Goal: Contribute content: Contribute content

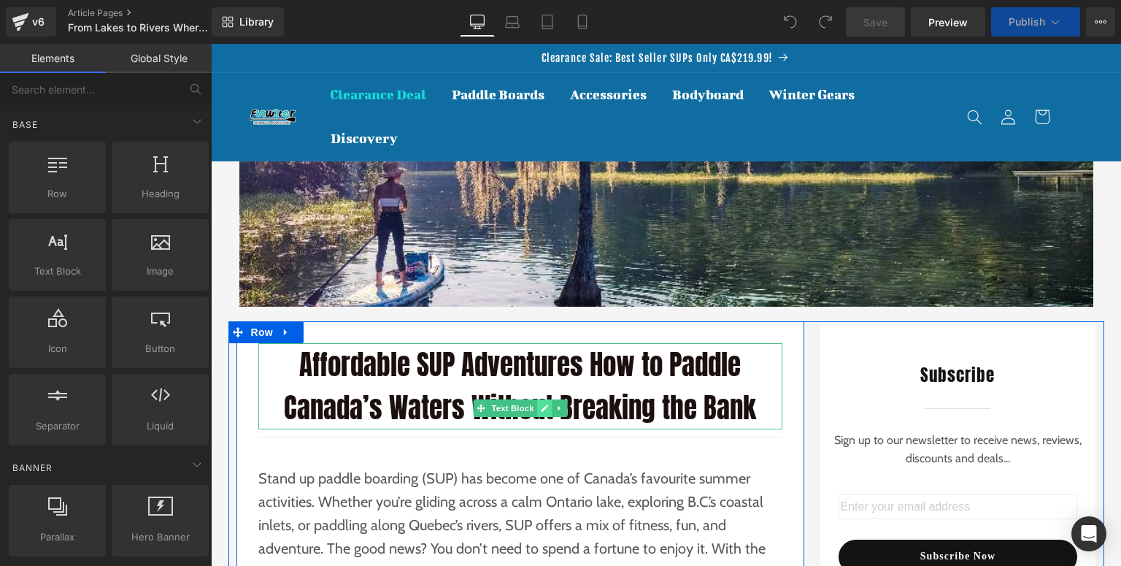
click at [542, 404] on div "Affordable SUP Adventures How to Paddle Canada’s Waters Without Breaking the Ba…" at bounding box center [520, 386] width 524 height 86
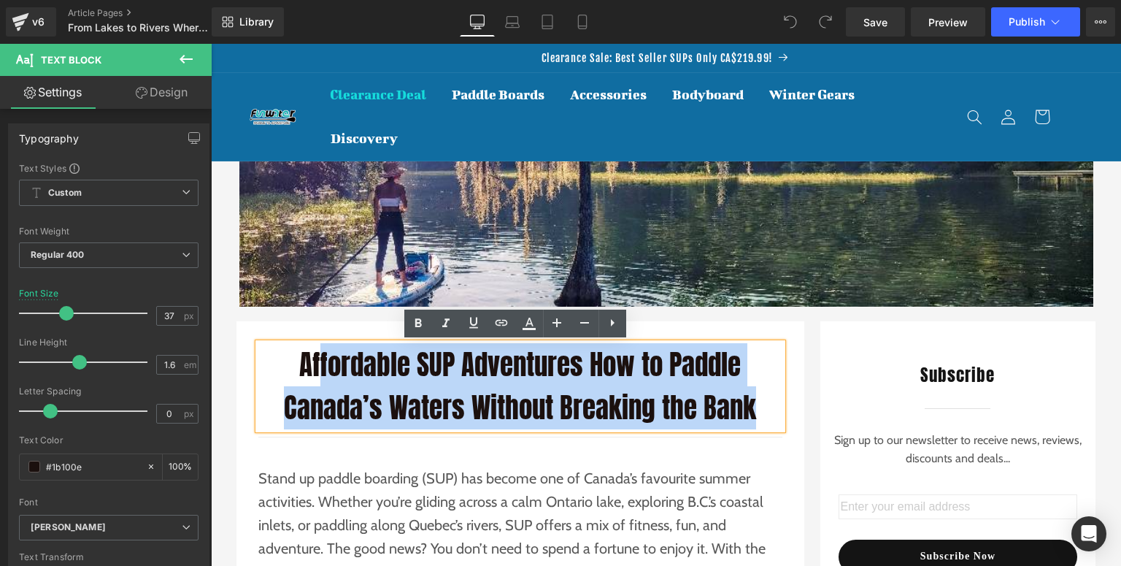
drag, startPoint x: 442, startPoint y: 370, endPoint x: 295, endPoint y: 362, distance: 146.9
click at [295, 362] on p "Affordable SUP Adventures How to Paddle Canada’s Waters Without Breaking the Ba…" at bounding box center [520, 386] width 524 height 86
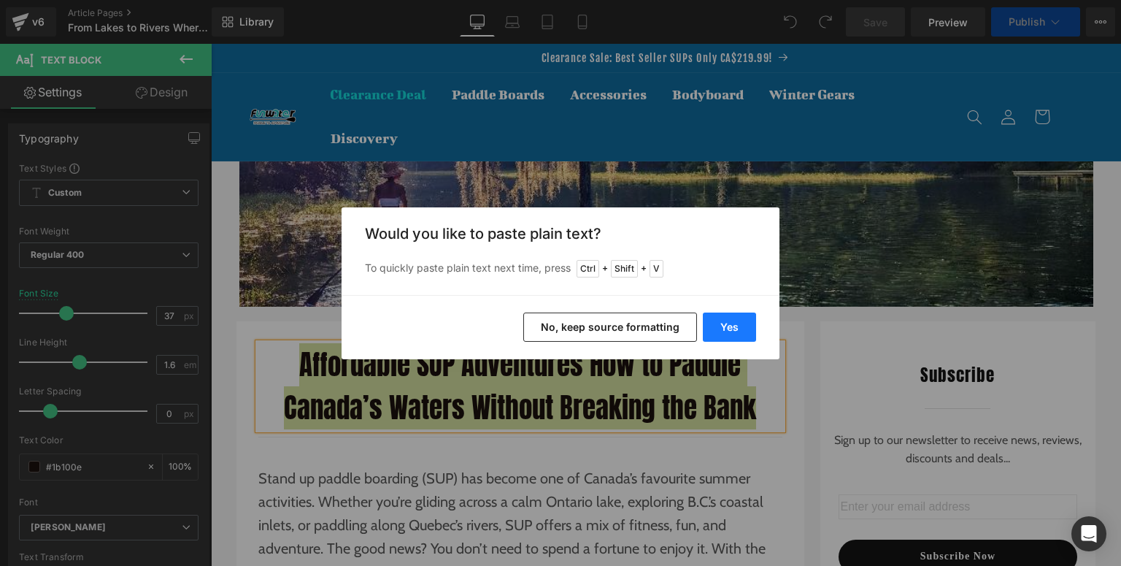
click at [729, 332] on button "Yes" at bounding box center [729, 326] width 53 height 29
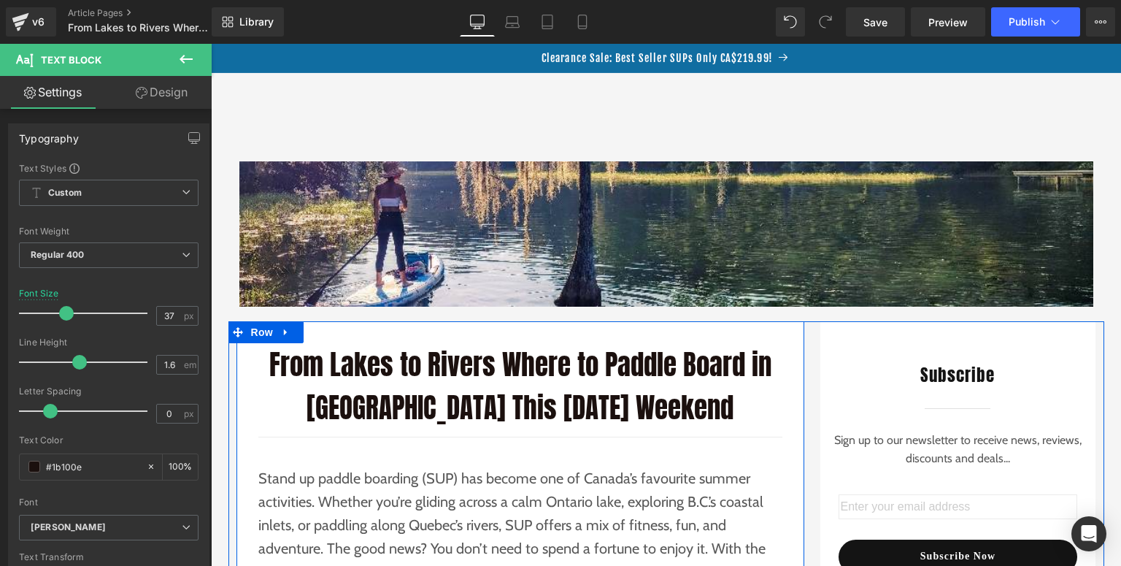
scroll to position [175, 0]
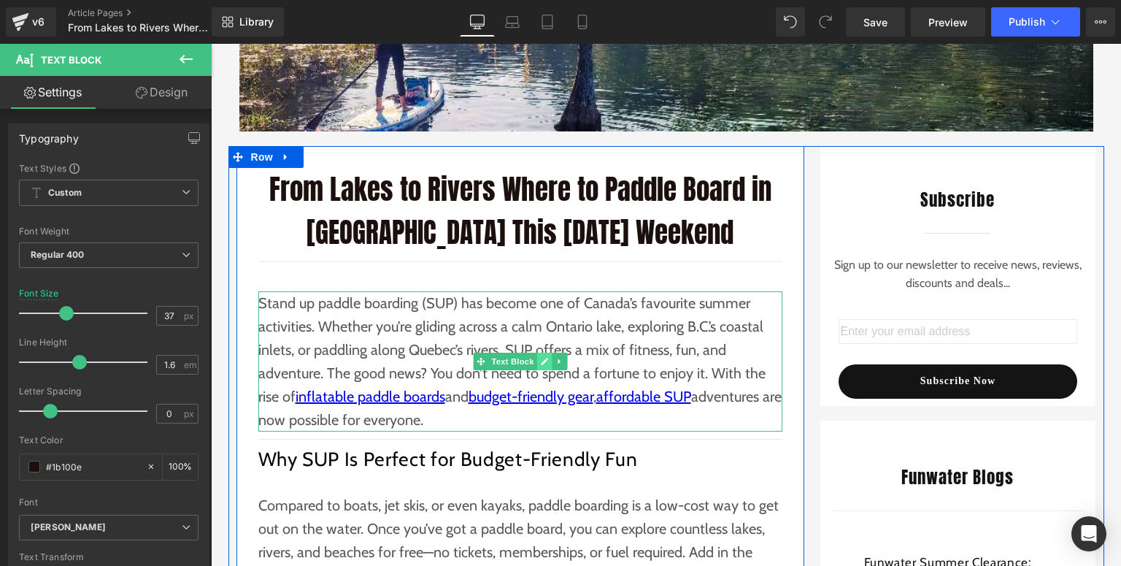
click at [544, 362] on link at bounding box center [543, 362] width 15 height 18
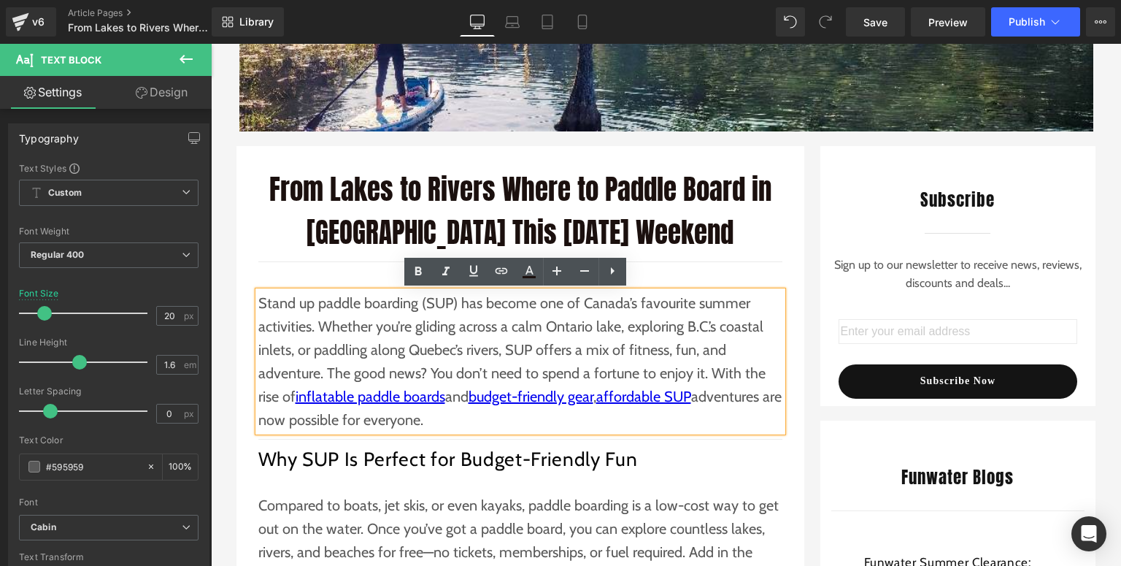
drag, startPoint x: 486, startPoint y: 412, endPoint x: 255, endPoint y: 309, distance: 253.5
click at [258, 309] on p "Stand up paddle boarding (SUP) has become one of Canada’s favourite summer acti…" at bounding box center [520, 361] width 524 height 140
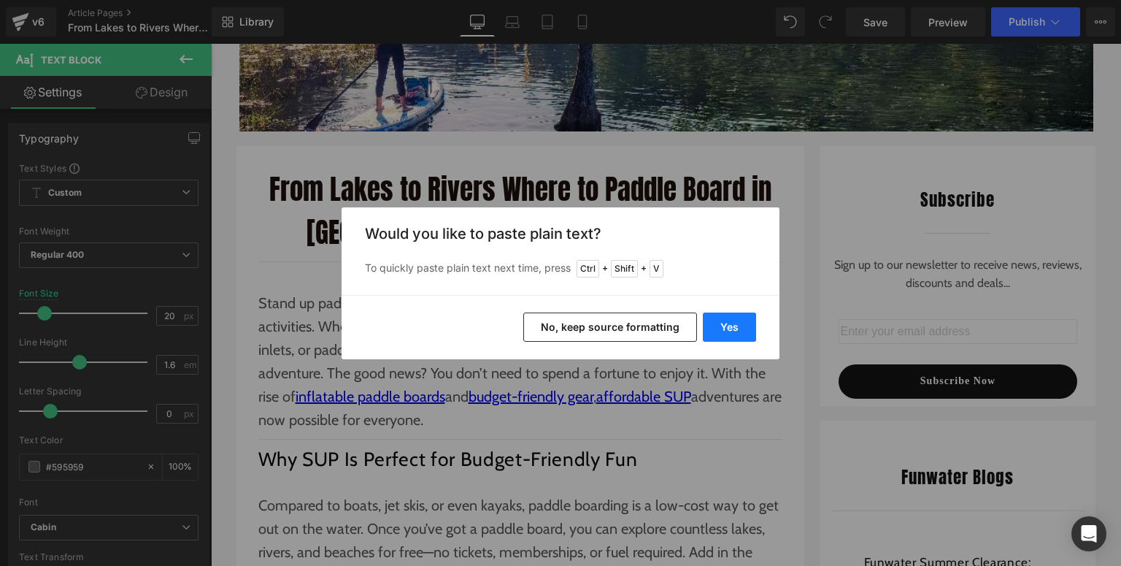
click at [733, 328] on button "Yes" at bounding box center [729, 326] width 53 height 29
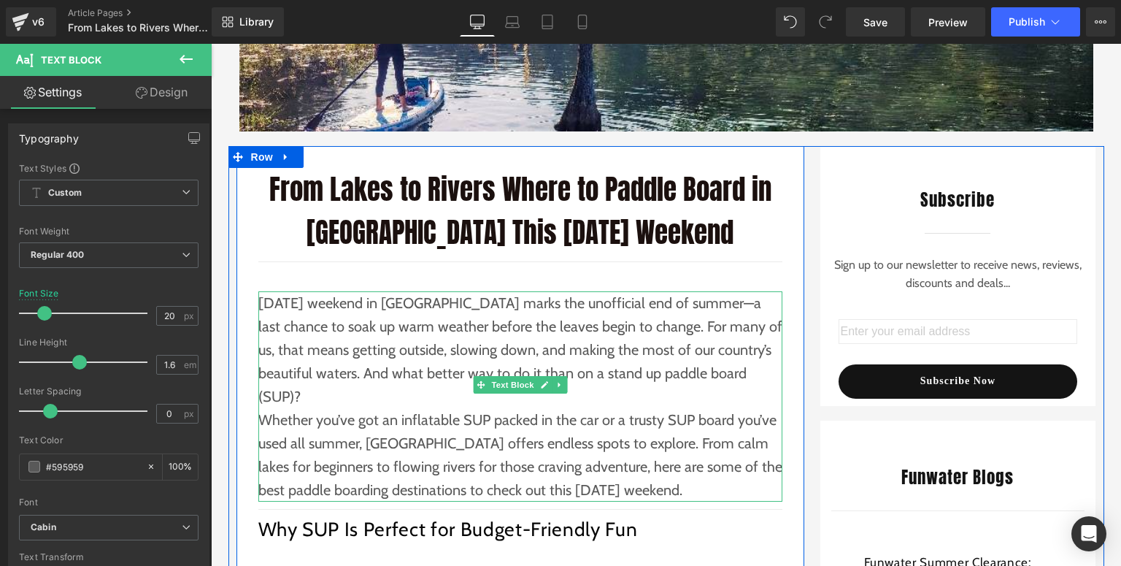
click at [752, 381] on p "[DATE] weekend in [GEOGRAPHIC_DATA] marks the unofficial end of summer—a last c…" at bounding box center [520, 349] width 524 height 117
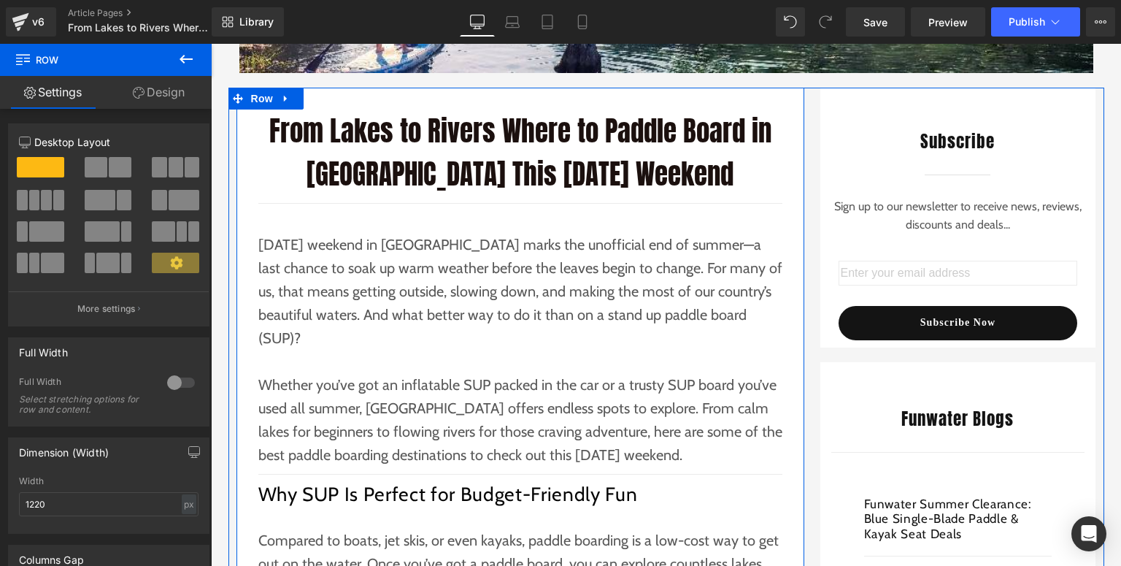
scroll to position [350, 0]
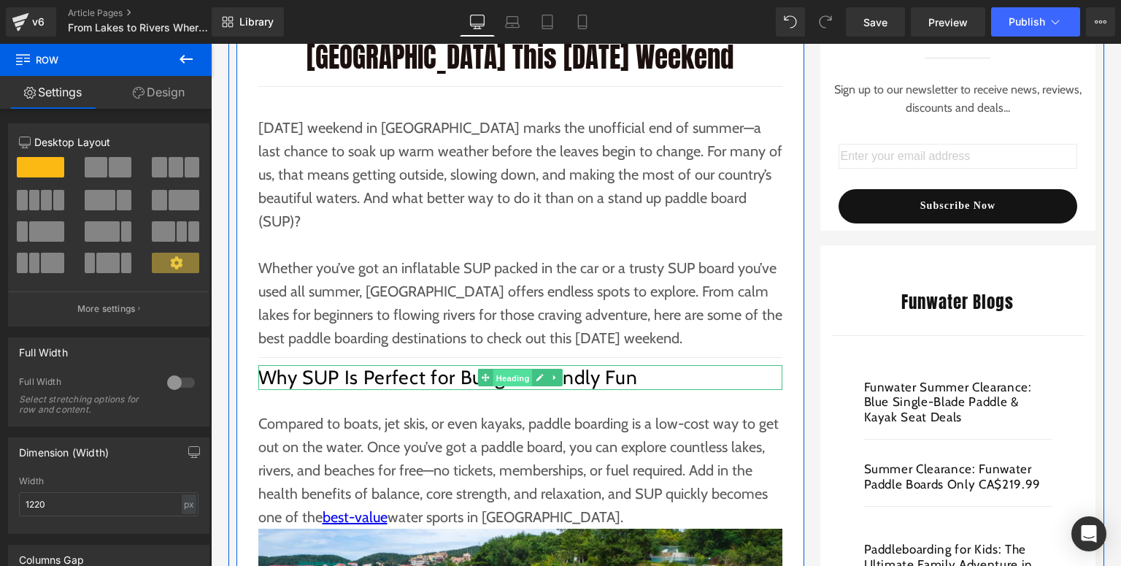
click at [525, 369] on span "Heading" at bounding box center [512, 378] width 39 height 18
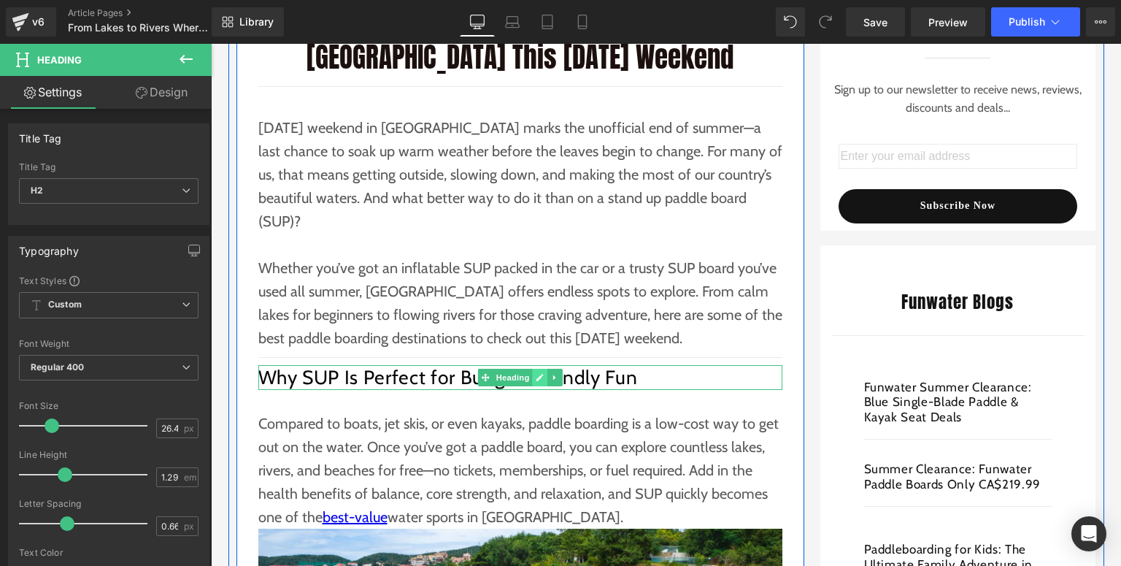
click at [542, 369] on link at bounding box center [539, 378] width 15 height 18
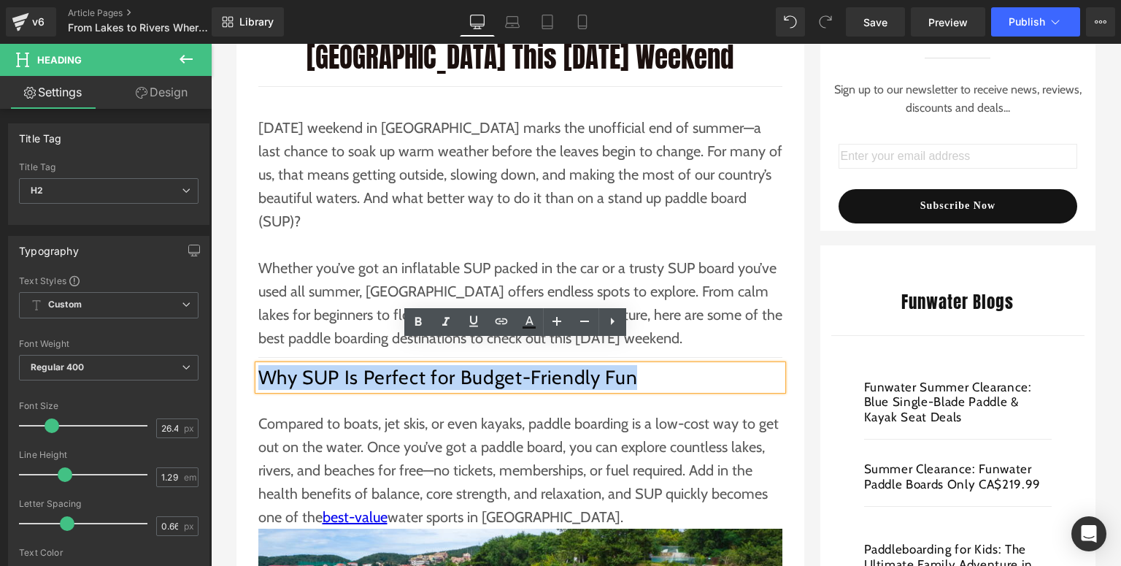
drag, startPoint x: 609, startPoint y: 352, endPoint x: 260, endPoint y: 356, distance: 349.6
click at [260, 365] on h2 "Why SUP Is Perfect for Budget-Friendly Fun" at bounding box center [520, 377] width 524 height 25
paste div
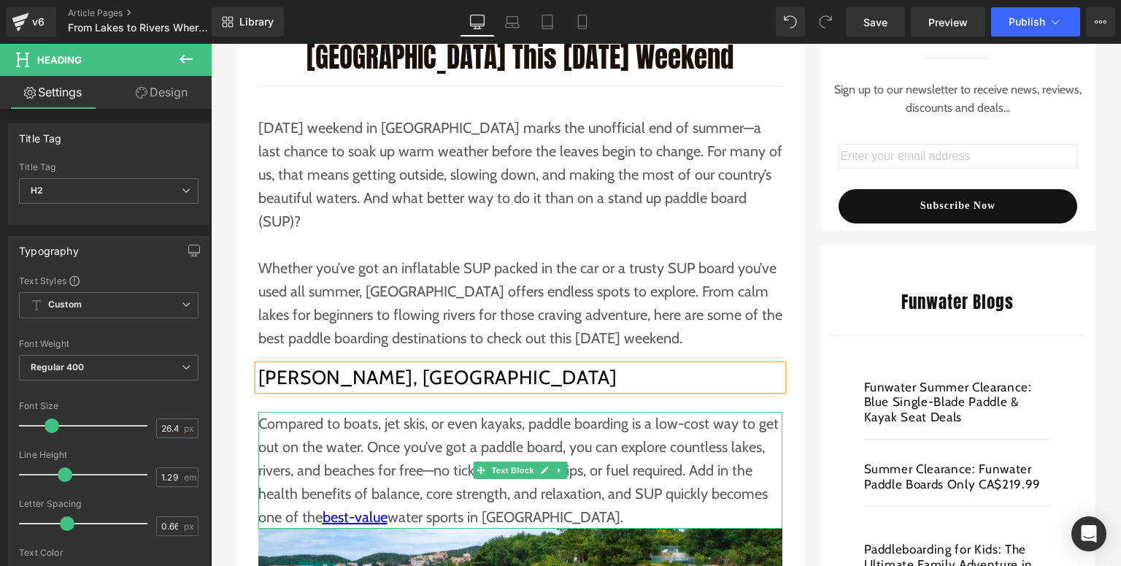
click at [320, 412] on p "Compared to boats, jet skis, or even kayaks, paddle boarding is a low-cost way …" at bounding box center [520, 470] width 524 height 117
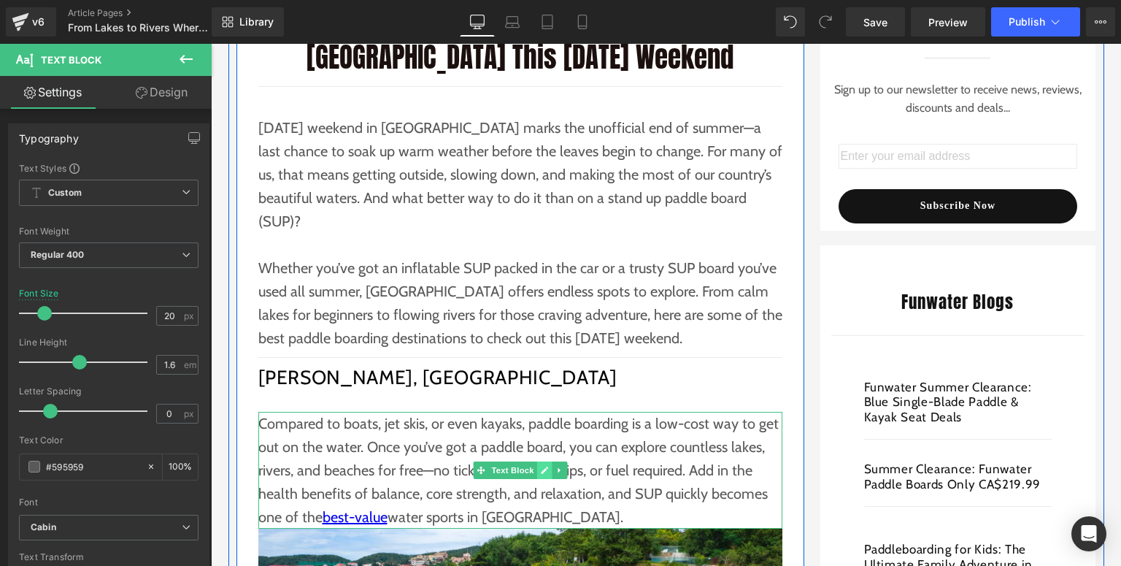
click at [541, 467] on icon at bounding box center [544, 470] width 7 height 7
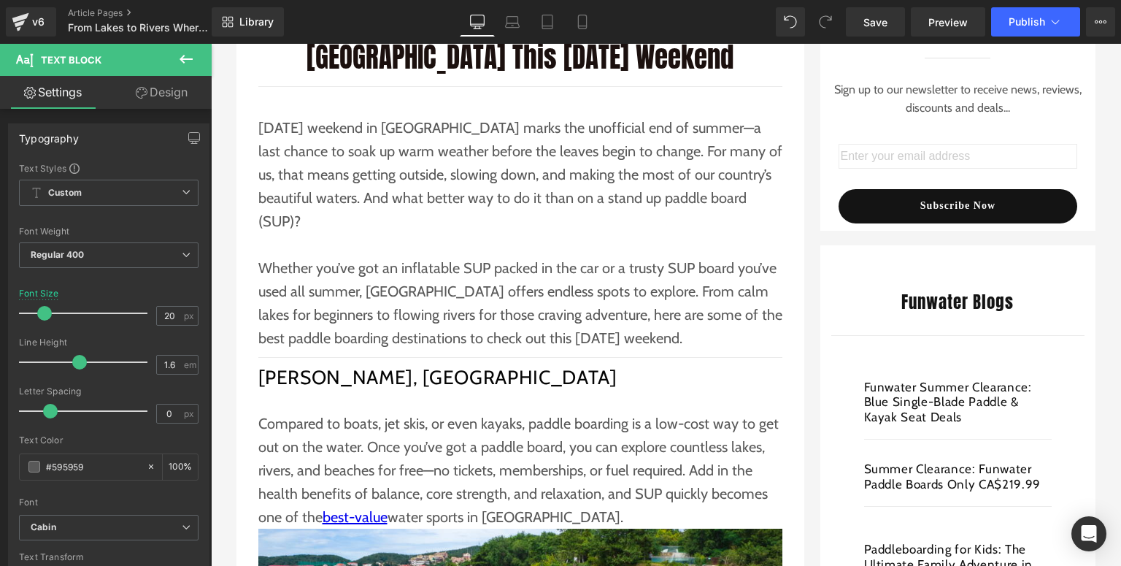
click at [536, 500] on div "Loading Product Data" at bounding box center [560, 508] width 105 height 16
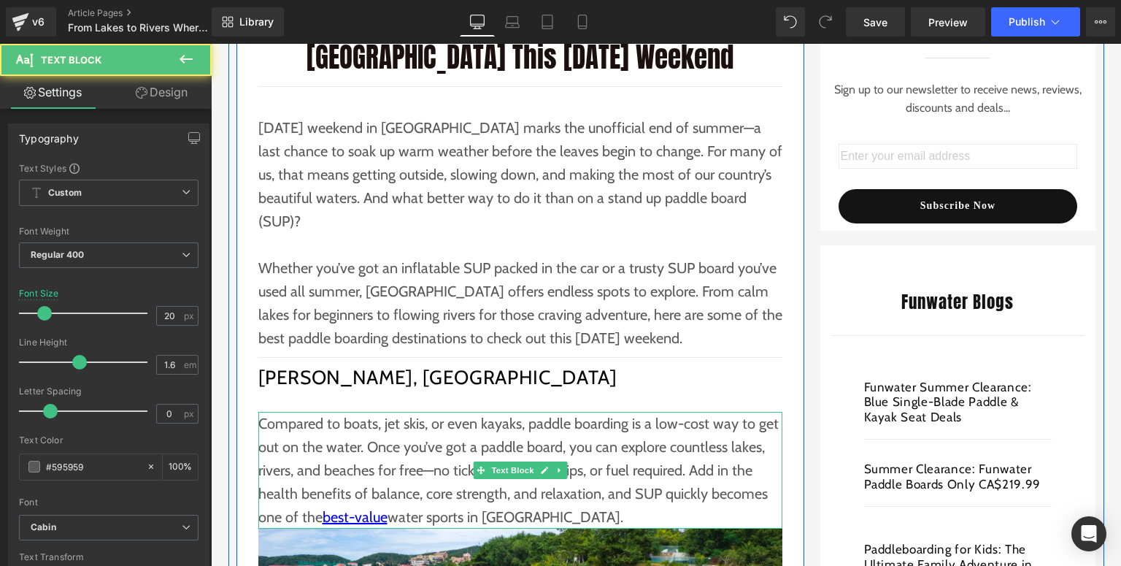
click at [540, 495] on p "Compared to boats, jet skis, or even kayaks, paddle boarding is a low-cost way …" at bounding box center [520, 470] width 524 height 117
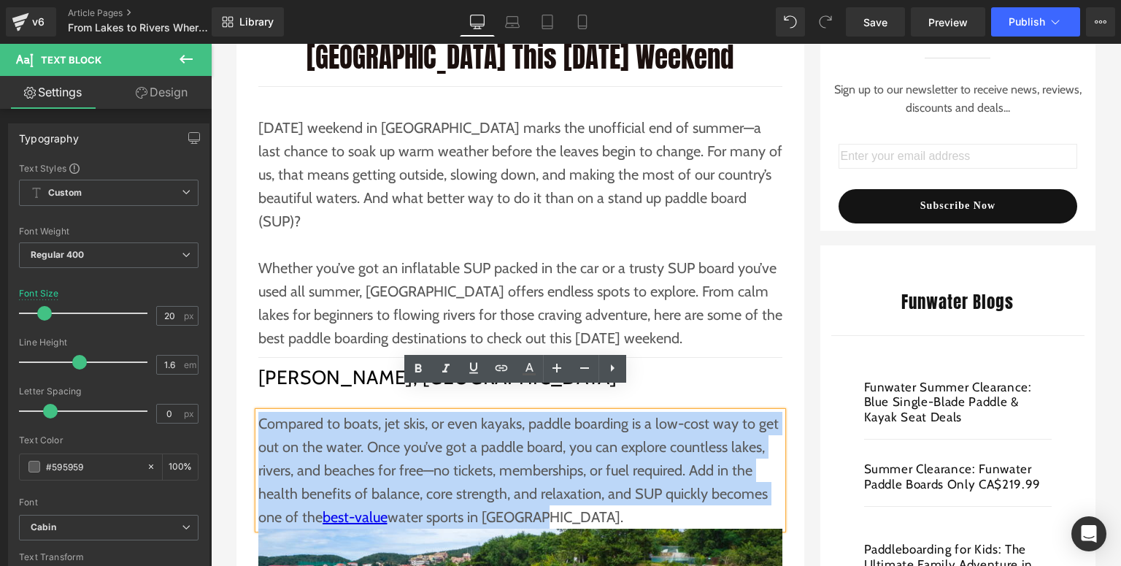
drag, startPoint x: 543, startPoint y: 490, endPoint x: 256, endPoint y: 401, distance: 300.3
click at [258, 412] on p "Compared to boats, jet skis, or even kayaks, paddle boarding is a low-cost way …" at bounding box center [520, 470] width 524 height 117
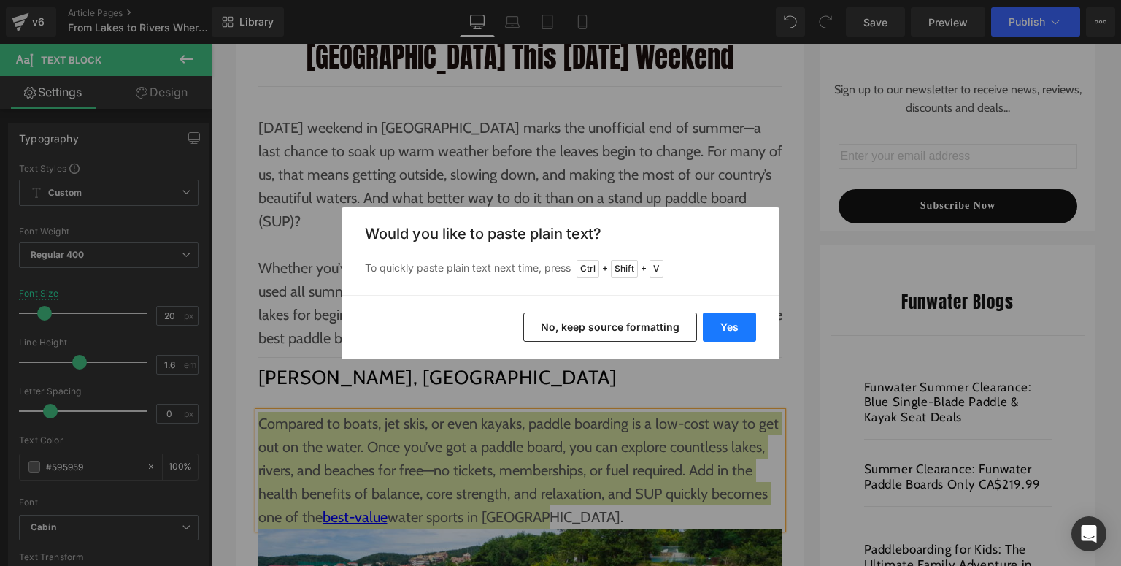
drag, startPoint x: 720, startPoint y: 326, endPoint x: 387, endPoint y: 298, distance: 334.7
click at [720, 326] on button "Yes" at bounding box center [729, 326] width 53 height 29
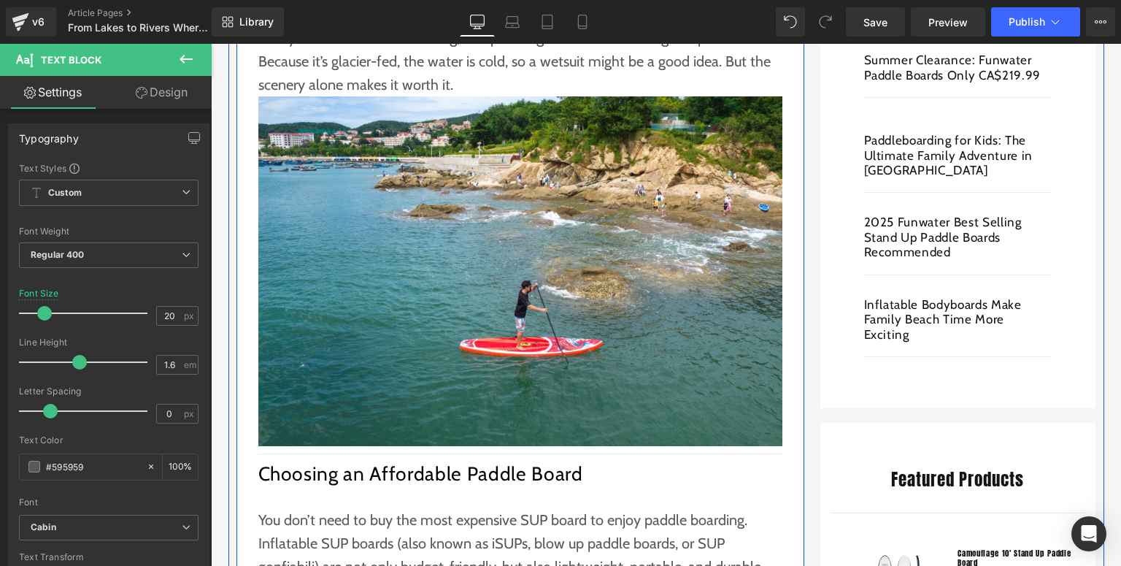
scroll to position [817, 0]
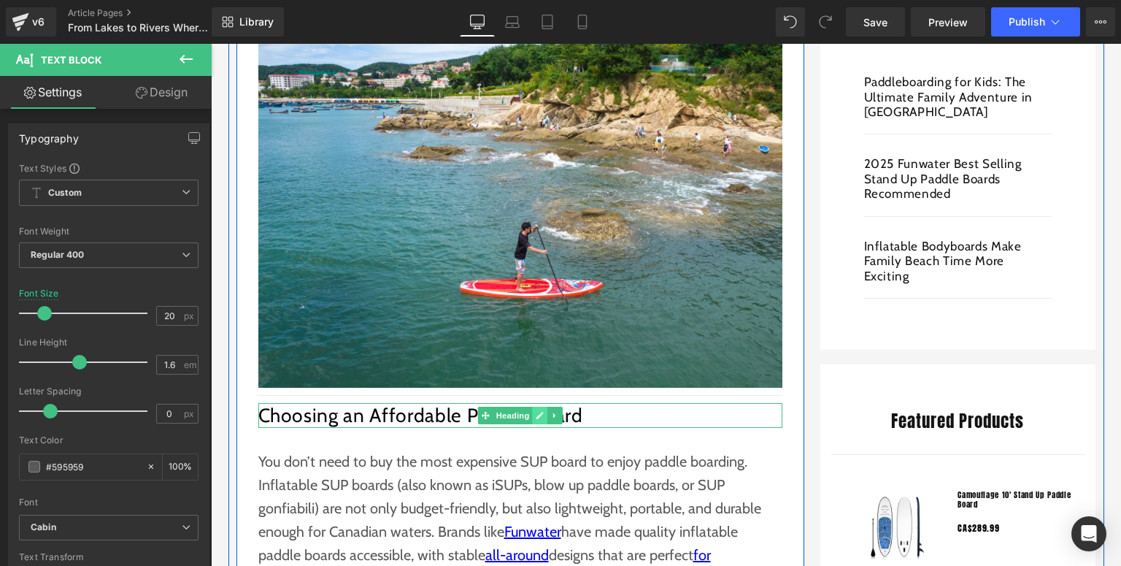
click at [532, 407] on link at bounding box center [539, 416] width 15 height 18
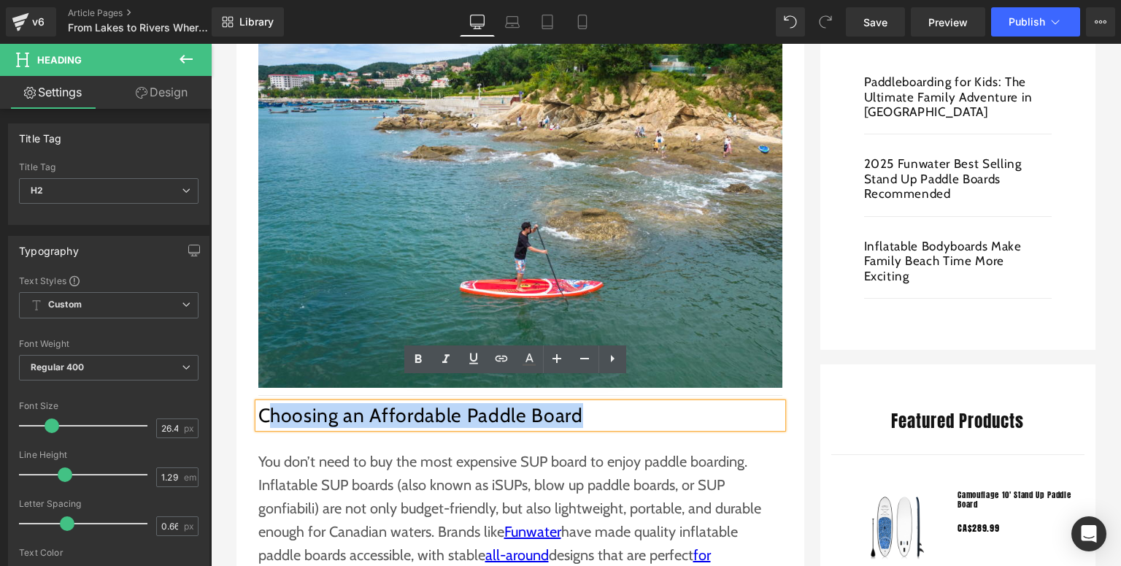
drag, startPoint x: 577, startPoint y: 390, endPoint x: 255, endPoint y: 394, distance: 321.2
click at [258, 403] on h2 "Choosing an Affordable Paddle Board" at bounding box center [520, 415] width 524 height 25
paste div
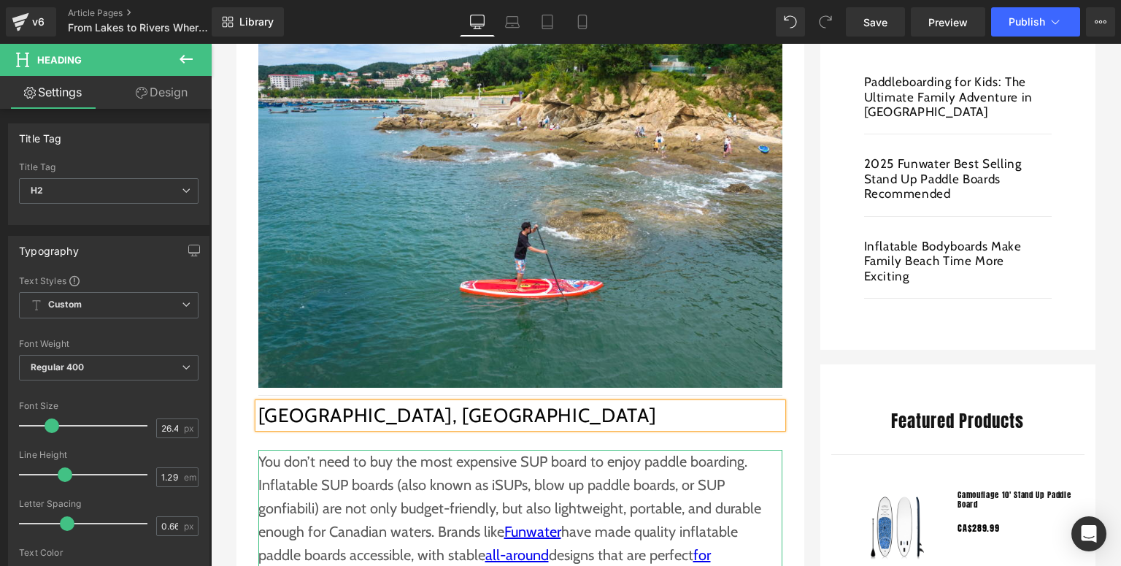
click at [413, 452] on p "You don’t need to buy the most expensive SUP board to enjoy paddle boarding. In…" at bounding box center [520, 520] width 524 height 140
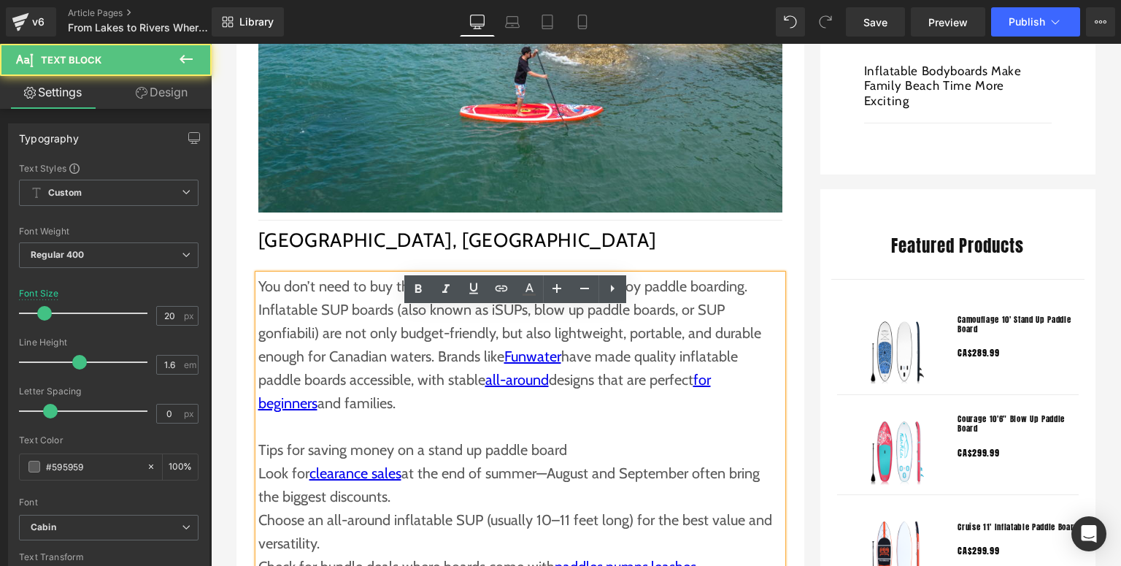
scroll to position [1051, 0]
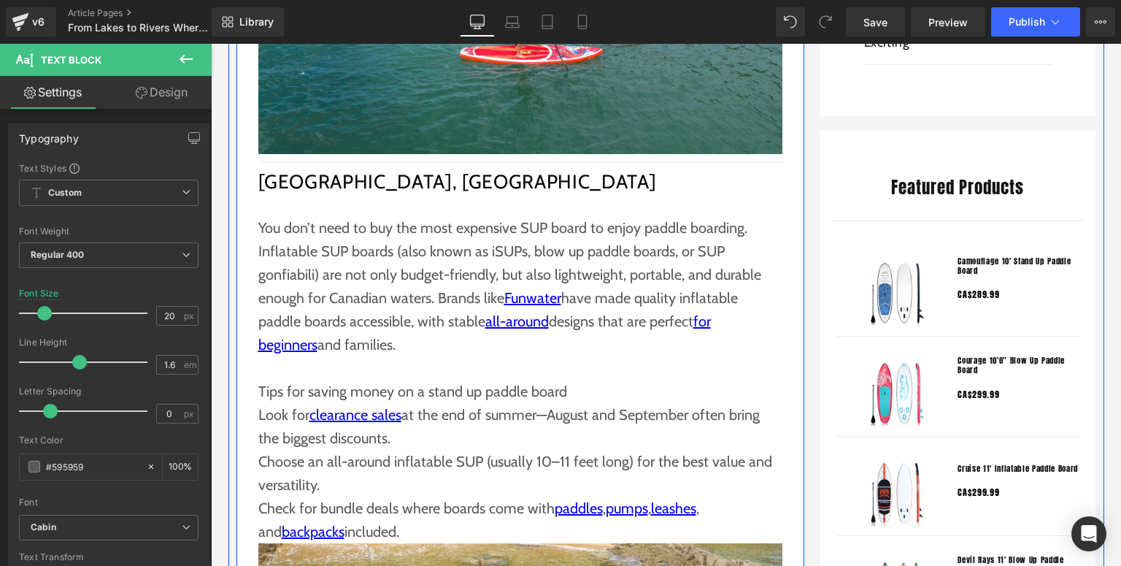
drag, startPoint x: 389, startPoint y: 505, endPoint x: 242, endPoint y: 198, distance: 340.5
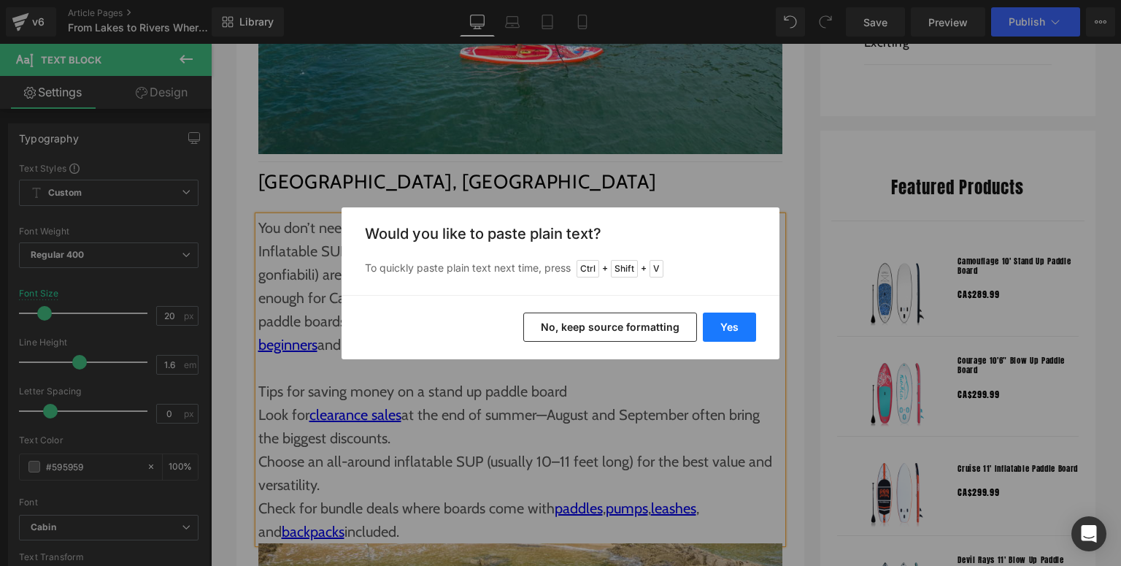
click at [717, 321] on button "Yes" at bounding box center [729, 326] width 53 height 29
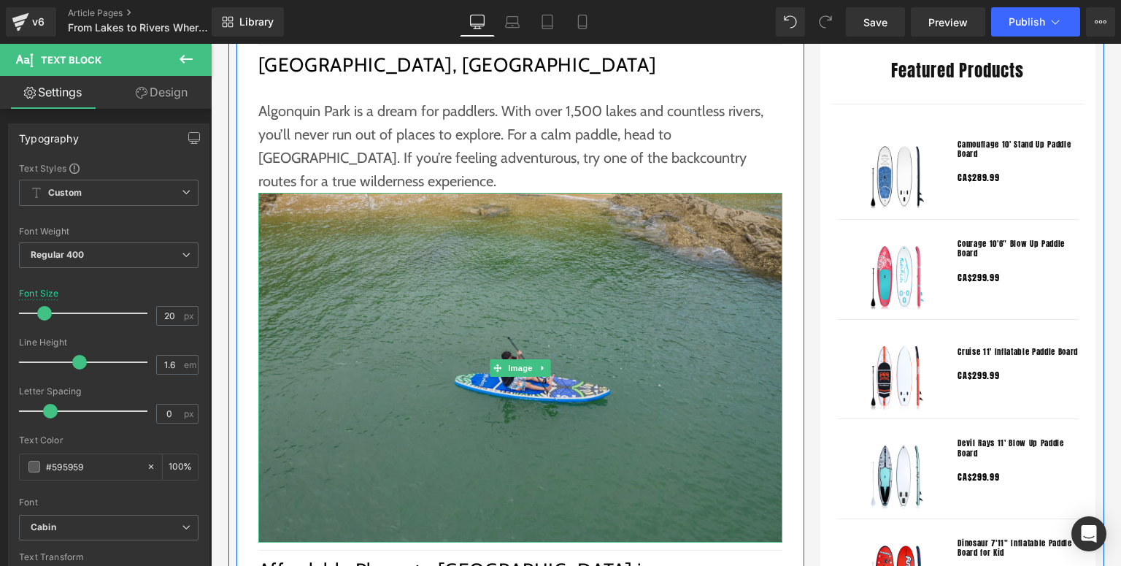
scroll to position [1343, 0]
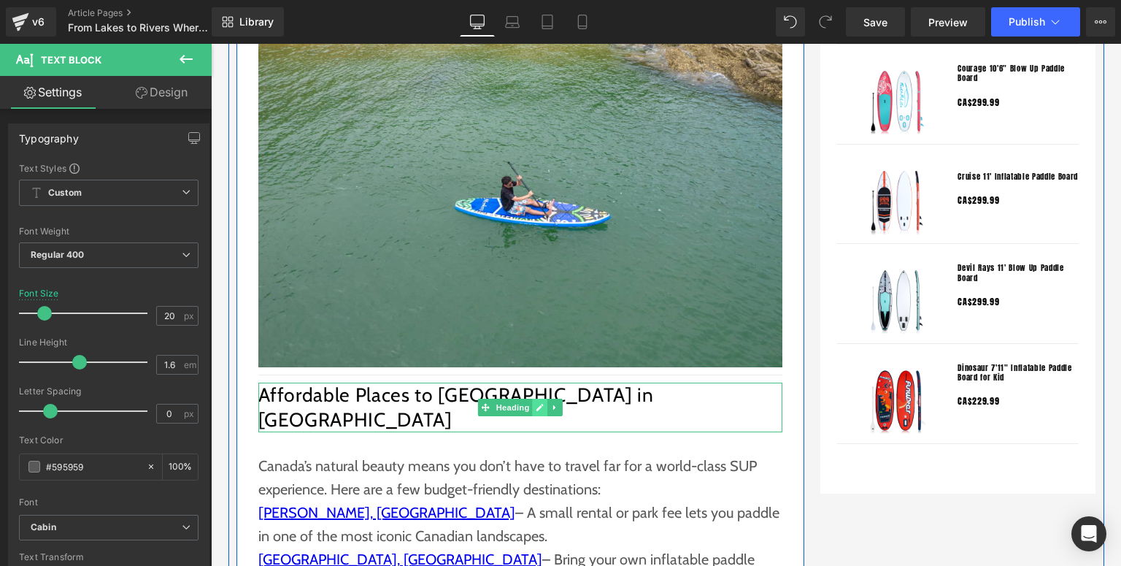
click at [536, 404] on icon at bounding box center [539, 407] width 7 height 7
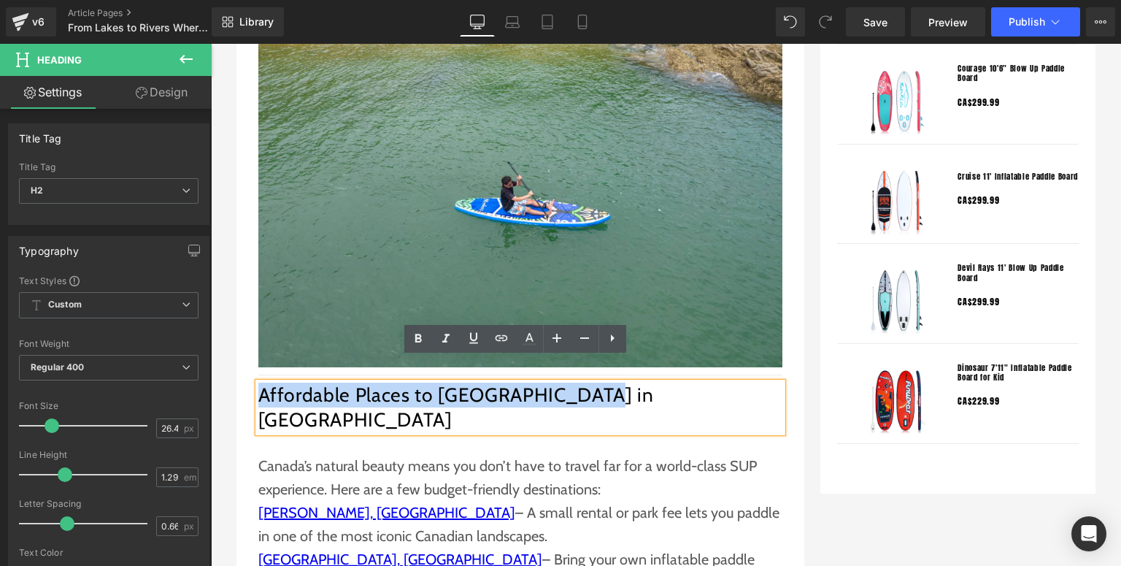
drag, startPoint x: 582, startPoint y: 363, endPoint x: 257, endPoint y: 371, distance: 324.9
click at [258, 382] on h2 "Affordable Places to [GEOGRAPHIC_DATA] in [GEOGRAPHIC_DATA]" at bounding box center [520, 407] width 524 height 50
paste div
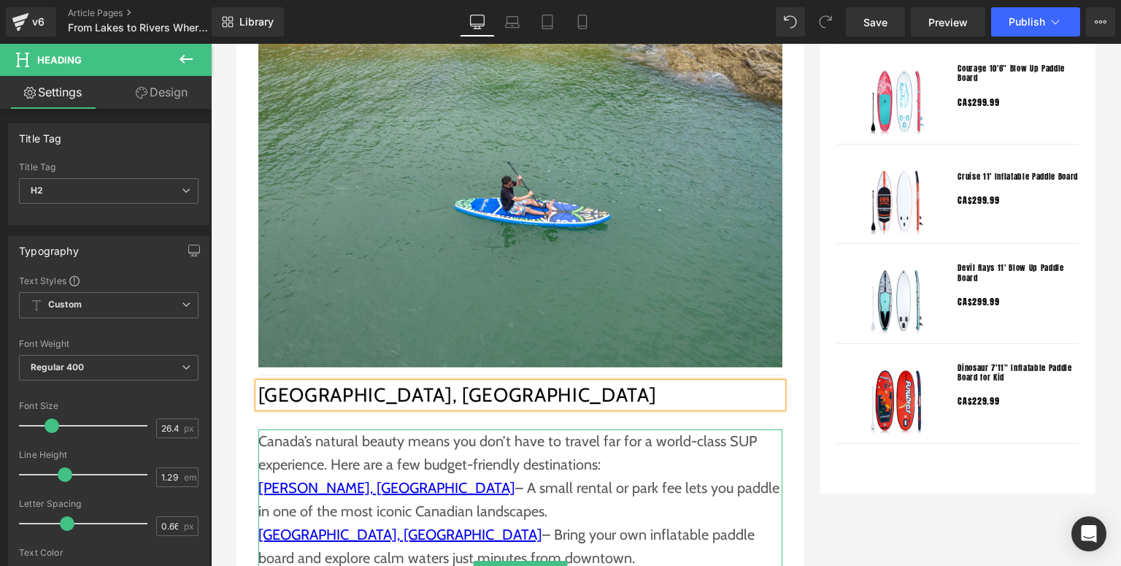
click at [357, 438] on p "Canada’s natural beauty means you don’t have to travel far for a world-class SU…" at bounding box center [520, 452] width 524 height 47
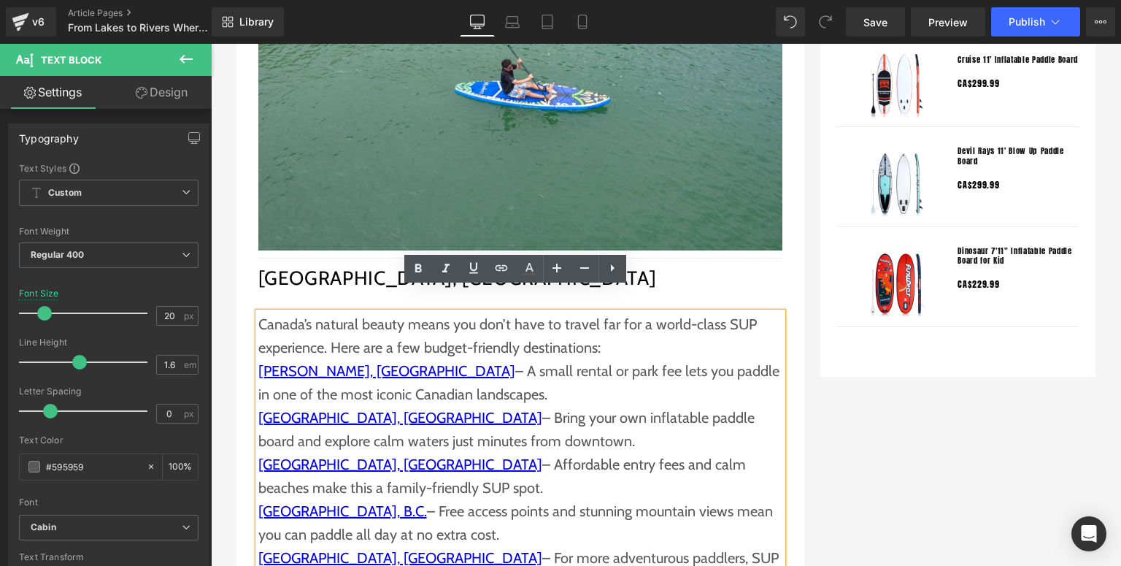
scroll to position [1518, 0]
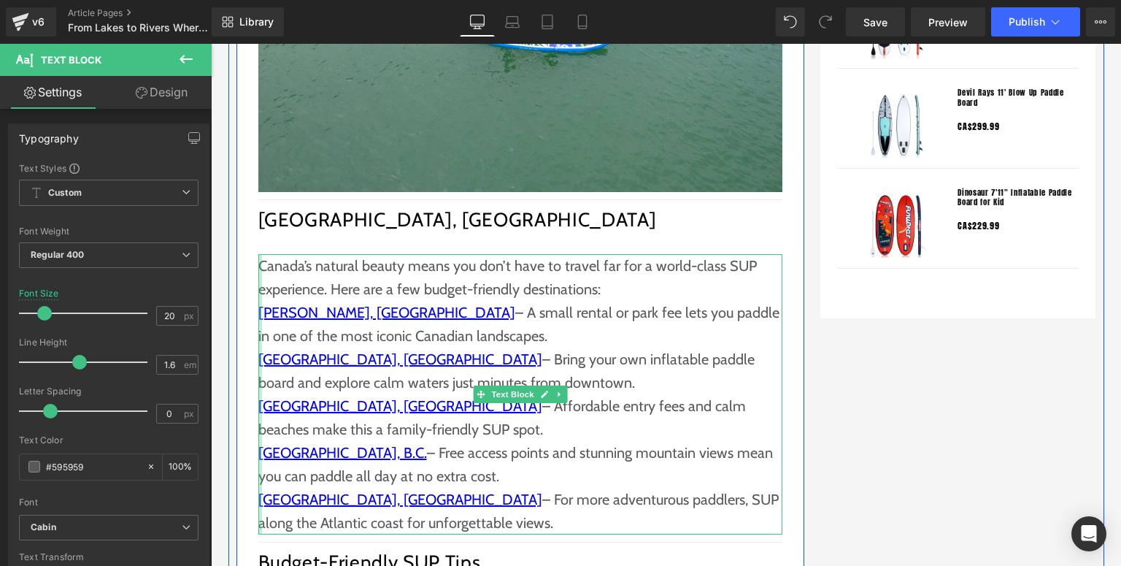
drag, startPoint x: 447, startPoint y: 500, endPoint x: 255, endPoint y: 247, distance: 316.7
click at [258, 254] on div "Canada’s natural beauty means you don’t have to travel far for a world-class SU…" at bounding box center [520, 394] width 524 height 280
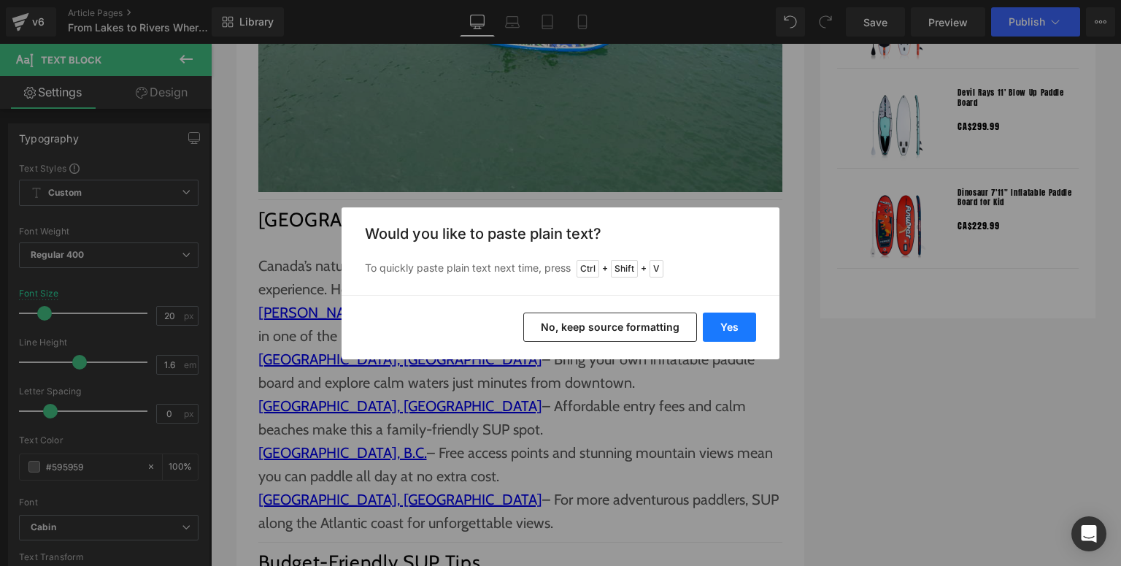
click at [721, 325] on button "Yes" at bounding box center [729, 326] width 53 height 29
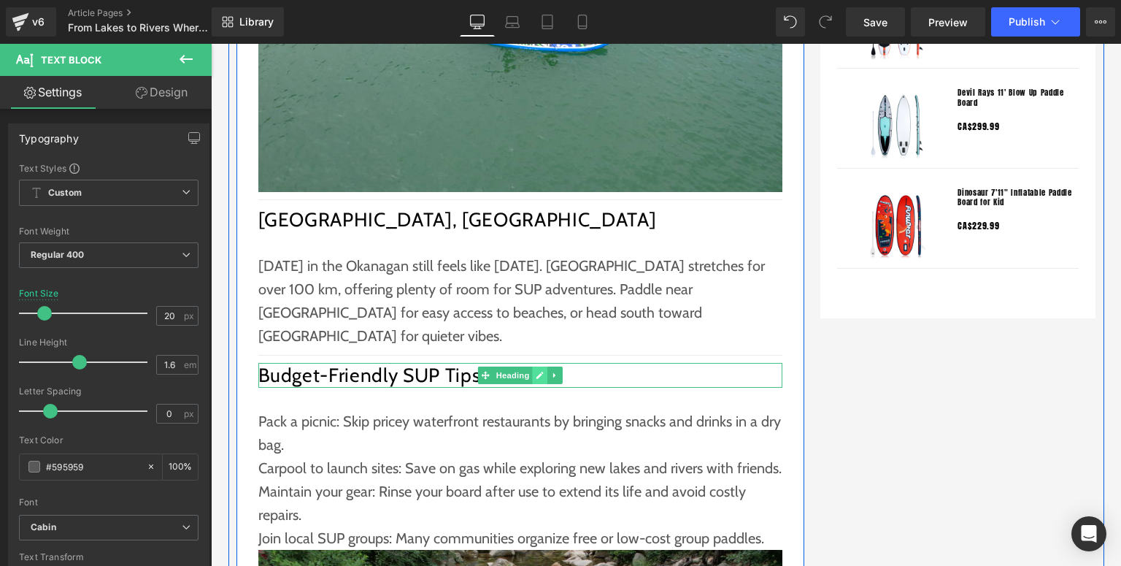
click at [536, 371] on icon at bounding box center [540, 375] width 8 height 9
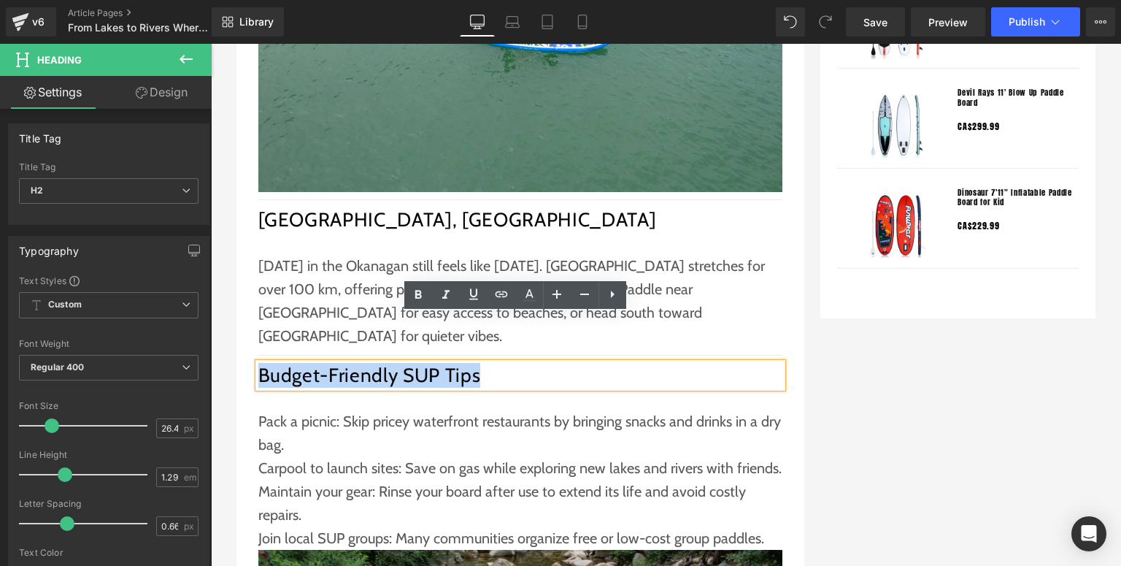
drag, startPoint x: 493, startPoint y: 333, endPoint x: 257, endPoint y: 328, distance: 236.5
click at [258, 363] on h2 "Budget-Friendly SUP Tips" at bounding box center [520, 375] width 524 height 25
paste div
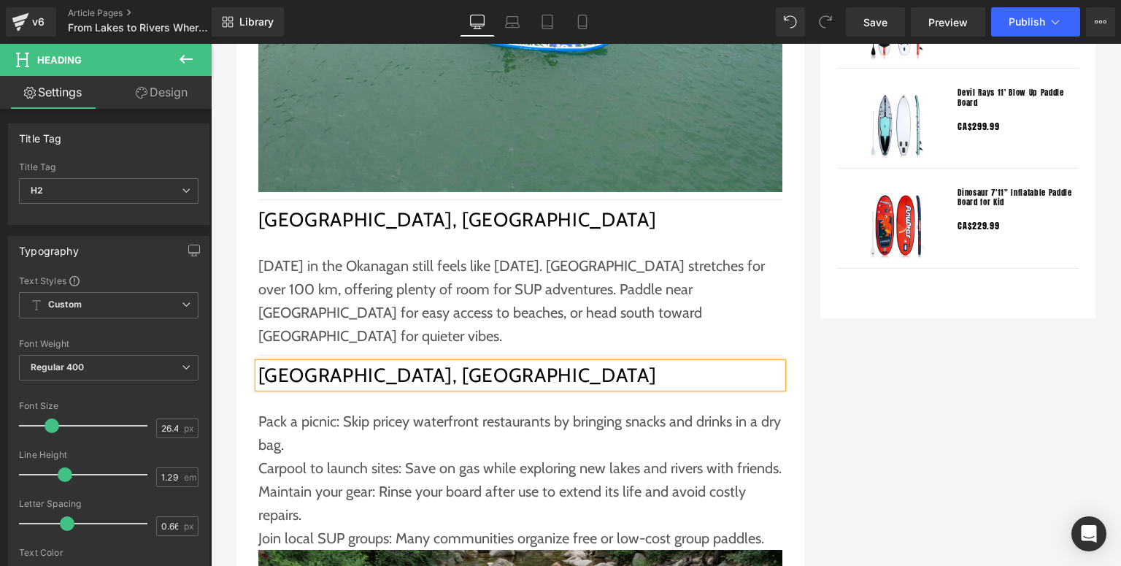
click at [274, 456] on p "Carpool to launch sites: Save on gas while exploring new lakes and rivers with …" at bounding box center [520, 467] width 524 height 23
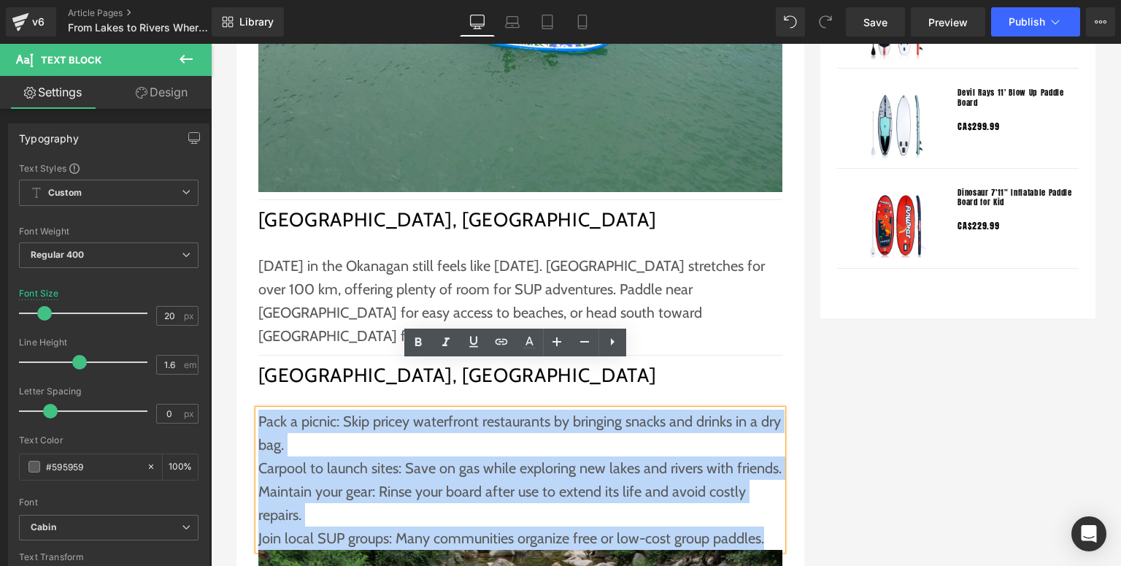
drag, startPoint x: 769, startPoint y: 493, endPoint x: 253, endPoint y: 376, distance: 529.2
click at [258, 409] on div "Pack a picnic: Skip pricey waterfront restaurants by bringing snacks and drinks…" at bounding box center [520, 479] width 524 height 140
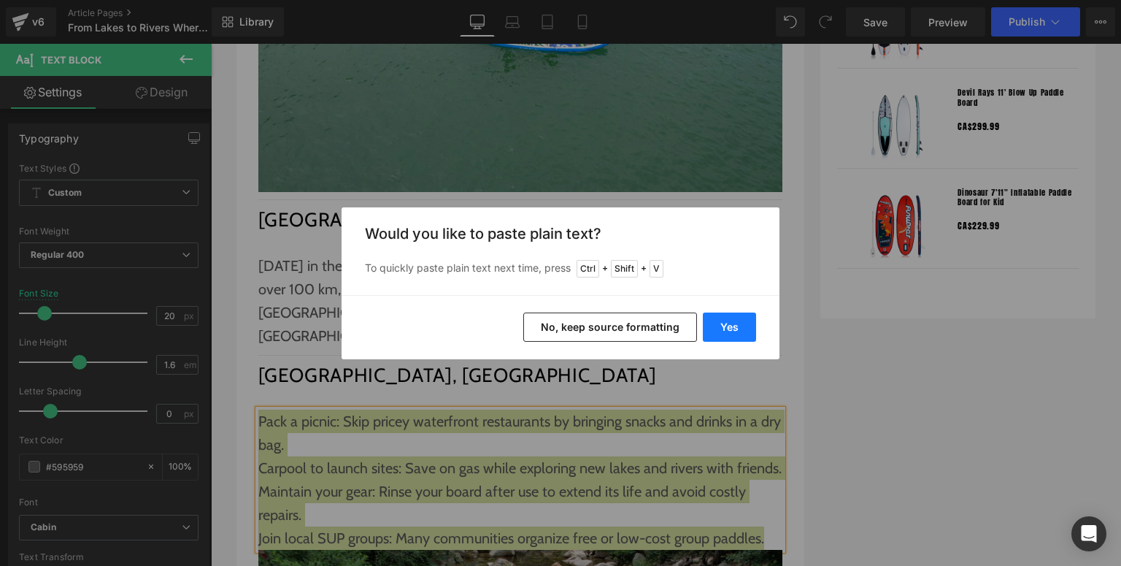
click at [720, 324] on button "Yes" at bounding box center [729, 326] width 53 height 29
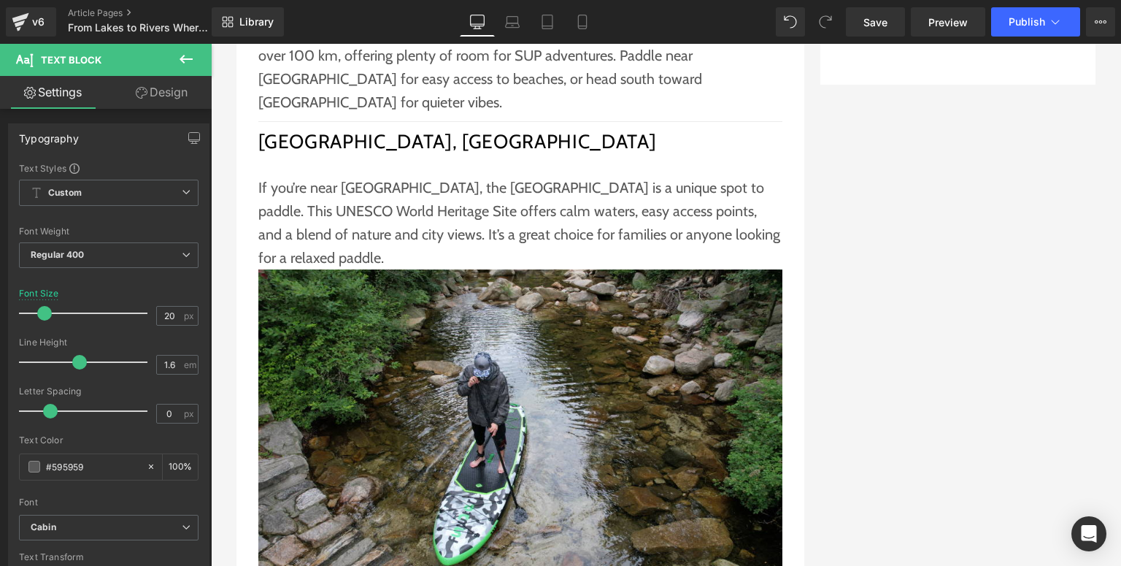
scroll to position [1635, 0]
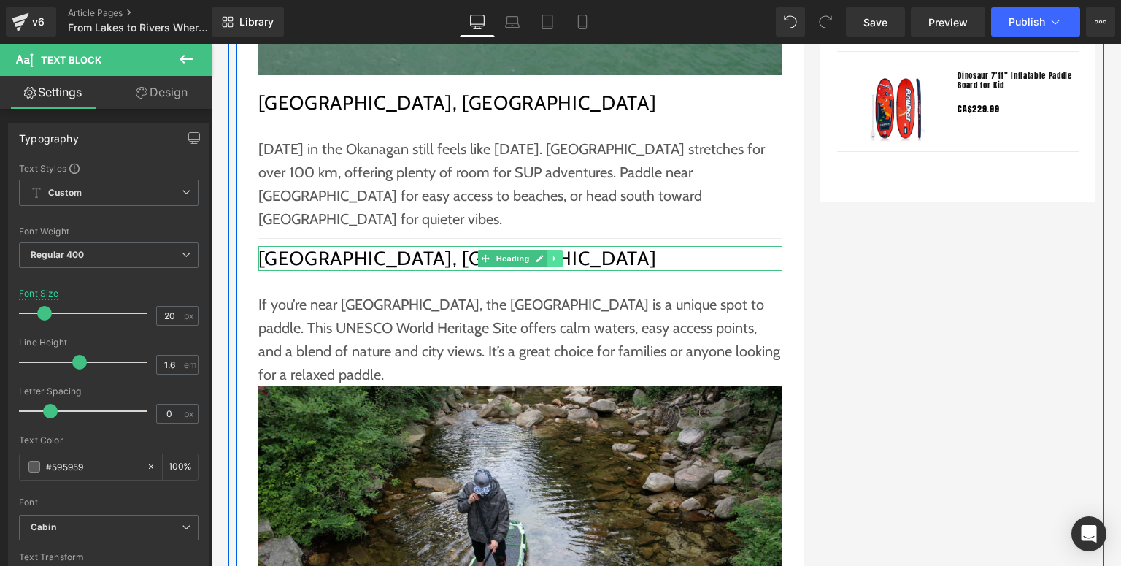
click at [551, 254] on icon at bounding box center [555, 258] width 8 height 9
click at [543, 254] on icon at bounding box center [547, 258] width 8 height 8
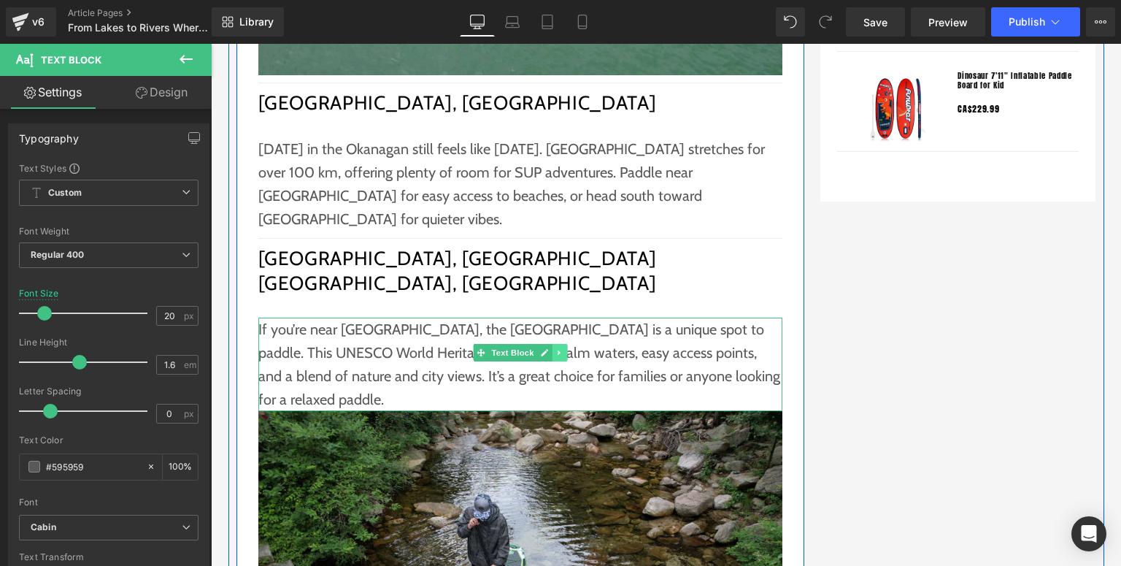
click at [557, 344] on link at bounding box center [559, 353] width 15 height 18
click at [547, 348] on icon at bounding box center [551, 352] width 8 height 8
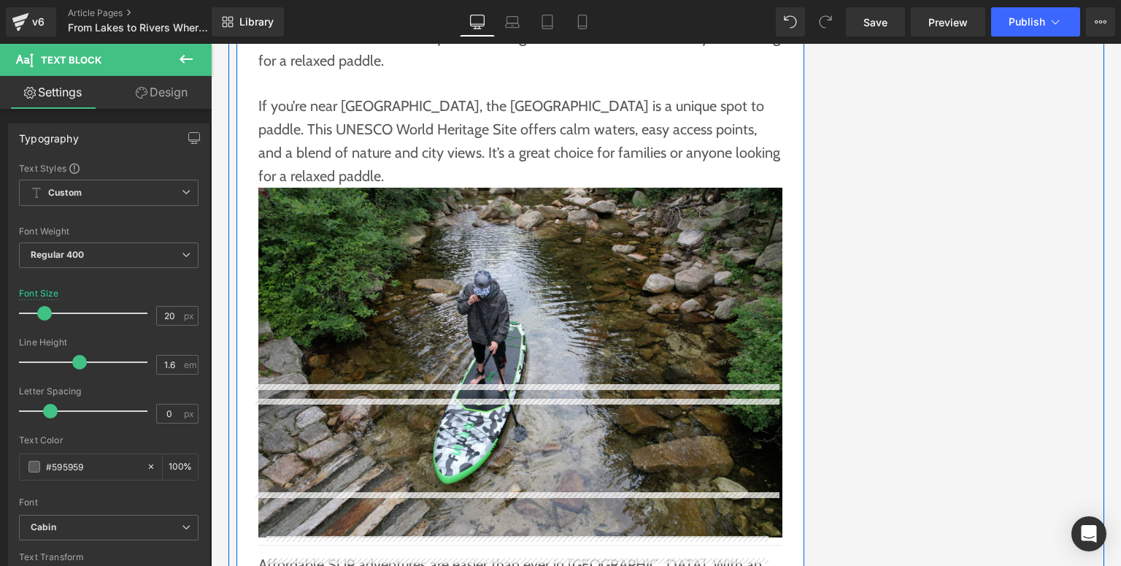
scroll to position [2043, 0]
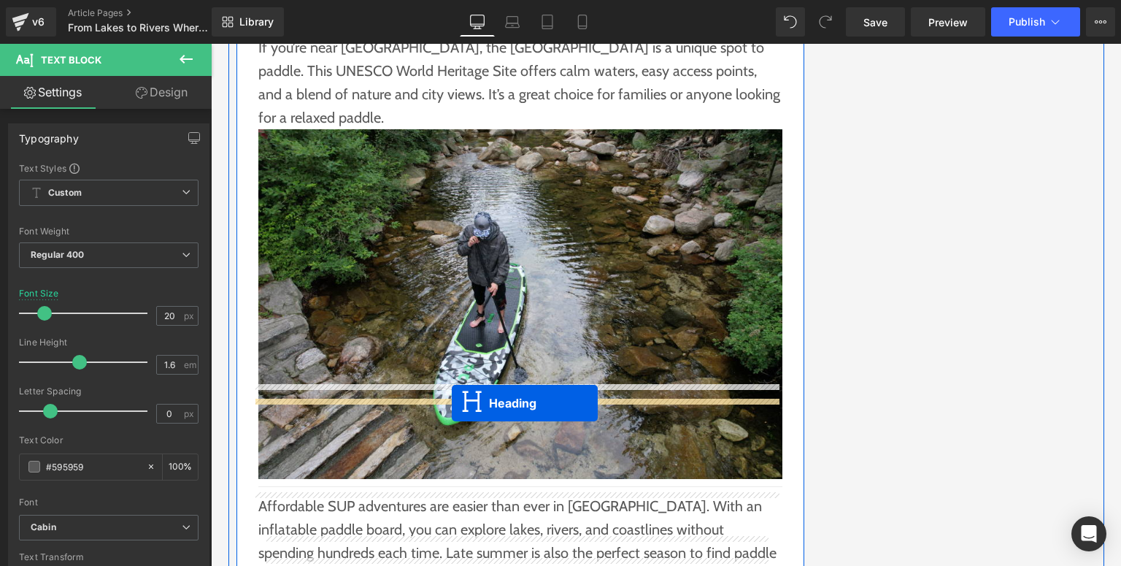
drag, startPoint x: 493, startPoint y: 234, endPoint x: 452, endPoint y: 403, distance: 174.4
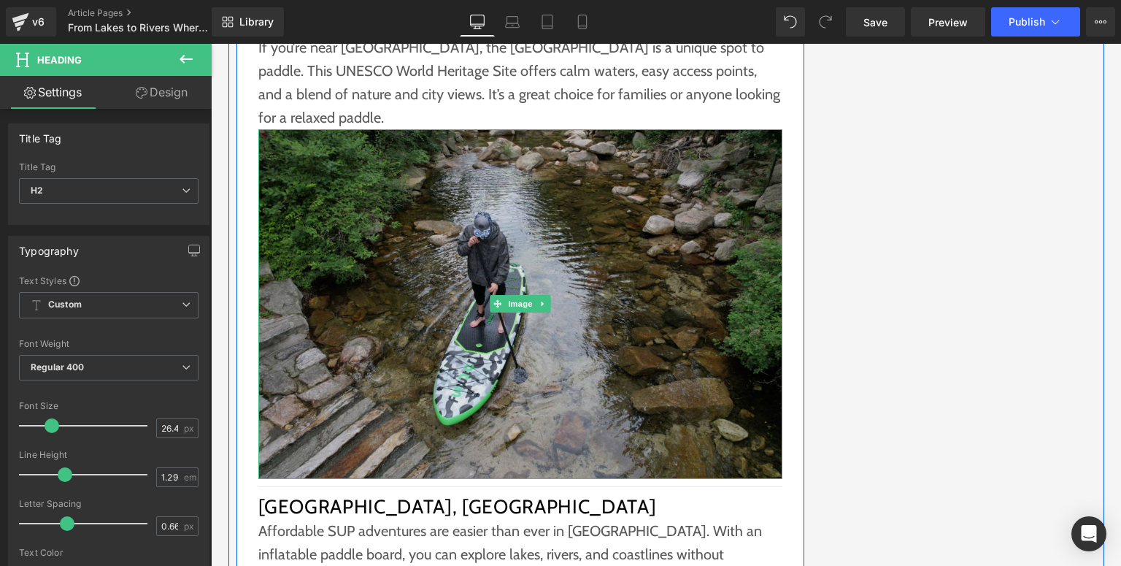
scroll to position [1832, 0]
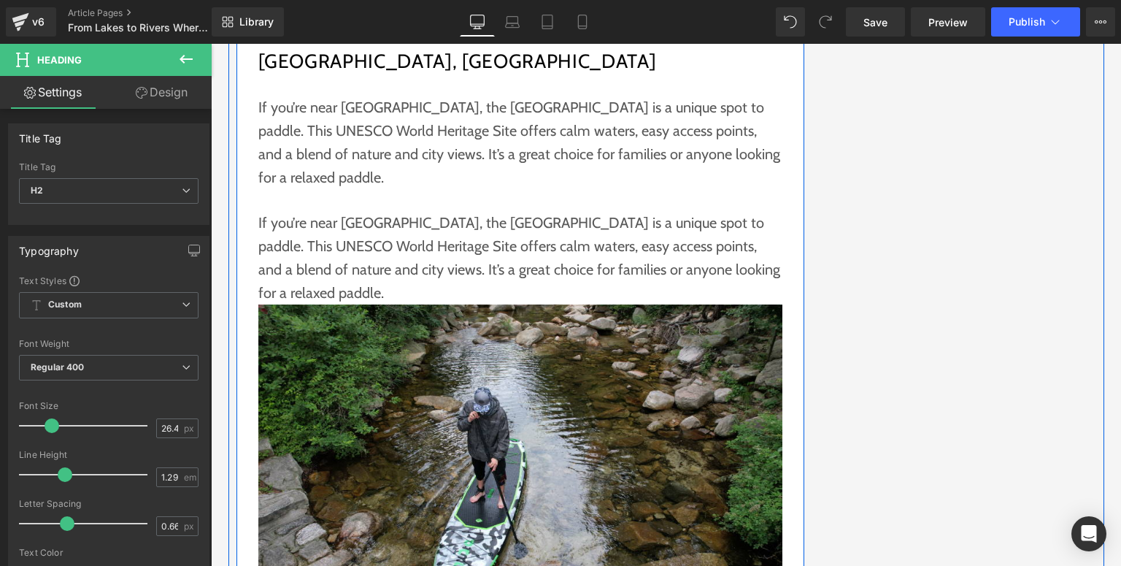
click at [428, 211] on p "If you’re near [GEOGRAPHIC_DATA], the [GEOGRAPHIC_DATA] is a unique spot to pad…" at bounding box center [520, 257] width 524 height 93
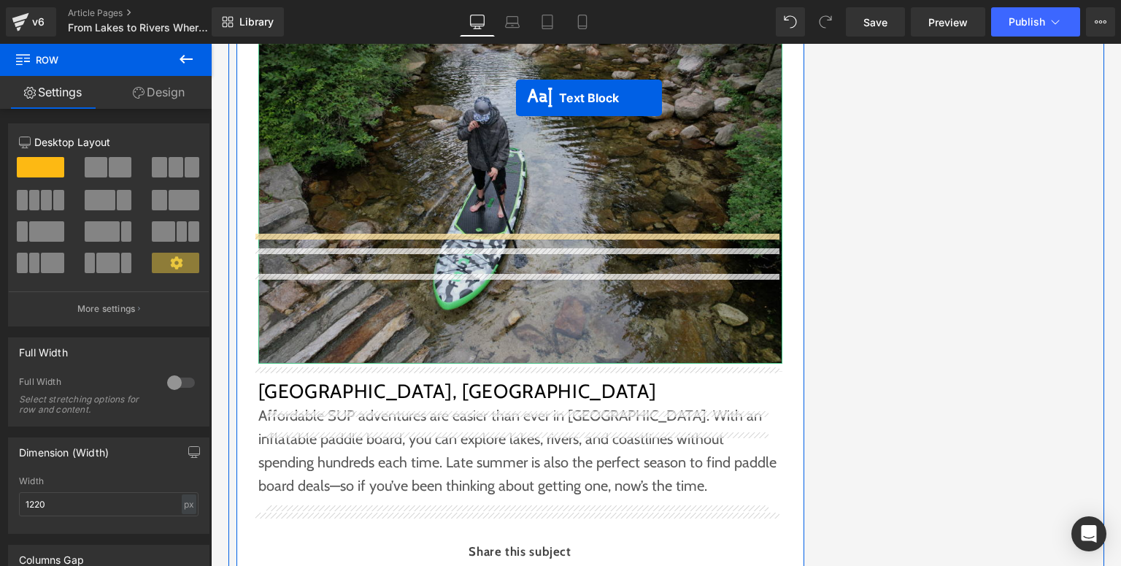
scroll to position [2124, 0]
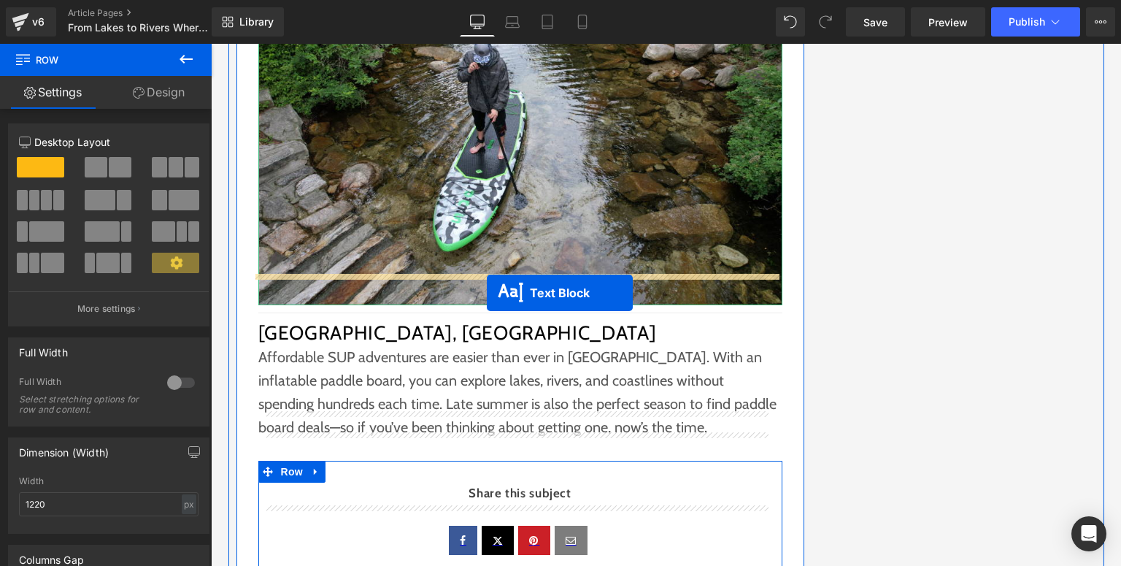
drag, startPoint x: 491, startPoint y: 172, endPoint x: 487, endPoint y: 293, distance: 120.5
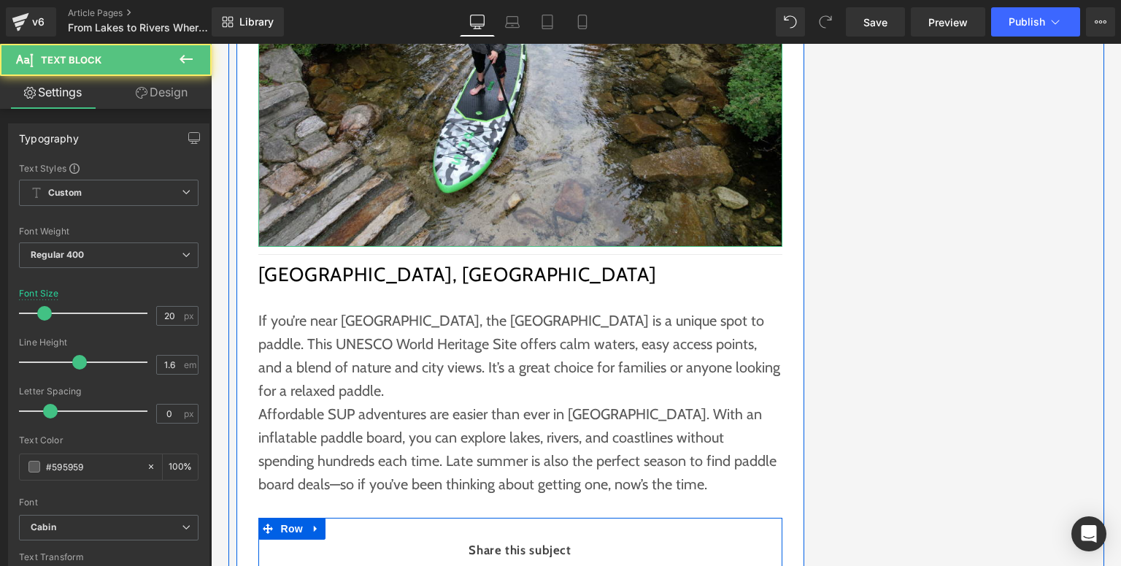
scroll to position [2065, 0]
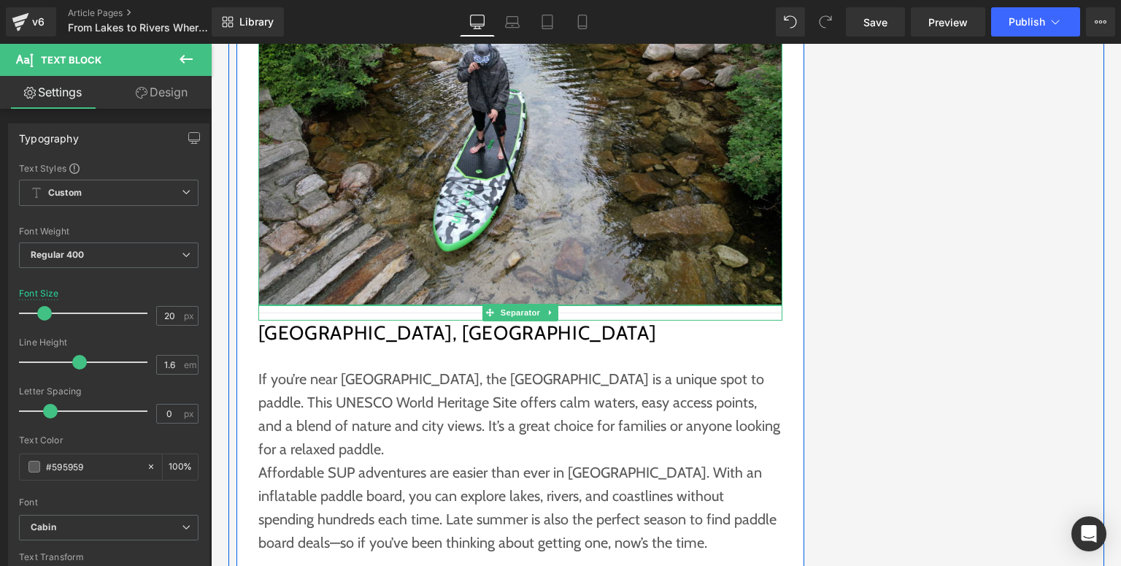
click at [485, 309] on icon at bounding box center [489, 313] width 8 height 8
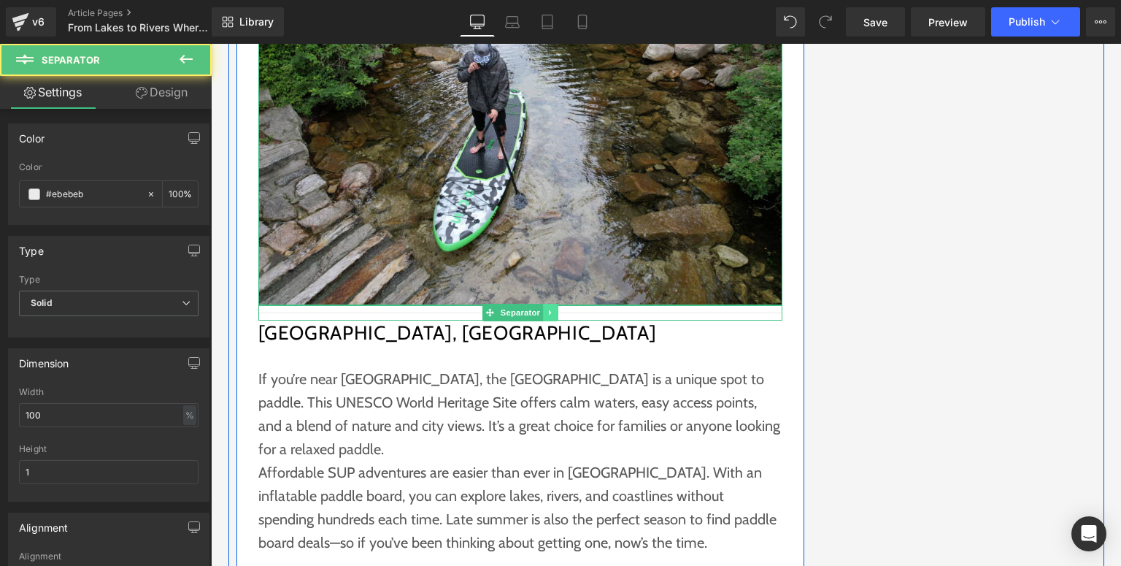
click at [547, 308] on icon at bounding box center [551, 312] width 8 height 9
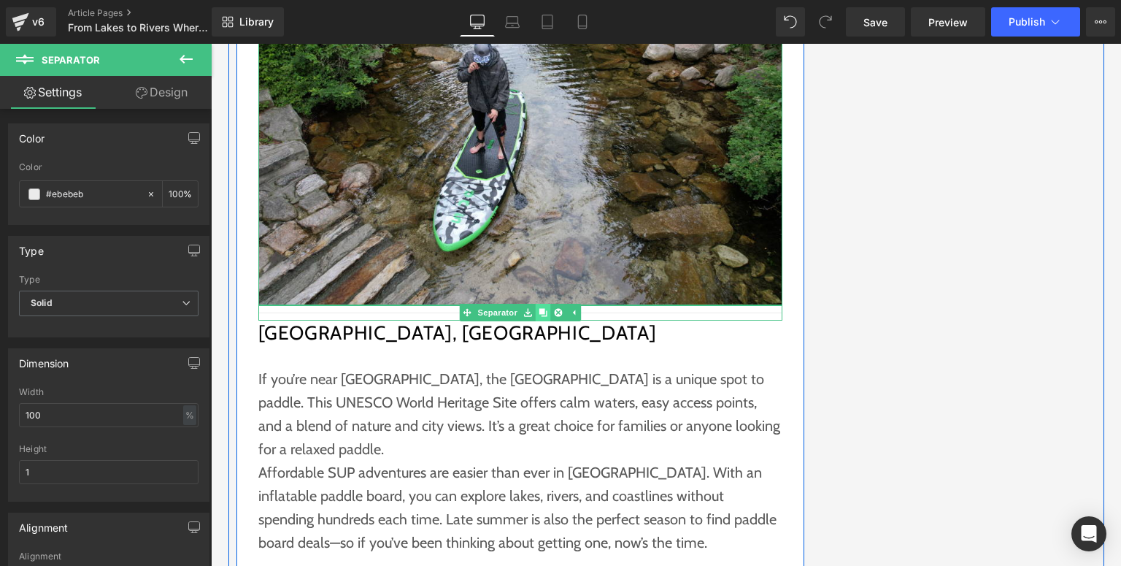
click at [542, 309] on icon at bounding box center [543, 313] width 8 height 8
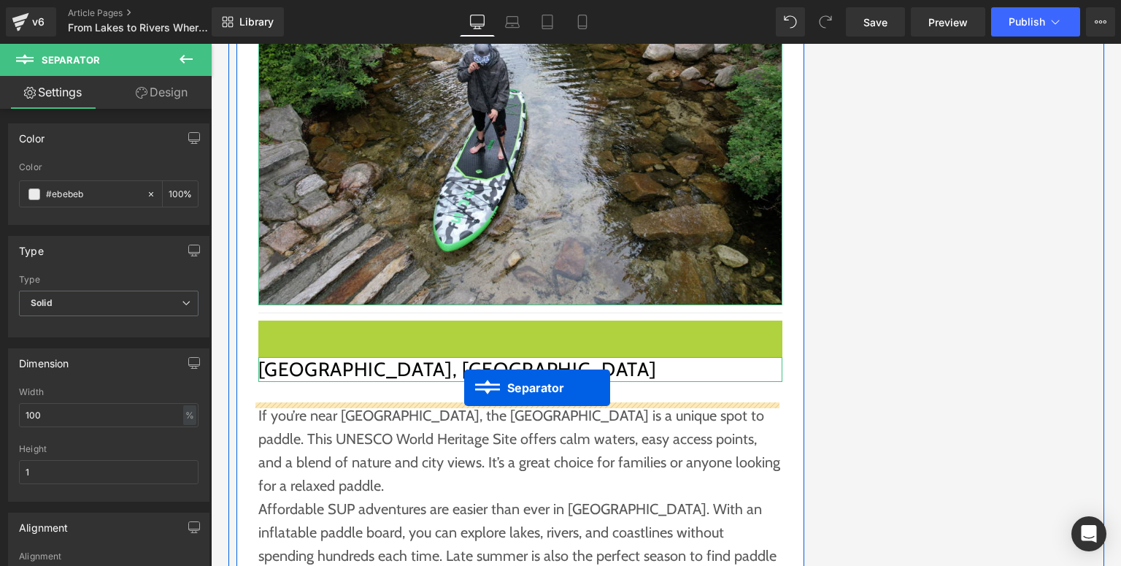
drag, startPoint x: 504, startPoint y: 251, endPoint x: 464, endPoint y: 388, distance: 142.1
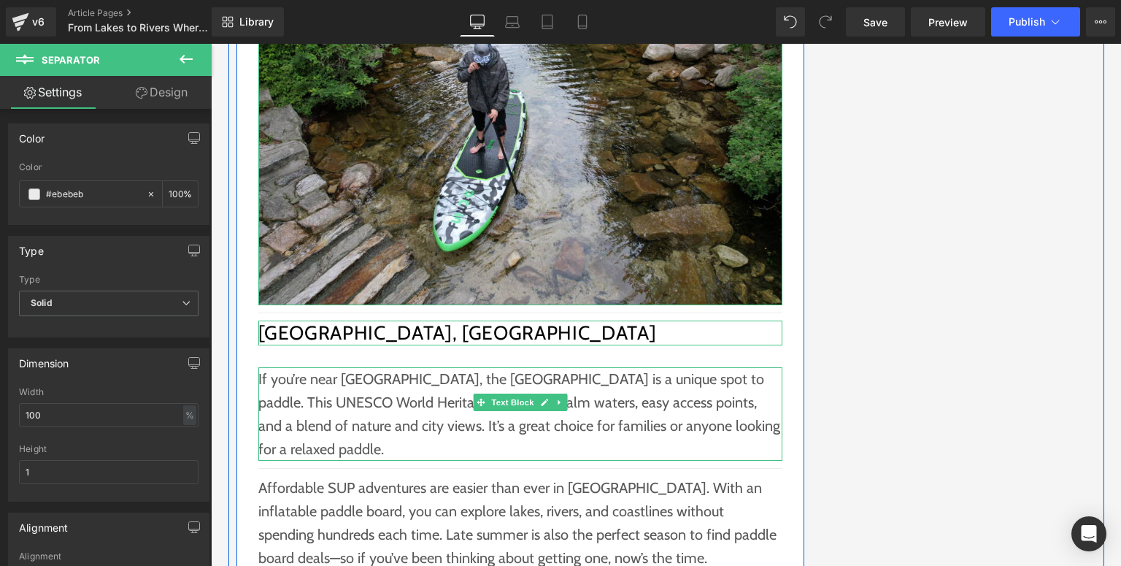
click at [360, 367] on p "If you’re near [GEOGRAPHIC_DATA], the [GEOGRAPHIC_DATA] is a unique spot to pad…" at bounding box center [520, 413] width 524 height 93
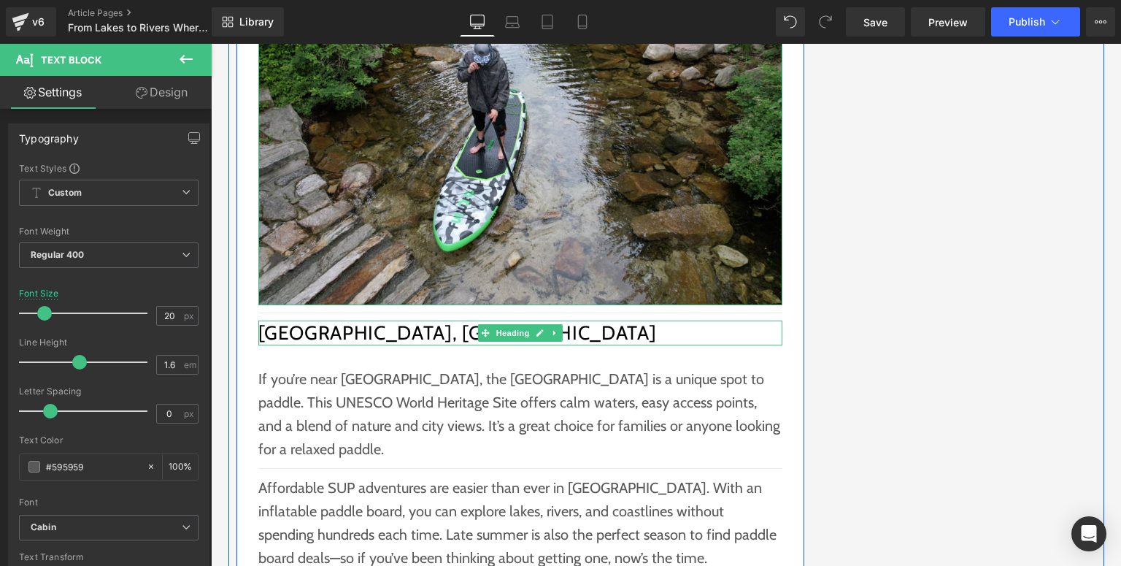
click at [451, 320] on h2 "[GEOGRAPHIC_DATA], [GEOGRAPHIC_DATA]" at bounding box center [520, 332] width 524 height 25
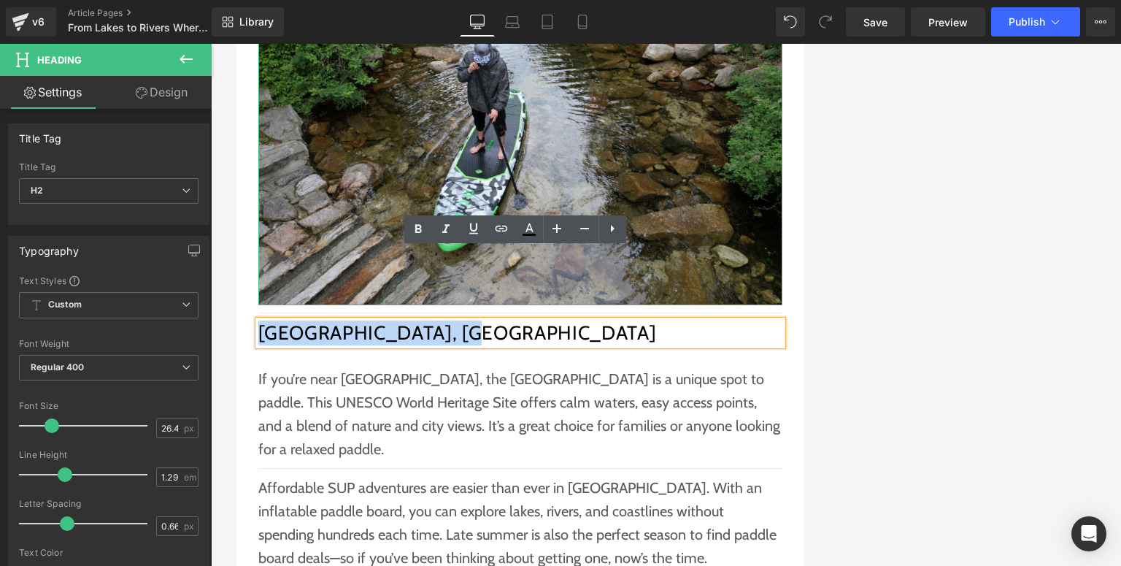
drag, startPoint x: 442, startPoint y: 263, endPoint x: 255, endPoint y: 263, distance: 187.6
click at [258, 320] on h2 "[GEOGRAPHIC_DATA], [GEOGRAPHIC_DATA]" at bounding box center [520, 332] width 524 height 25
paste div
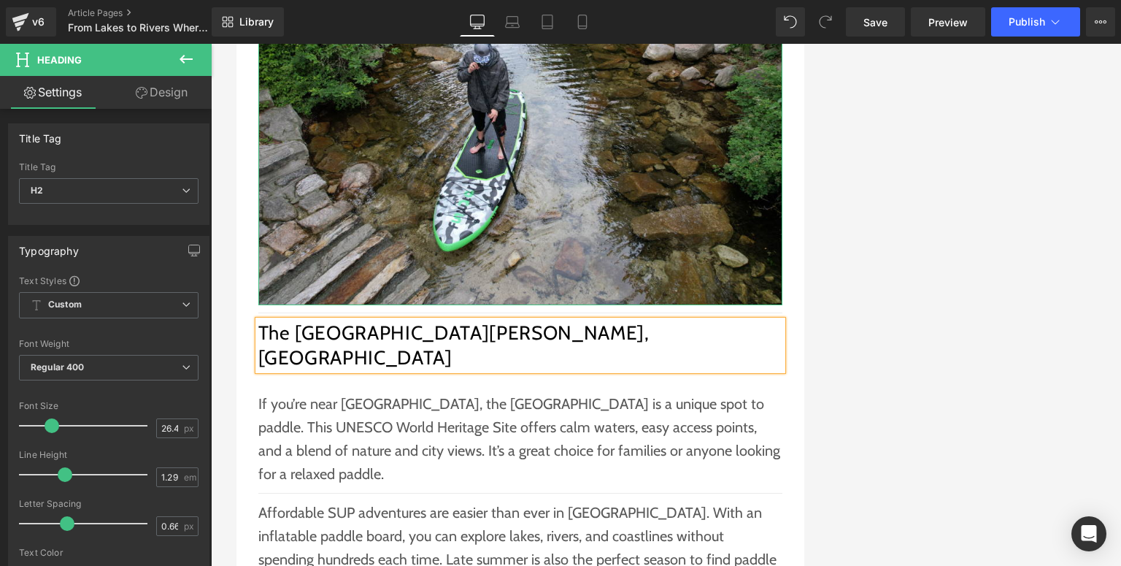
click at [357, 392] on p "If you’re near [GEOGRAPHIC_DATA], the [GEOGRAPHIC_DATA] is a unique spot to pad…" at bounding box center [520, 438] width 524 height 93
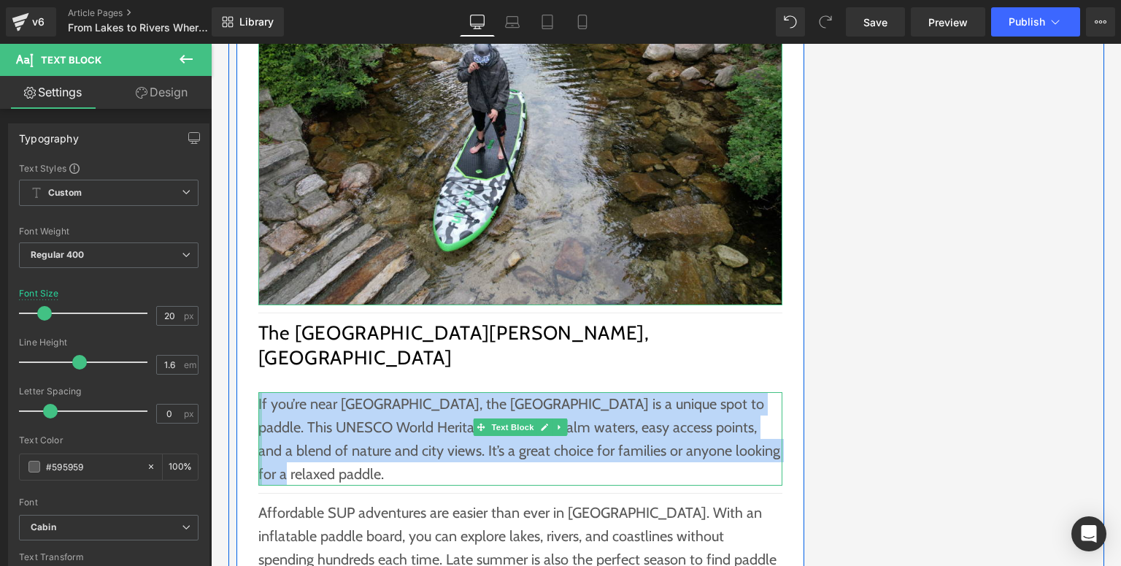
drag, startPoint x: 747, startPoint y: 361, endPoint x: 254, endPoint y: 315, distance: 495.4
click at [258, 392] on div "If you’re near [GEOGRAPHIC_DATA], the [GEOGRAPHIC_DATA] is a unique spot to pad…" at bounding box center [520, 438] width 524 height 93
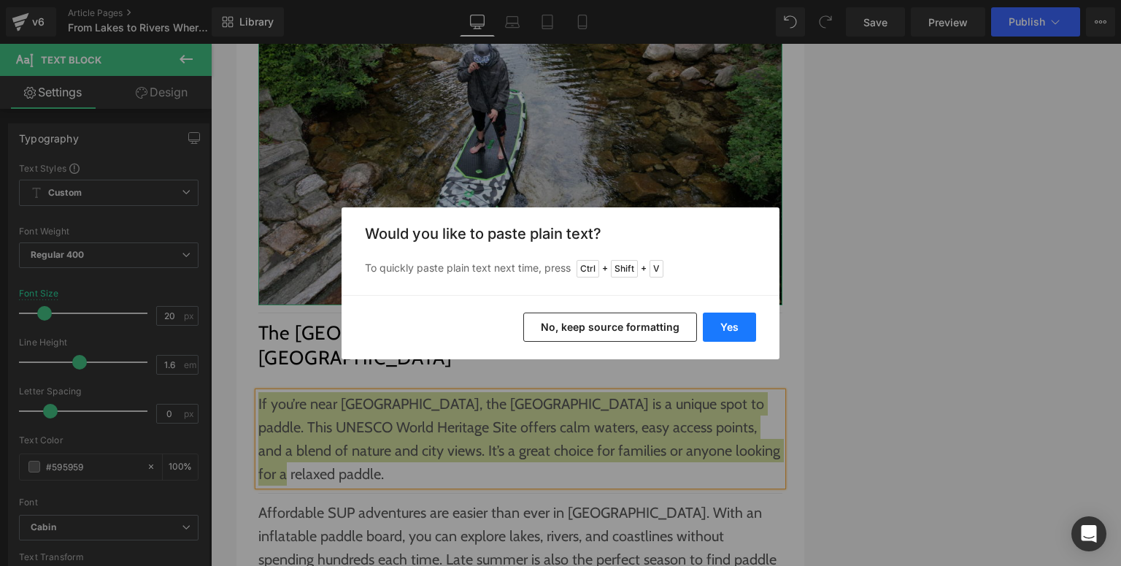
click at [710, 327] on button "Yes" at bounding box center [729, 326] width 53 height 29
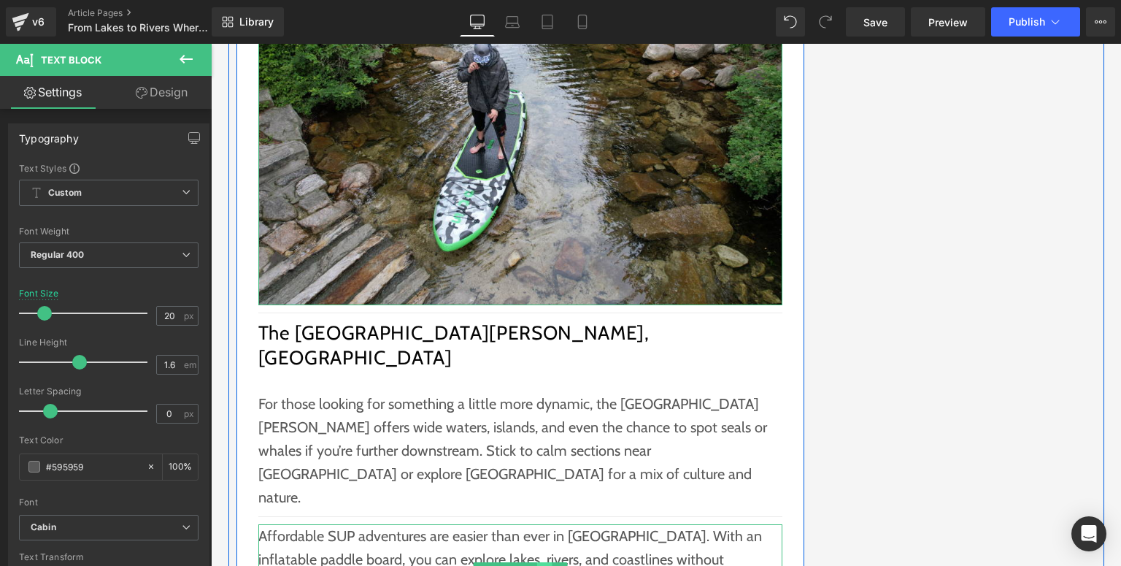
click at [541, 565] on icon at bounding box center [544, 570] width 7 height 7
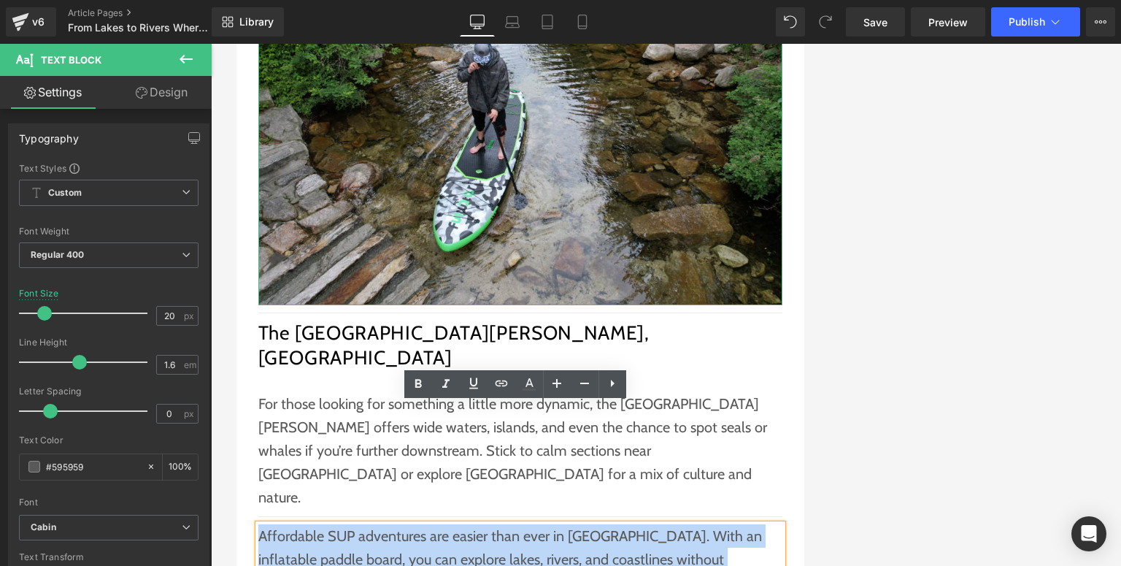
drag, startPoint x: 565, startPoint y: 485, endPoint x: 255, endPoint y: 421, distance: 316.8
click at [258, 524] on p "Affordable SUP adventures are easier than ever in [GEOGRAPHIC_DATA]. With an in…" at bounding box center [520, 570] width 524 height 93
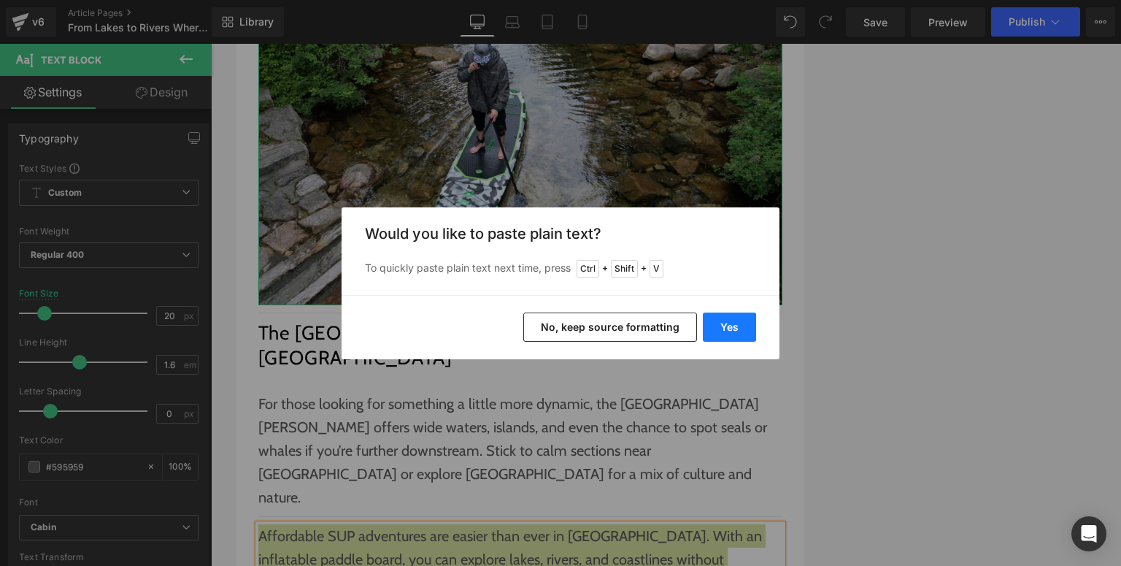
click at [720, 324] on button "Yes" at bounding box center [729, 326] width 53 height 29
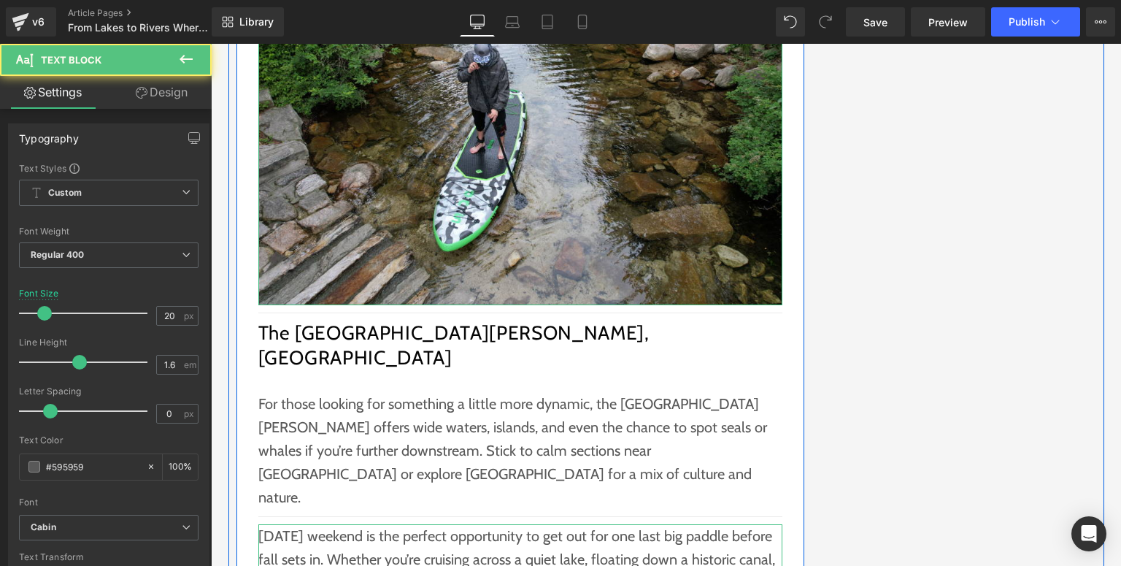
click at [342, 524] on p "[DATE] weekend is the perfect opportunity to get out for one last big paddle be…" at bounding box center [520, 570] width 524 height 93
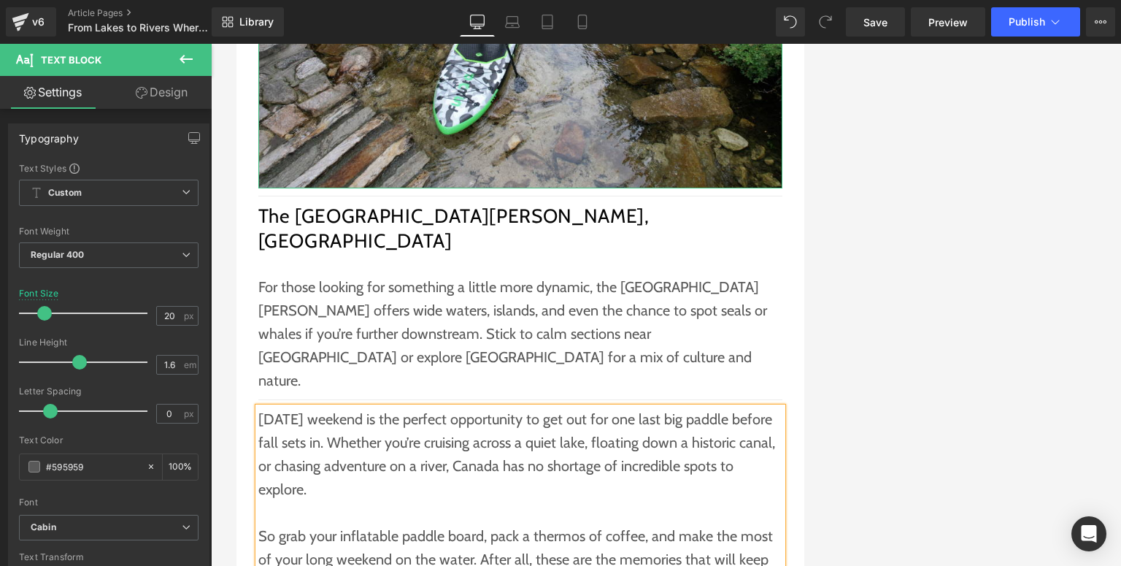
scroll to position [2241, 0]
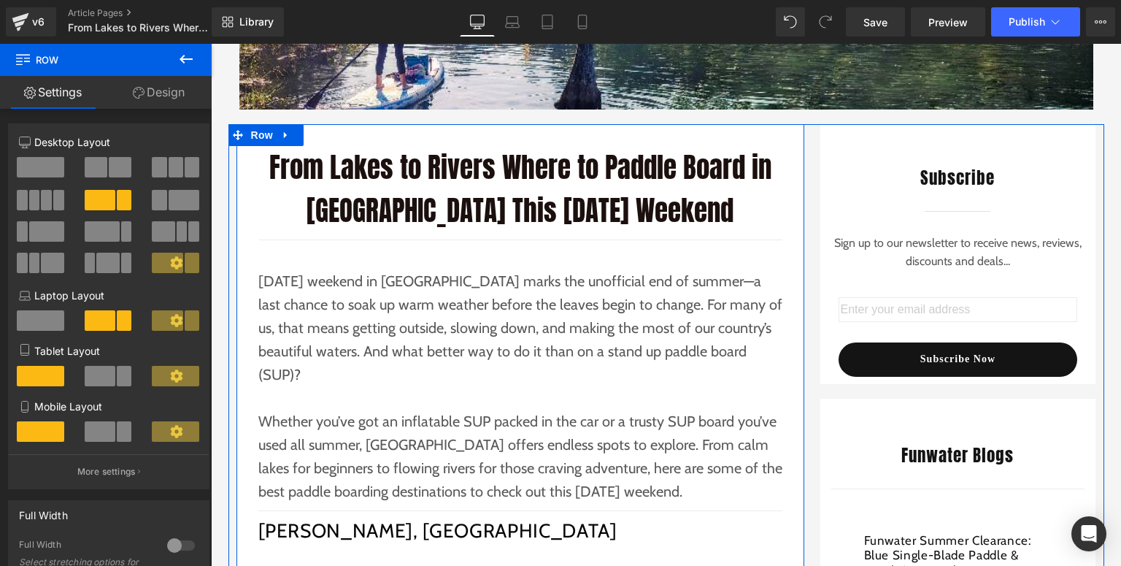
scroll to position [139, 0]
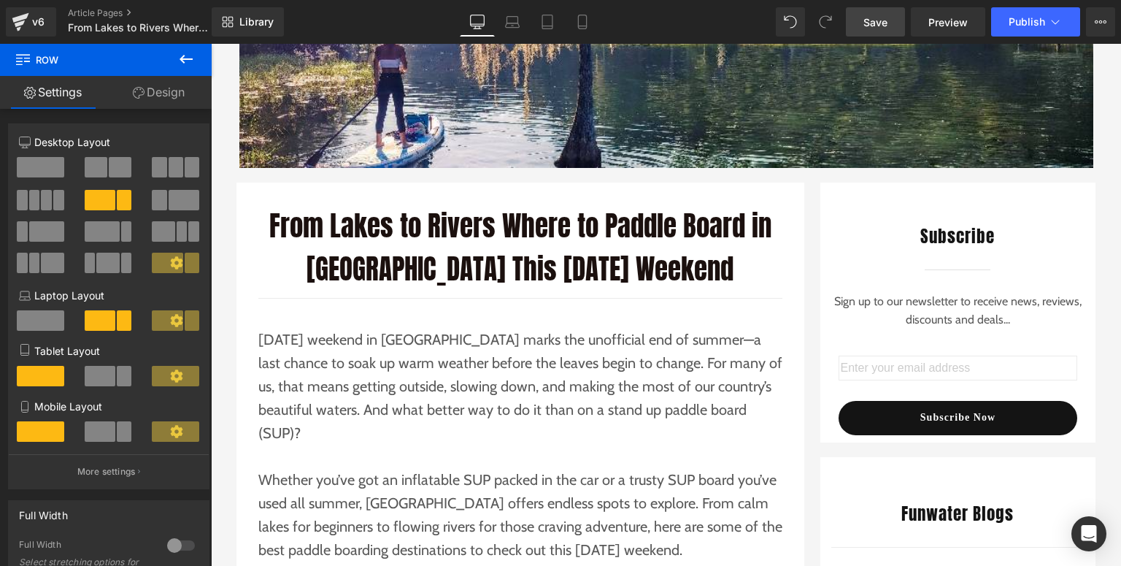
click at [879, 31] on link "Save" at bounding box center [875, 21] width 59 height 29
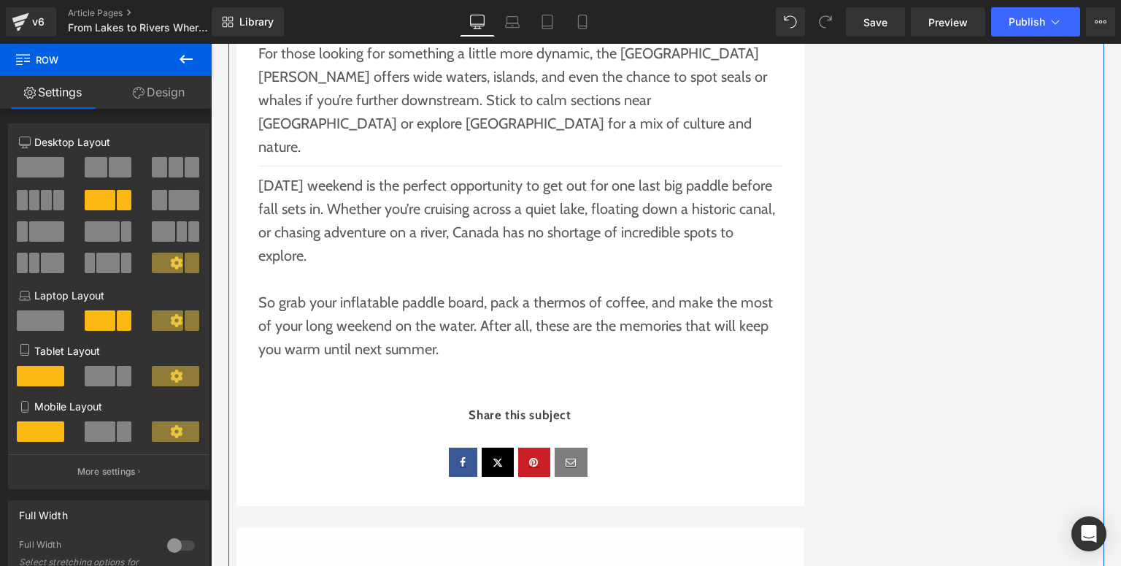
scroll to position [2591, 0]
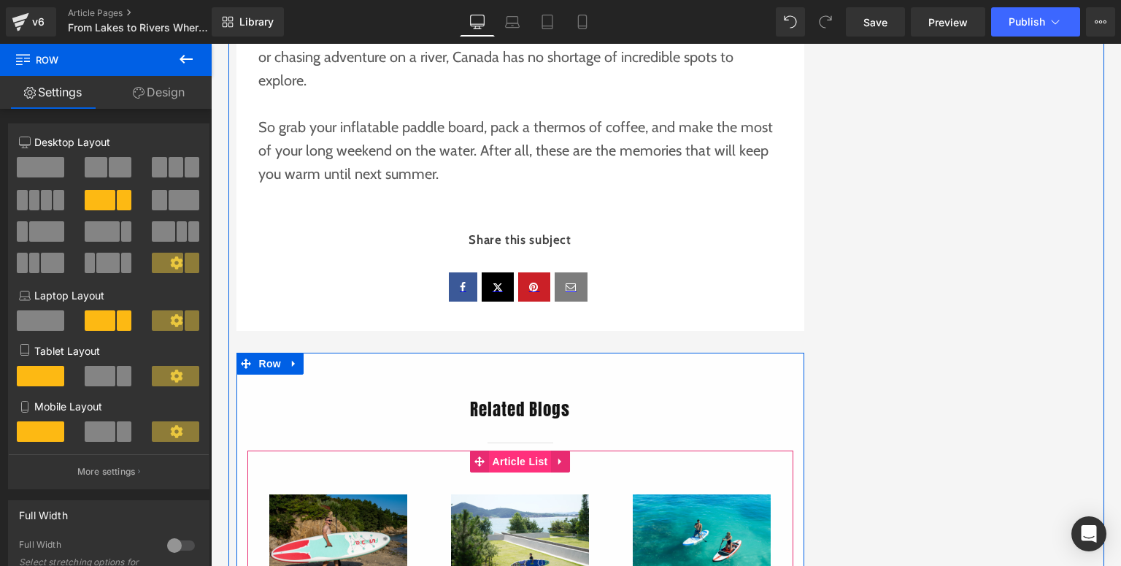
click at [519, 450] on span "Article List" at bounding box center [520, 461] width 63 height 22
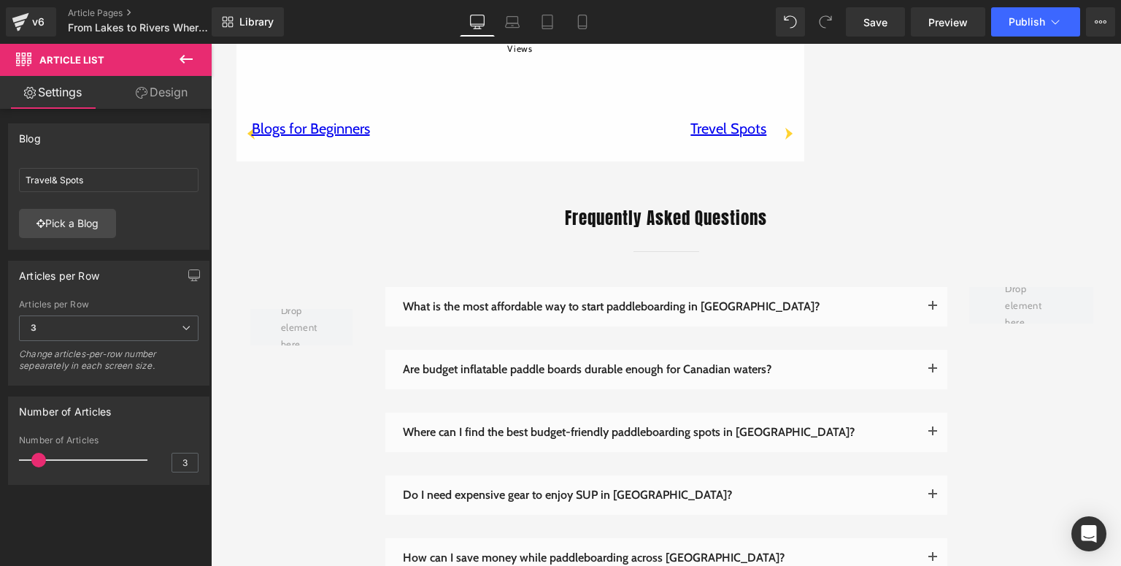
scroll to position [3116, 0]
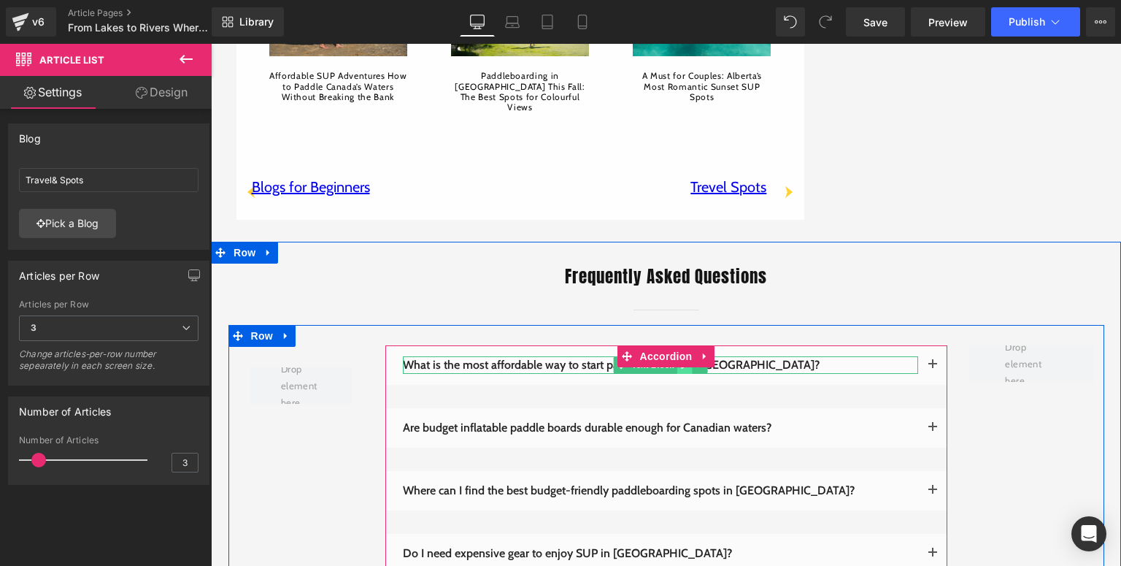
click at [684, 356] on link at bounding box center [684, 365] width 15 height 18
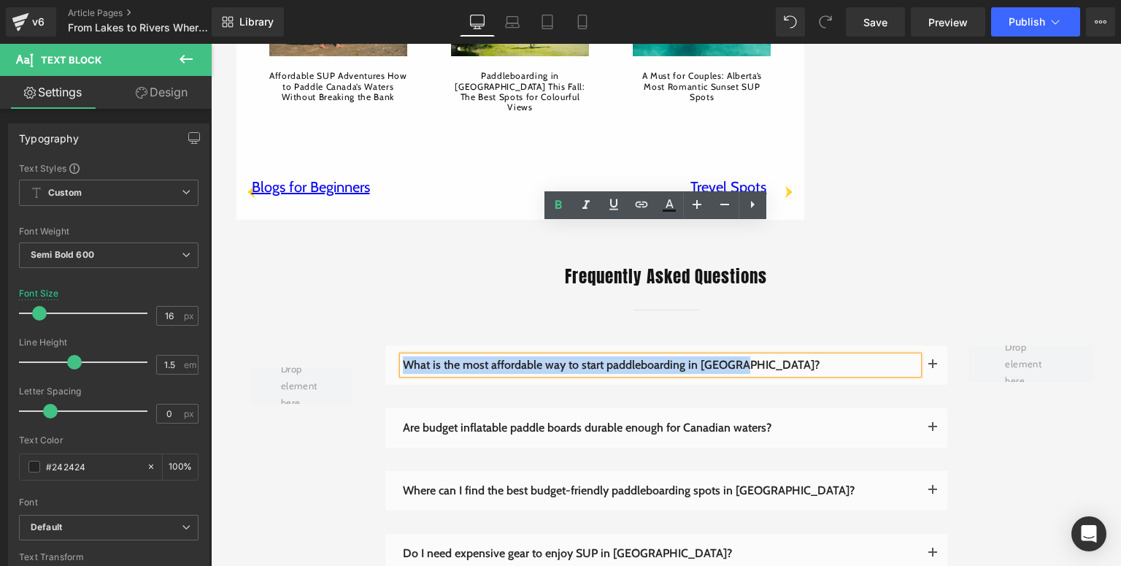
drag, startPoint x: 760, startPoint y: 235, endPoint x: 402, endPoint y: 234, distance: 357.6
click at [403, 356] on p "What is the most affordable way to start paddleboarding in [GEOGRAPHIC_DATA]?" at bounding box center [660, 365] width 515 height 18
paste div
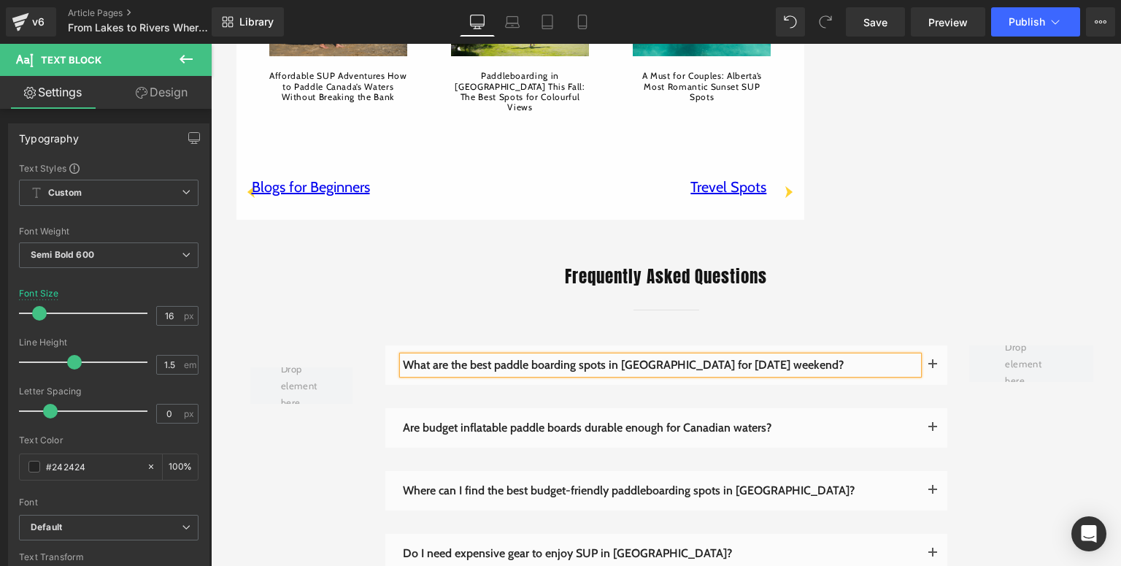
drag, startPoint x: 479, startPoint y: 44, endPoint x: 925, endPoint y: 234, distance: 484.6
click at [925, 345] on button "button" at bounding box center [932, 364] width 29 height 39
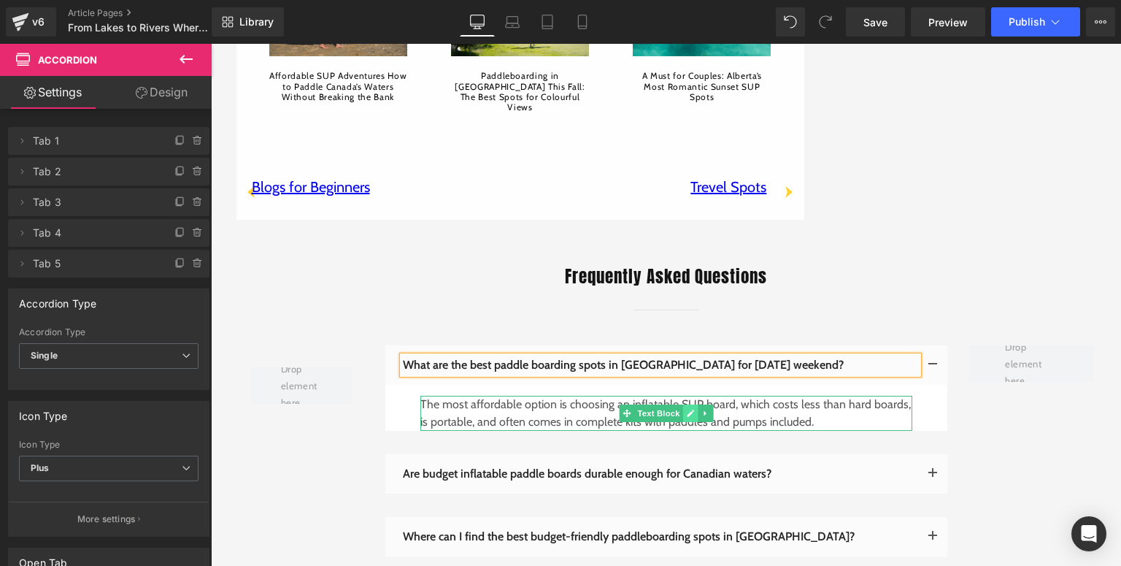
click at [687, 409] on icon at bounding box center [690, 412] width 7 height 7
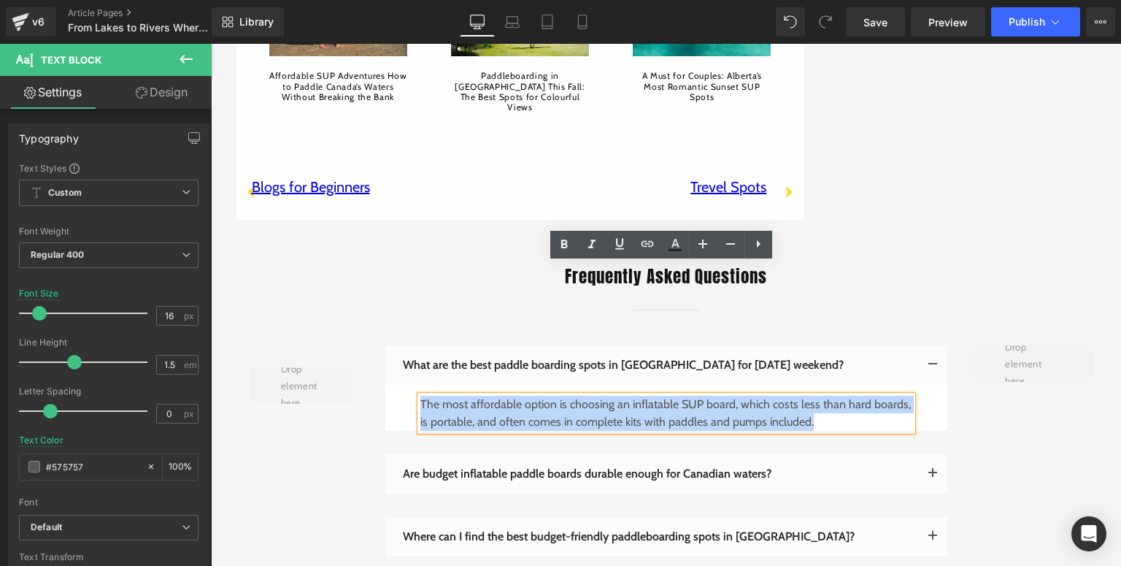
drag, startPoint x: 817, startPoint y: 290, endPoint x: 416, endPoint y: 273, distance: 401.8
click at [420, 396] on p "The most affordable option is choosing an inflatable SUP board, which costs les…" at bounding box center [666, 413] width 492 height 35
paste div
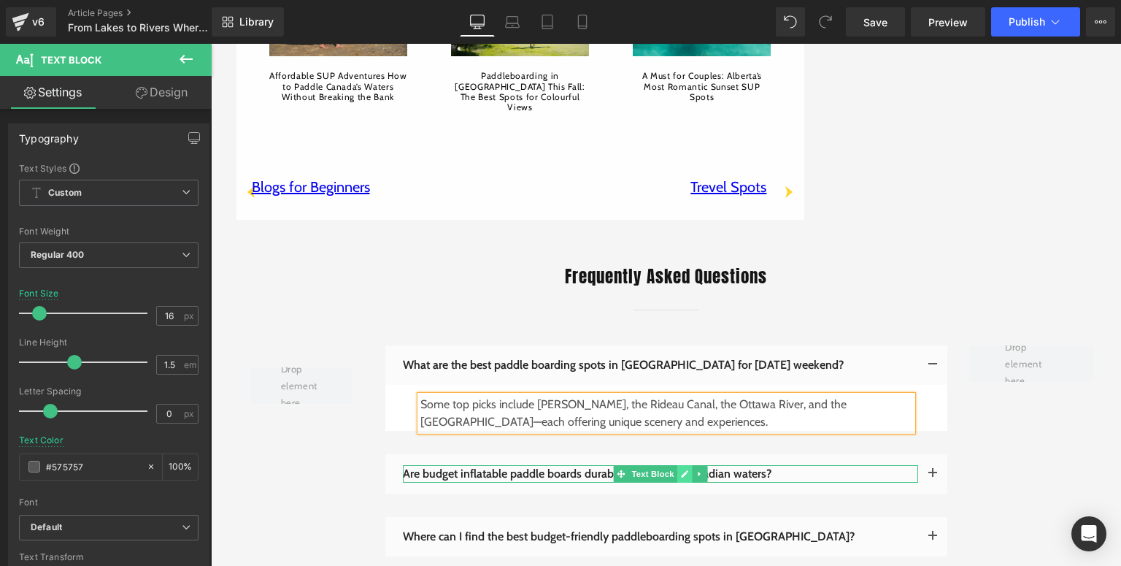
click at [680, 469] on icon at bounding box center [684, 473] width 8 height 9
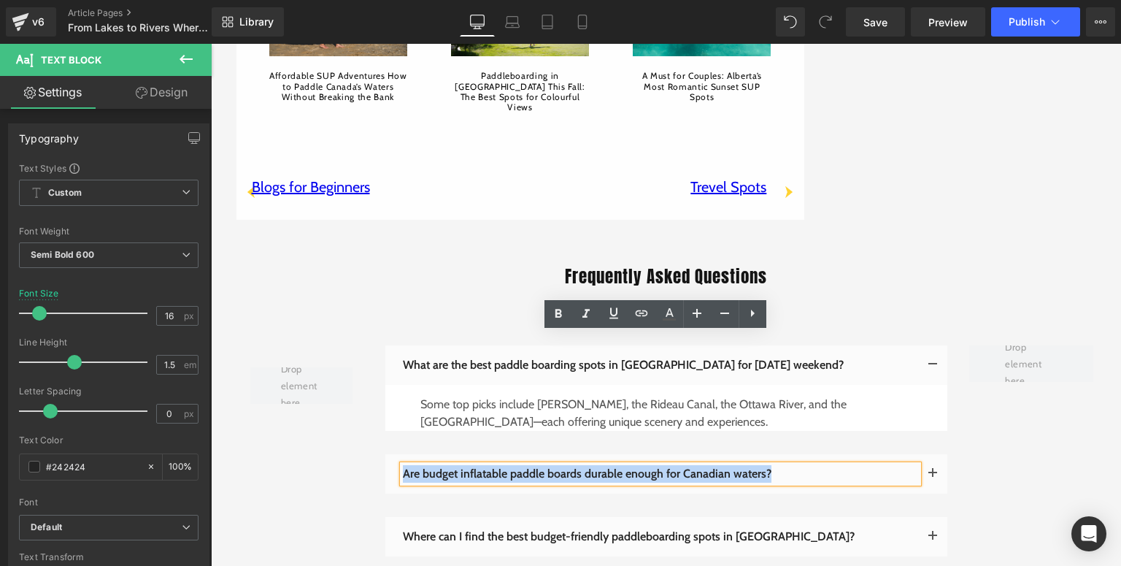
drag, startPoint x: 782, startPoint y: 345, endPoint x: 398, endPoint y: 341, distance: 384.6
click at [403, 465] on p "Are budget inflatable paddle boards durable enough for Canadian waters?" at bounding box center [660, 474] width 515 height 18
paste div
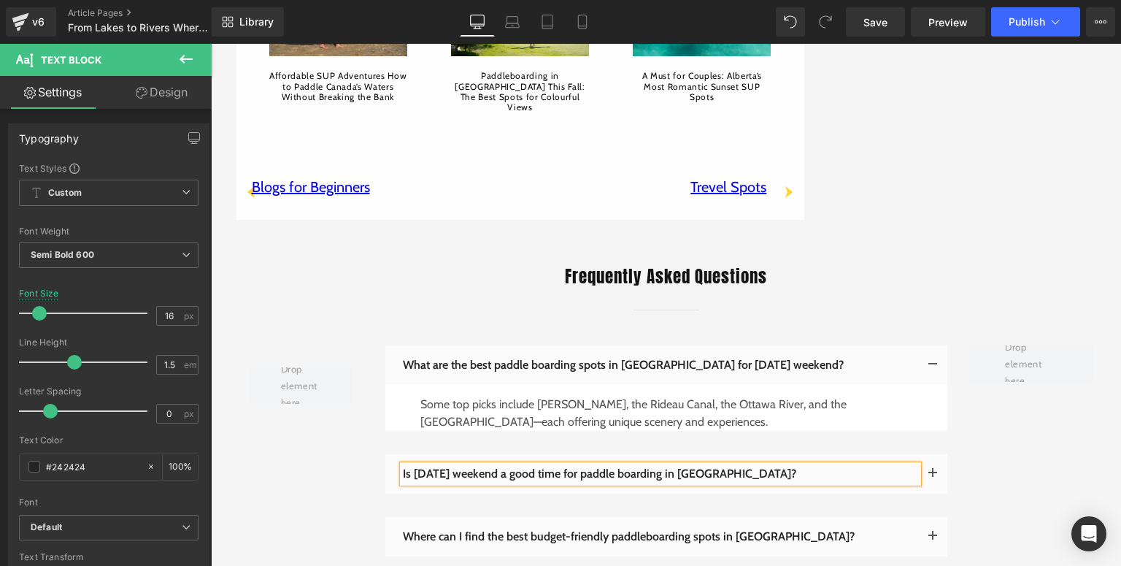
click at [933, 477] on span "button" at bounding box center [933, 477] width 0 height 0
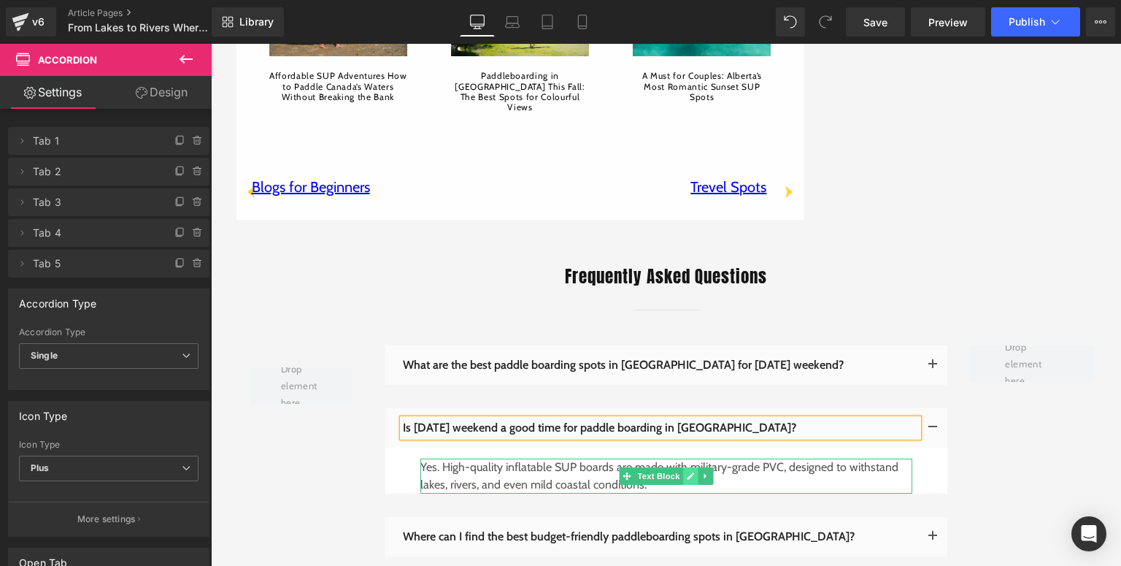
click at [686, 471] on icon at bounding box center [690, 475] width 8 height 9
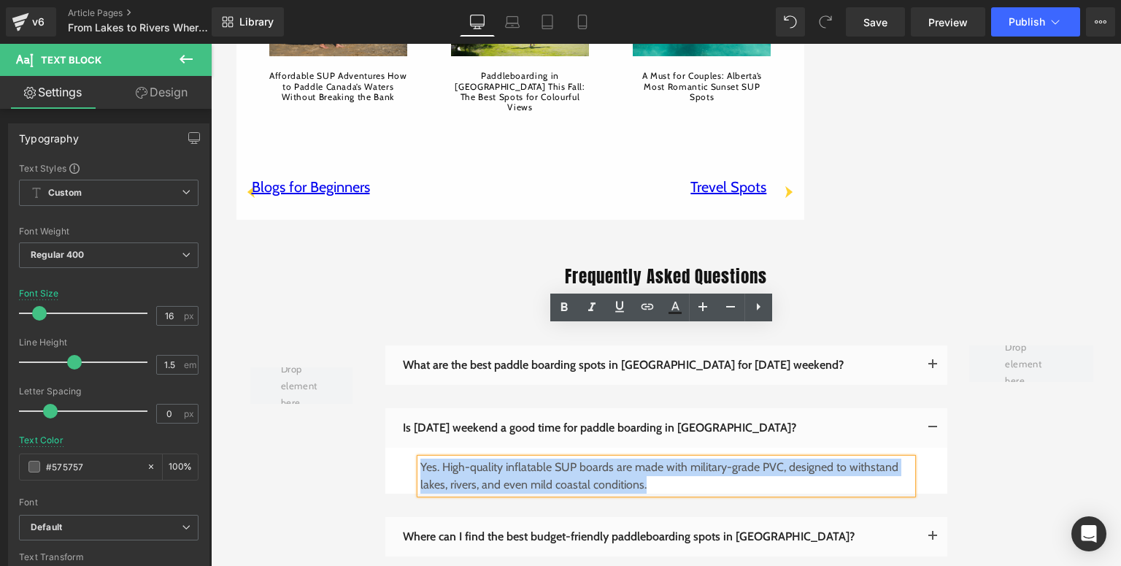
drag, startPoint x: 658, startPoint y: 358, endPoint x: 415, endPoint y: 337, distance: 243.9
click at [420, 458] on p "Yes. High-quality inflatable SUP boards are made with military-grade PVC, desig…" at bounding box center [666, 475] width 492 height 35
paste div
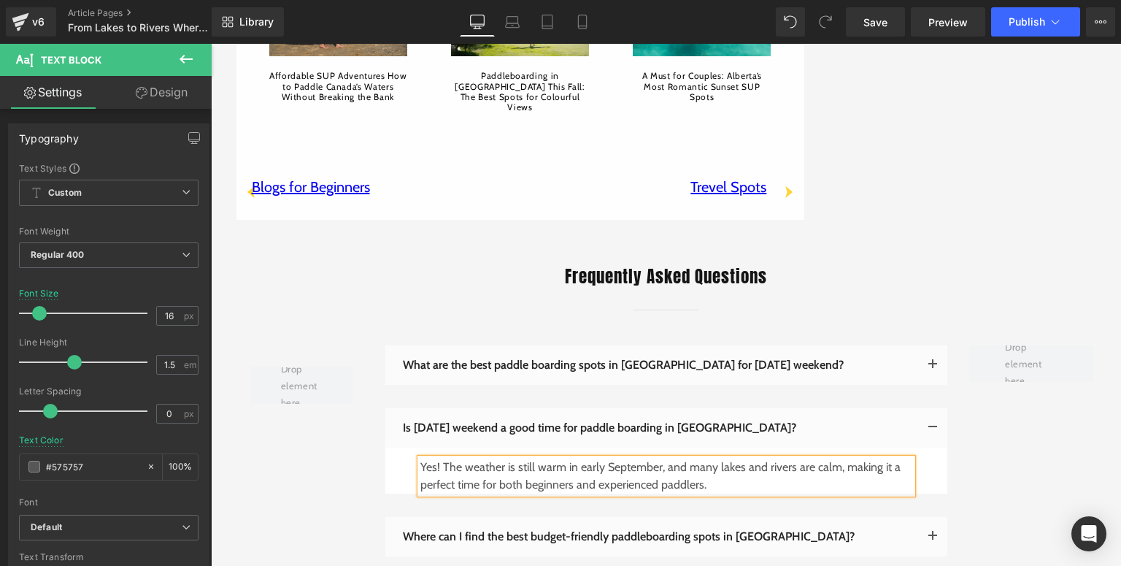
scroll to position [3175, 0]
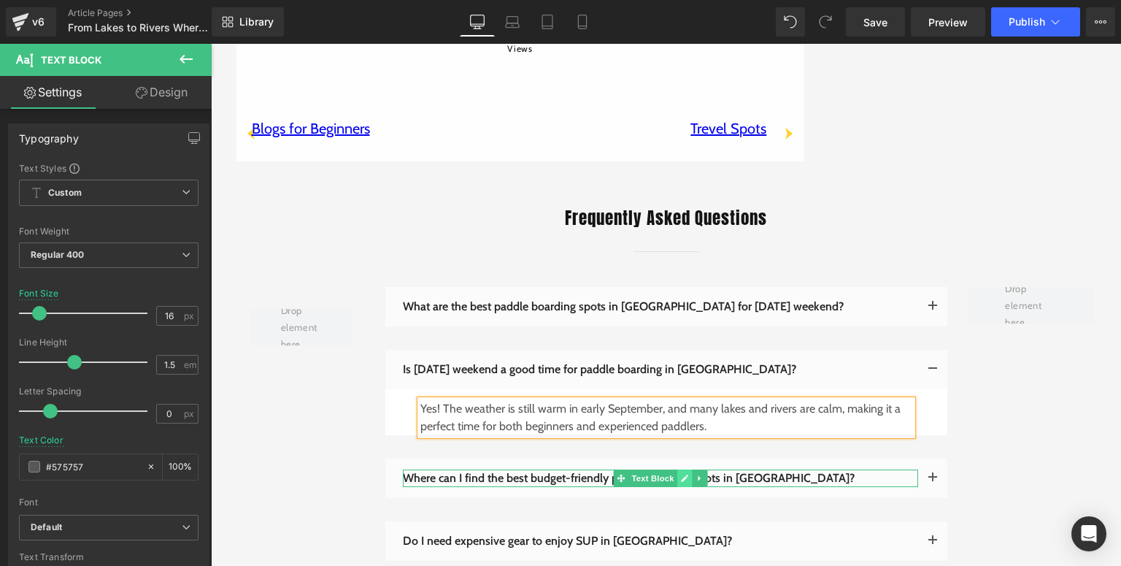
click at [681, 474] on icon at bounding box center [684, 477] width 7 height 7
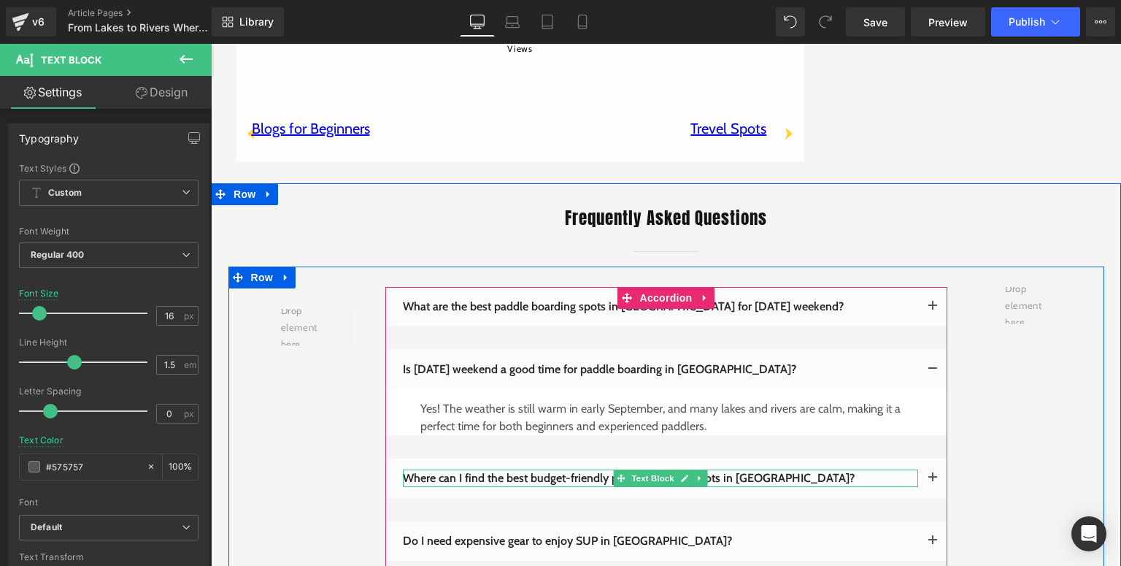
drag, startPoint x: 676, startPoint y: 345, endPoint x: 804, endPoint y: 349, distance: 127.8
click at [680, 474] on icon at bounding box center [684, 478] width 8 height 9
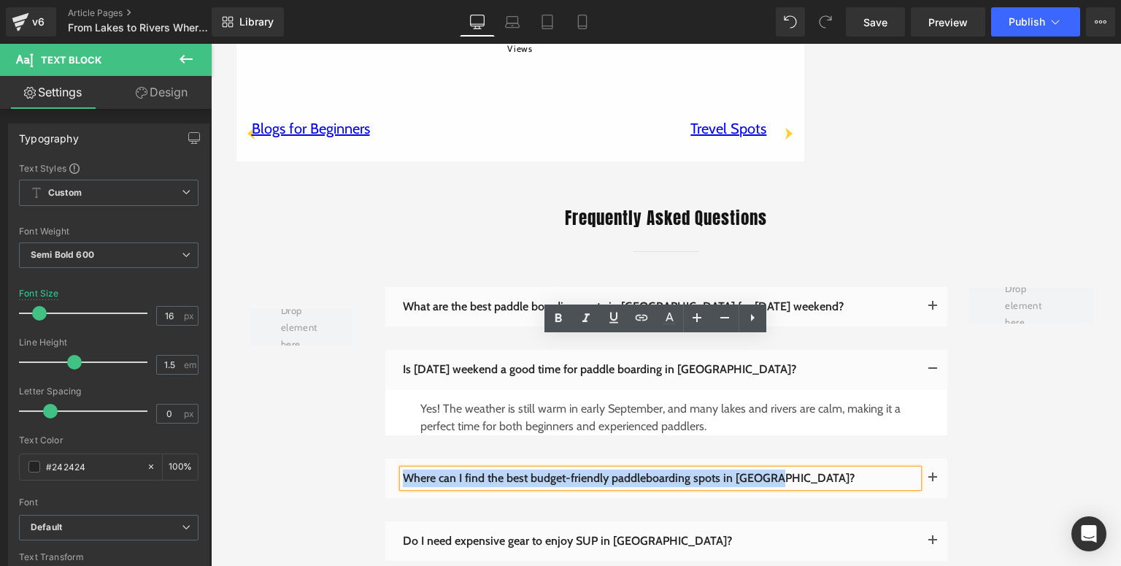
drag, startPoint x: 432, startPoint y: 341, endPoint x: 401, endPoint y: 346, distance: 31.1
click at [403, 469] on p "Where can I find the best budget-friendly paddleboarding spots in [GEOGRAPHIC_D…" at bounding box center [660, 478] width 515 height 18
paste div
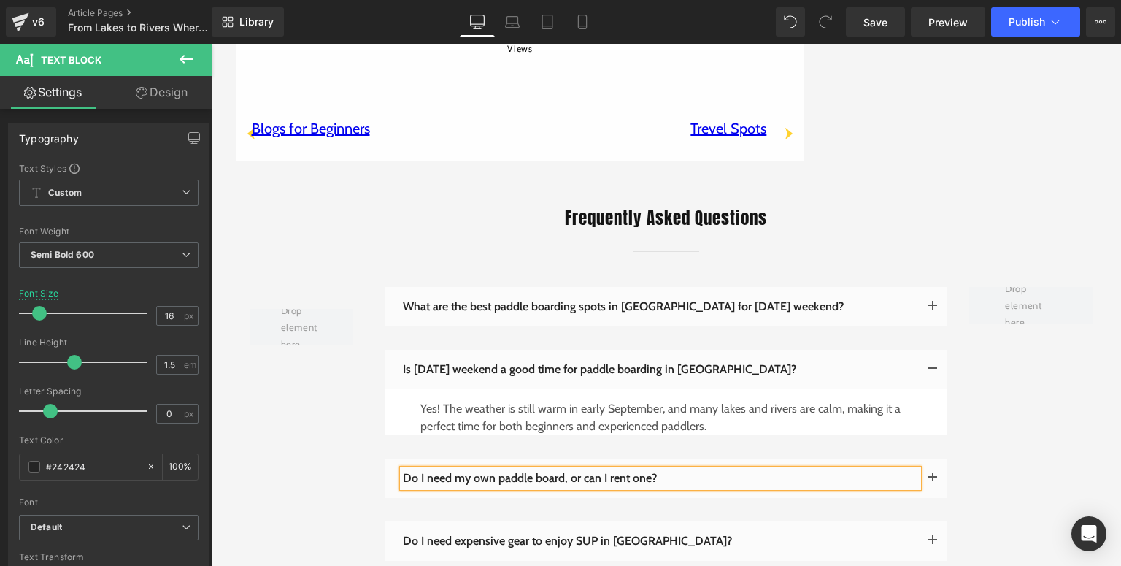
click at [922, 458] on button "button" at bounding box center [932, 477] width 29 height 39
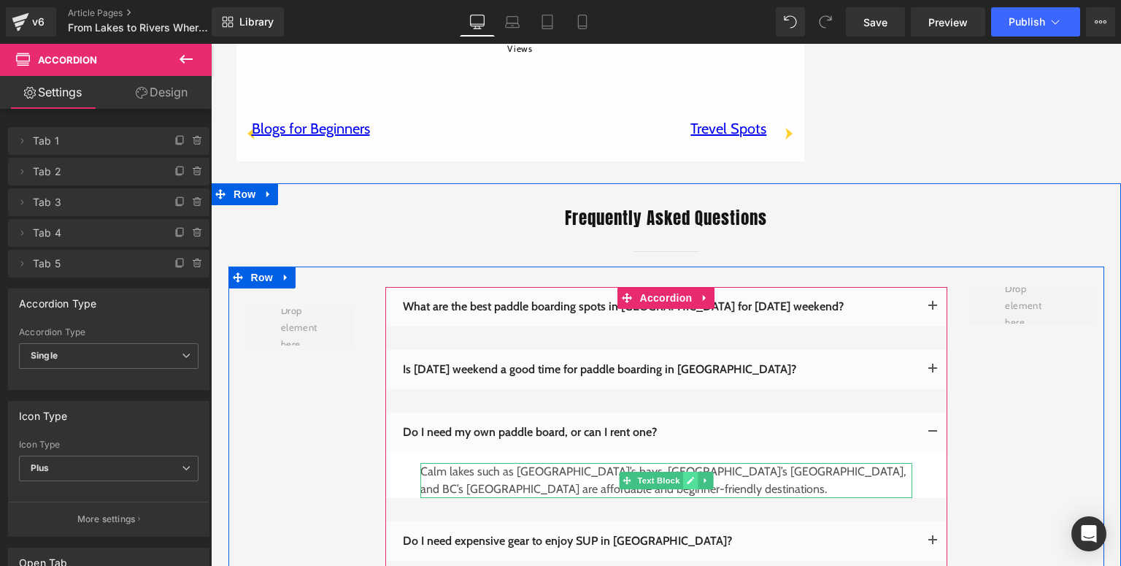
click at [686, 476] on icon at bounding box center [690, 480] width 8 height 9
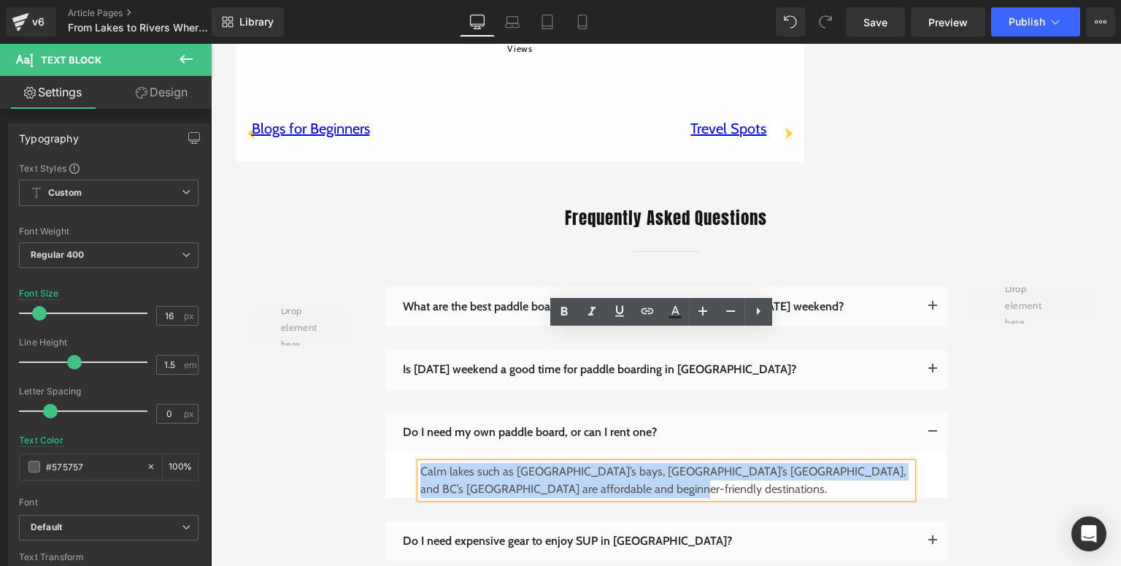
drag, startPoint x: 425, startPoint y: 344, endPoint x: 417, endPoint y: 342, distance: 9.0
click at [420, 463] on p "Calm lakes such as [GEOGRAPHIC_DATA]’s bays, [GEOGRAPHIC_DATA]’s [GEOGRAPHIC_DA…" at bounding box center [666, 480] width 492 height 35
paste div
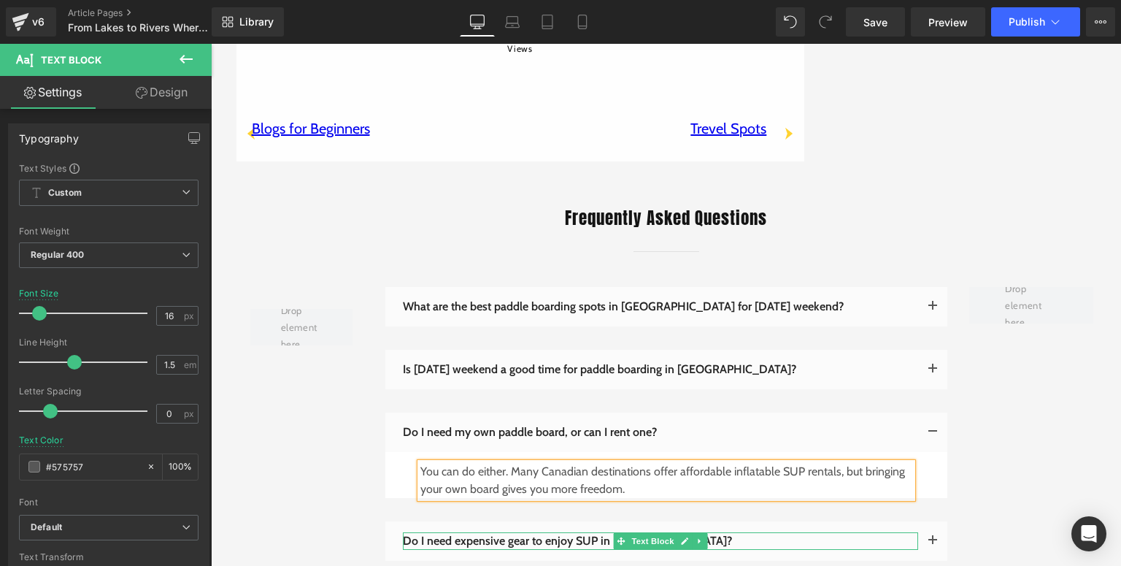
click at [681, 537] on icon at bounding box center [684, 540] width 7 height 7
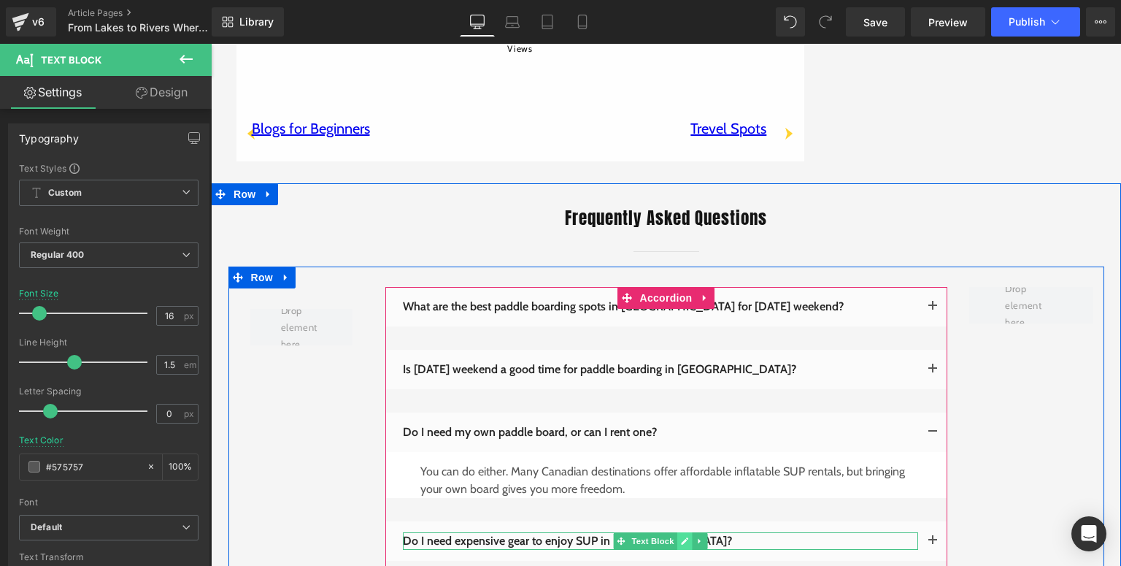
click at [682, 537] on icon at bounding box center [684, 540] width 7 height 7
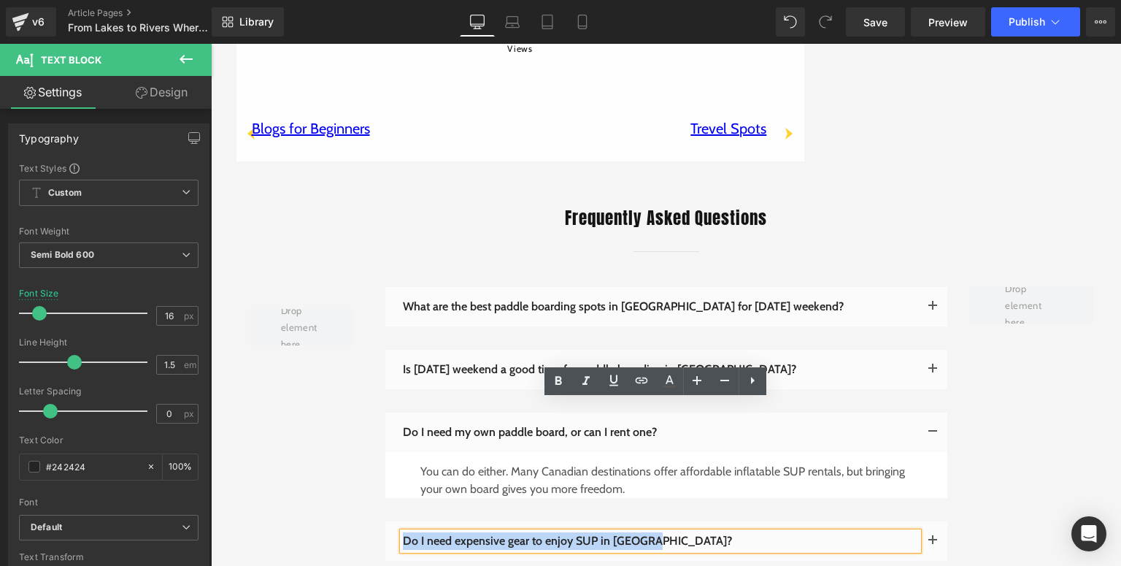
drag, startPoint x: 415, startPoint y: 410, endPoint x: 398, endPoint y: 411, distance: 16.8
click at [403, 532] on p "Do I need expensive gear to enjoy SUP in [GEOGRAPHIC_DATA]?" at bounding box center [660, 541] width 515 height 18
paste div
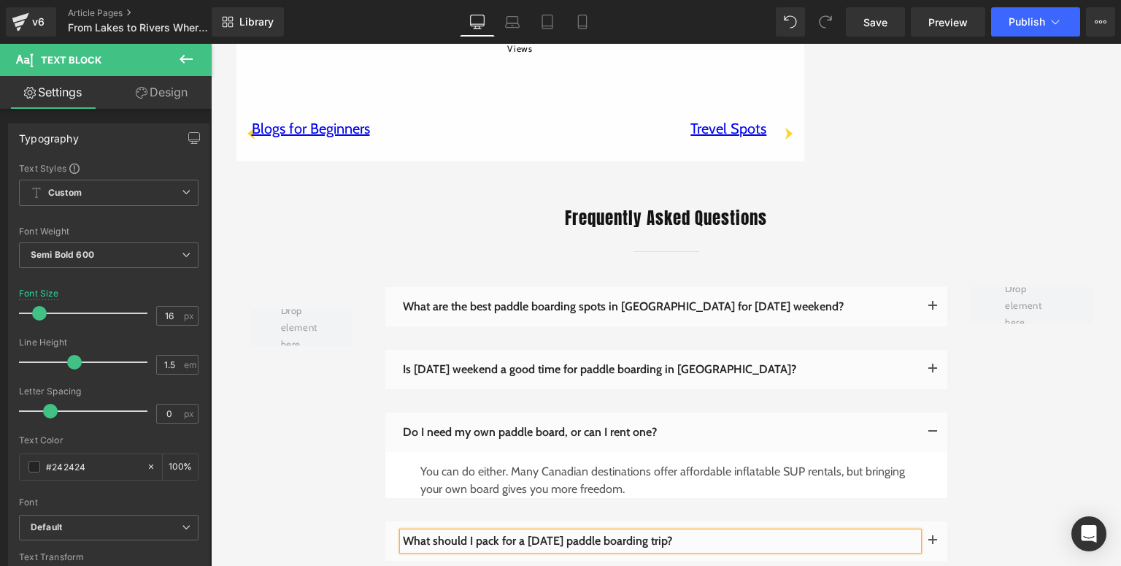
click at [922, 521] on button "button" at bounding box center [932, 540] width 29 height 39
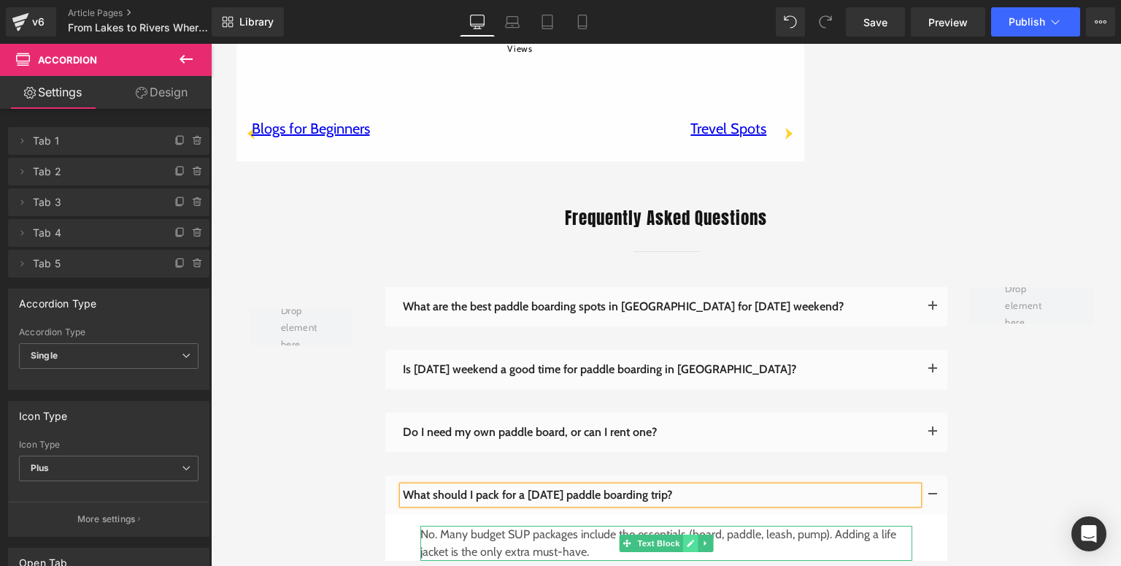
click at [686, 539] on icon at bounding box center [690, 543] width 8 height 9
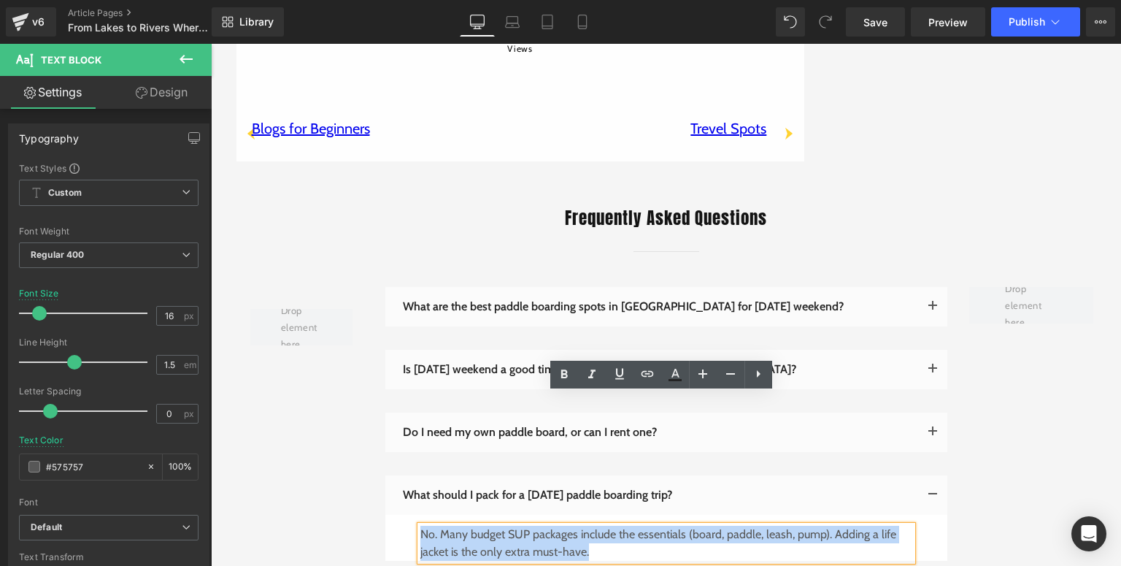
drag, startPoint x: 597, startPoint y: 426, endPoint x: 417, endPoint y: 402, distance: 181.1
click at [420, 525] on p "No. Many budget SUP packages include the essentials (board, paddle, leash, pump…" at bounding box center [666, 542] width 492 height 35
paste div
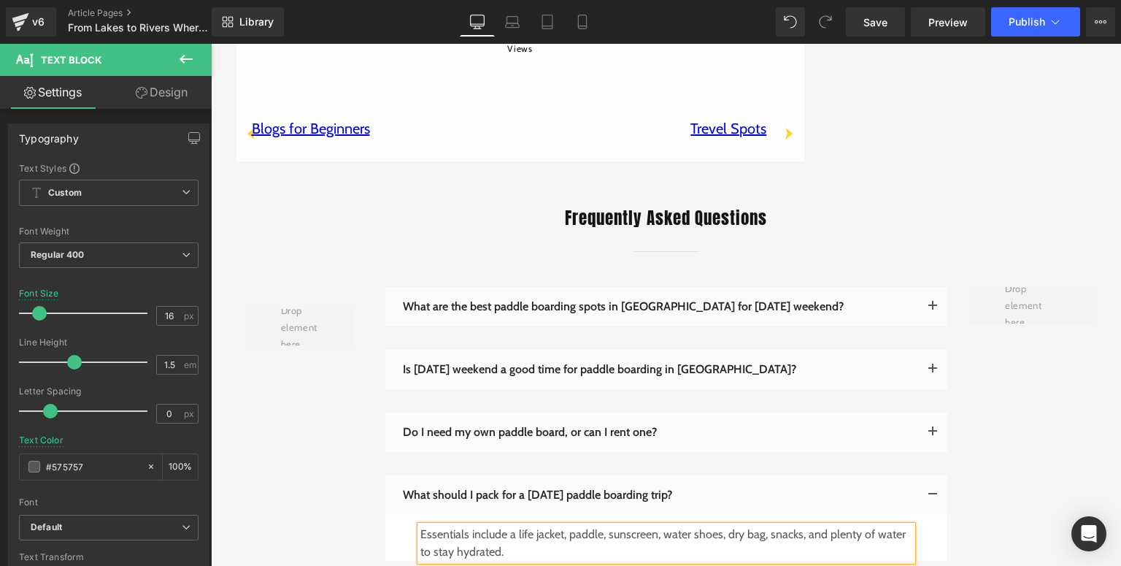
scroll to position [3350, 0]
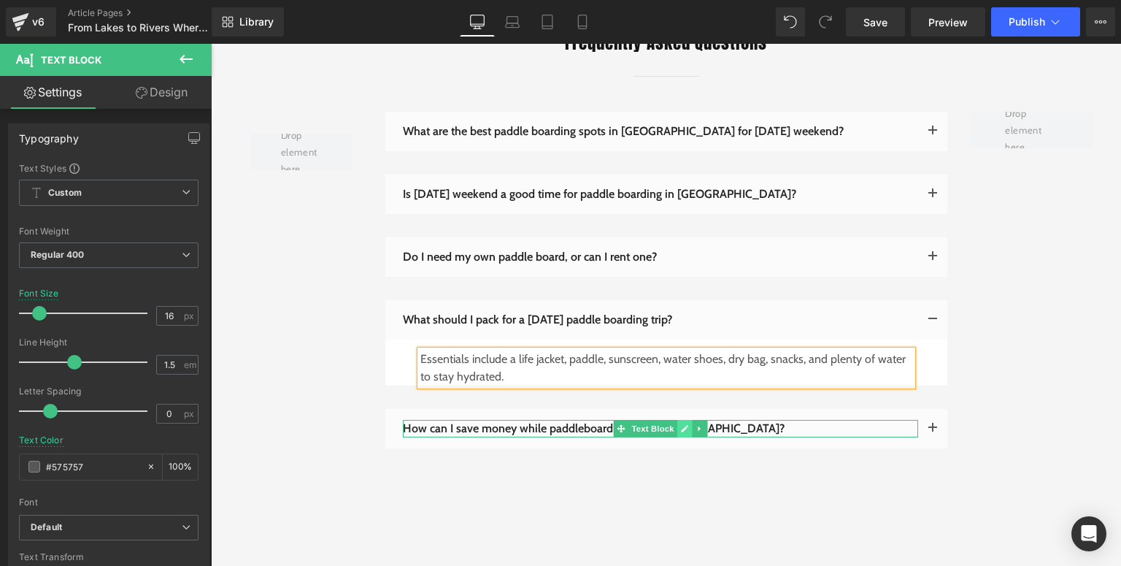
click at [677, 420] on link at bounding box center [684, 429] width 15 height 18
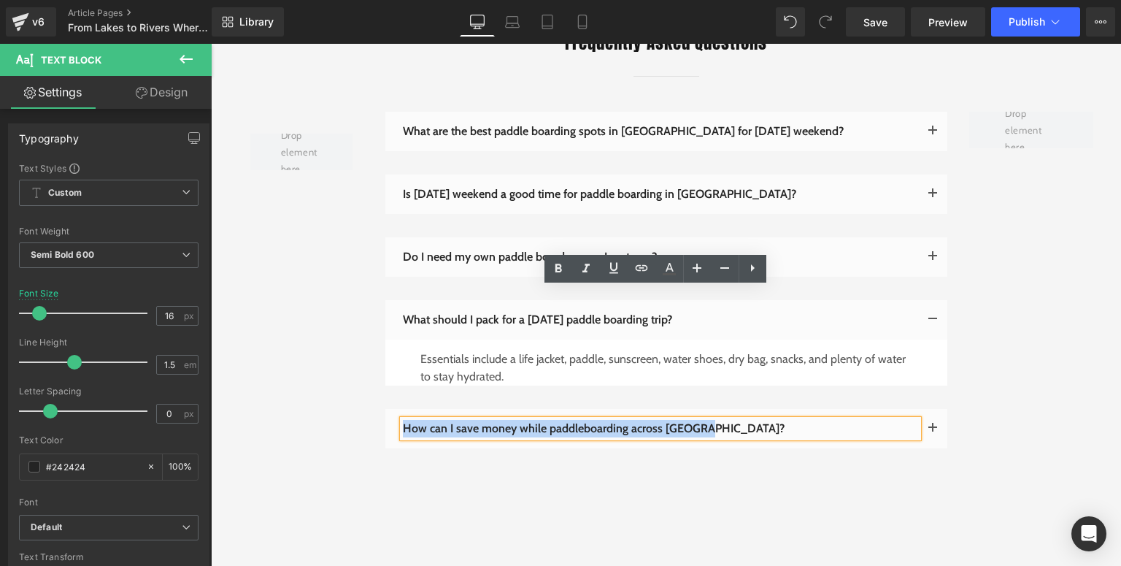
drag, startPoint x: 705, startPoint y: 301, endPoint x: 400, endPoint y: 296, distance: 305.1
click at [403, 420] on p "How can I save money while paddleboarding across [GEOGRAPHIC_DATA]?" at bounding box center [660, 429] width 515 height 18
paste div
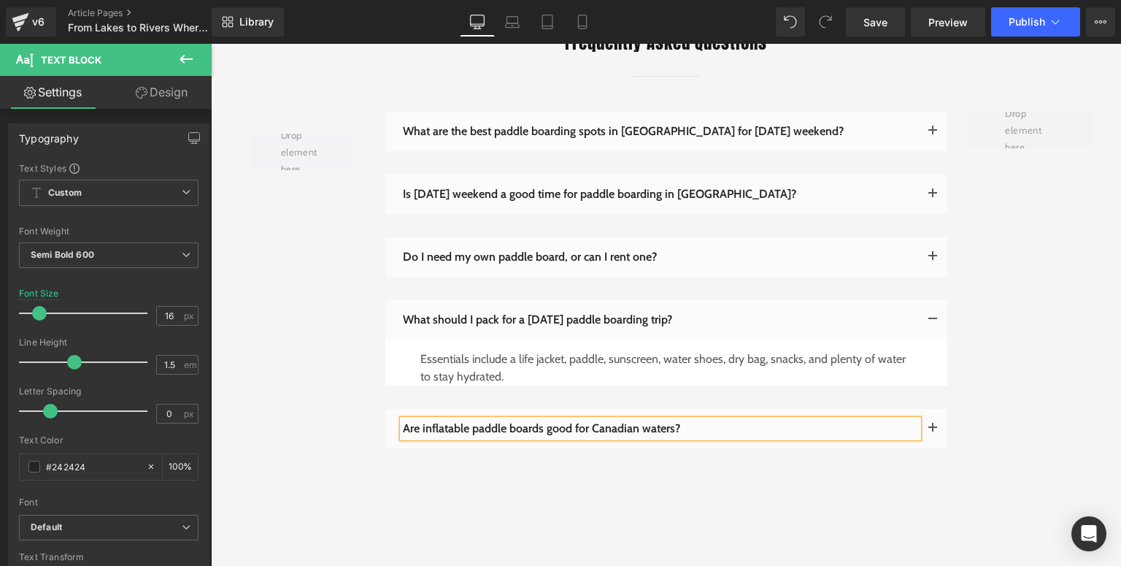
drag, startPoint x: 508, startPoint y: 53, endPoint x: 297, endPoint y: 56, distance: 210.9
click at [925, 409] on button "button" at bounding box center [932, 428] width 29 height 39
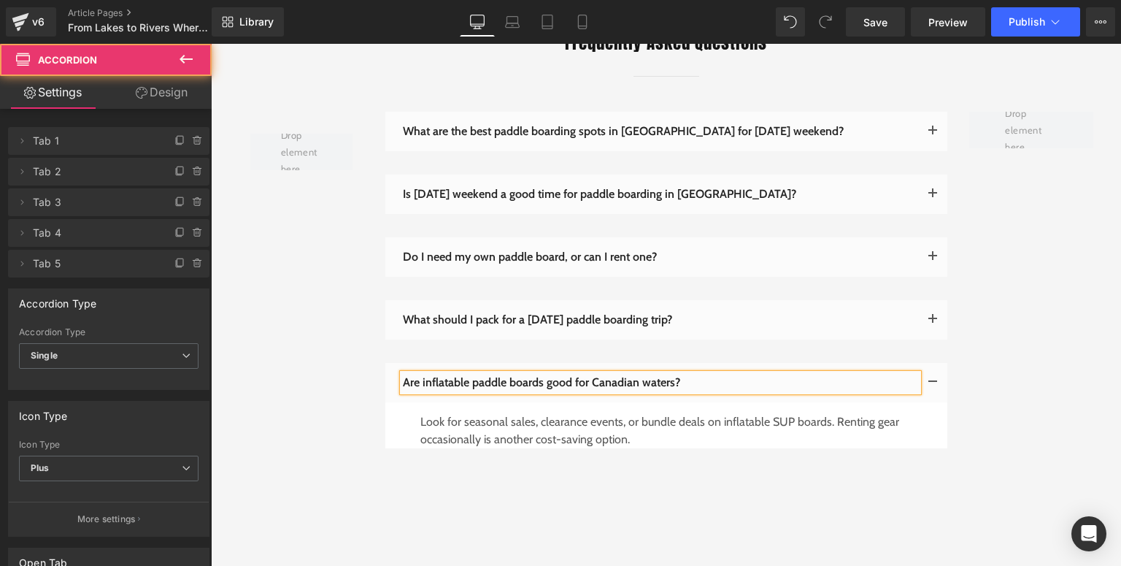
scroll to position [3304, 0]
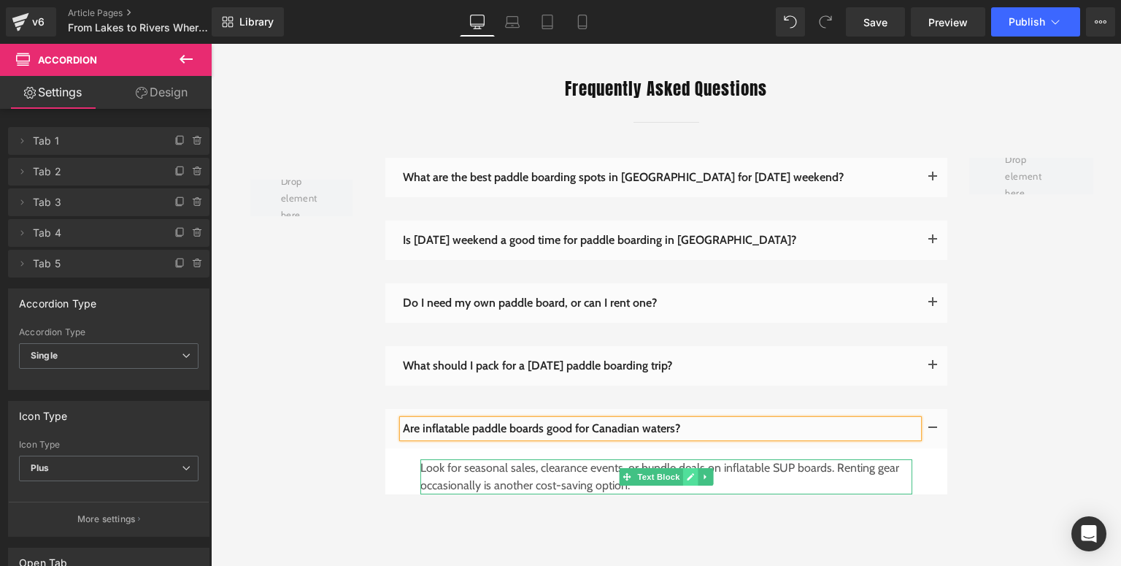
click at [682, 468] on link at bounding box center [689, 477] width 15 height 18
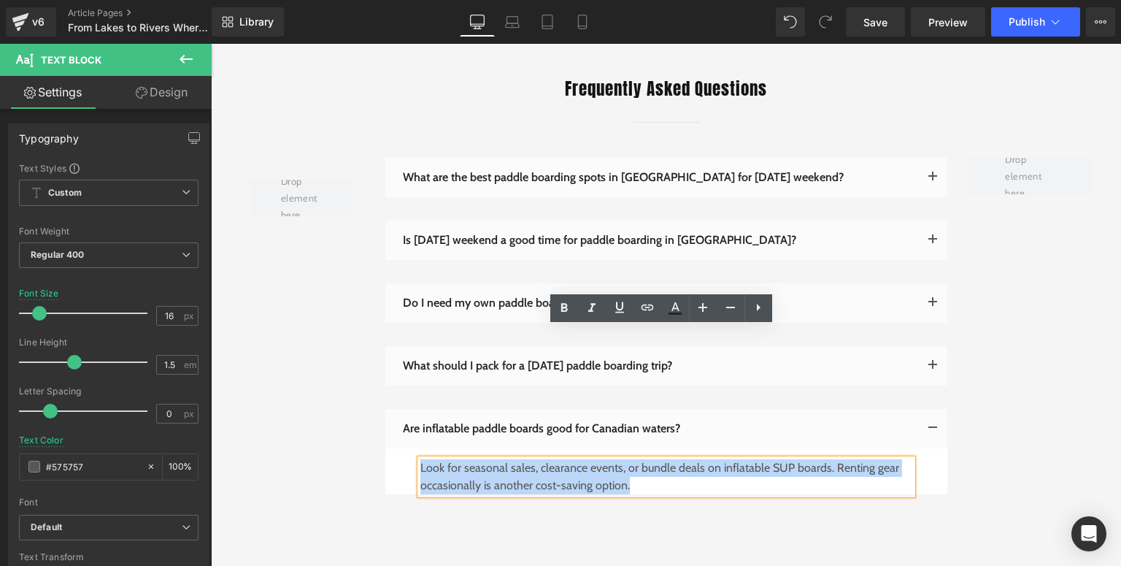
drag, startPoint x: 456, startPoint y: 344, endPoint x: 416, endPoint y: 342, distance: 40.2
click at [420, 459] on p "Look for seasonal sales, clearance events, or bundle deals on inflatable SUP bo…" at bounding box center [666, 476] width 492 height 35
paste div
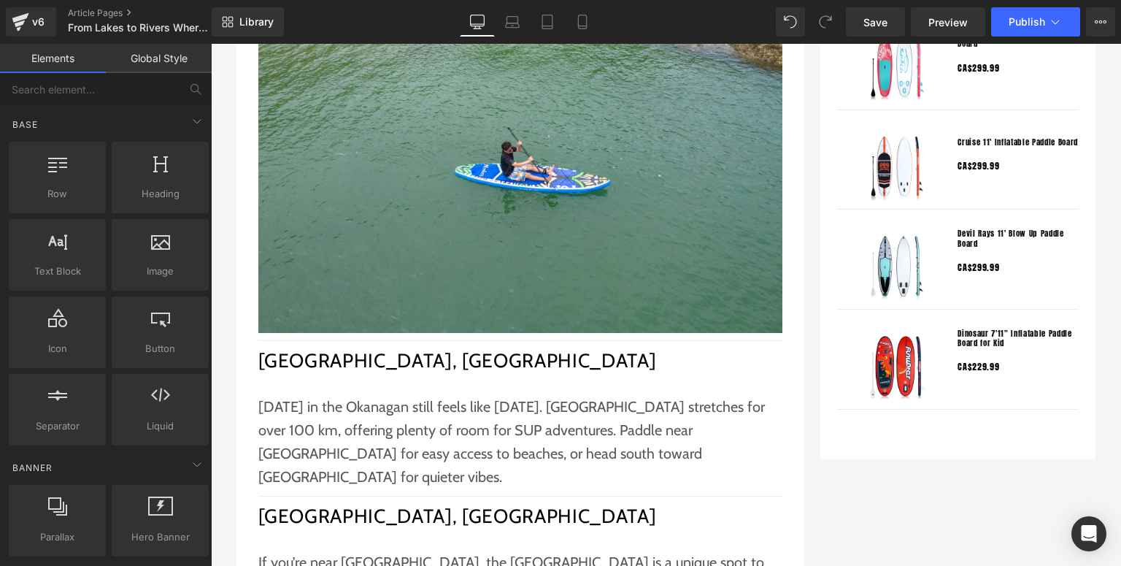
scroll to position [1085, 0]
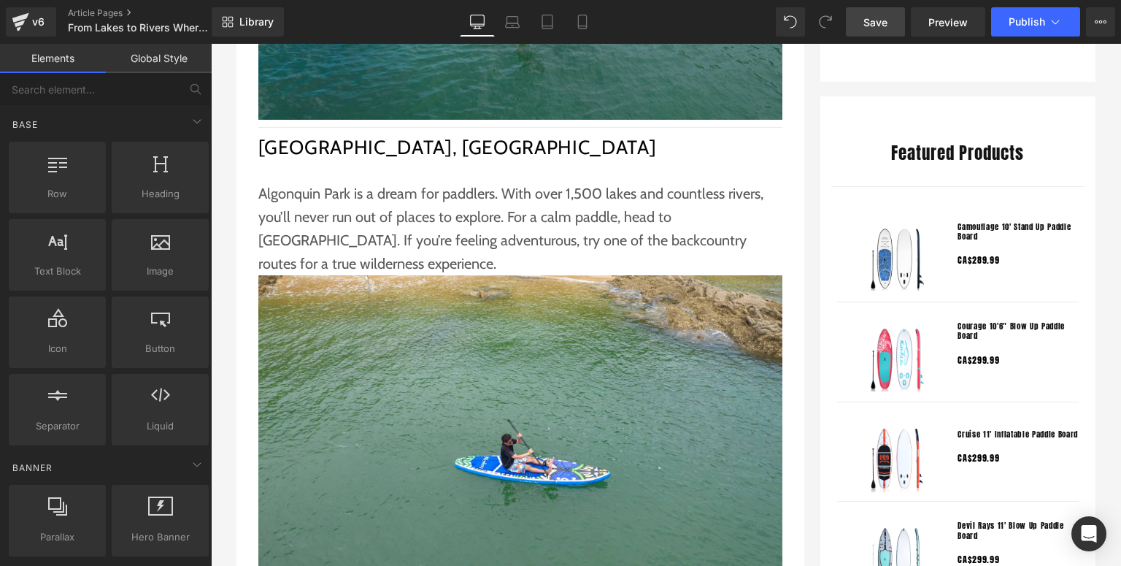
click at [882, 26] on span "Save" at bounding box center [875, 22] width 24 height 15
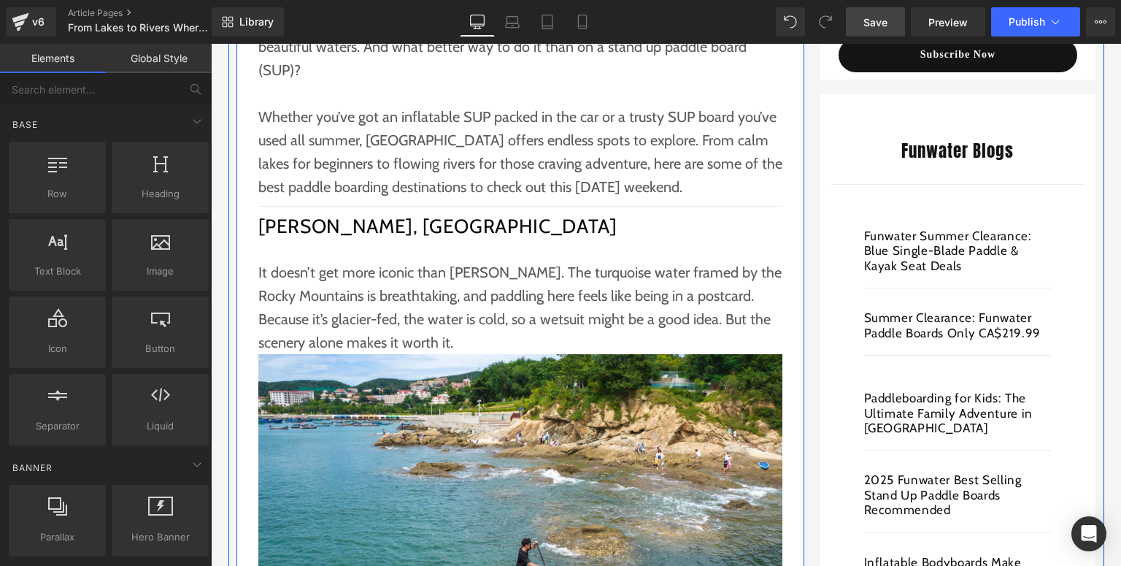
scroll to position [618, 0]
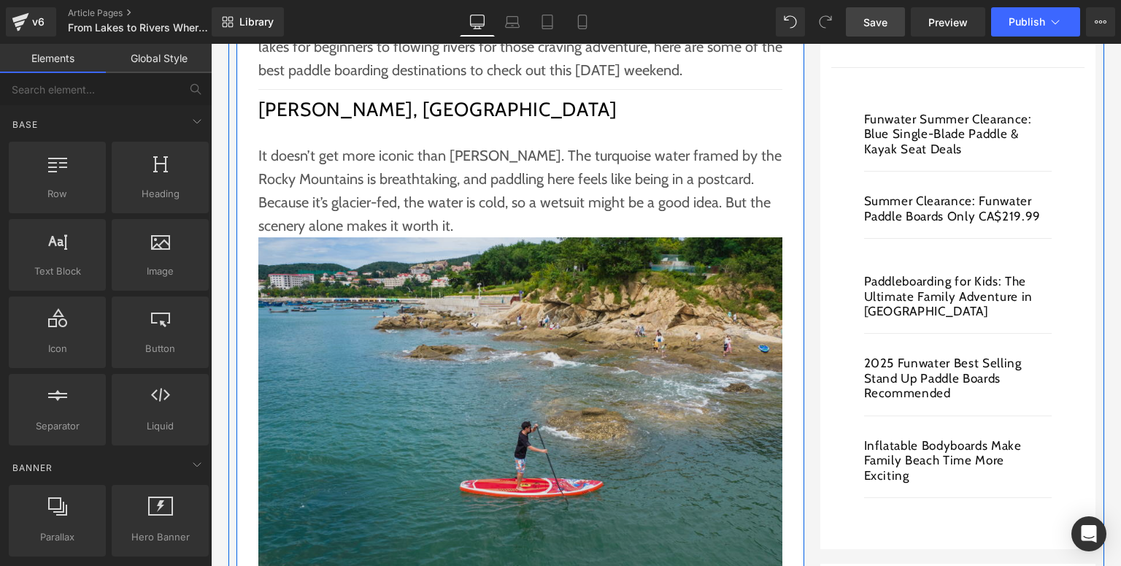
click at [656, 327] on img at bounding box center [520, 412] width 524 height 350
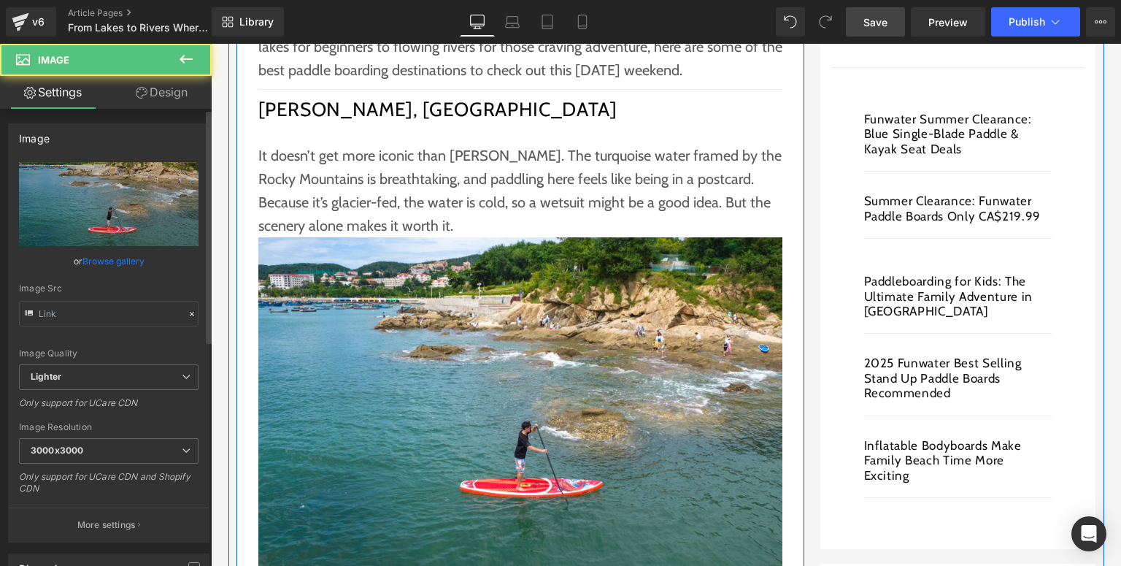
type input "[URL][DOMAIN_NAME]"
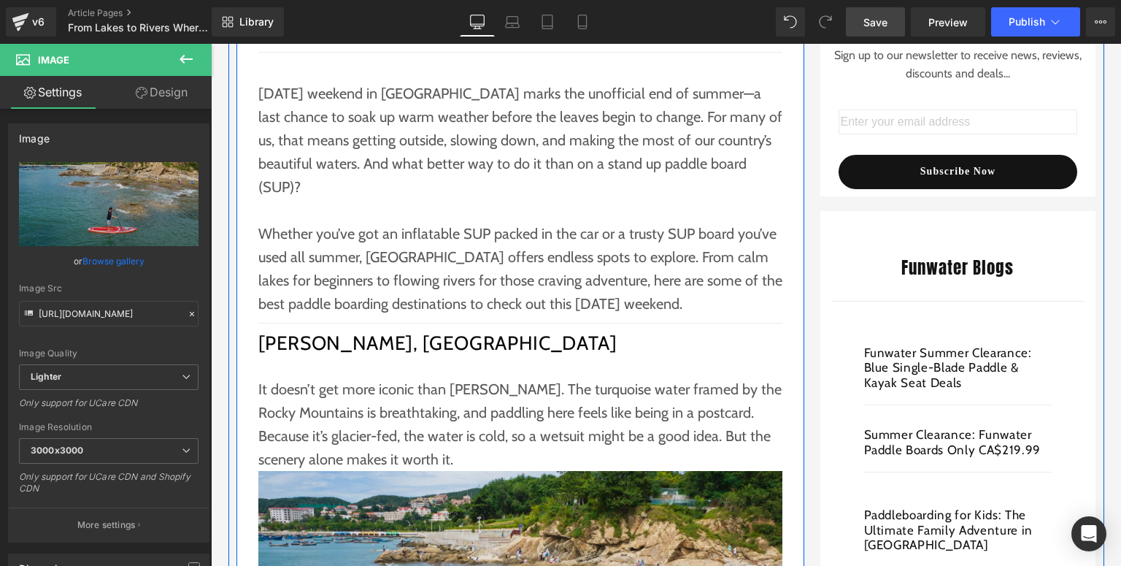
scroll to position [326, 0]
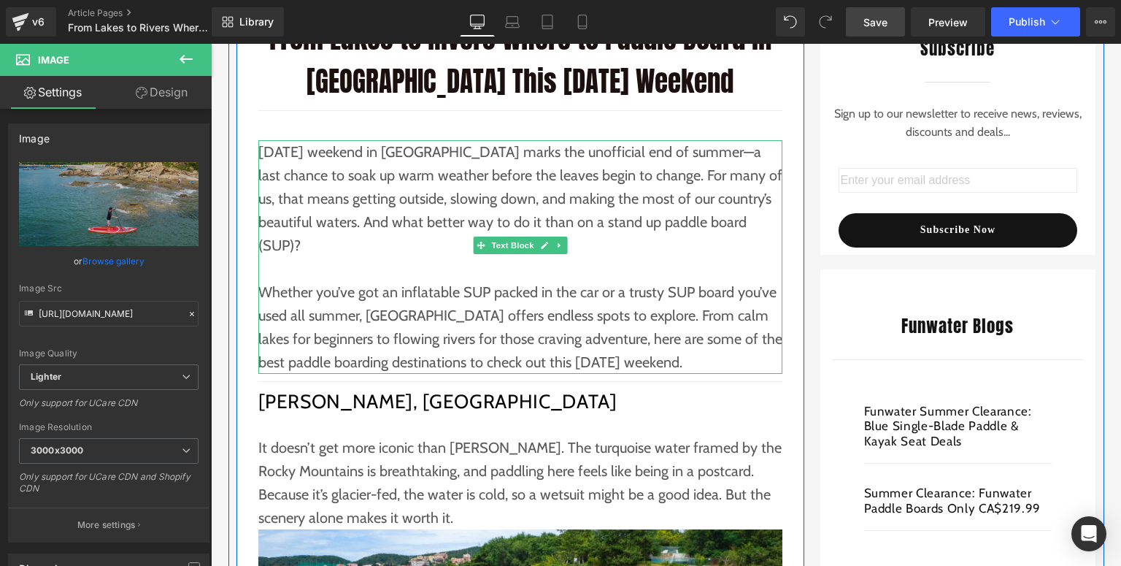
click at [320, 155] on p "[DATE] weekend in [GEOGRAPHIC_DATA] marks the unofficial end of summer—a last c…" at bounding box center [520, 198] width 524 height 117
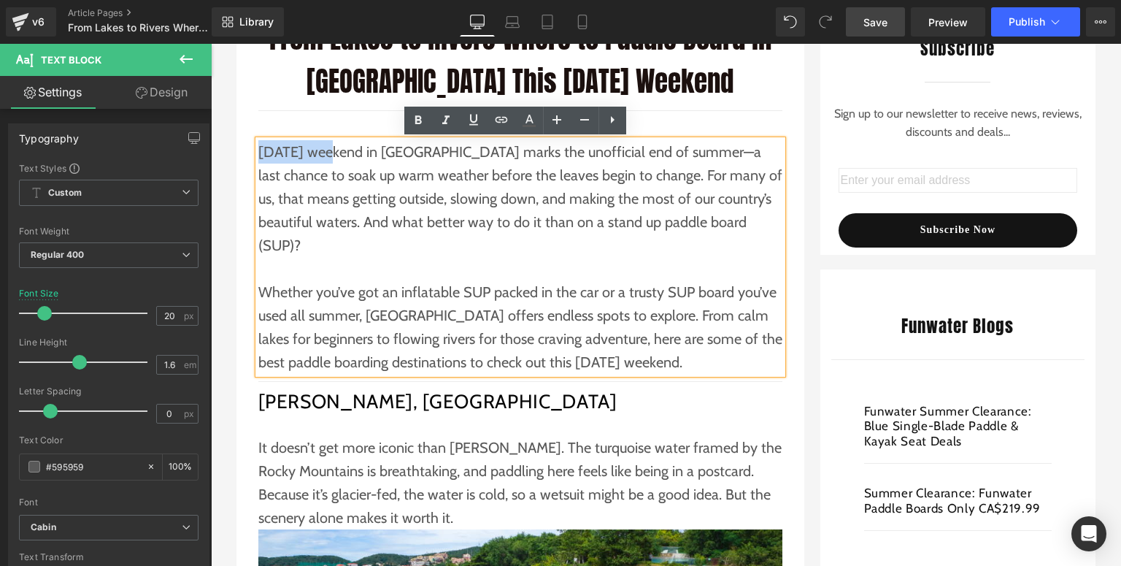
drag, startPoint x: 325, startPoint y: 150, endPoint x: 255, endPoint y: 153, distance: 70.1
click at [258, 153] on p "[DATE] weekend in [GEOGRAPHIC_DATA] marks the unofficial end of summer—a last c…" at bounding box center [520, 198] width 524 height 117
copy p "[DATE]"
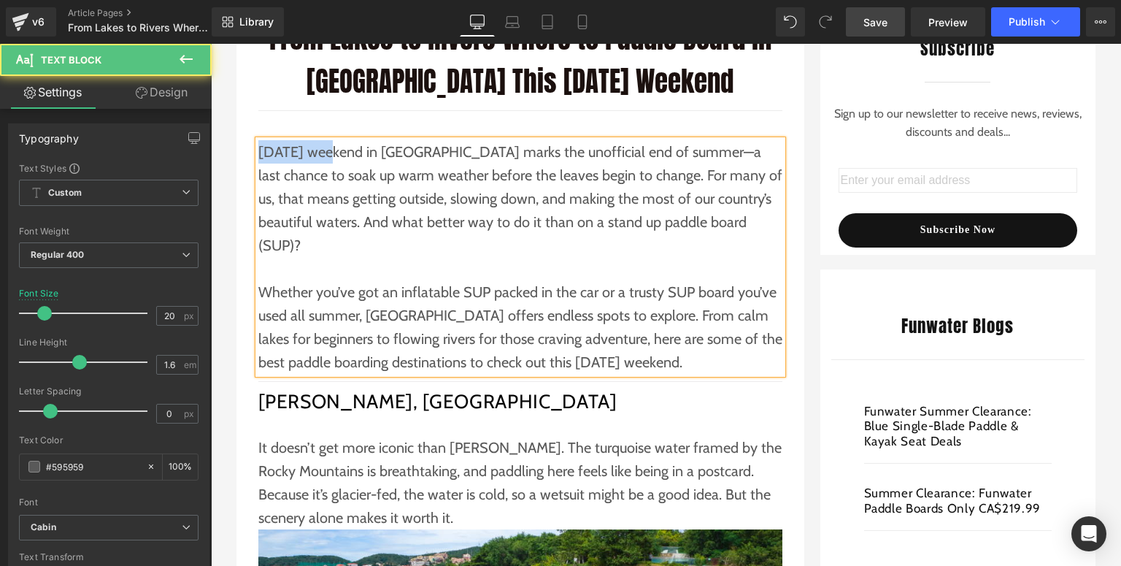
click at [290, 166] on p "[DATE] weekend in [GEOGRAPHIC_DATA] marks the unofficial end of summer—a last c…" at bounding box center [520, 198] width 524 height 117
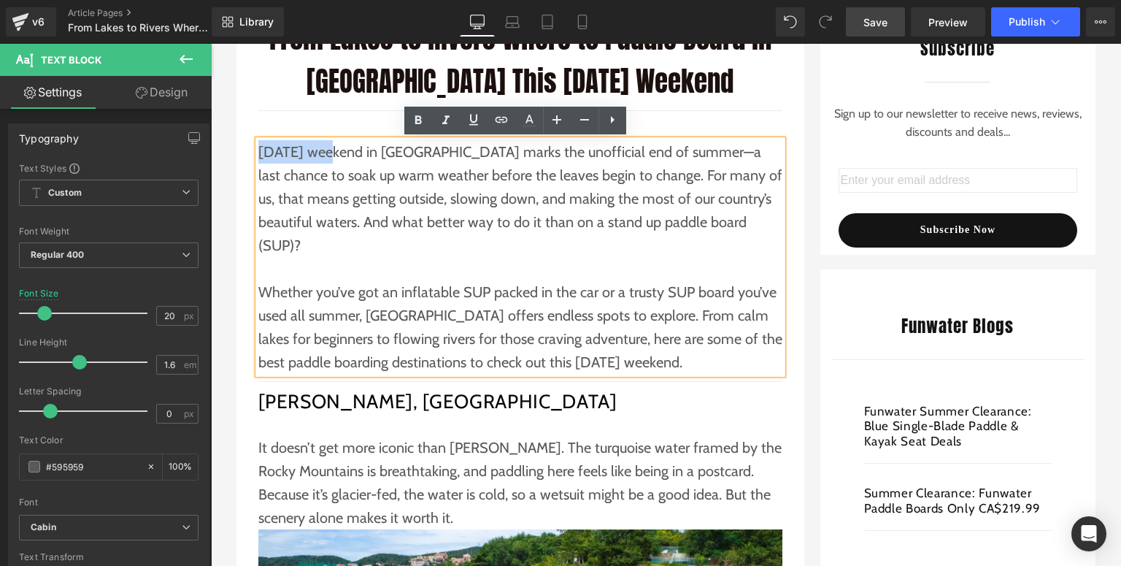
drag, startPoint x: 322, startPoint y: 153, endPoint x: 254, endPoint y: 150, distance: 67.9
click at [258, 150] on p "[DATE] weekend in [GEOGRAPHIC_DATA] marks the unofficial end of summer—a last c…" at bounding box center [520, 198] width 524 height 117
drag, startPoint x: 502, startPoint y: 120, endPoint x: 487, endPoint y: 131, distance: 18.8
click at [502, 120] on icon at bounding box center [502, 120] width 18 height 18
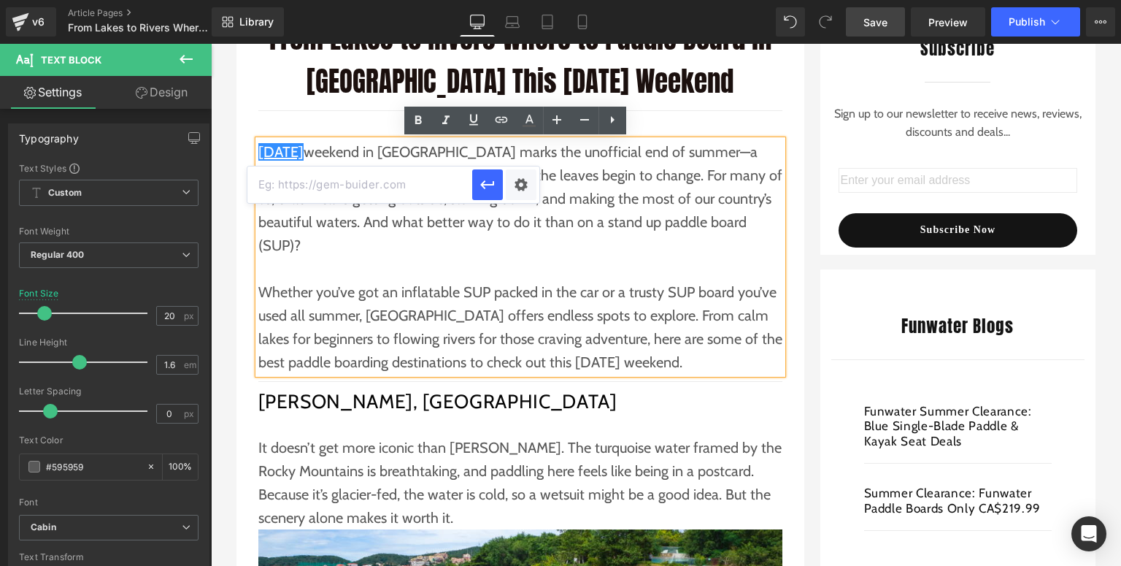
click at [371, 192] on input "text" at bounding box center [359, 184] width 225 height 36
paste input "[URL][DOMAIN_NAME]"
type input "[URL][DOMAIN_NAME]"
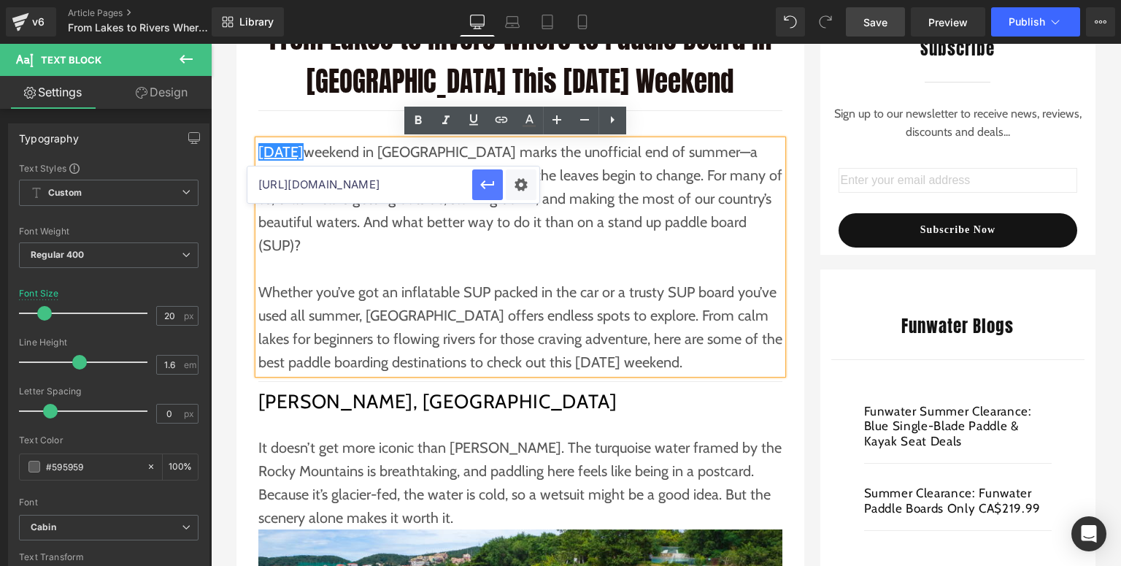
click at [492, 181] on icon "button" at bounding box center [488, 185] width 18 height 18
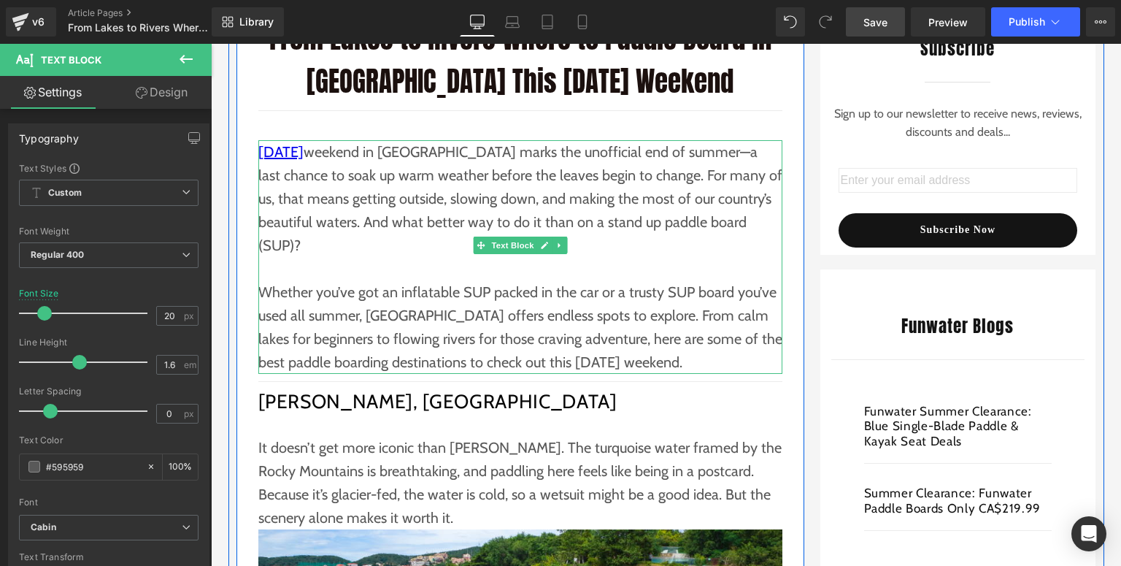
click at [522, 196] on p "[DATE] weekend in [GEOGRAPHIC_DATA] marks the unofficial end of summer—a last c…" at bounding box center [520, 198] width 524 height 117
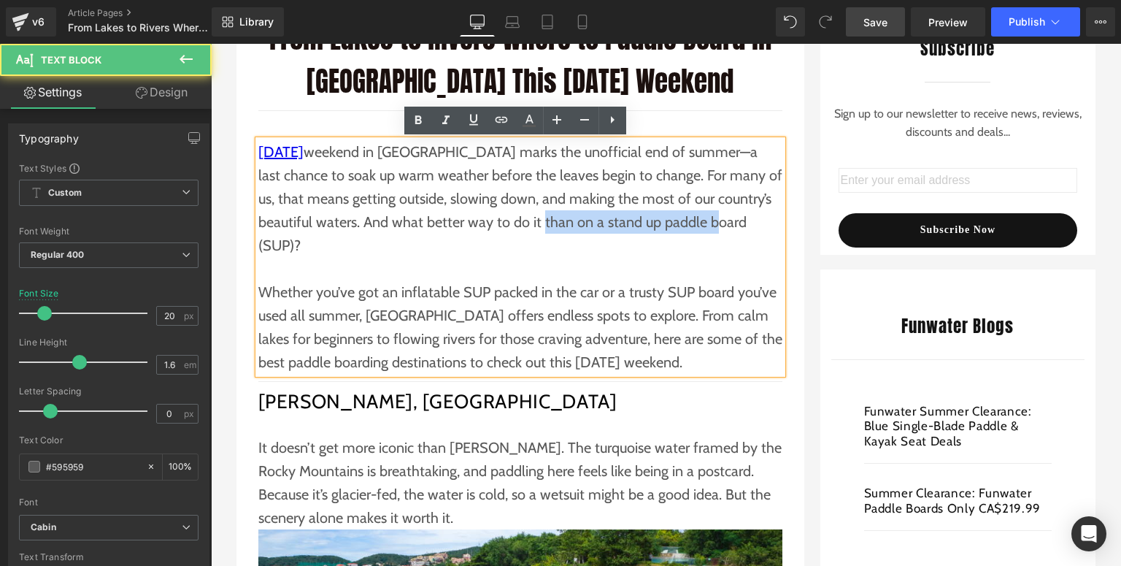
drag, startPoint x: 540, startPoint y: 220, endPoint x: 719, endPoint y: 217, distance: 178.8
click at [719, 217] on p "[DATE] weekend in [GEOGRAPHIC_DATA] marks the unofficial end of summer—a last c…" at bounding box center [520, 198] width 524 height 117
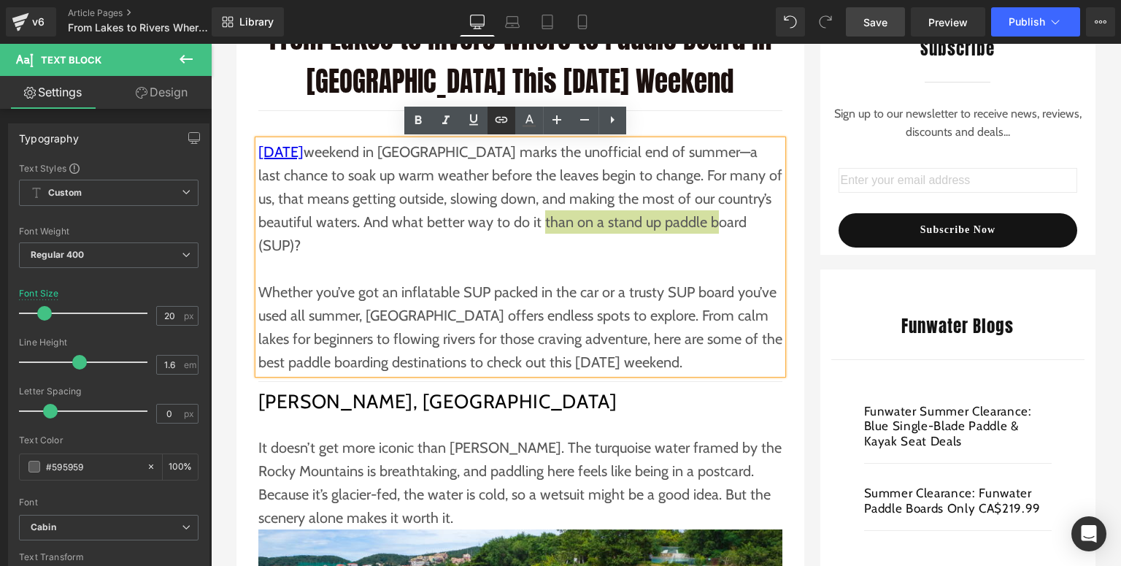
click at [506, 114] on icon at bounding box center [502, 120] width 18 height 18
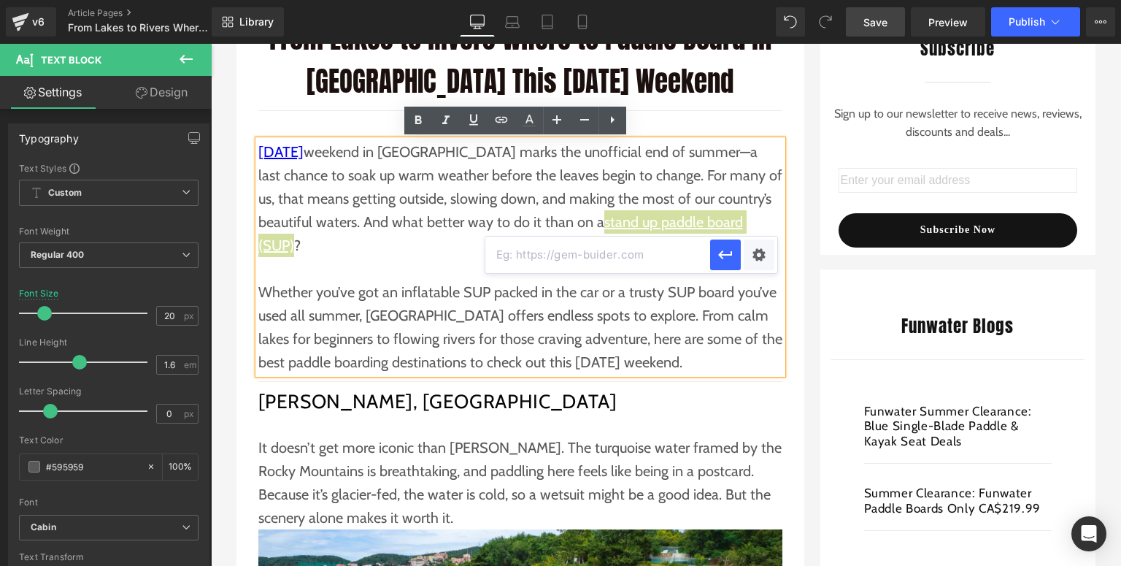
click at [558, 265] on input "text" at bounding box center [597, 254] width 225 height 36
paste input "[URL][DOMAIN_NAME]"
type input "[URL][DOMAIN_NAME]"
click at [724, 252] on icon "button" at bounding box center [726, 255] width 18 height 18
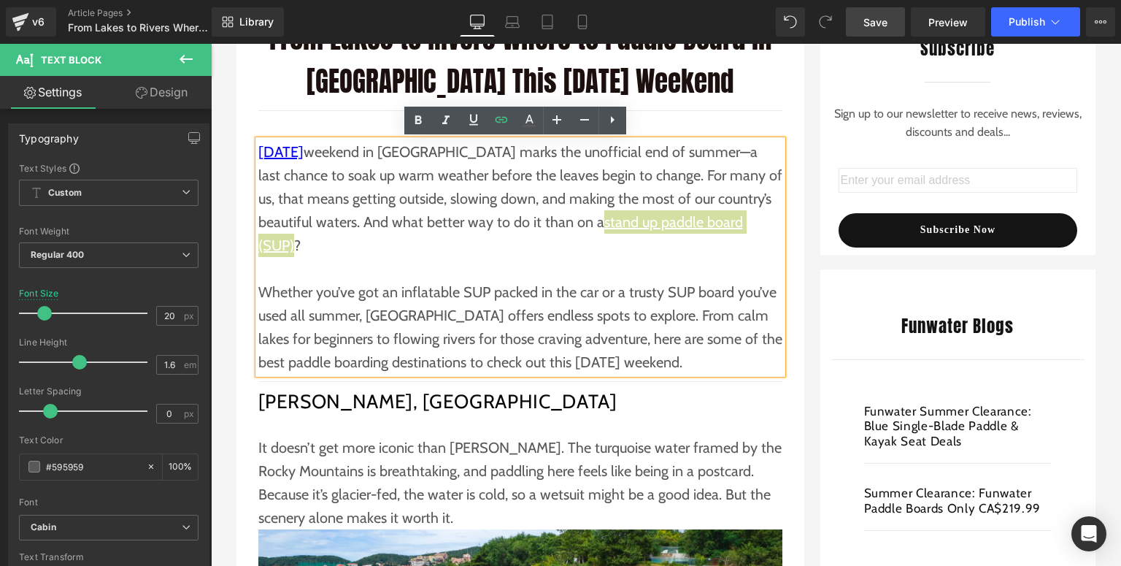
scroll to position [0, 0]
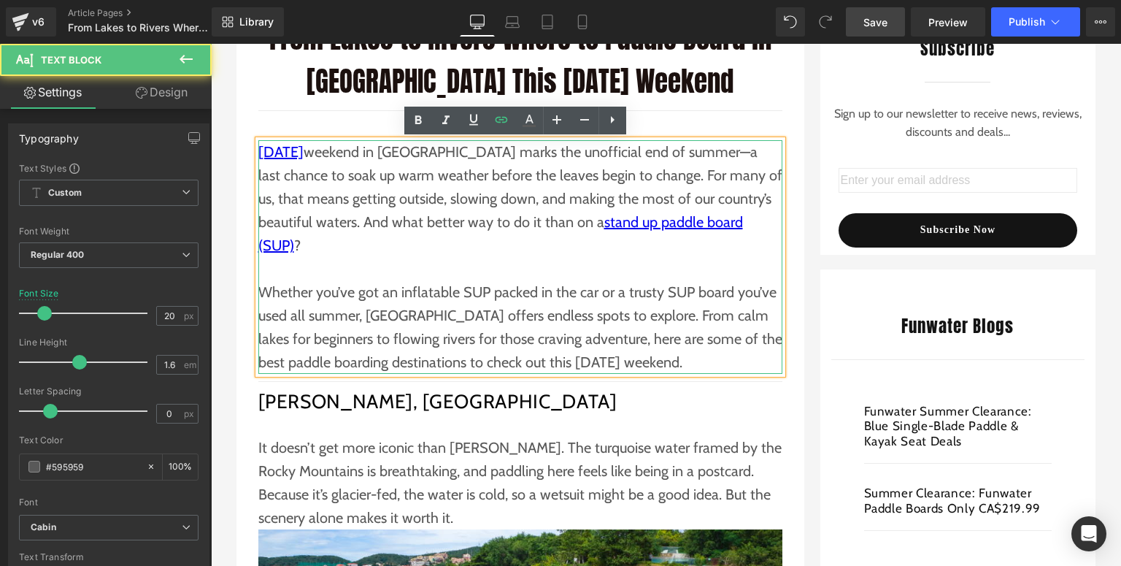
click at [348, 280] on p "Whether you’ve got an inflatable SUP packed in the car or a trusty SUP board yo…" at bounding box center [520, 326] width 524 height 93
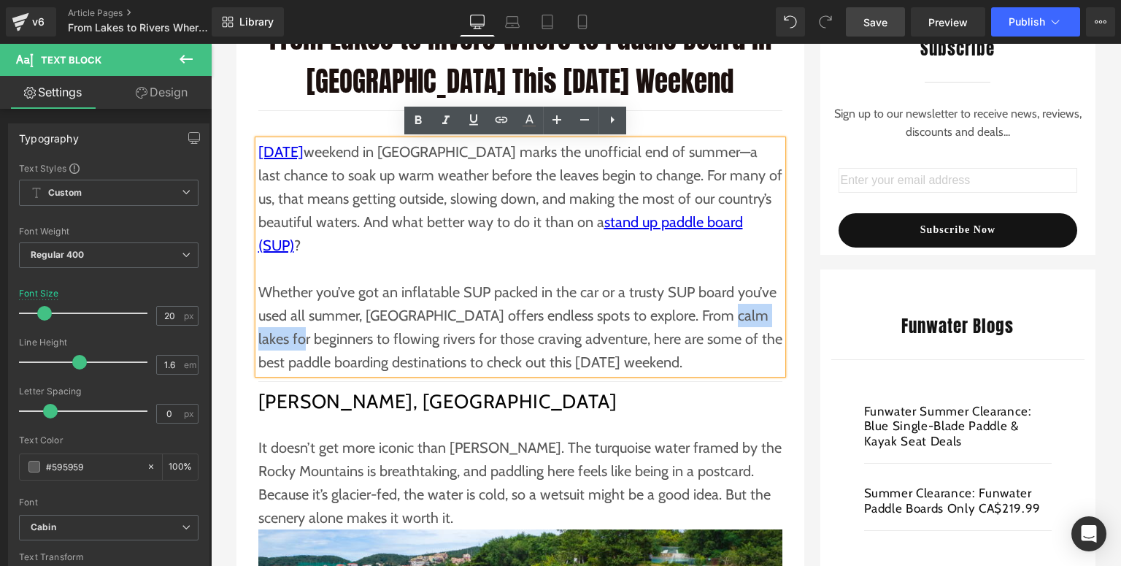
drag, startPoint x: 707, startPoint y: 291, endPoint x: 312, endPoint y: 312, distance: 395.4
click at [312, 312] on p "Whether you’ve got an inflatable SUP packed in the car or a trusty SUP board yo…" at bounding box center [520, 326] width 524 height 93
drag, startPoint x: 669, startPoint y: 312, endPoint x: 677, endPoint y: 309, distance: 8.8
click at [669, 312] on p "Whether you’ve got an inflatable SUP packed in the car or a trusty SUP board yo…" at bounding box center [520, 326] width 524 height 93
drag, startPoint x: 709, startPoint y: 290, endPoint x: 311, endPoint y: 312, distance: 398.4
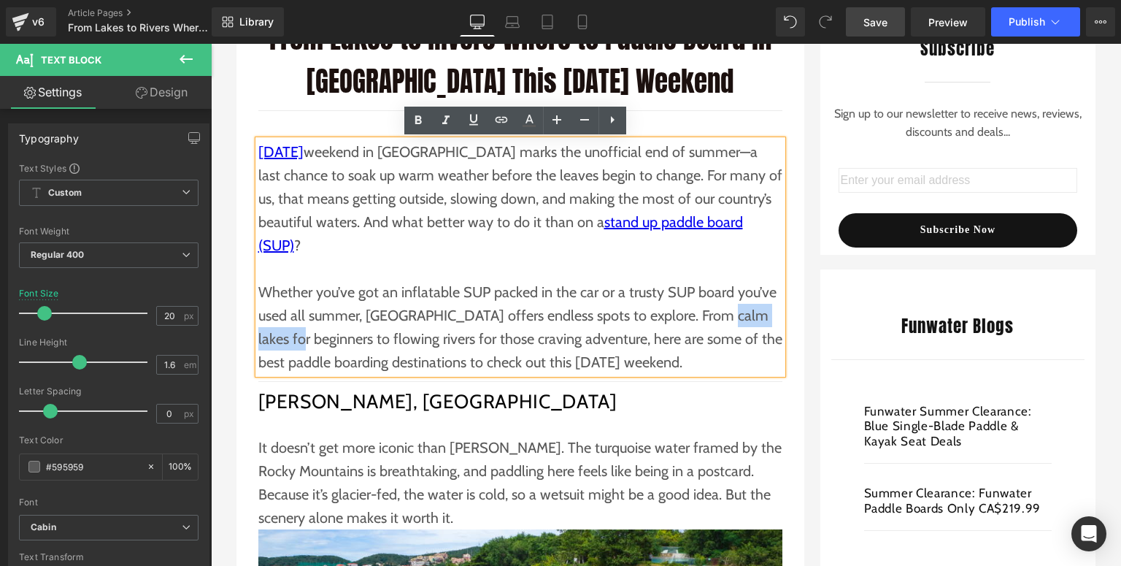
click at [311, 312] on p "Whether you’ve got an inflatable SUP packed in the car or a trusty SUP board yo…" at bounding box center [520, 326] width 524 height 93
click at [499, 120] on icon at bounding box center [502, 120] width 18 height 18
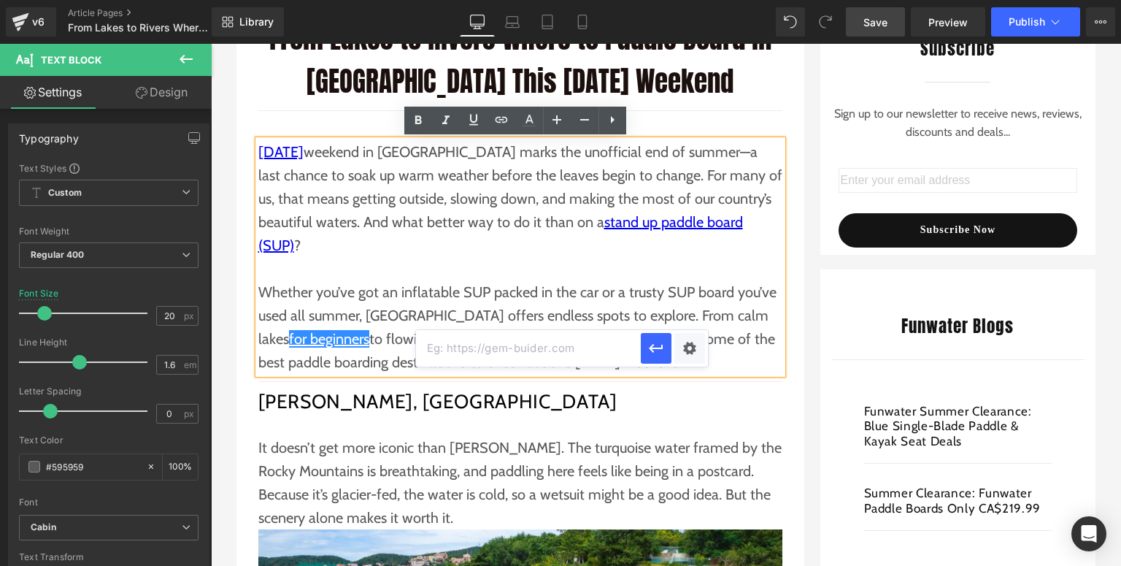
click at [502, 344] on input "text" at bounding box center [528, 348] width 225 height 36
paste input "[URL][DOMAIN_NAME]"
click at [656, 347] on icon "button" at bounding box center [656, 348] width 14 height 9
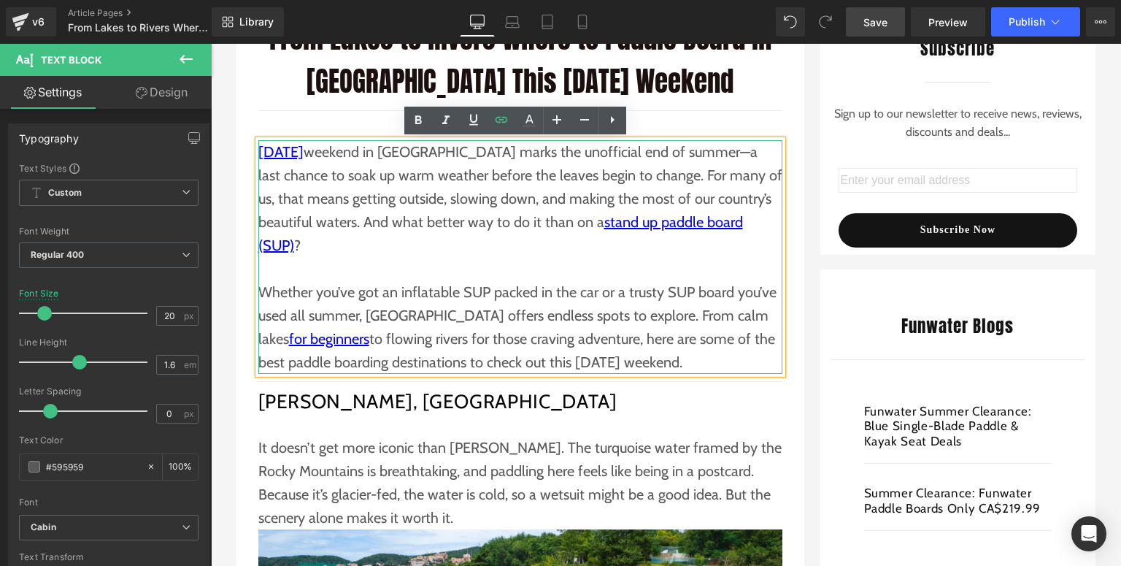
click at [556, 330] on p "Whether you’ve got an inflatable SUP packed in the car or a trusty SUP board yo…" at bounding box center [520, 326] width 524 height 93
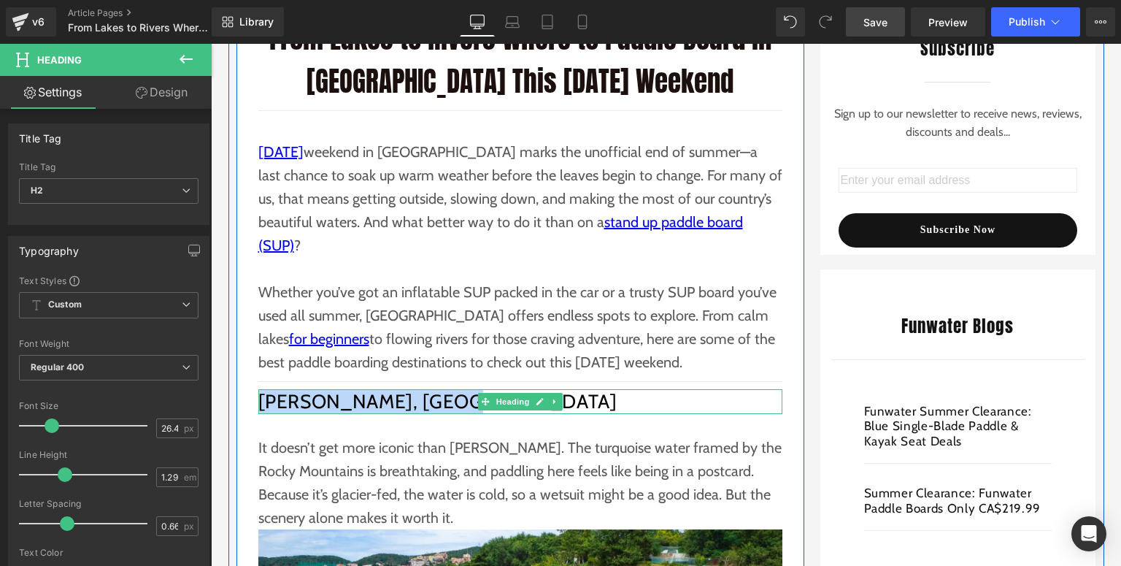
drag, startPoint x: 431, startPoint y: 374, endPoint x: 257, endPoint y: 378, distance: 174.5
click at [258, 389] on h2 "[PERSON_NAME], [GEOGRAPHIC_DATA]" at bounding box center [520, 401] width 524 height 25
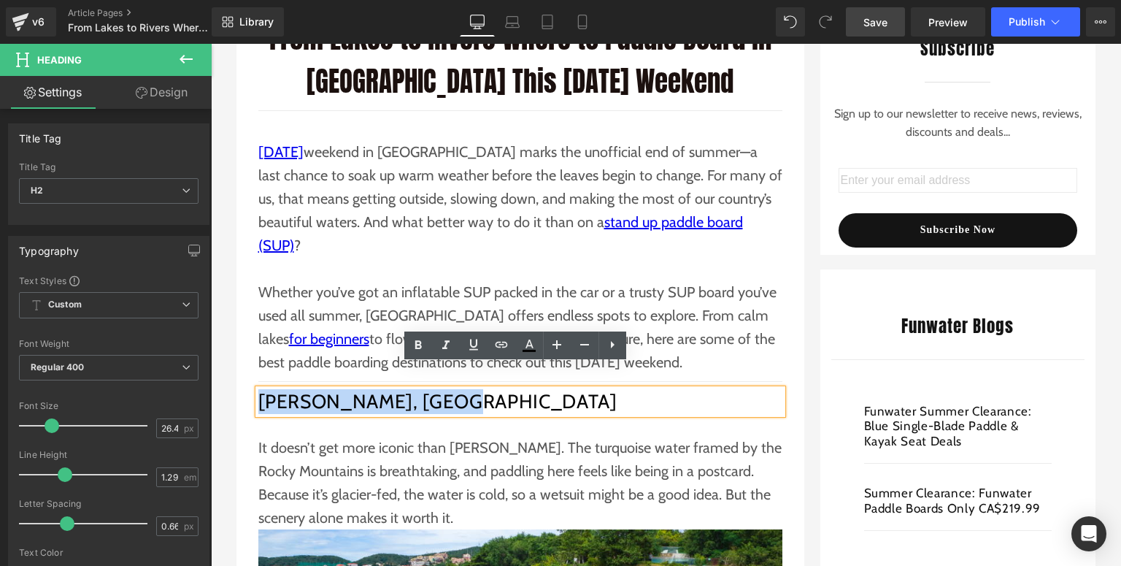
copy h2 "[PERSON_NAME], [GEOGRAPHIC_DATA]"
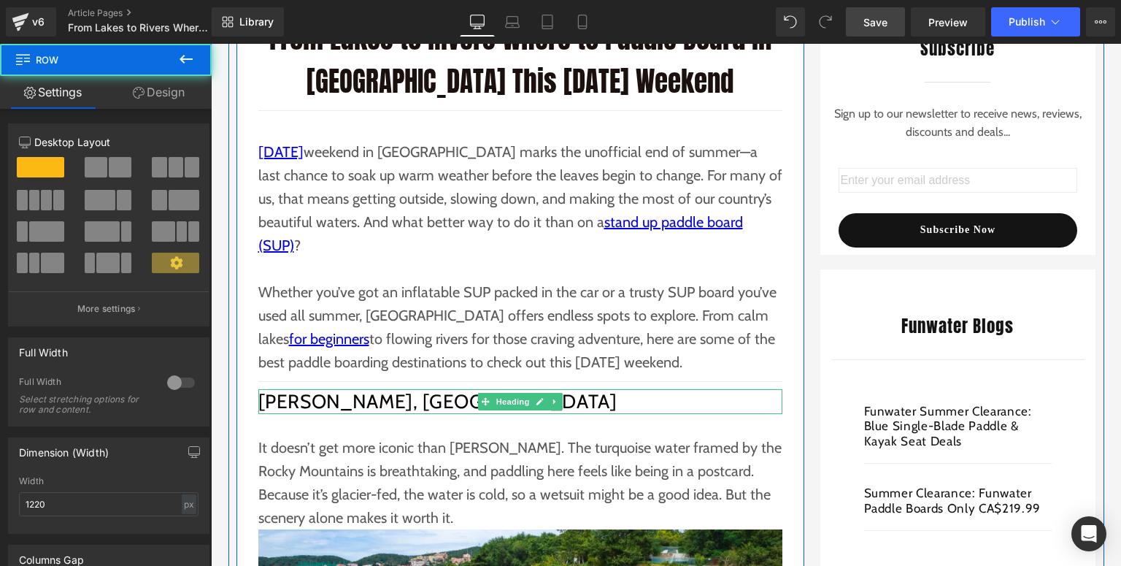
click at [441, 389] on h2 "[PERSON_NAME], [GEOGRAPHIC_DATA]" at bounding box center [520, 401] width 524 height 25
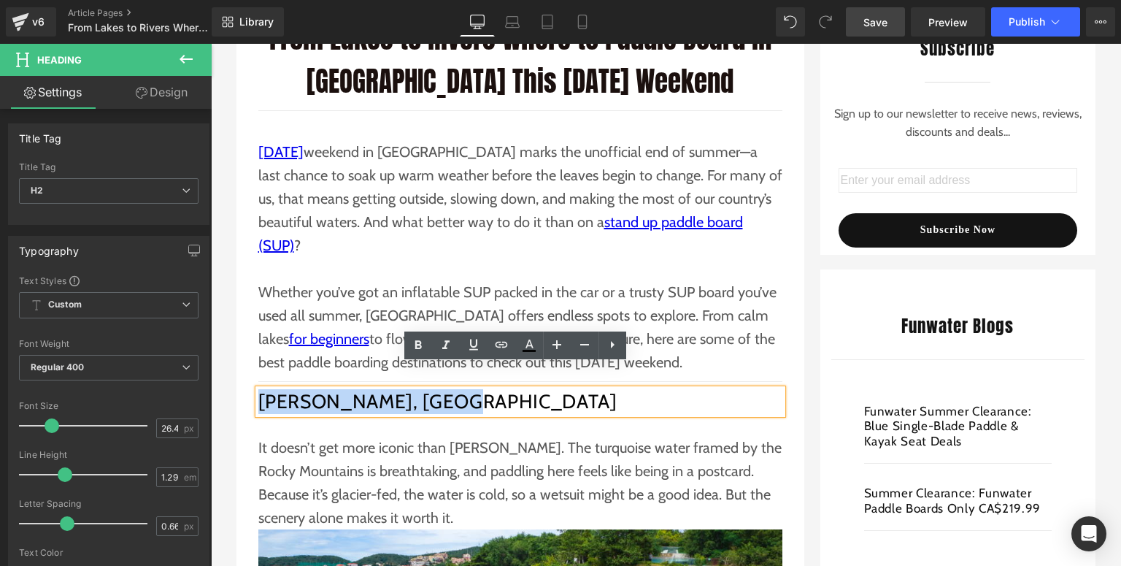
drag, startPoint x: 441, startPoint y: 377, endPoint x: 253, endPoint y: 377, distance: 188.3
click at [258, 389] on h2 "[PERSON_NAME], [GEOGRAPHIC_DATA]" at bounding box center [520, 401] width 524 height 25
copy h2 "[PERSON_NAME], [GEOGRAPHIC_DATA]"
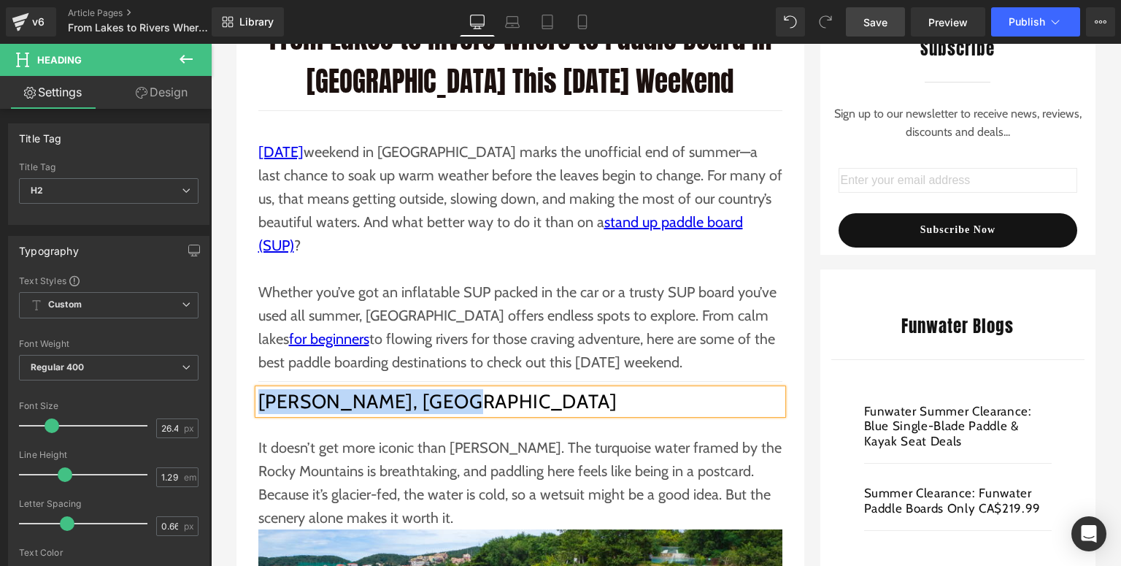
click at [429, 389] on h2 "[PERSON_NAME], [GEOGRAPHIC_DATA]" at bounding box center [520, 401] width 524 height 25
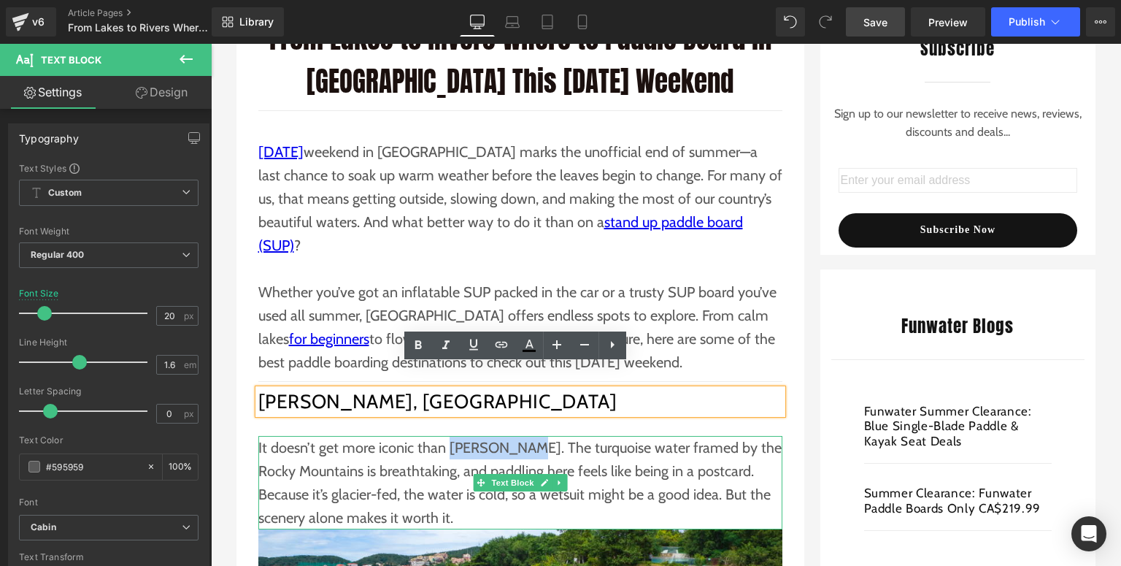
drag, startPoint x: 444, startPoint y: 428, endPoint x: 716, endPoint y: 426, distance: 272.2
click at [512, 436] on p "It doesn’t get more iconic than [PERSON_NAME]. The turquoise water framed by th…" at bounding box center [520, 482] width 524 height 93
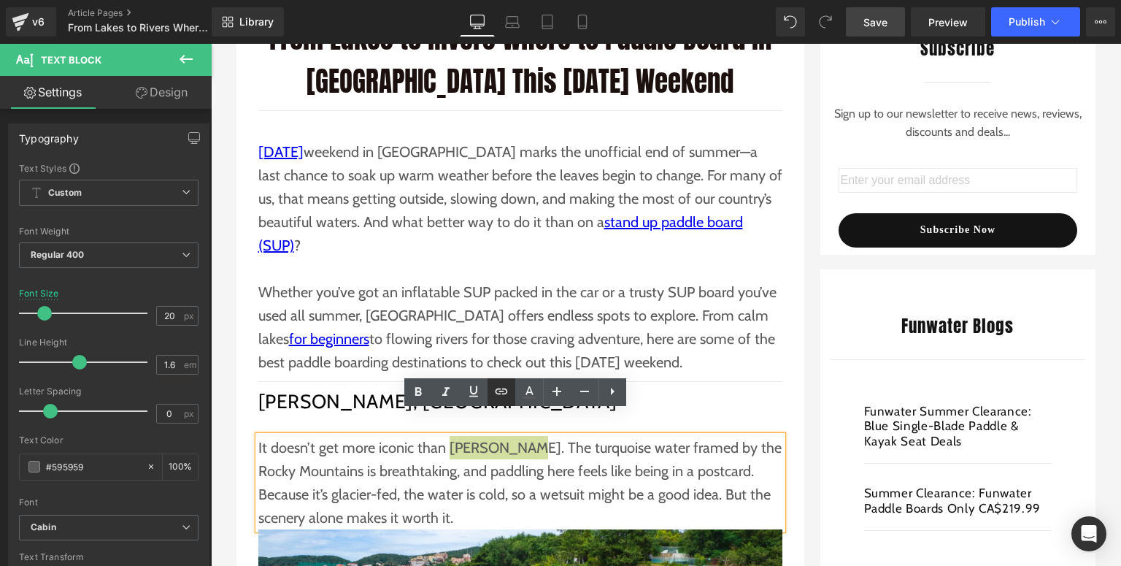
click at [503, 392] on icon at bounding box center [502, 391] width 18 height 18
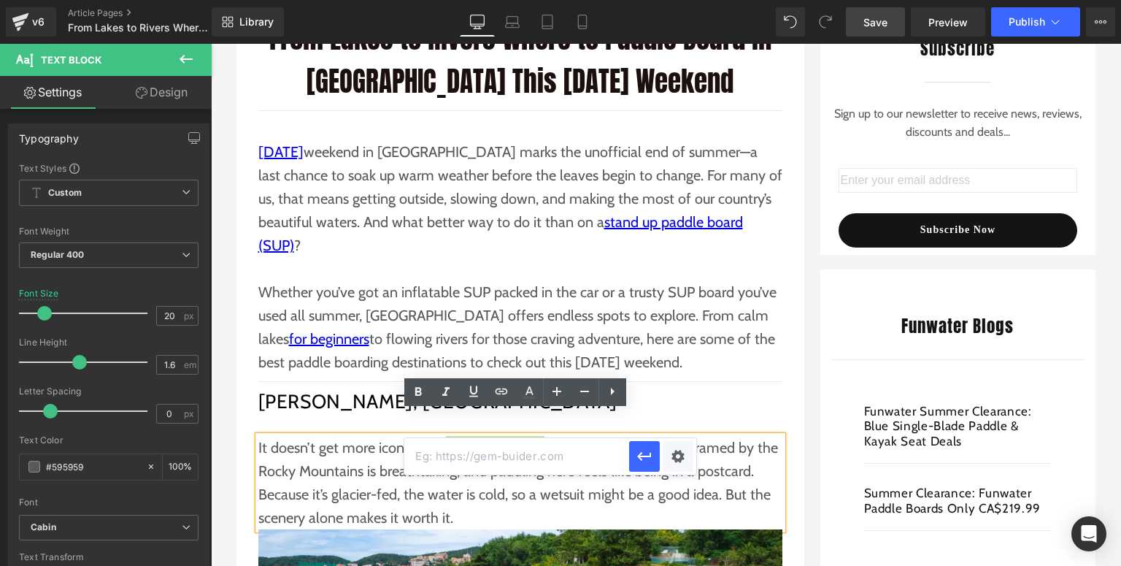
click at [477, 446] on input "text" at bounding box center [516, 456] width 225 height 36
paste input "[URL][DOMAIN_NAME]"
click at [646, 461] on icon "button" at bounding box center [645, 456] width 18 height 18
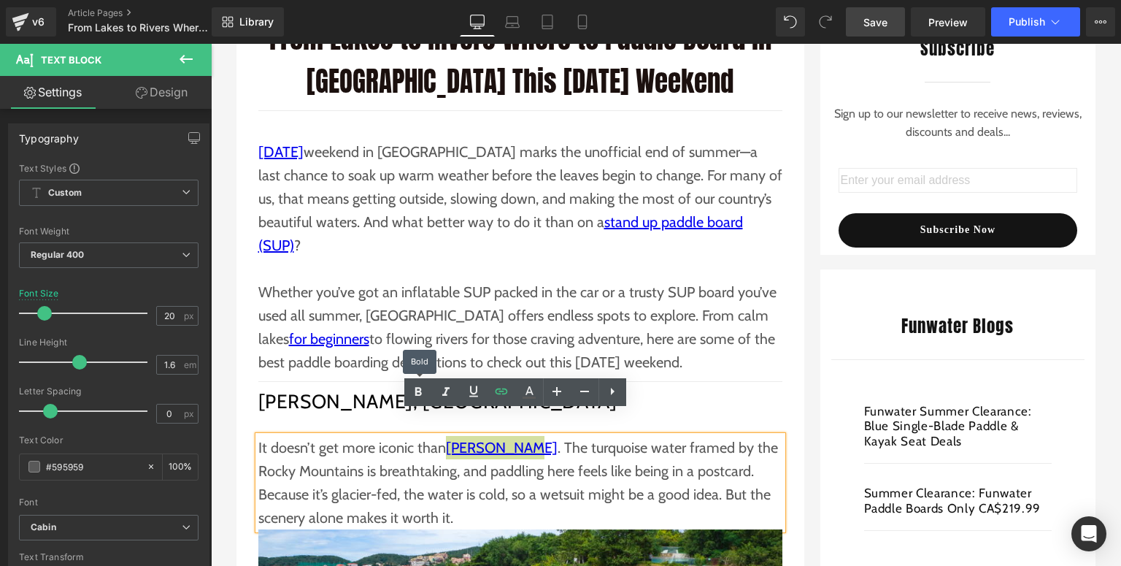
scroll to position [385, 0]
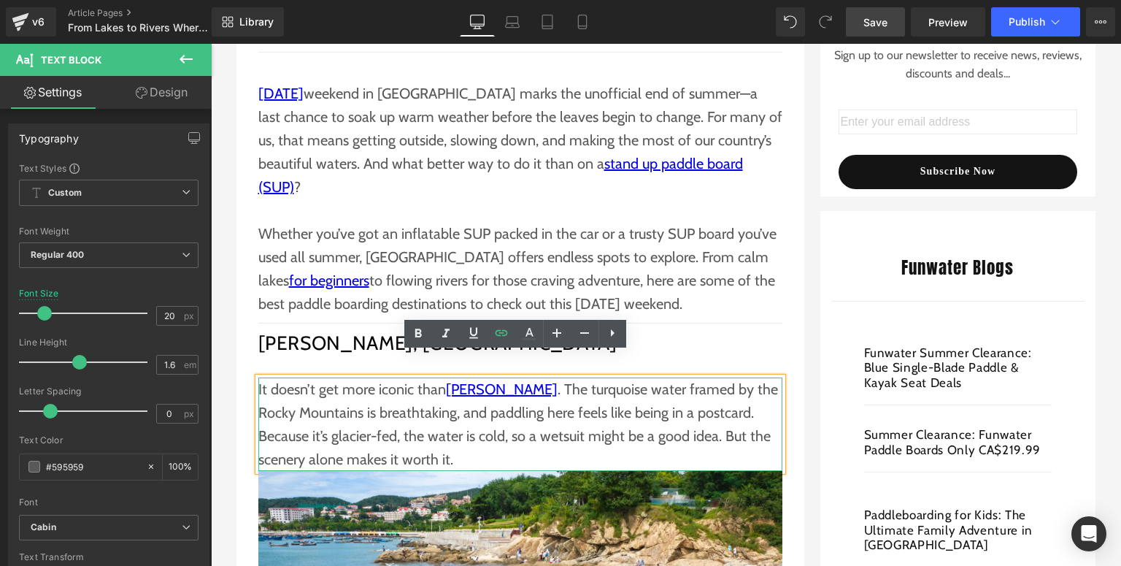
click at [733, 377] on p "It doesn’t get more iconic than [PERSON_NAME] . The turquoise water framed by t…" at bounding box center [520, 423] width 524 height 93
drag, startPoint x: 739, startPoint y: 369, endPoint x: 318, endPoint y: 388, distance: 420.8
click at [318, 388] on p "It doesn’t get more iconic than [PERSON_NAME] . The turquoise water framed by t…" at bounding box center [520, 423] width 524 height 93
copy p "[GEOGRAPHIC_DATA]"
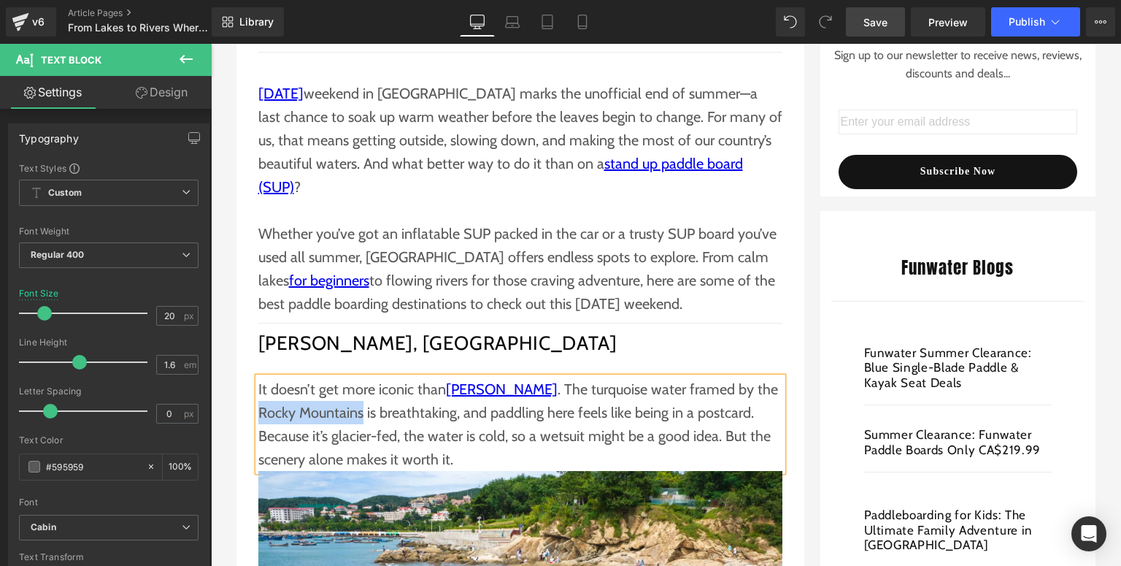
click at [317, 393] on p "It doesn’t get more iconic than [PERSON_NAME] . The turquoise water framed by t…" at bounding box center [520, 423] width 524 height 93
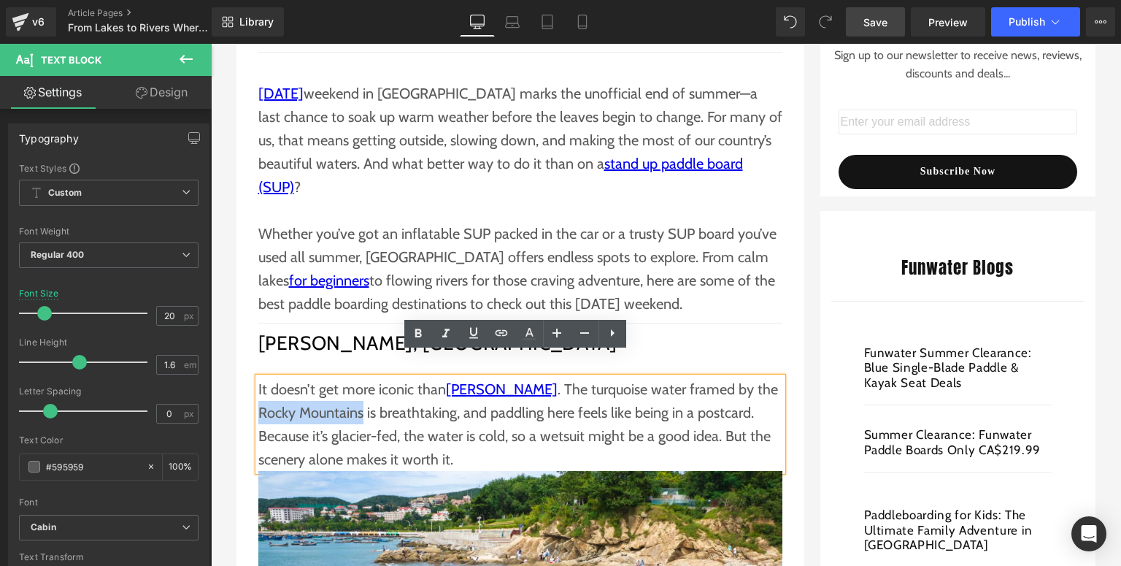
drag, startPoint x: 317, startPoint y: 391, endPoint x: 737, endPoint y: 369, distance: 420.2
click at [737, 377] on p "It doesn’t get more iconic than [PERSON_NAME] . The turquoise water framed by t…" at bounding box center [520, 423] width 524 height 93
click at [505, 332] on icon at bounding box center [502, 333] width 18 height 18
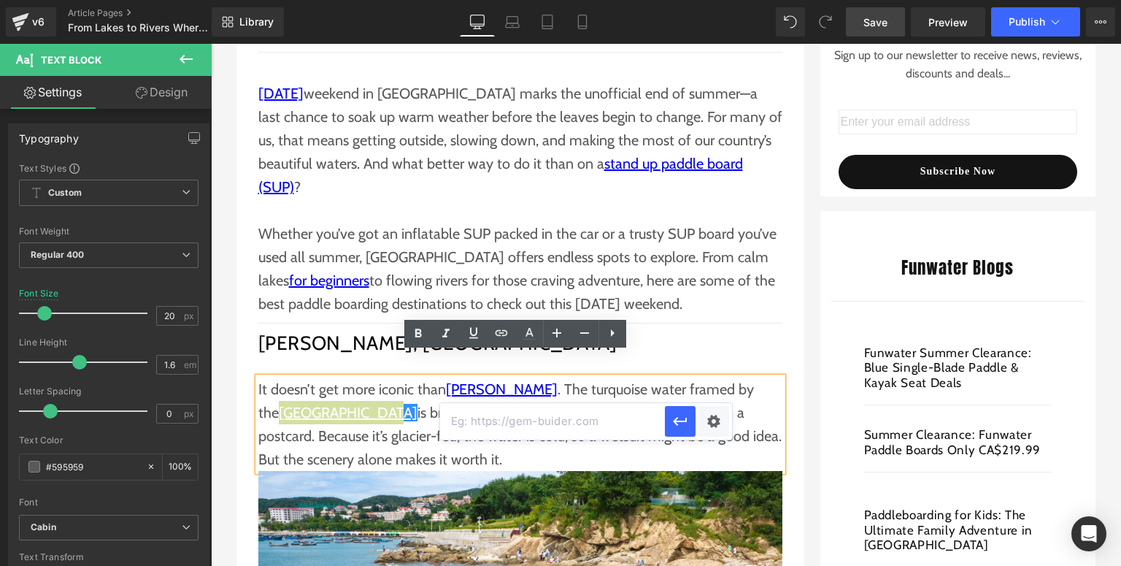
click at [475, 423] on input "text" at bounding box center [552, 421] width 225 height 36
drag, startPoint x: 658, startPoint y: 465, endPoint x: 435, endPoint y: 423, distance: 226.6
paste input "[URL][DOMAIN_NAME]"
click at [668, 418] on button "button" at bounding box center [680, 421] width 31 height 31
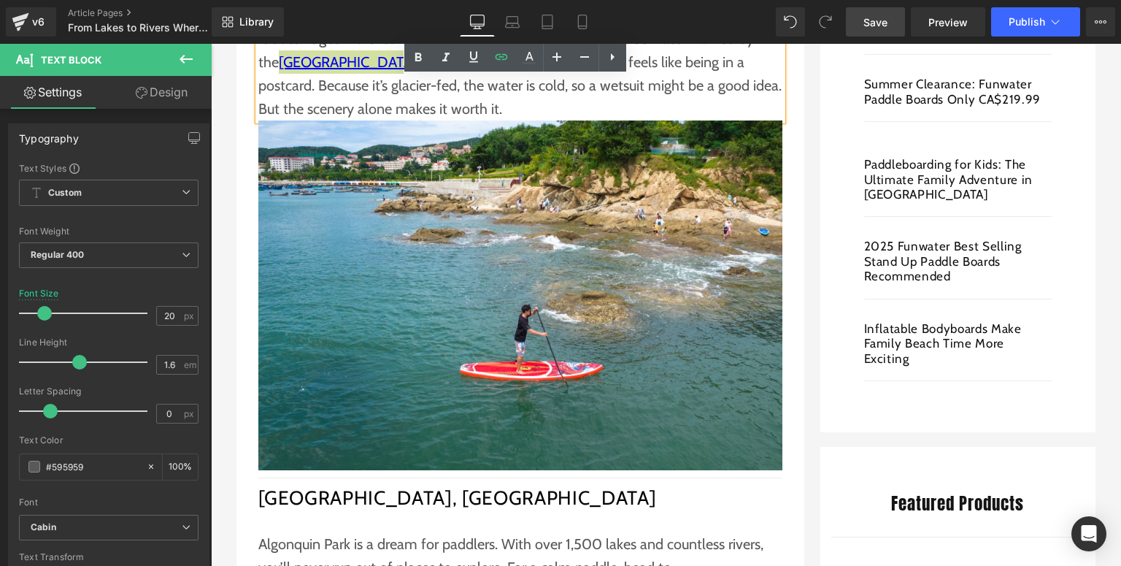
scroll to position [793, 0]
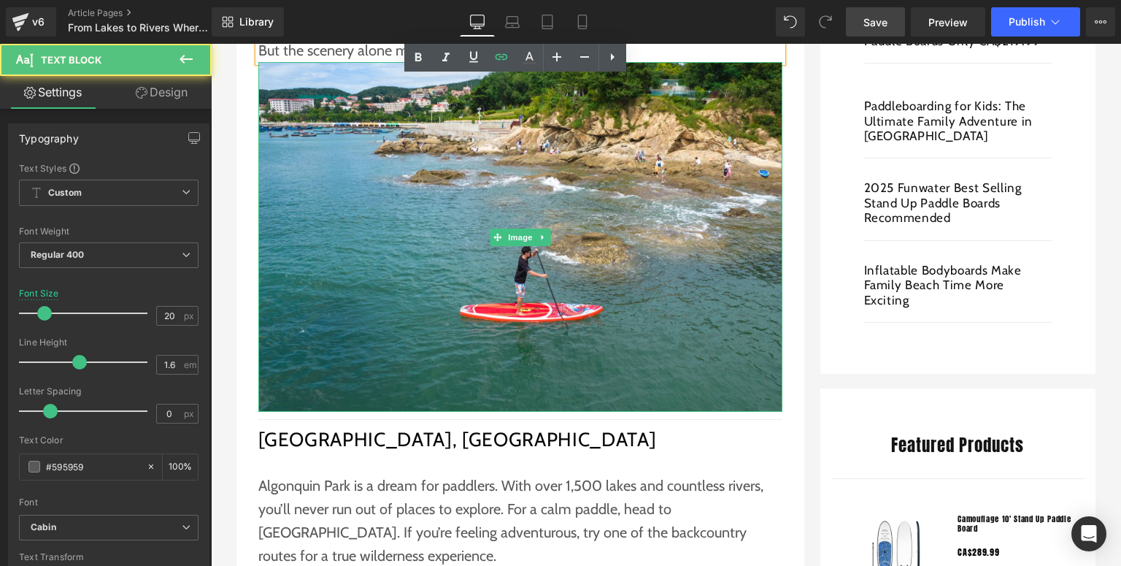
click at [350, 474] on div "Algonquin Park is a dream for paddlers. With over 1,500 lakes and countless riv…" at bounding box center [520, 520] width 524 height 93
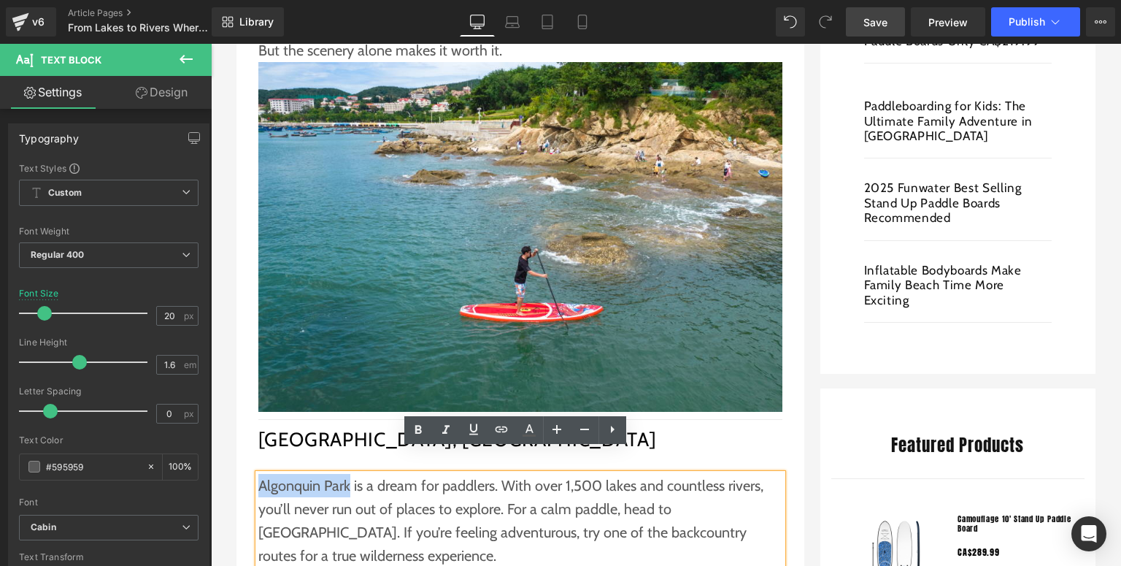
drag, startPoint x: 344, startPoint y: 462, endPoint x: 254, endPoint y: 463, distance: 90.5
click at [258, 474] on p "Algonquin Park is a dream for paddlers. With over 1,500 lakes and countless riv…" at bounding box center [520, 520] width 524 height 93
copy p "[GEOGRAPHIC_DATA]"
click at [323, 474] on p "Algonquin Park is a dream for paddlers. With over 1,500 lakes and countless riv…" at bounding box center [520, 520] width 524 height 93
drag, startPoint x: 344, startPoint y: 461, endPoint x: 257, endPoint y: 461, distance: 86.9
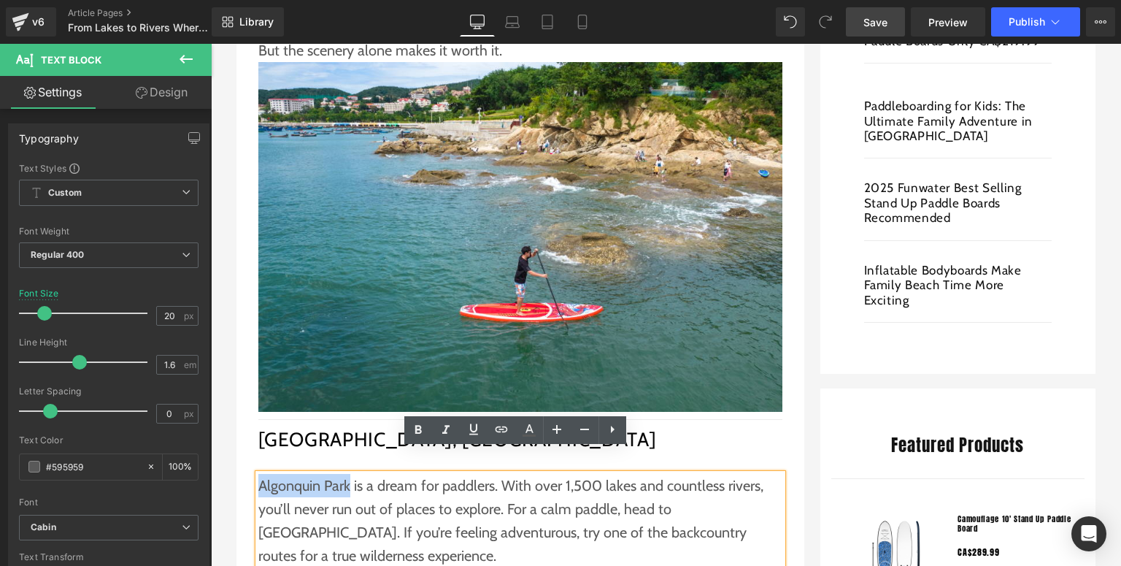
click at [258, 474] on p "Algonquin Park is a dream for paddlers. With over 1,500 lakes and countless riv…" at bounding box center [520, 520] width 524 height 93
click at [501, 434] on icon at bounding box center [502, 429] width 18 height 18
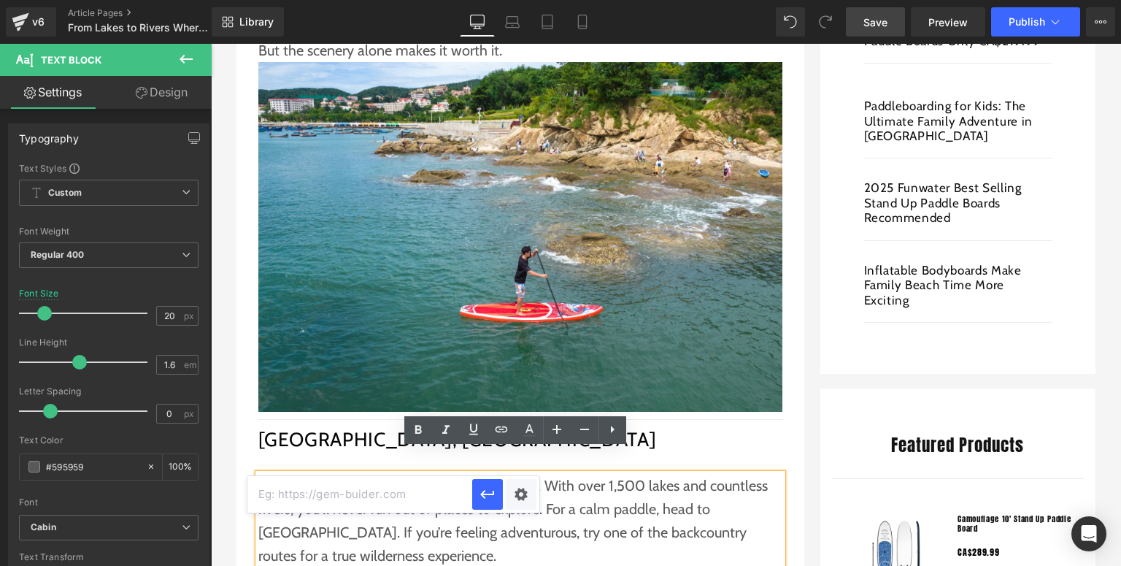
click at [377, 490] on input "text" at bounding box center [359, 494] width 225 height 36
paste input "[URL][DOMAIN_NAME]"
type input "[URL][DOMAIN_NAME]"
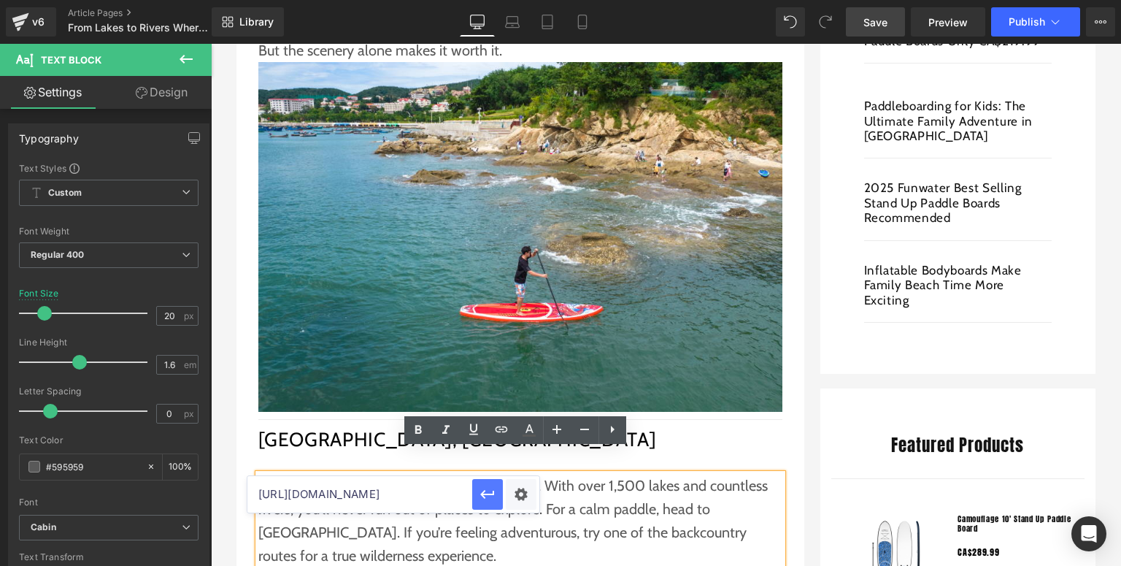
click at [493, 496] on icon "button" at bounding box center [488, 494] width 18 height 18
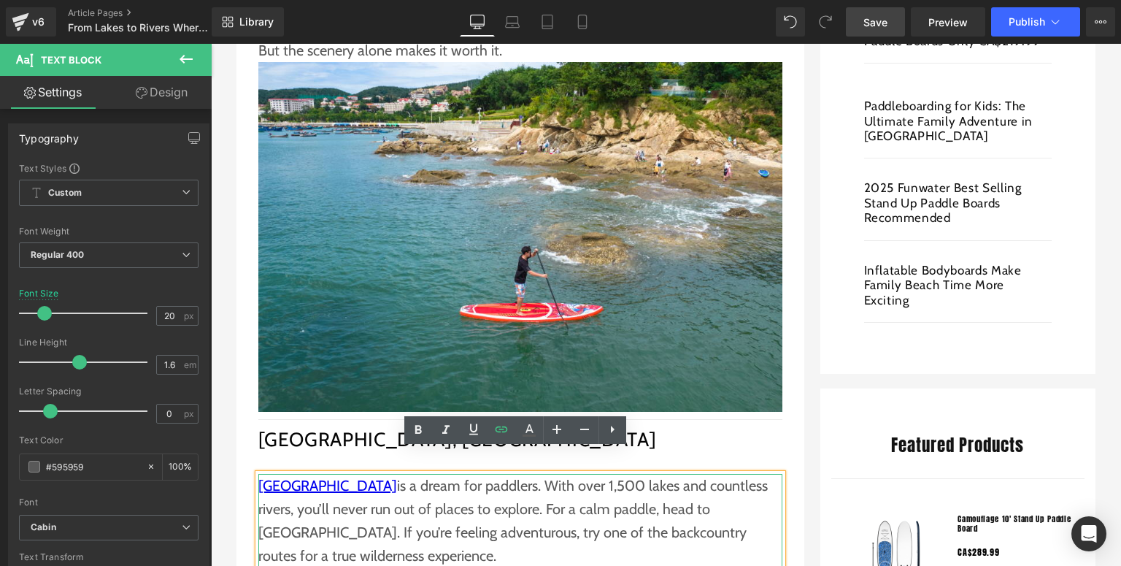
click at [370, 512] on p "Algonquin Park is a dream for paddlers. With over 1,500 lakes and countless riv…" at bounding box center [520, 520] width 524 height 93
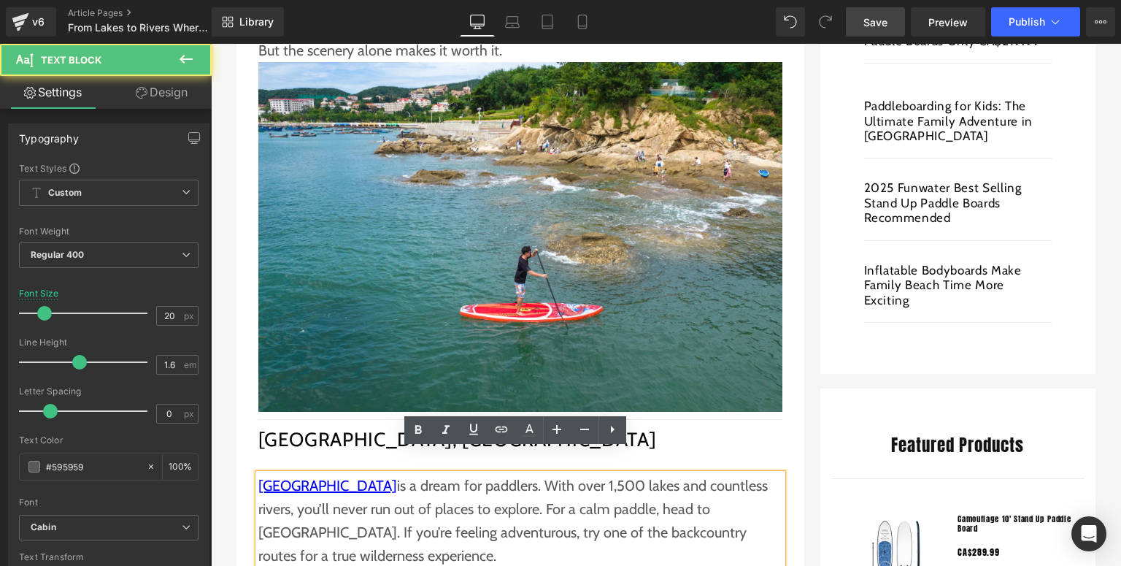
click at [645, 479] on p "Algonquin Park is a dream for paddlers. With over 1,500 lakes and countless riv…" at bounding box center [520, 520] width 524 height 93
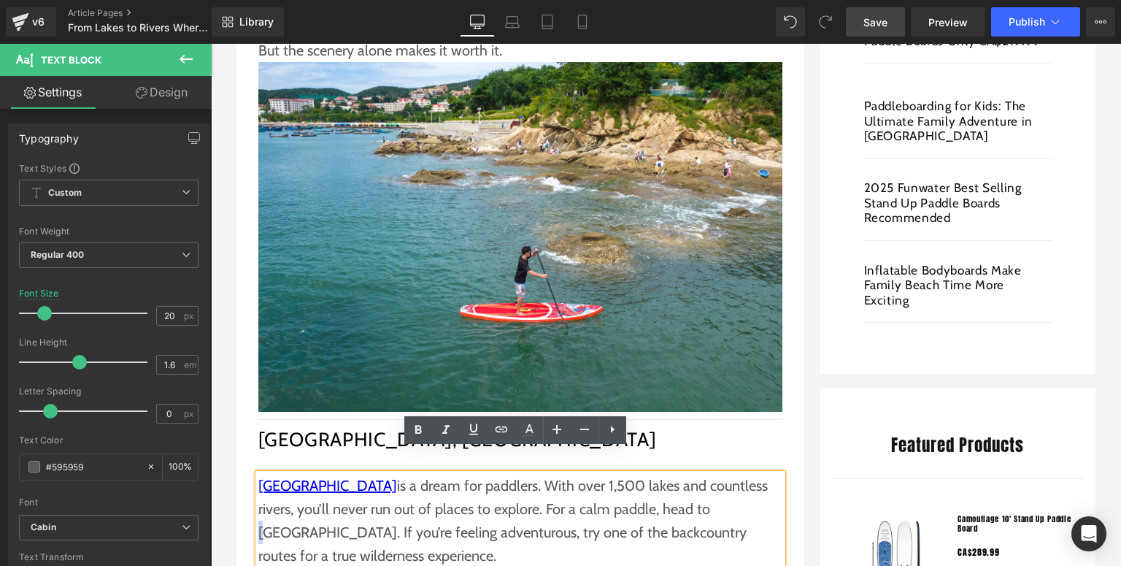
click at [671, 486] on p "Algonquin Park is a dream for paddlers. With over 1,500 lakes and countless riv…" at bounding box center [520, 520] width 524 height 93
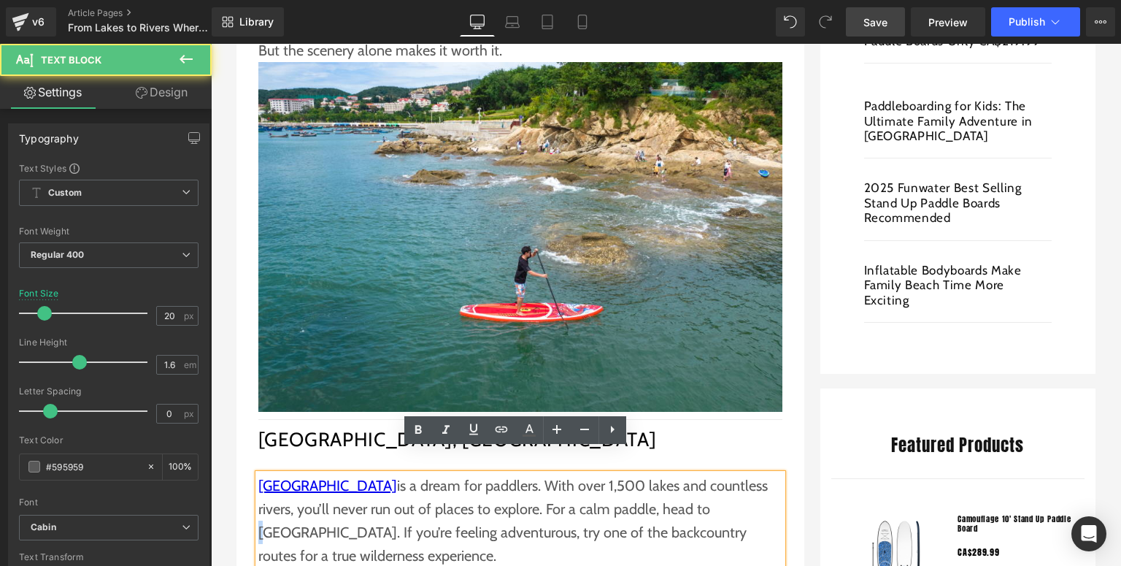
click at [671, 486] on p "Algonquin Park is a dream for paddlers. With over 1,500 lakes and countless riv…" at bounding box center [520, 520] width 524 height 93
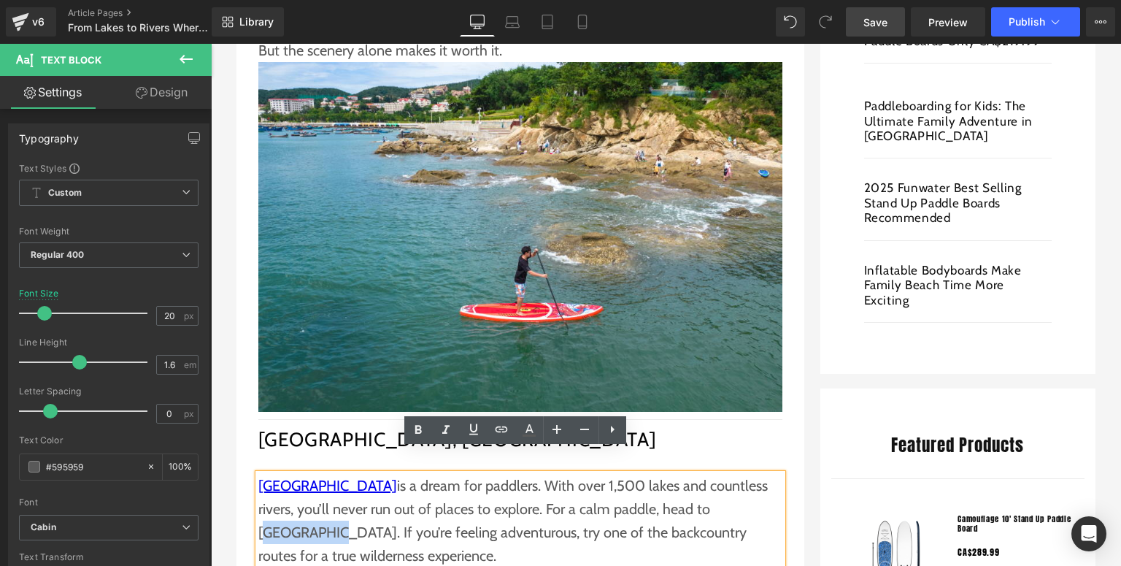
drag, startPoint x: 669, startPoint y: 482, endPoint x: 739, endPoint y: 486, distance: 70.2
click at [739, 486] on p "Algonquin Park is a dream for paddlers. With over 1,500 lakes and countless riv…" at bounding box center [520, 520] width 524 height 93
copy p "[GEOGRAPHIC_DATA]"
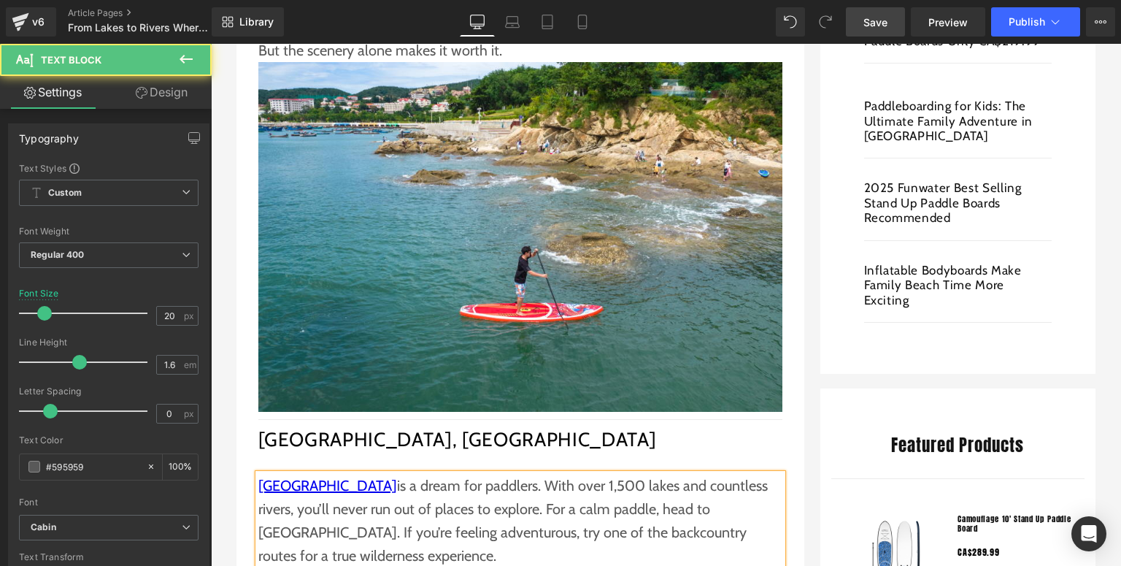
click at [713, 501] on p "Algonquin Park is a dream for paddlers. With over 1,500 lakes and countless riv…" at bounding box center [520, 520] width 524 height 93
click at [668, 482] on p "Algonquin Park is a dream for paddlers. With over 1,500 lakes and countless riv…" at bounding box center [520, 520] width 524 height 93
click at [669, 485] on p "Algonquin Park is a dream for paddlers. With over 1,500 lakes and countless riv…" at bounding box center [520, 520] width 524 height 93
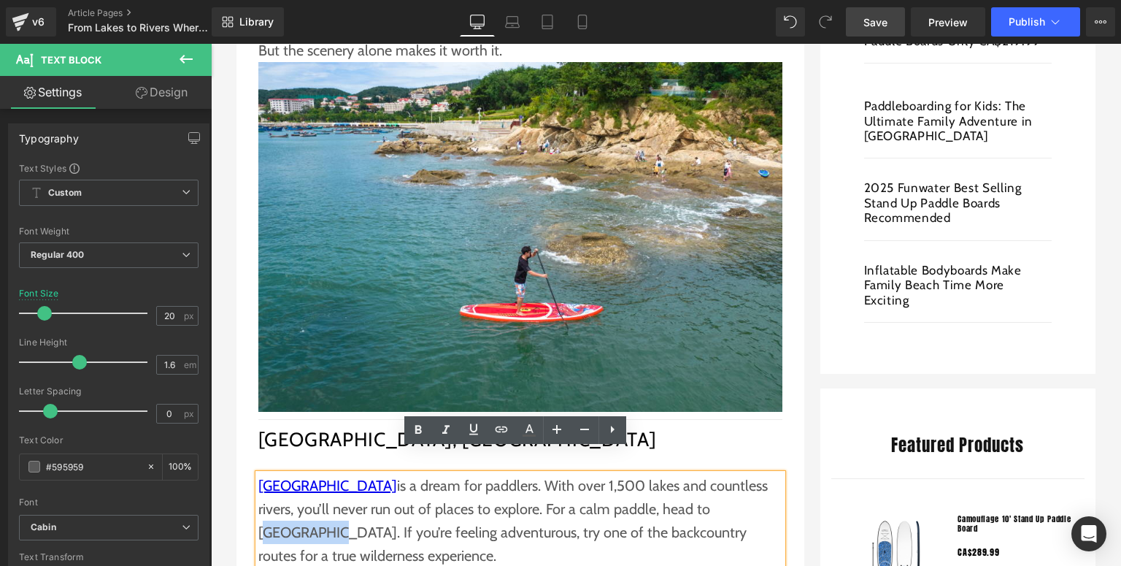
drag, startPoint x: 671, startPoint y: 486, endPoint x: 739, endPoint y: 485, distance: 67.9
click at [739, 485] on p "Algonquin Park is a dream for paddlers. With over 1,500 lakes and countless riv…" at bounding box center [520, 520] width 524 height 93
click at [498, 433] on icon at bounding box center [502, 429] width 18 height 18
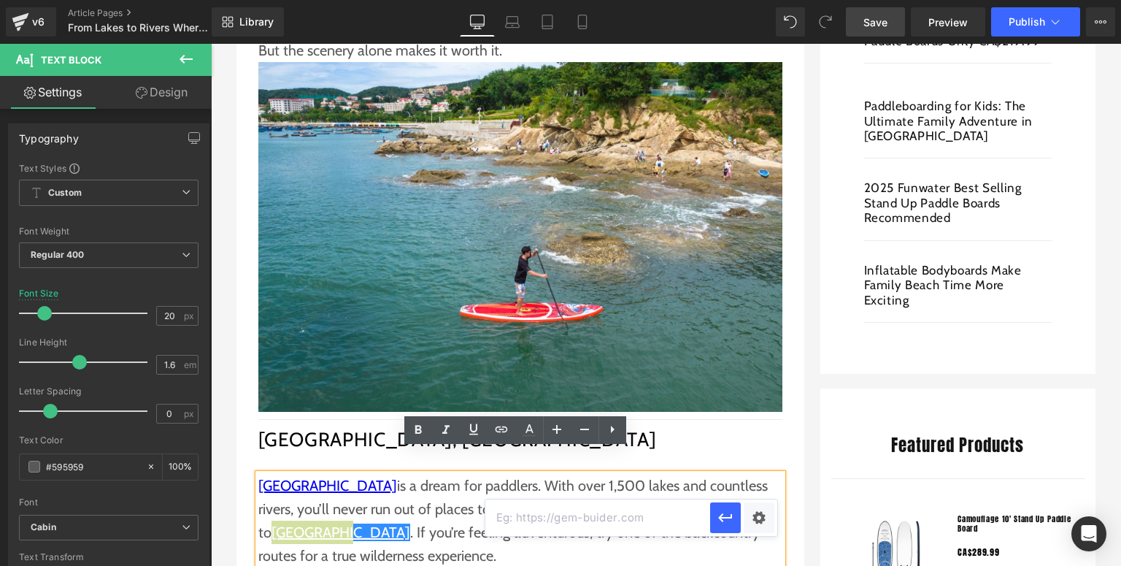
click at [552, 515] on input "text" at bounding box center [597, 517] width 225 height 36
paste input "[URL][DOMAIN_NAME]"
type input "[URL][DOMAIN_NAME]"
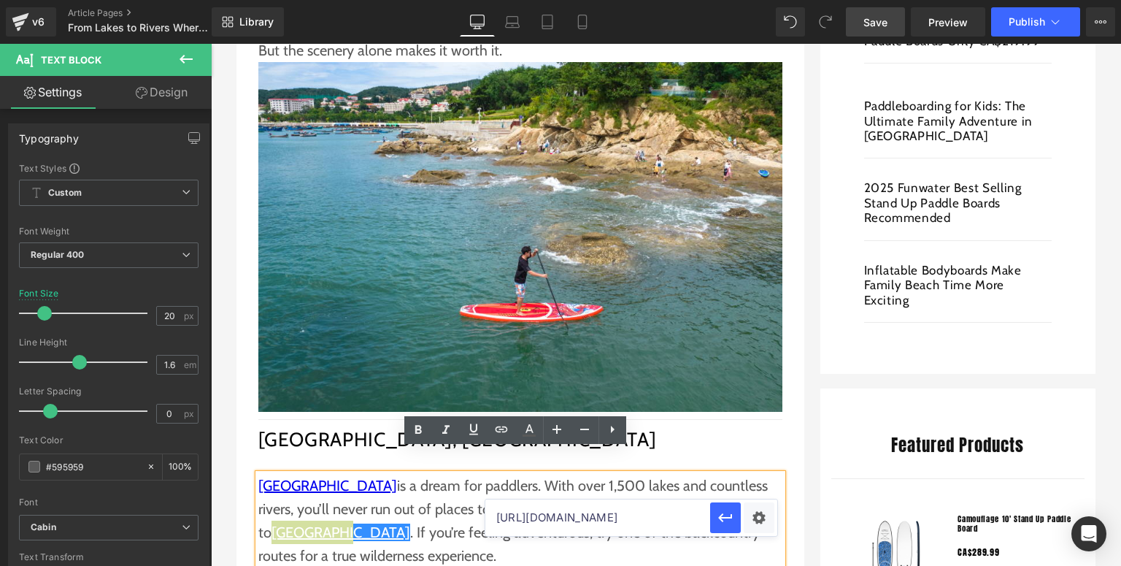
drag, startPoint x: 715, startPoint y: 518, endPoint x: 597, endPoint y: 514, distance: 118.3
click at [714, 518] on button "button" at bounding box center [725, 517] width 31 height 31
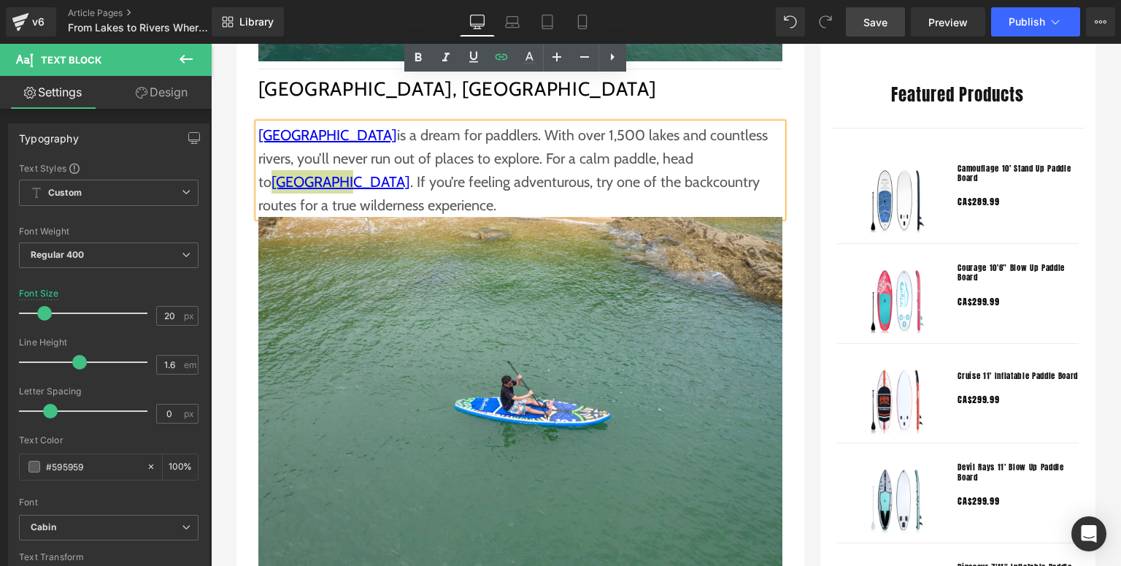
scroll to position [1377, 0]
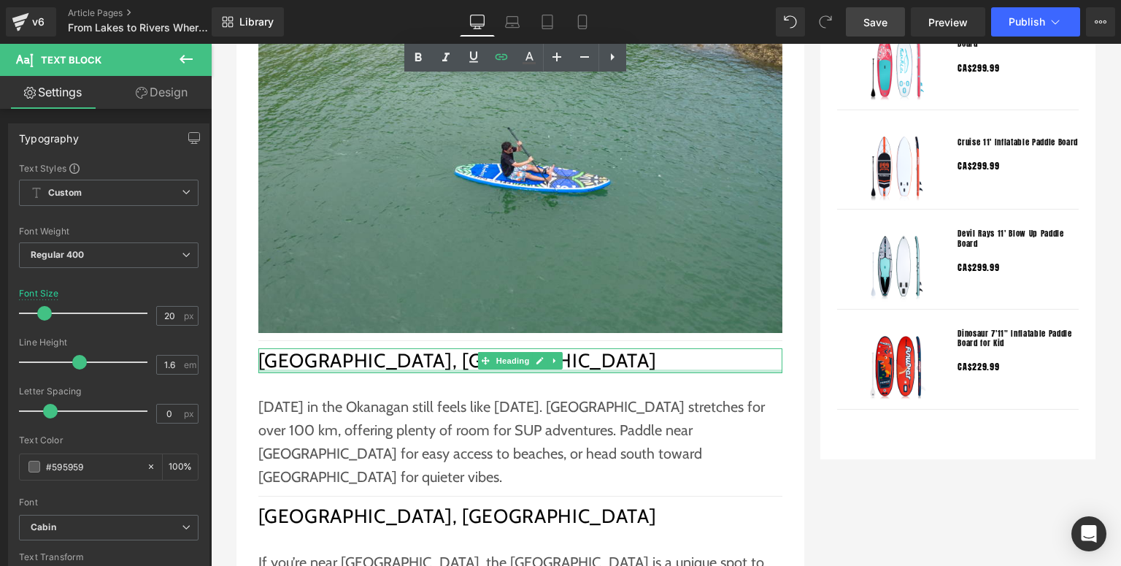
click at [346, 369] on div at bounding box center [520, 371] width 524 height 4
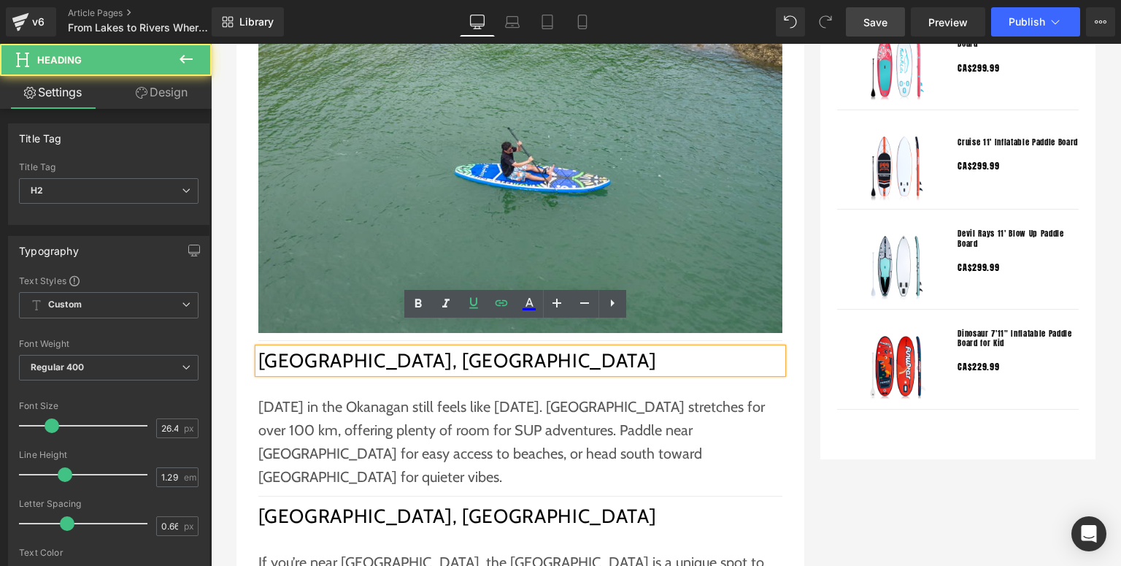
click at [346, 348] on h2 "[GEOGRAPHIC_DATA], [GEOGRAPHIC_DATA]" at bounding box center [520, 360] width 524 height 25
drag, startPoint x: 380, startPoint y: 336, endPoint x: 241, endPoint y: 333, distance: 138.7
click at [241, 333] on div "From Lakes to Rivers Where to Paddle Board in [GEOGRAPHIC_DATA] This [DATE] Wee…" at bounding box center [520, 255] width 568 height 2578
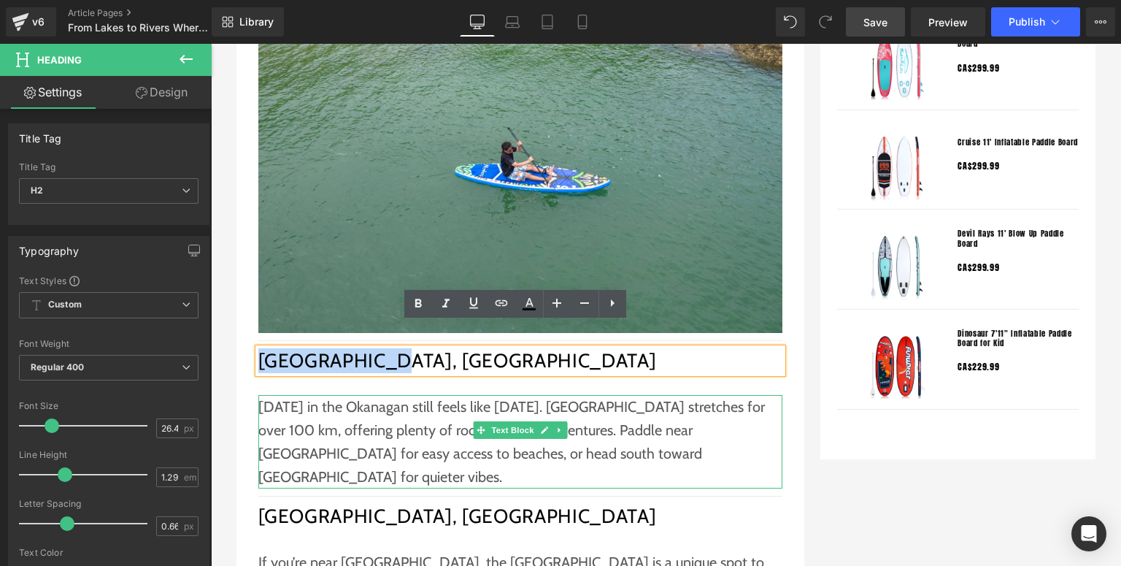
click at [350, 395] on p "[DATE] in the Okanagan still feels like [DATE]. [GEOGRAPHIC_DATA] stretches for…" at bounding box center [520, 441] width 524 height 93
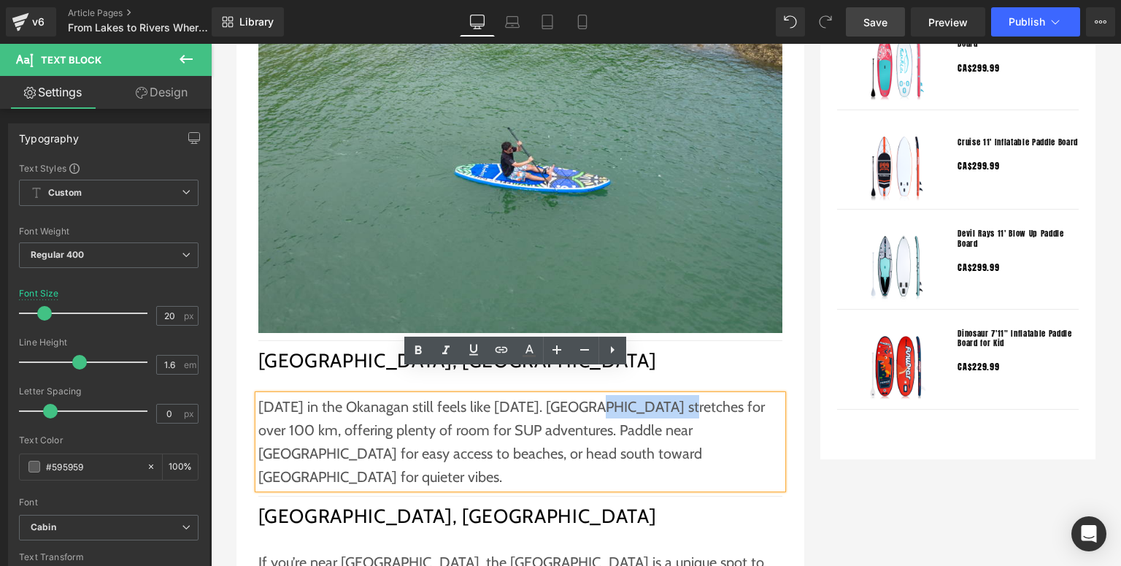
drag, startPoint x: 596, startPoint y: 380, endPoint x: 683, endPoint y: 380, distance: 87.6
click at [683, 395] on p "[DATE] in the Okanagan still feels like [DATE]. [GEOGRAPHIC_DATA] stretches for…" at bounding box center [520, 441] width 524 height 93
copy p "[GEOGRAPHIC_DATA]"
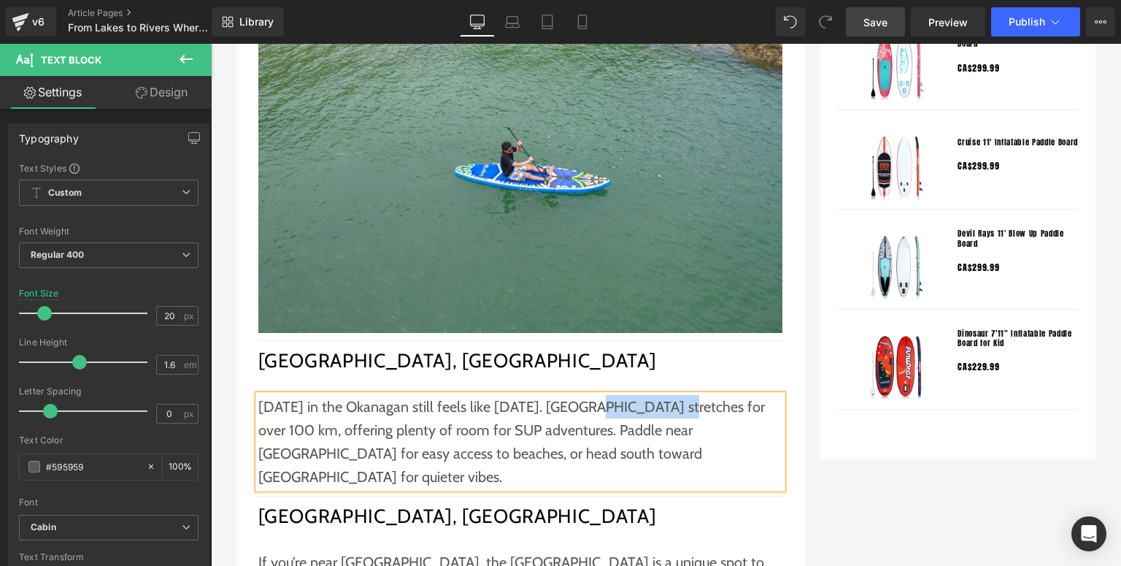
click at [593, 395] on p "[DATE] in the Okanagan still feels like [DATE]. [GEOGRAPHIC_DATA] stretches for…" at bounding box center [520, 441] width 524 height 93
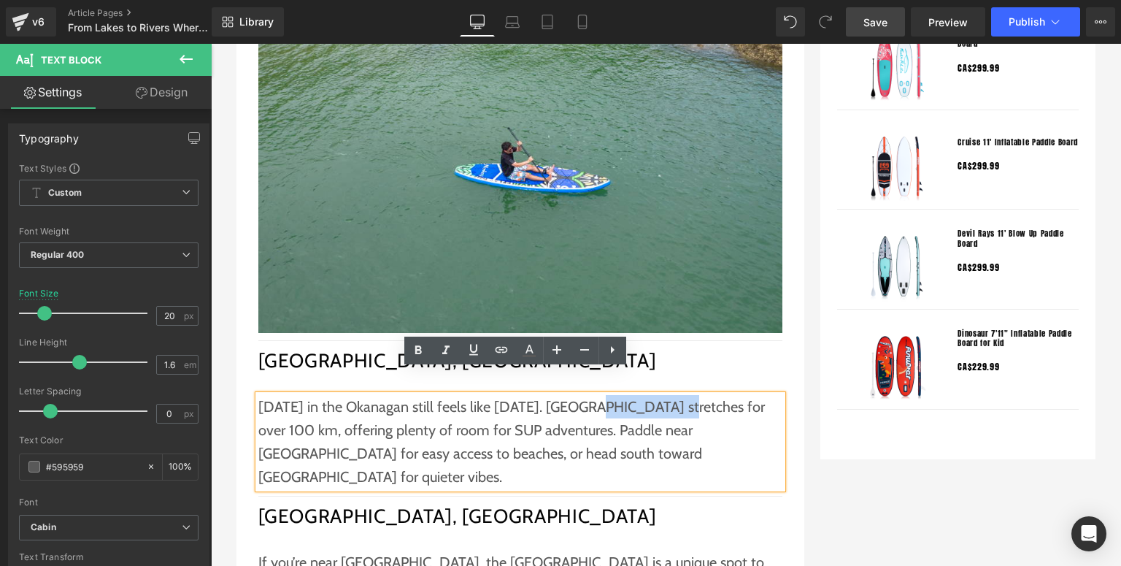
drag, startPoint x: 593, startPoint y: 382, endPoint x: 686, endPoint y: 385, distance: 93.4
click at [686, 395] on p "[DATE] in the Okanagan still feels like [DATE]. [GEOGRAPHIC_DATA] stretches for…" at bounding box center [520, 441] width 524 height 93
click at [509, 347] on icon at bounding box center [502, 350] width 18 height 18
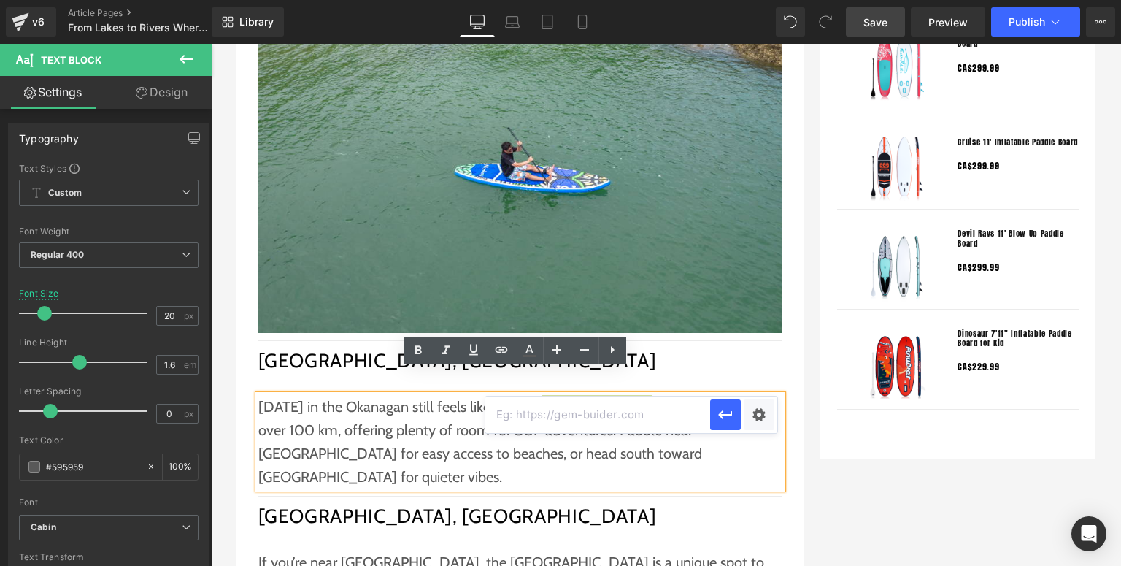
click at [585, 409] on input "text" at bounding box center [597, 414] width 225 height 36
paste input "[URL][DOMAIN_NAME]"
click at [732, 413] on icon "button" at bounding box center [726, 415] width 18 height 18
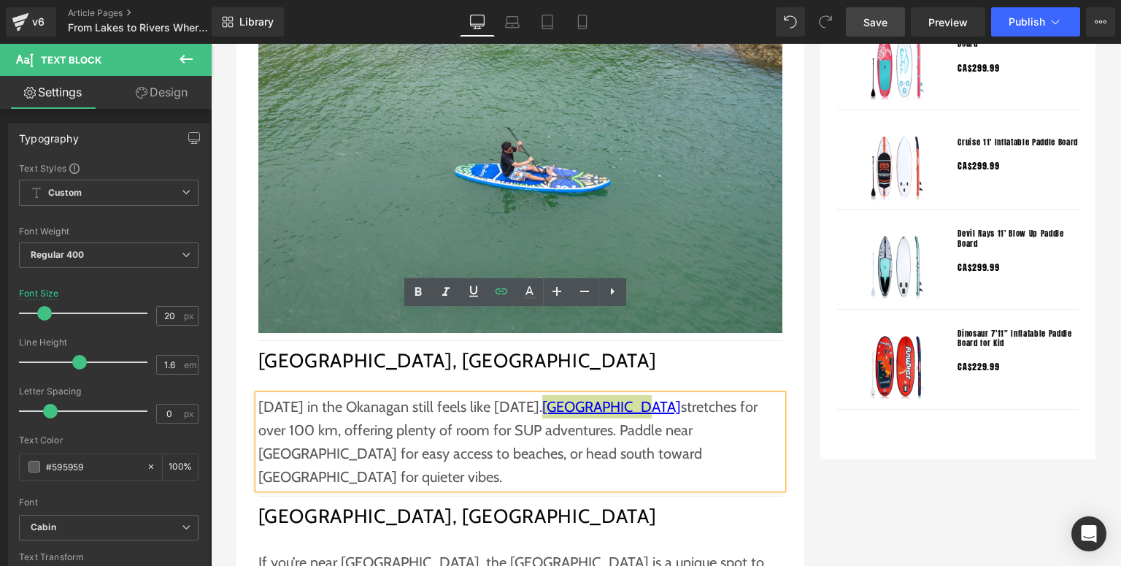
scroll to position [1436, 0]
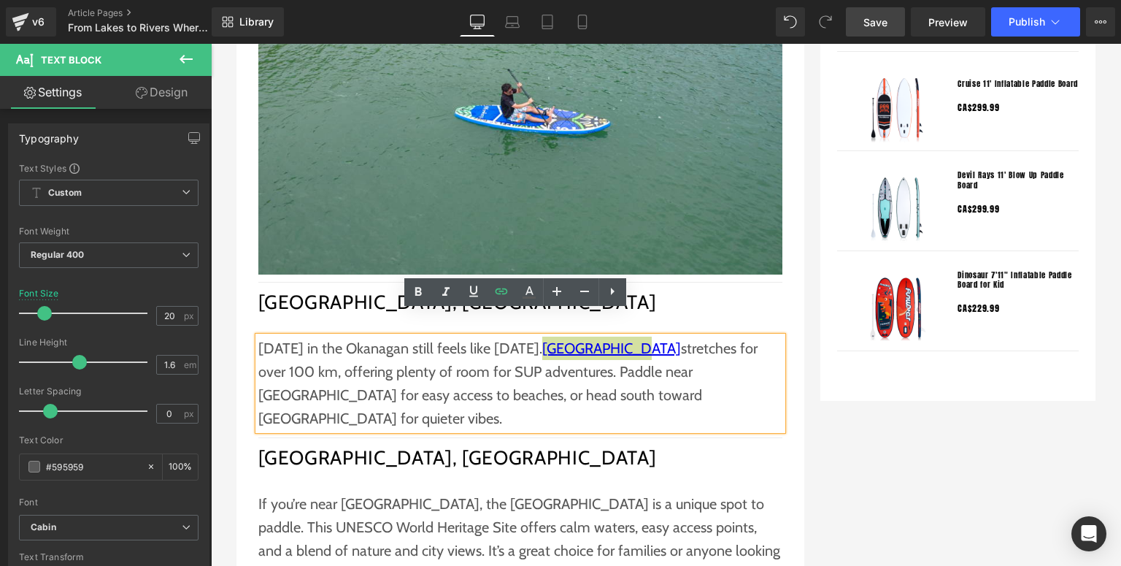
click at [211, 44] on div at bounding box center [211, 44] width 0 height 0
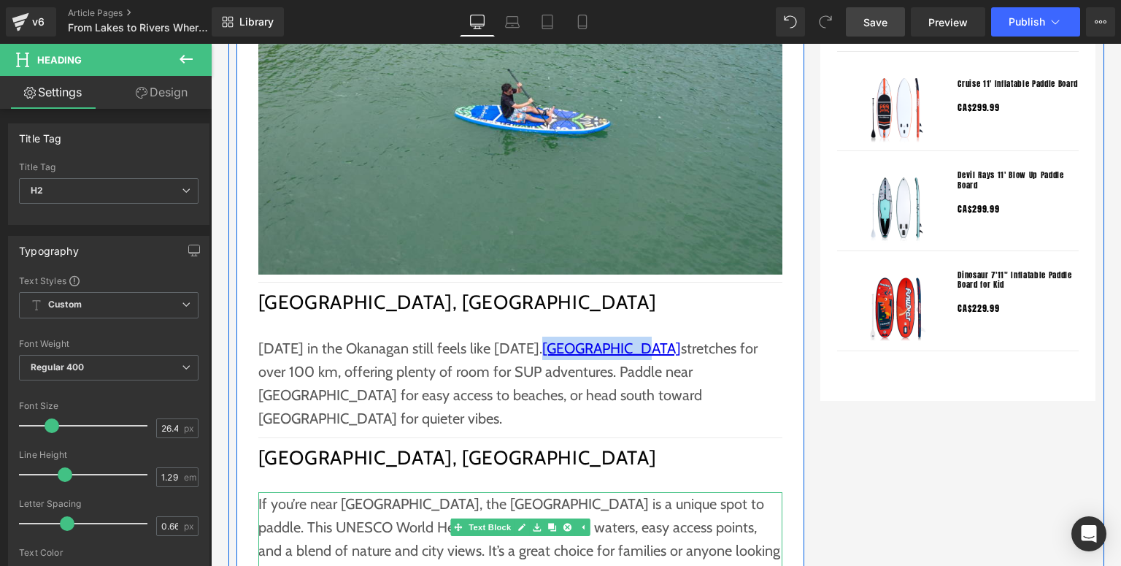
click at [443, 492] on p "If you’re near [GEOGRAPHIC_DATA], the [GEOGRAPHIC_DATA] is a unique spot to pad…" at bounding box center [520, 538] width 524 height 93
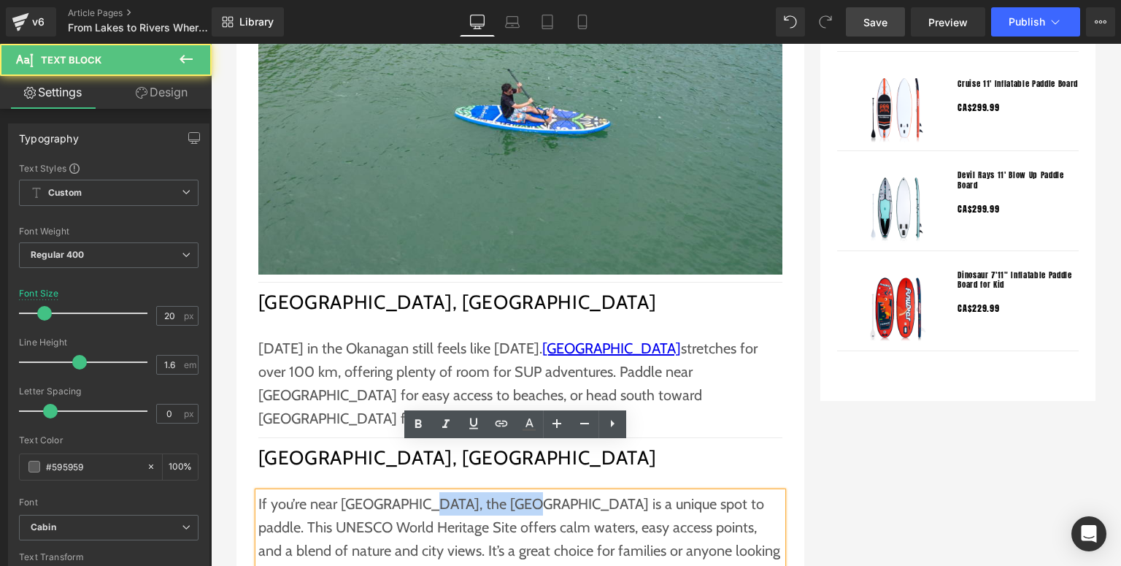
drag, startPoint x: 411, startPoint y: 460, endPoint x: 504, endPoint y: 450, distance: 93.2
click at [504, 492] on p "If you’re near [GEOGRAPHIC_DATA], the [GEOGRAPHIC_DATA] is a unique spot to pad…" at bounding box center [520, 538] width 524 height 93
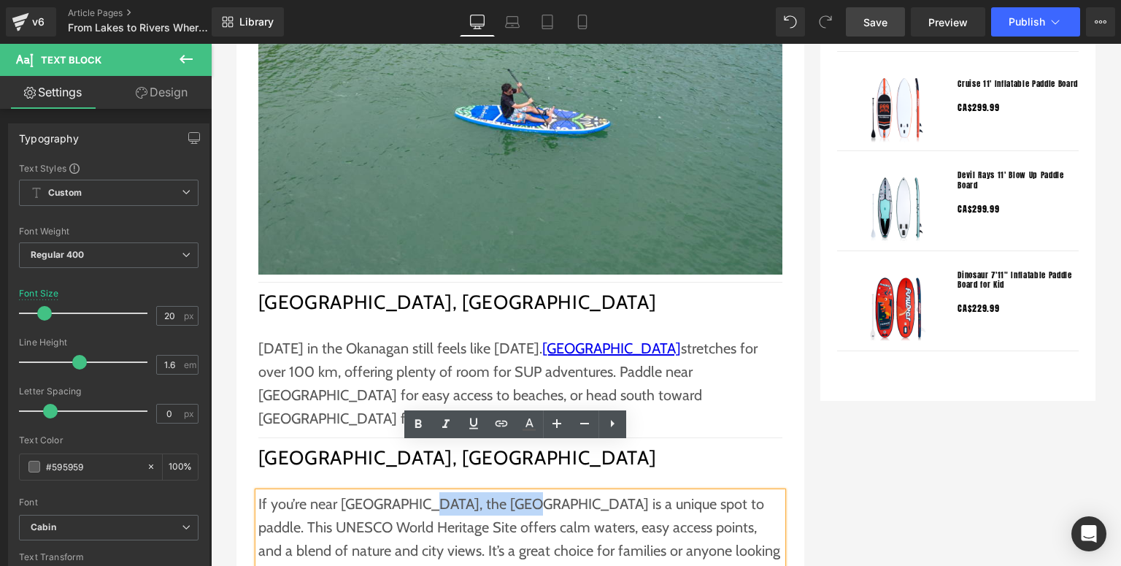
click at [342, 445] on h2 "[GEOGRAPHIC_DATA], [GEOGRAPHIC_DATA]" at bounding box center [520, 457] width 524 height 25
click at [383, 445] on h2 "[GEOGRAPHIC_DATA], [GEOGRAPHIC_DATA]" at bounding box center [520, 457] width 524 height 25
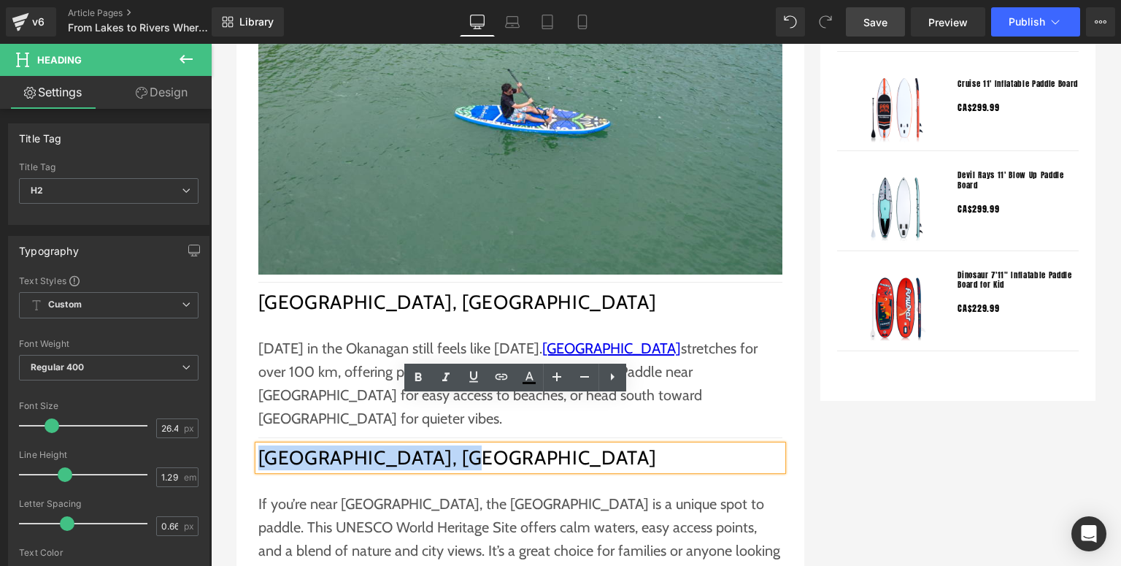
drag, startPoint x: 458, startPoint y: 417, endPoint x: 239, endPoint y: 416, distance: 218.2
click at [239, 416] on div "From Lakes to Rivers Where to Paddle Board in [GEOGRAPHIC_DATA] This [DATE] Wee…" at bounding box center [520, 196] width 568 height 2578
copy h2 "[GEOGRAPHIC_DATA], [GEOGRAPHIC_DATA]"
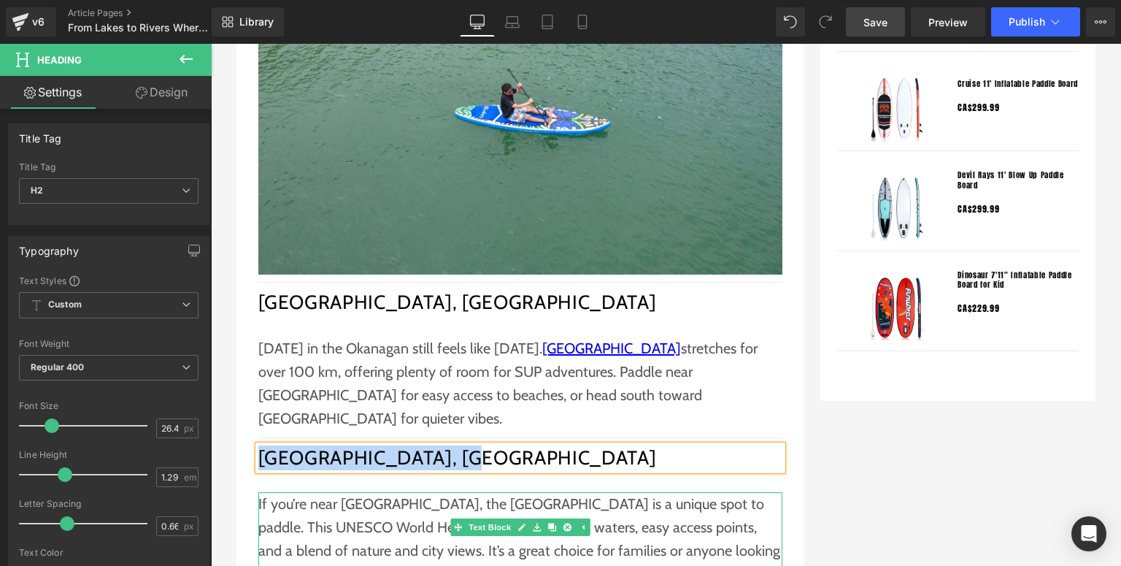
click at [400, 492] on p "If you’re near [GEOGRAPHIC_DATA], the [GEOGRAPHIC_DATA] is a unique spot to pad…" at bounding box center [520, 538] width 524 height 93
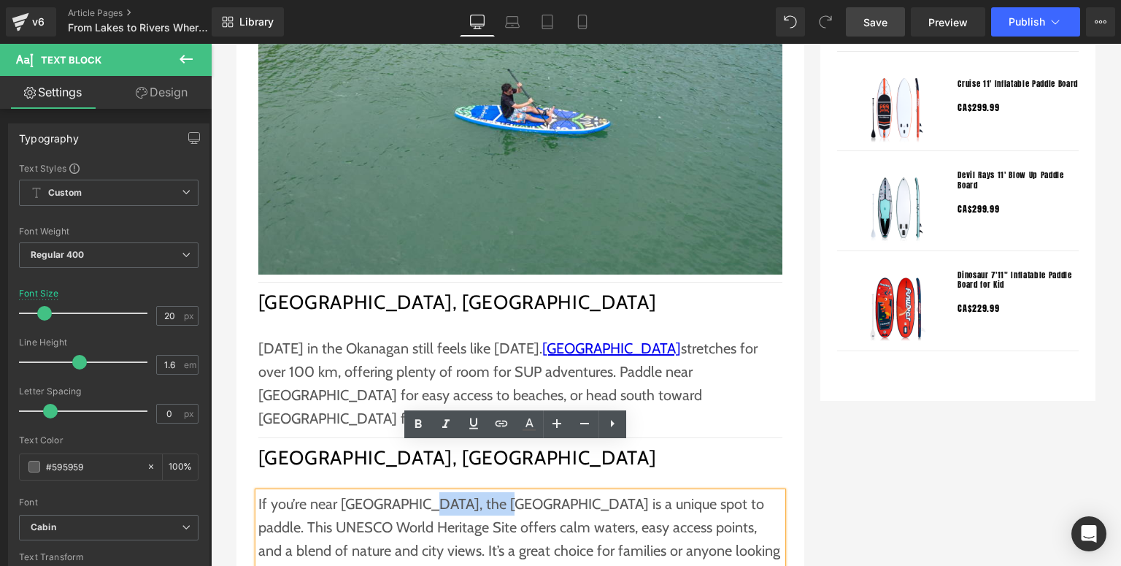
drag, startPoint x: 412, startPoint y: 455, endPoint x: 489, endPoint y: 454, distance: 76.6
click at [489, 492] on p "If you’re near [GEOGRAPHIC_DATA], the [GEOGRAPHIC_DATA] is a unique spot to pad…" at bounding box center [520, 538] width 524 height 93
click at [503, 424] on icon at bounding box center [502, 424] width 18 height 18
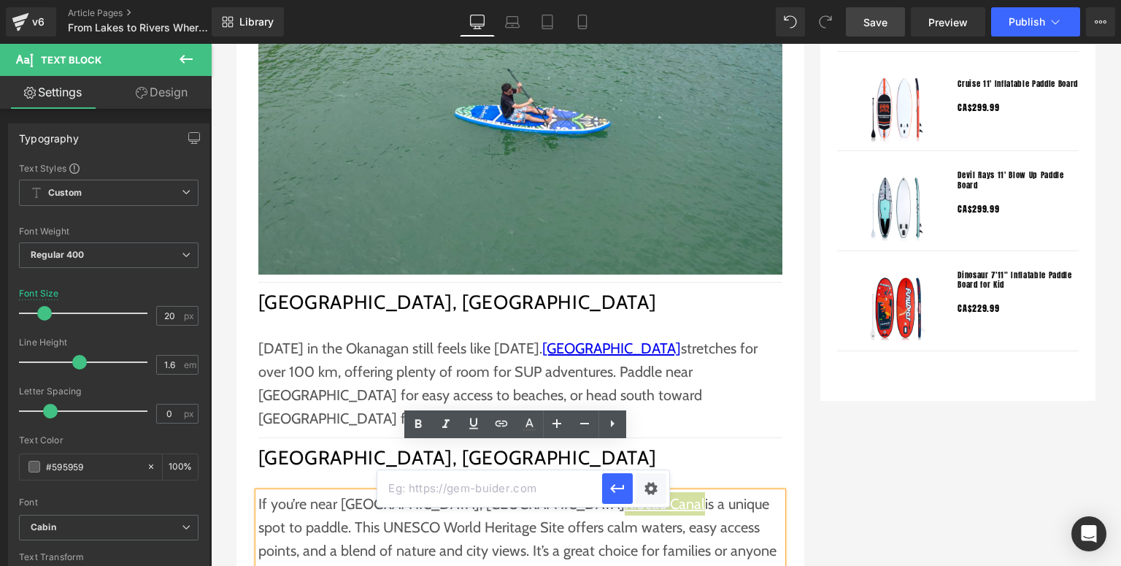
click at [461, 482] on input "text" at bounding box center [489, 488] width 225 height 36
paste input "[URL][DOMAIN_NAME]"
type input "[URL][DOMAIN_NAME]"
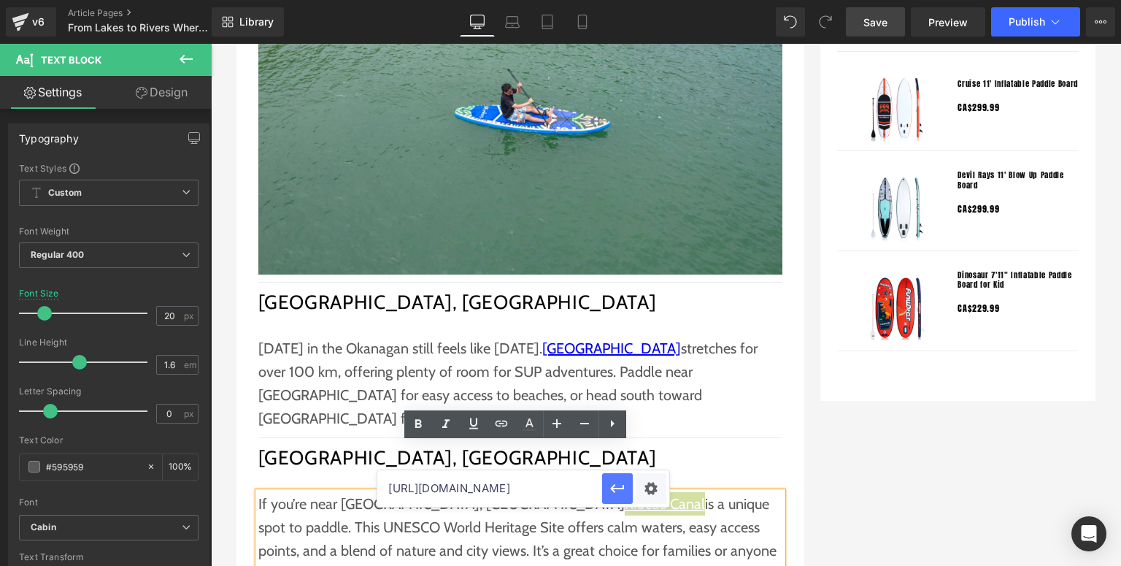
click at [610, 491] on icon "button" at bounding box center [618, 488] width 18 height 18
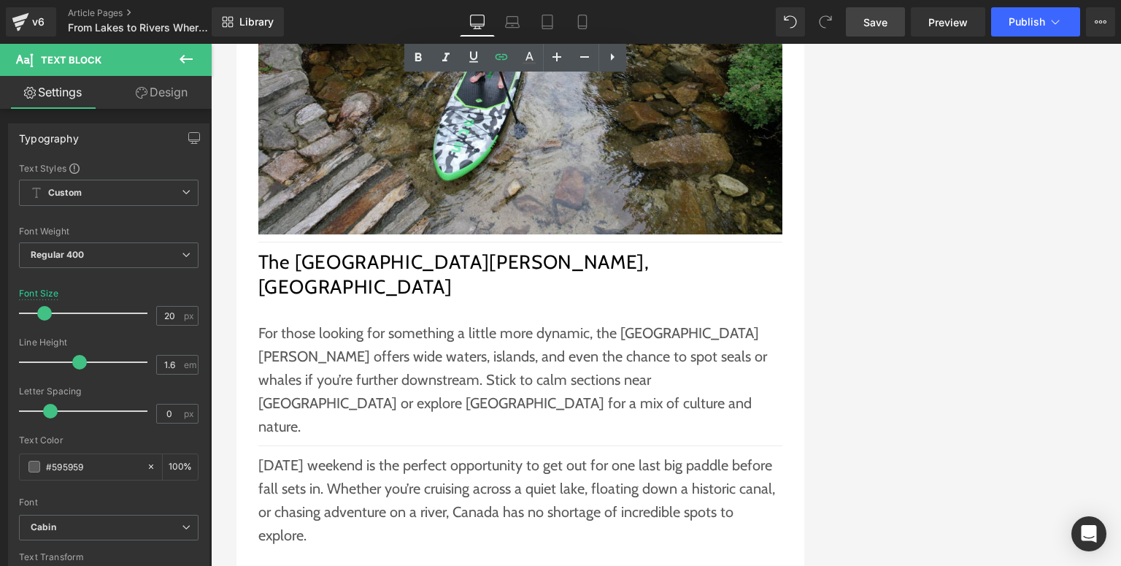
scroll to position [1961, 0]
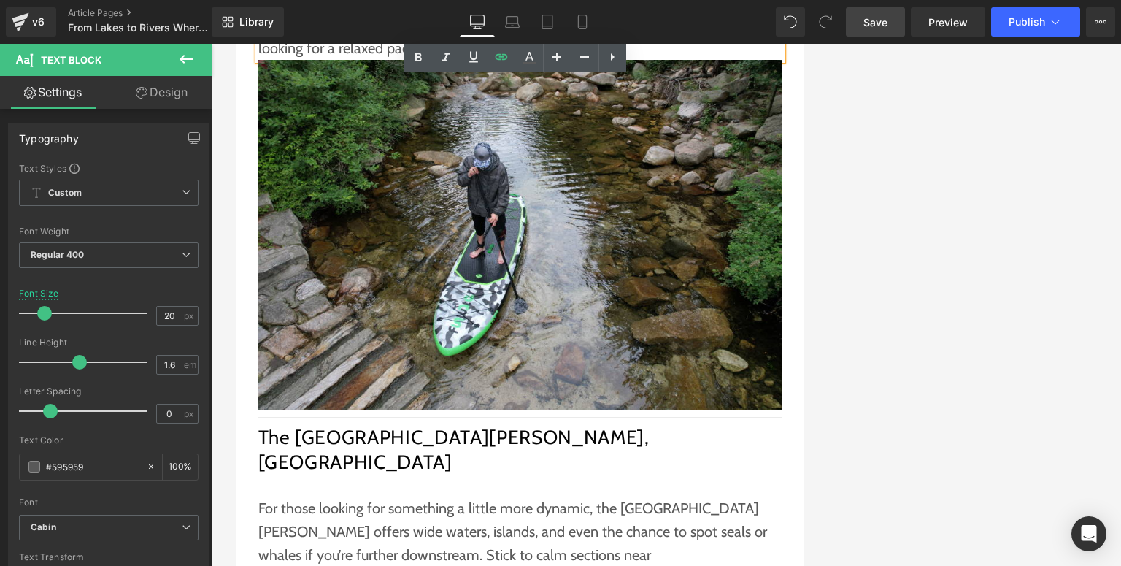
click at [644, 496] on p "For those looking for something a little more dynamic, the [GEOGRAPHIC_DATA][PE…" at bounding box center [520, 554] width 524 height 117
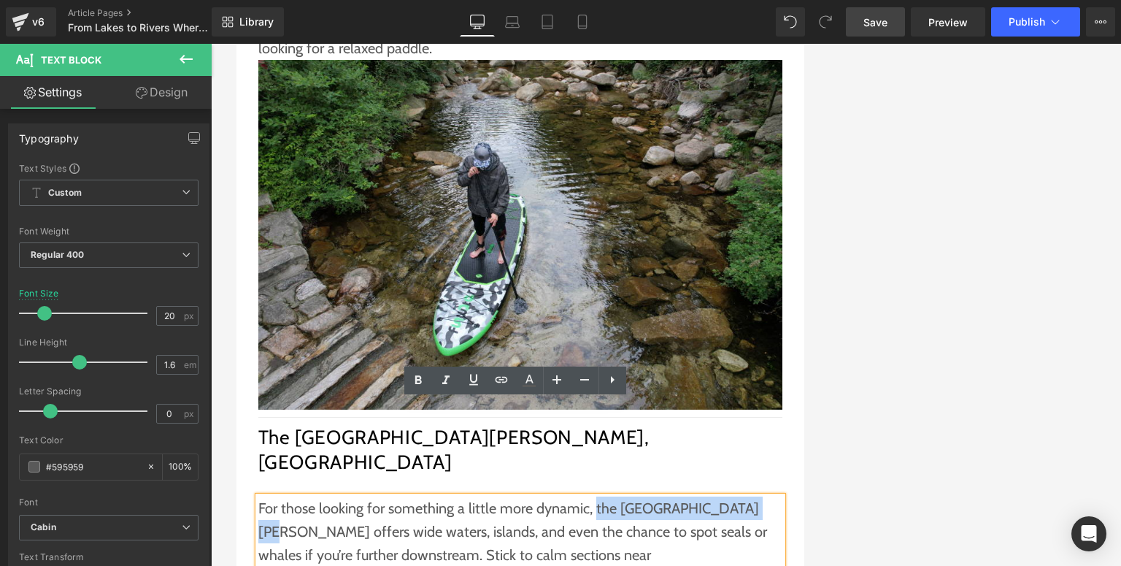
drag, startPoint x: 589, startPoint y: 414, endPoint x: 741, endPoint y: 416, distance: 152.5
click at [741, 496] on p "For those looking for something a little more dynamic, the [GEOGRAPHIC_DATA][PE…" at bounding box center [520, 554] width 524 height 117
copy p "the Saint [PERSON_NAME] River"
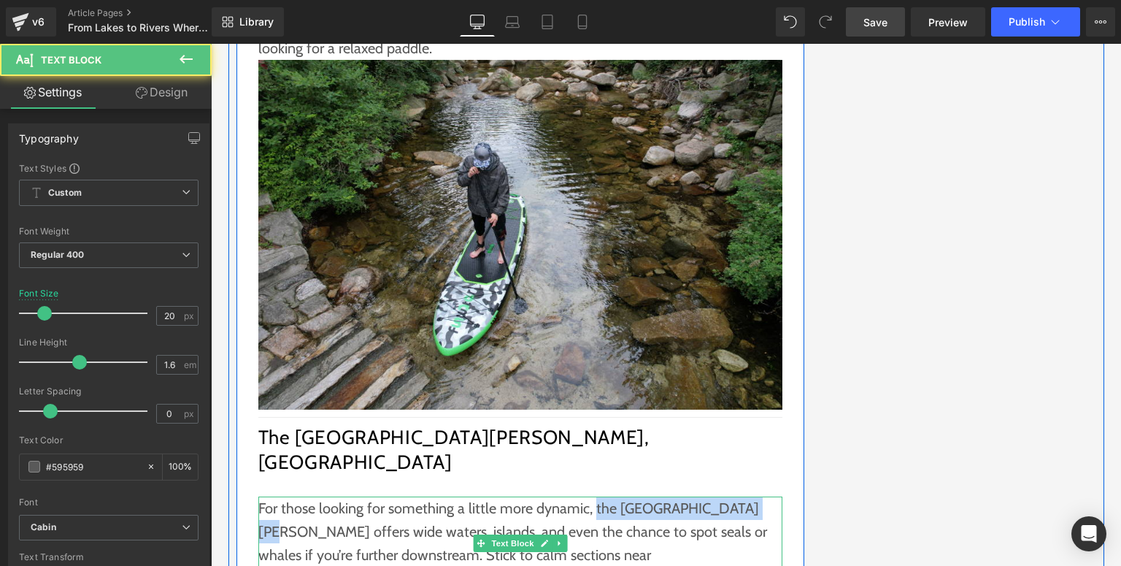
click at [601, 496] on p "For those looking for something a little more dynamic, the [GEOGRAPHIC_DATA][PE…" at bounding box center [520, 554] width 524 height 117
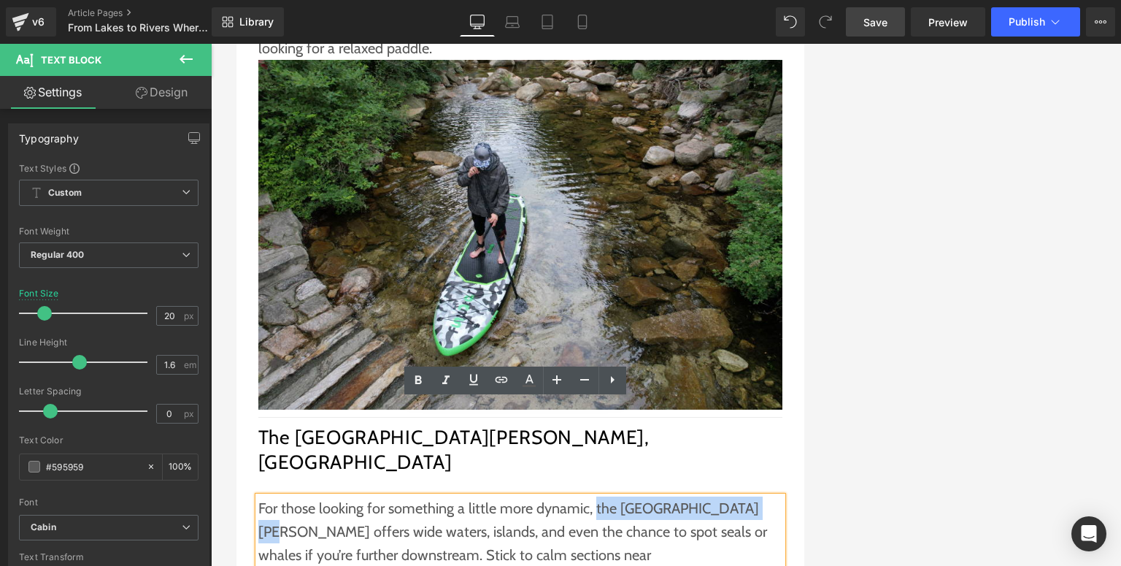
drag, startPoint x: 590, startPoint y: 415, endPoint x: 750, endPoint y: 415, distance: 160.6
click at [750, 496] on p "For those looking for something a little more dynamic, the [GEOGRAPHIC_DATA][PE…" at bounding box center [520, 554] width 524 height 117
click at [511, 382] on link at bounding box center [502, 380] width 28 height 28
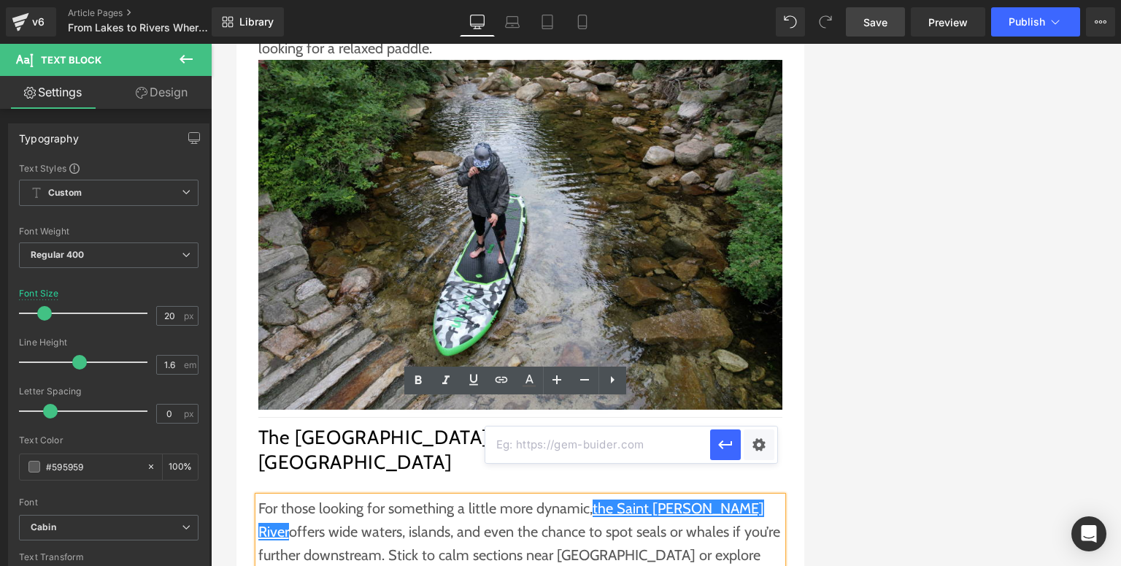
click at [529, 444] on input "text" at bounding box center [597, 444] width 225 height 36
paste input "[URL][DOMAIN_NAME]"
type input "[URL][DOMAIN_NAME]"
drag, startPoint x: 720, startPoint y: 442, endPoint x: 507, endPoint y: 397, distance: 217.0
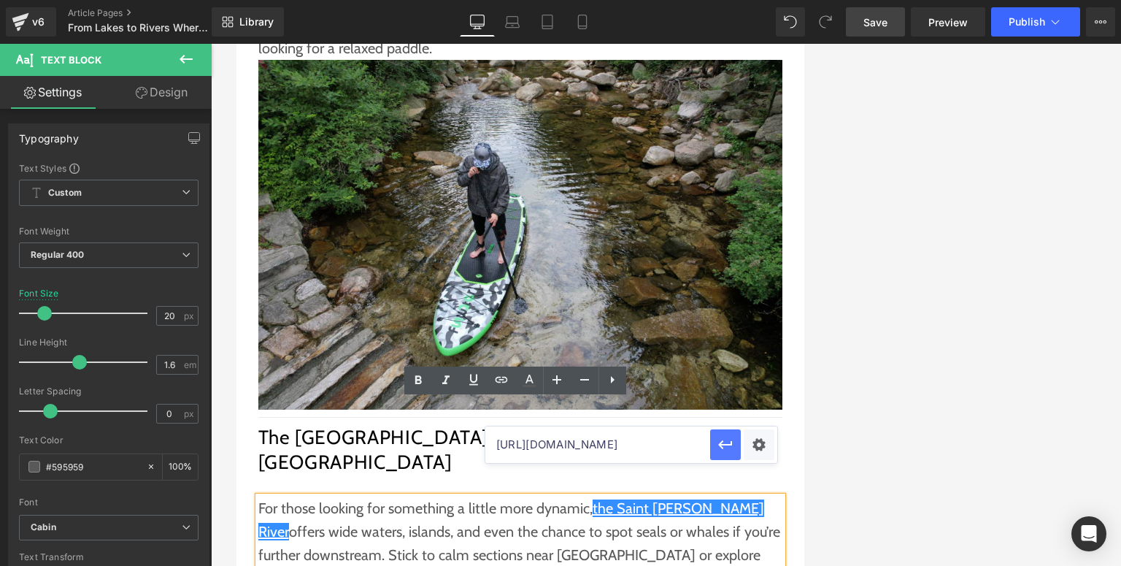
click at [720, 442] on icon "button" at bounding box center [726, 445] width 18 height 18
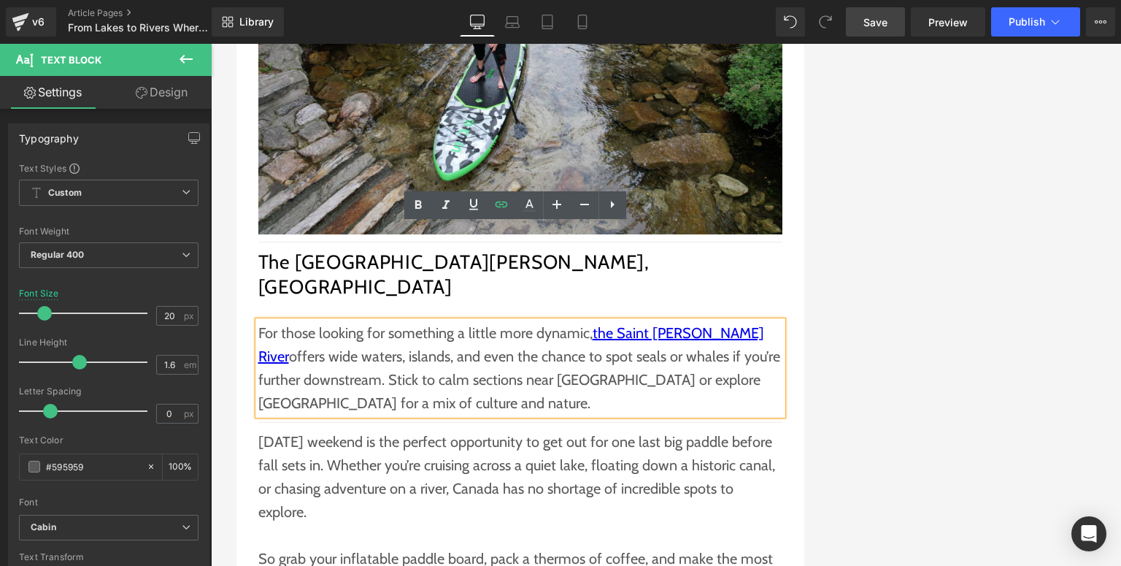
scroll to position [1844, 0]
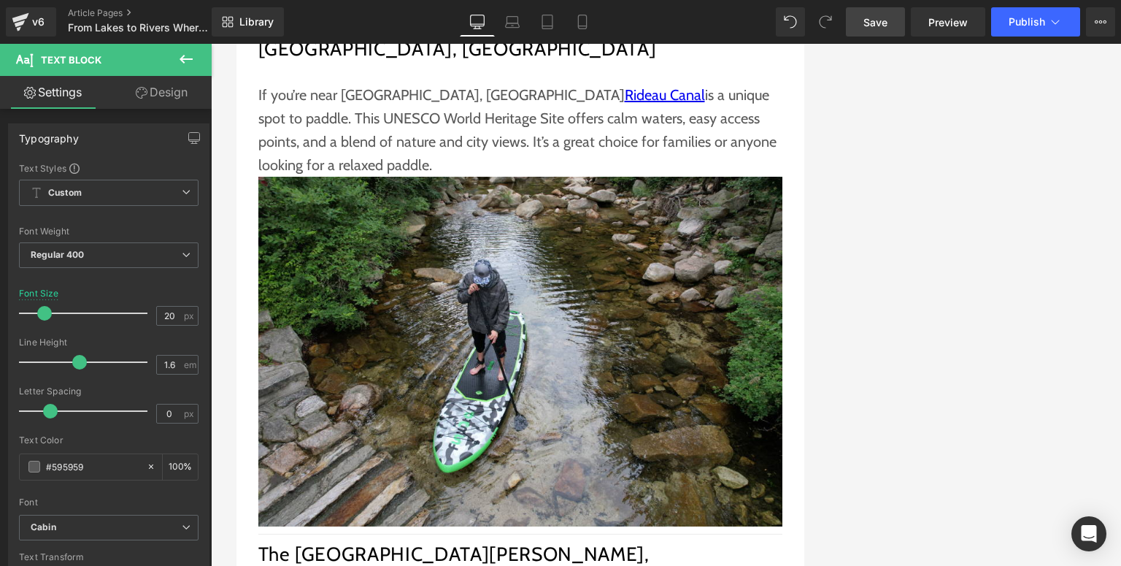
click at [866, 24] on span "Save" at bounding box center [875, 22] width 24 height 15
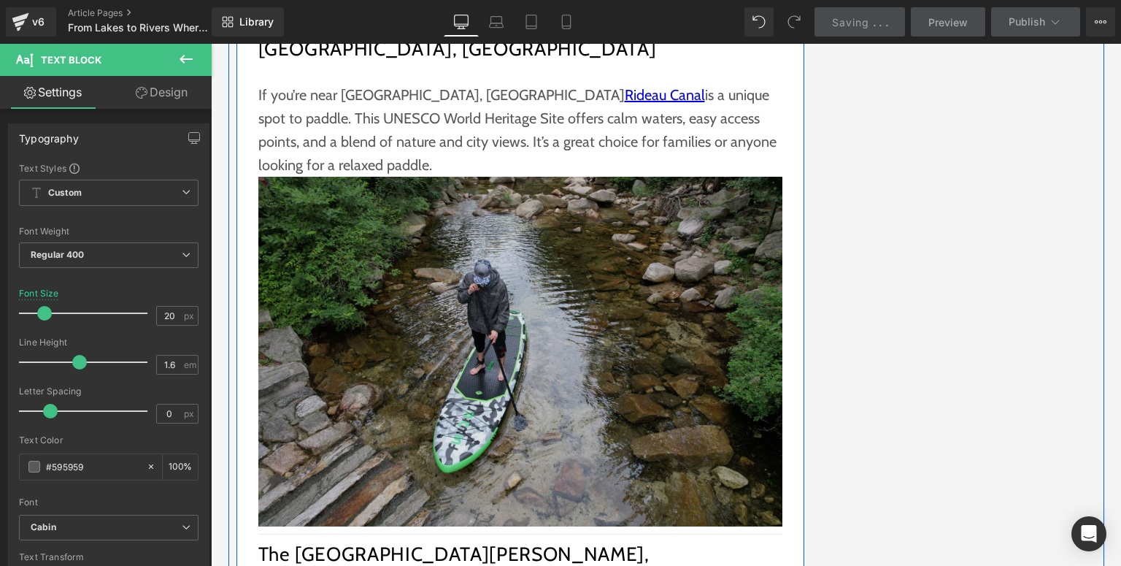
scroll to position [618, 0]
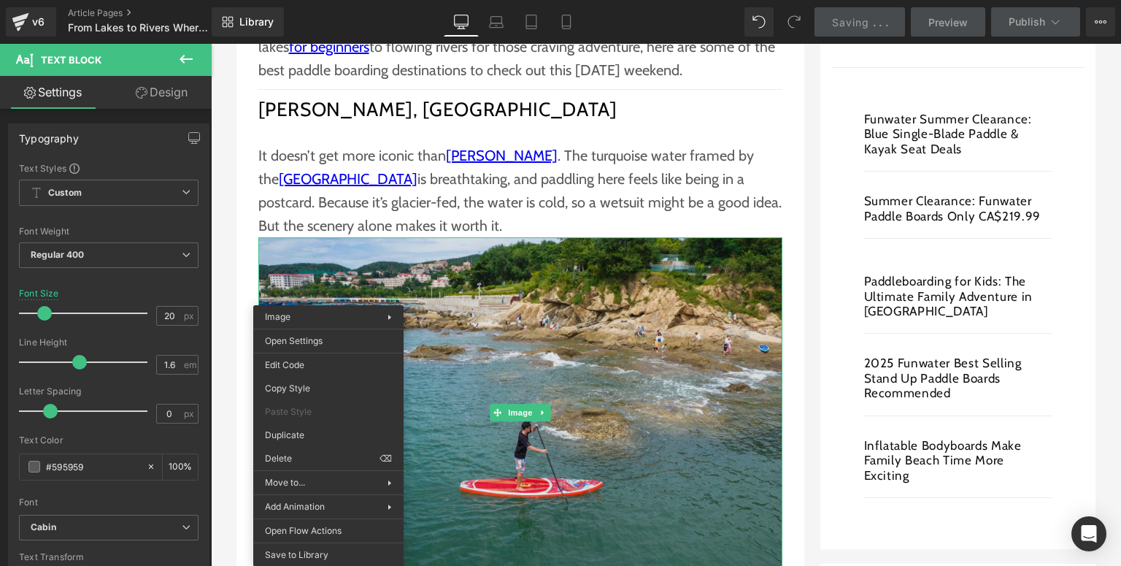
click at [515, 343] on img at bounding box center [520, 412] width 524 height 350
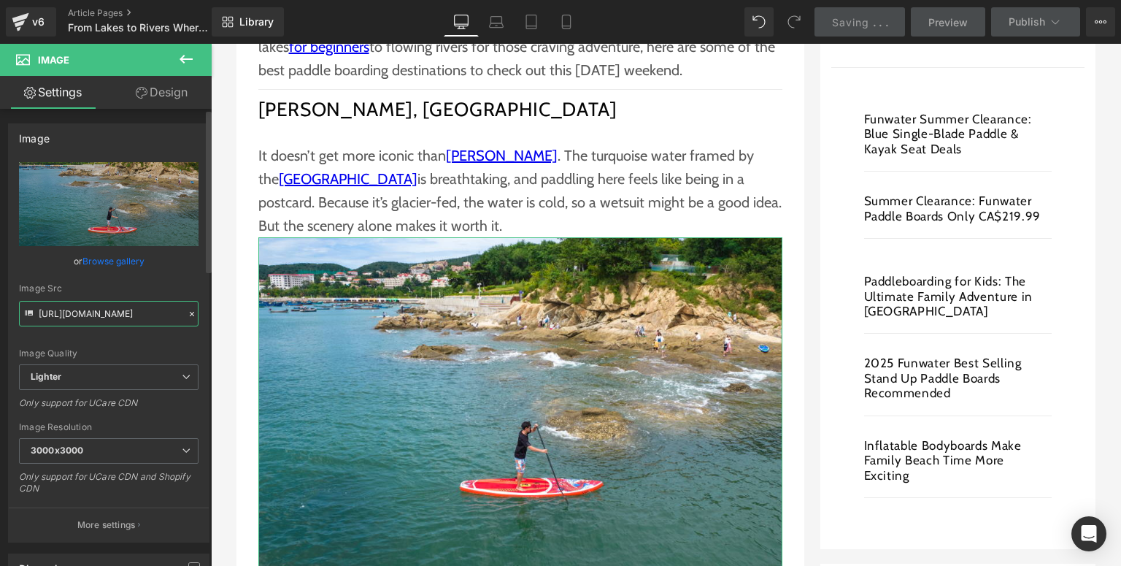
click at [73, 315] on input "[URL][DOMAIN_NAME]" at bounding box center [109, 314] width 180 height 26
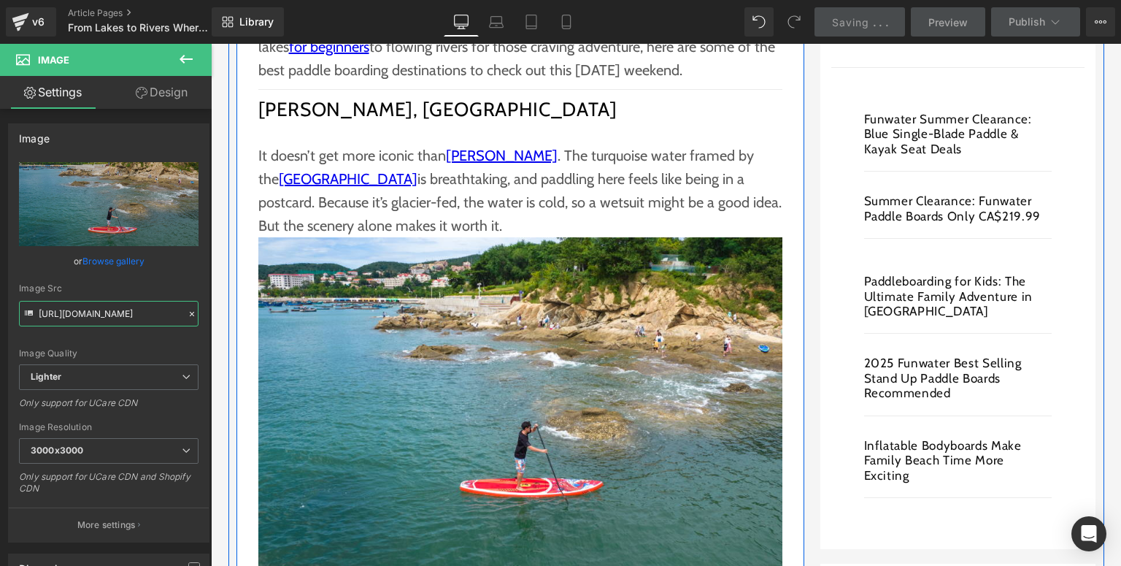
drag, startPoint x: 249, startPoint y: 358, endPoint x: 245, endPoint y: 314, distance: 43.9
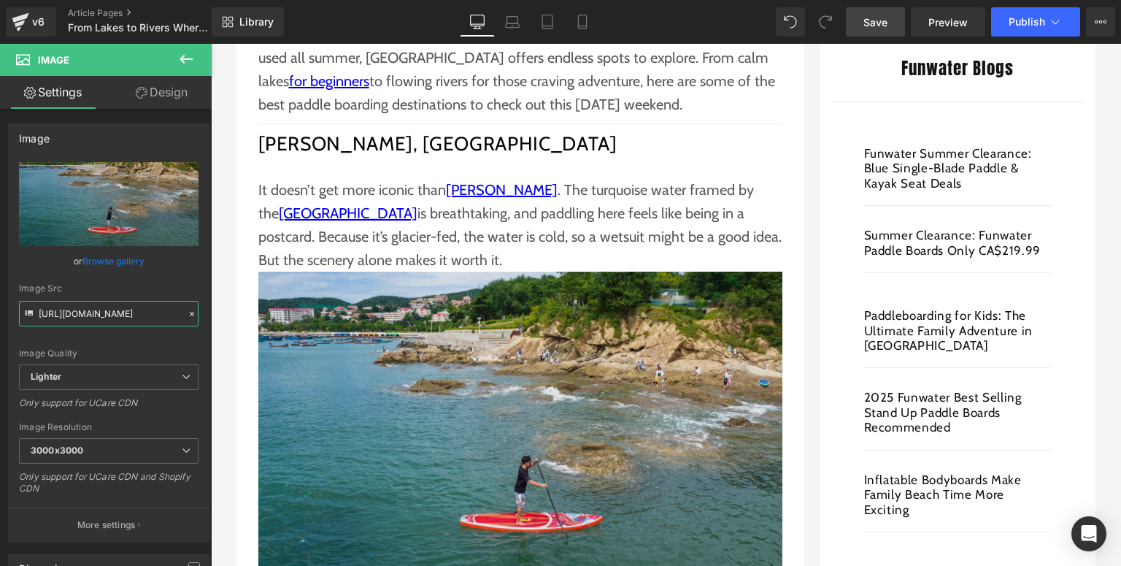
scroll to position [642, 0]
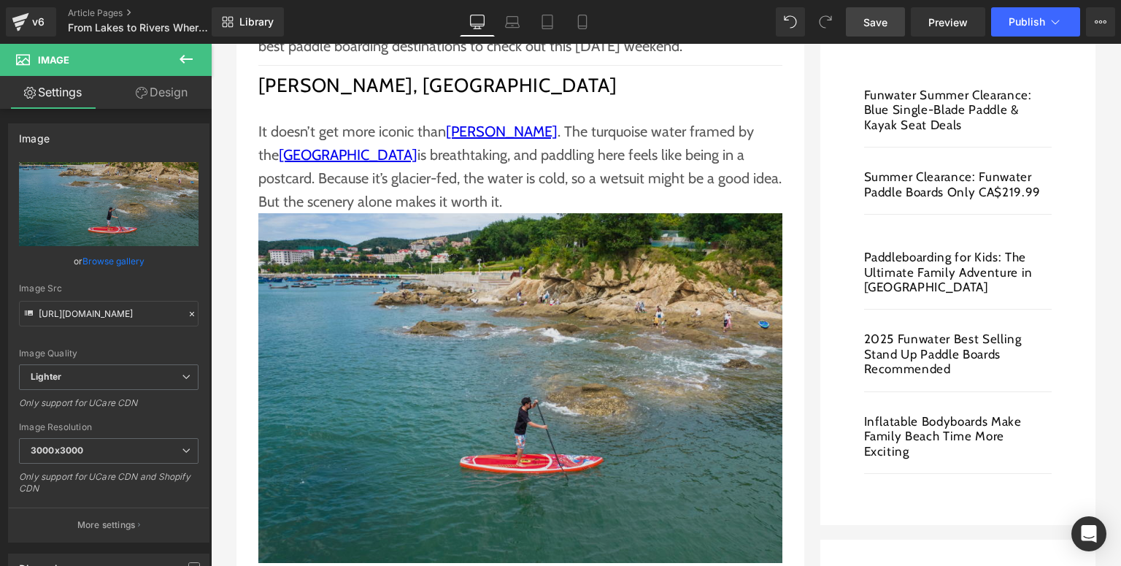
click at [397, 347] on img at bounding box center [520, 388] width 524 height 350
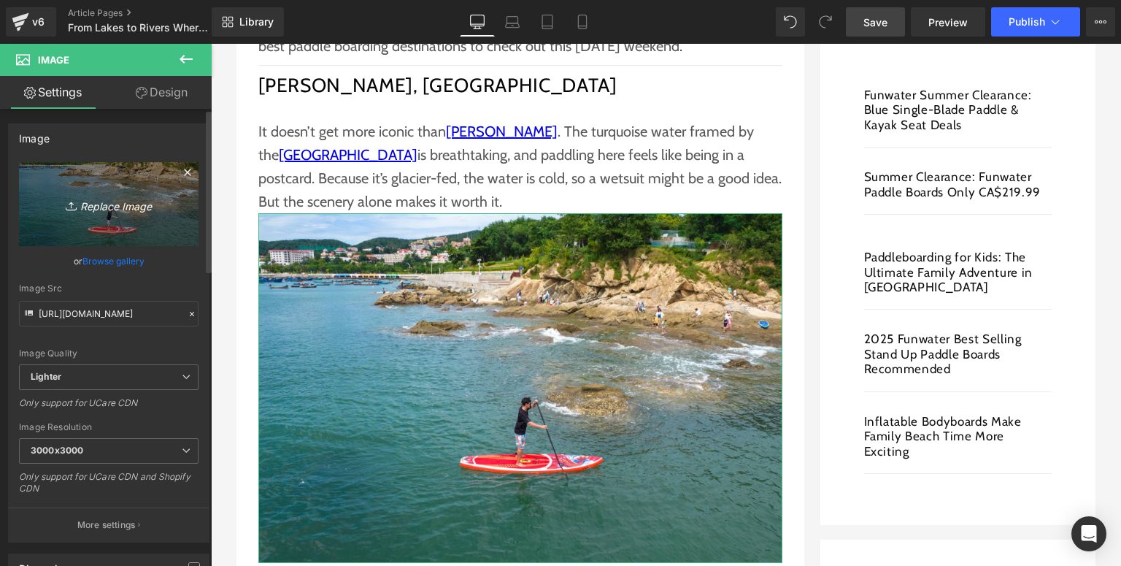
click at [111, 201] on icon "Replace Image" at bounding box center [108, 204] width 117 height 18
type input "C:\fakepath\Funwater paddle board (13).jpg"
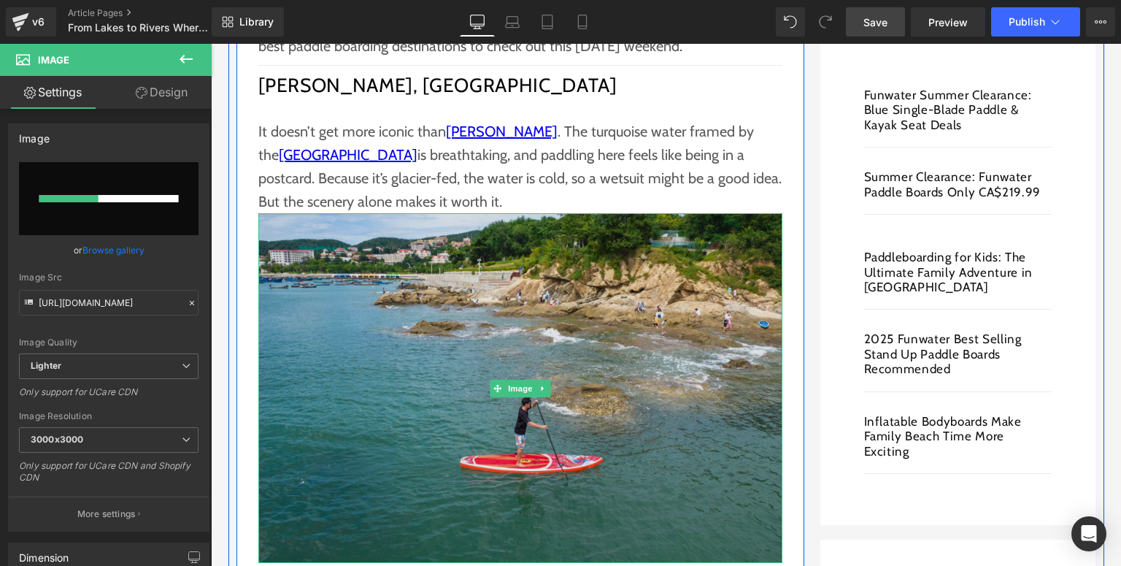
scroll to position [701, 0]
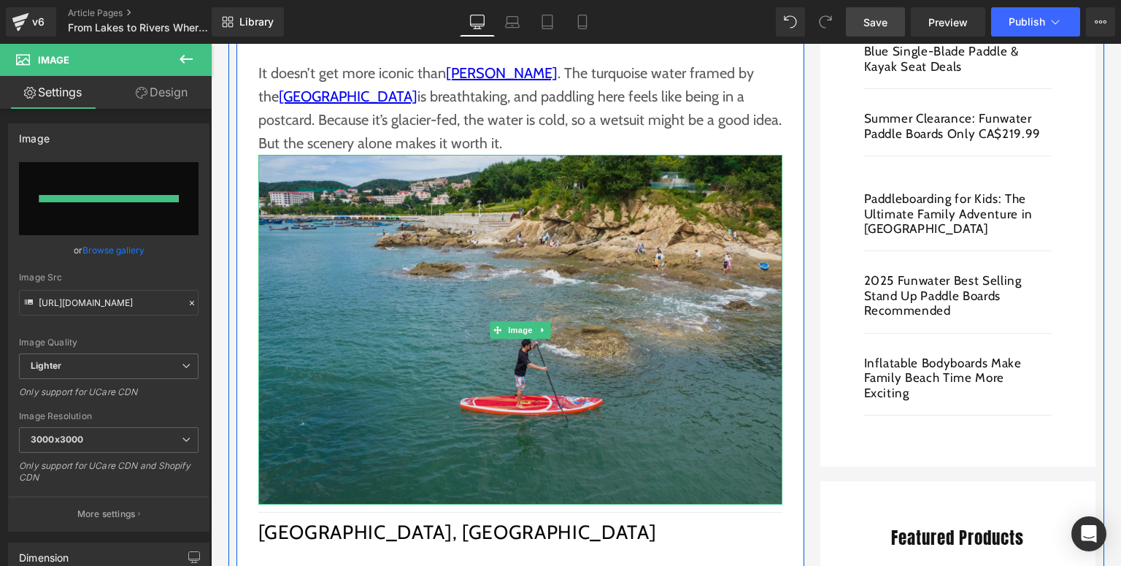
type input "[URL][DOMAIN_NAME]"
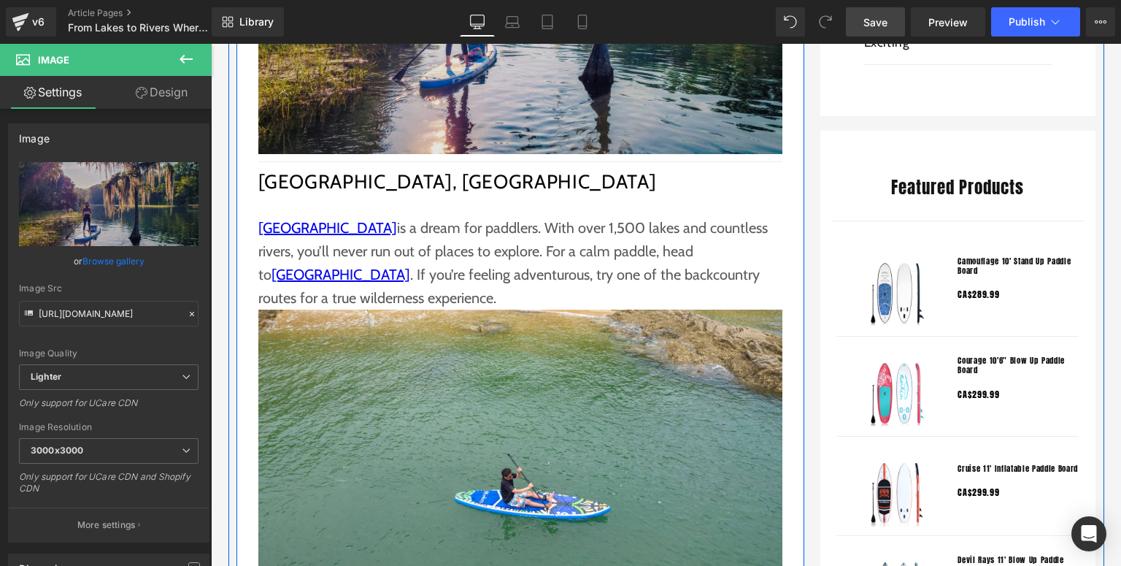
scroll to position [1109, 0]
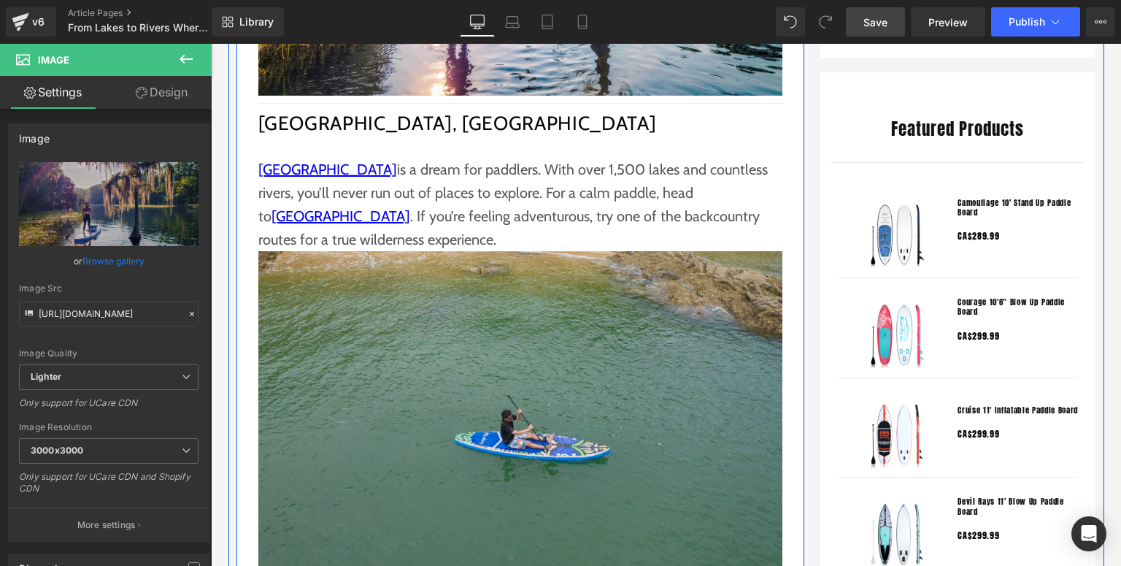
click at [544, 362] on img at bounding box center [520, 426] width 524 height 350
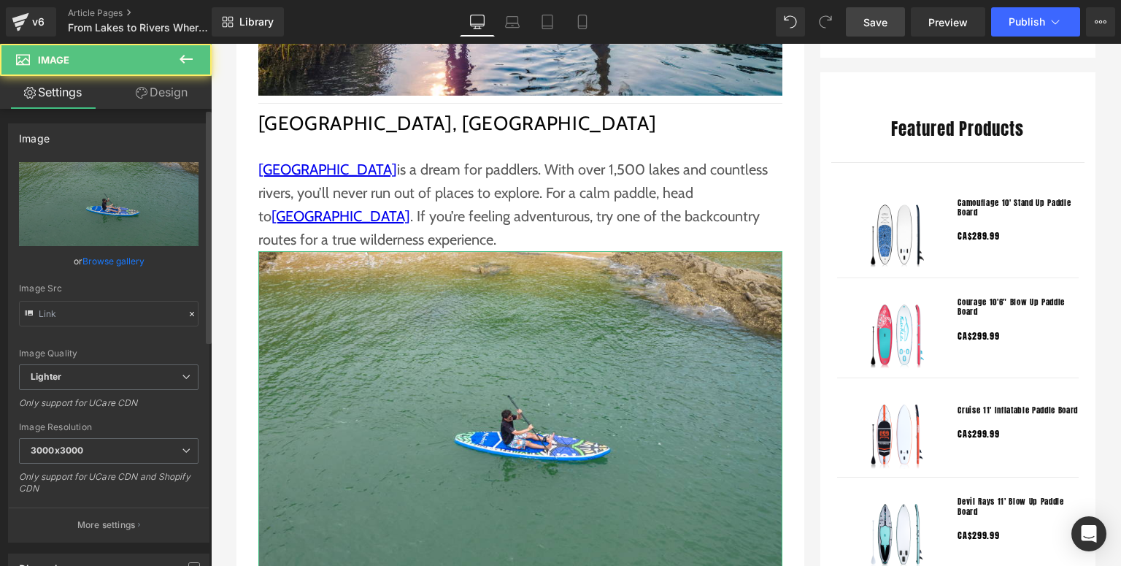
type input "[URL][DOMAIN_NAME]"
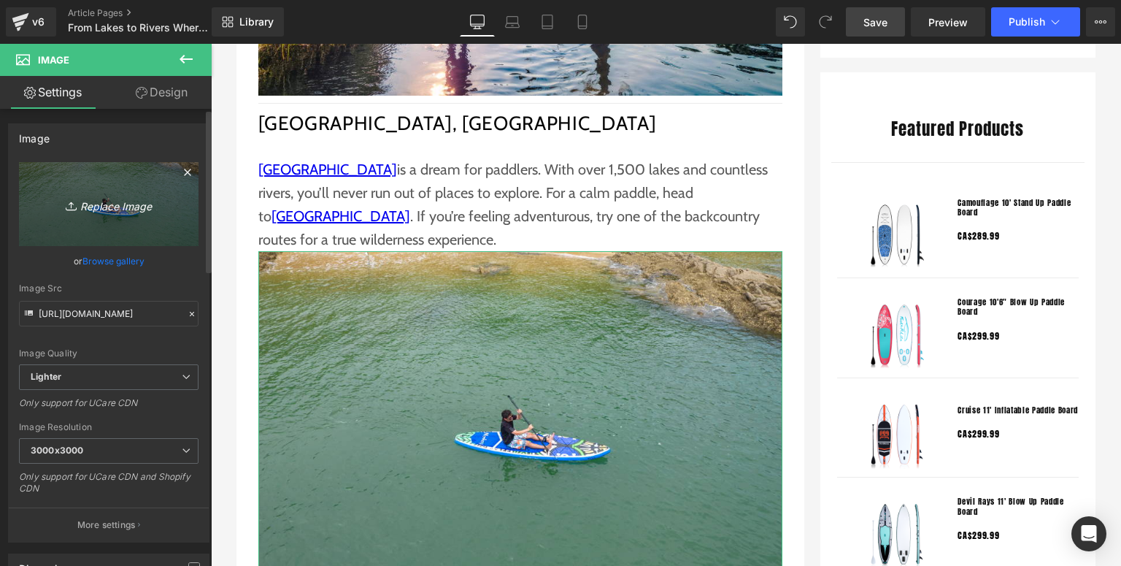
click at [59, 213] on icon "Replace Image" at bounding box center [108, 204] width 117 height 18
type input "C:\fakepath\Funwater paddle board (11).jpg"
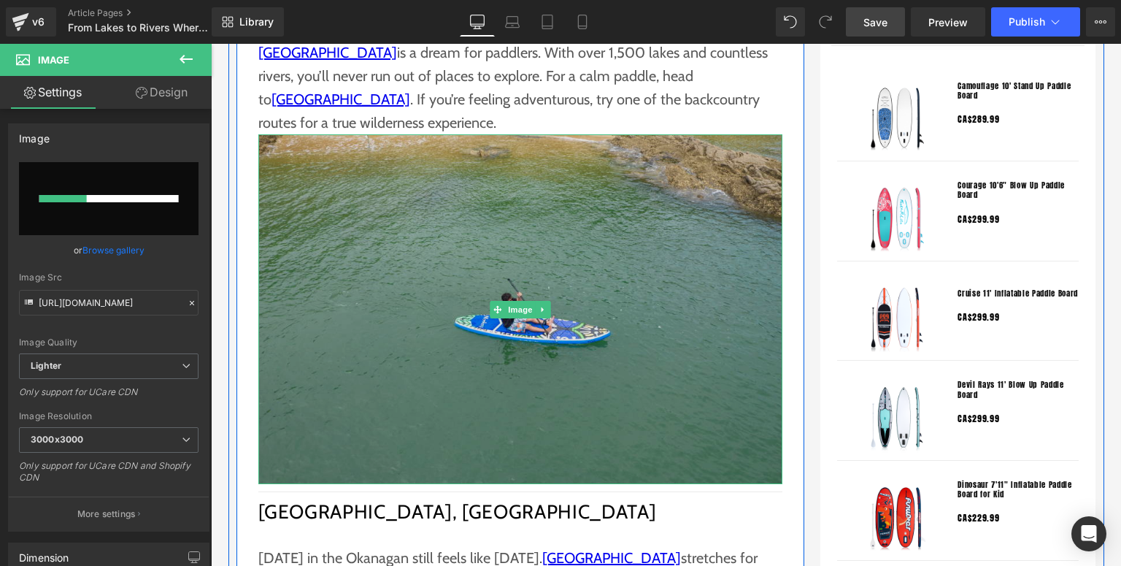
scroll to position [1343, 0]
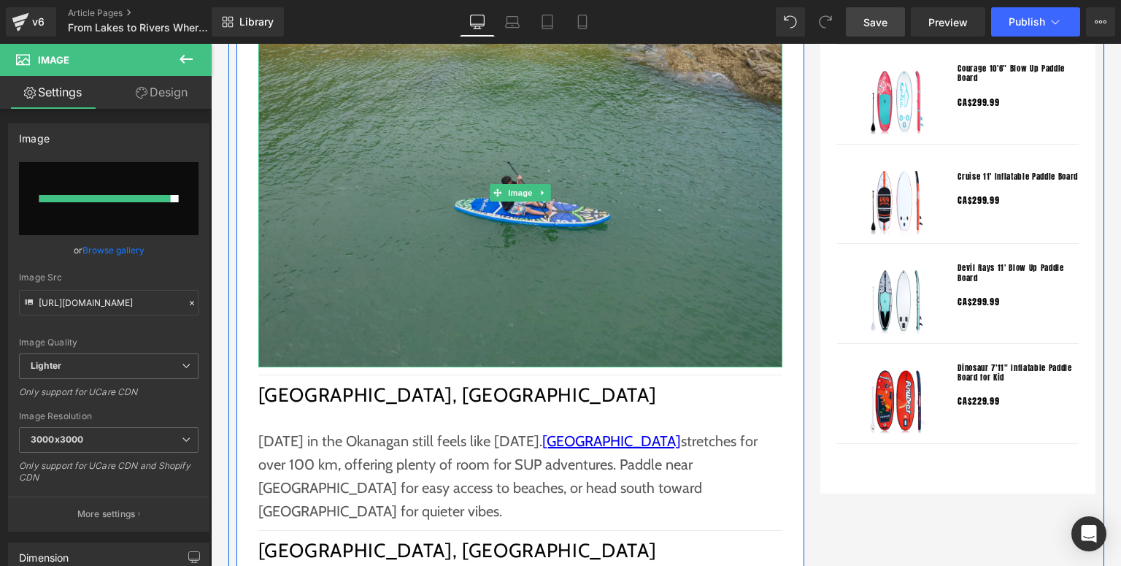
type input "[URL][DOMAIN_NAME]"
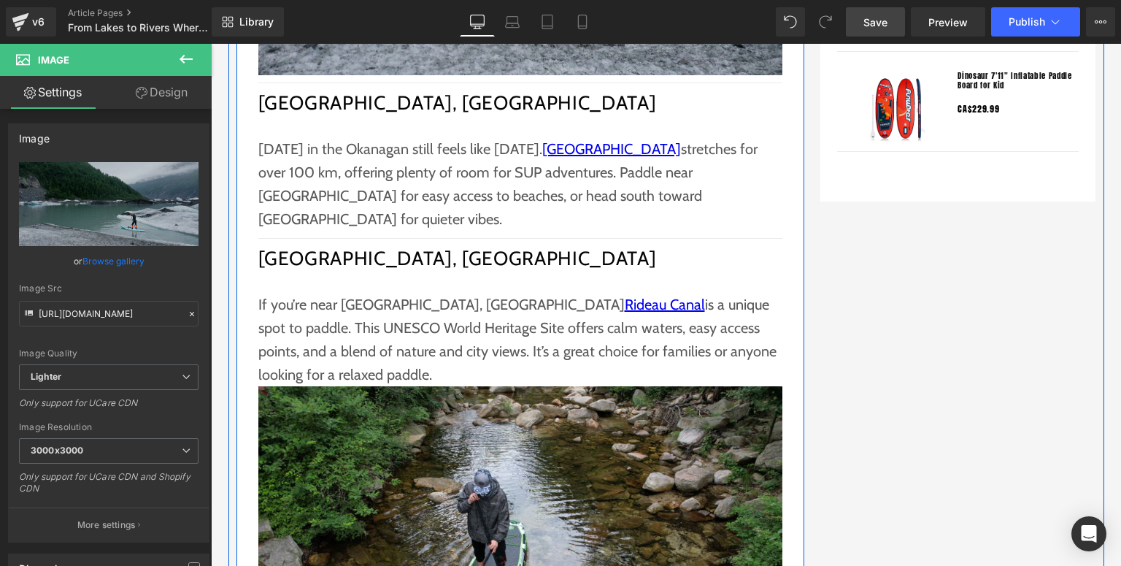
scroll to position [1693, 0]
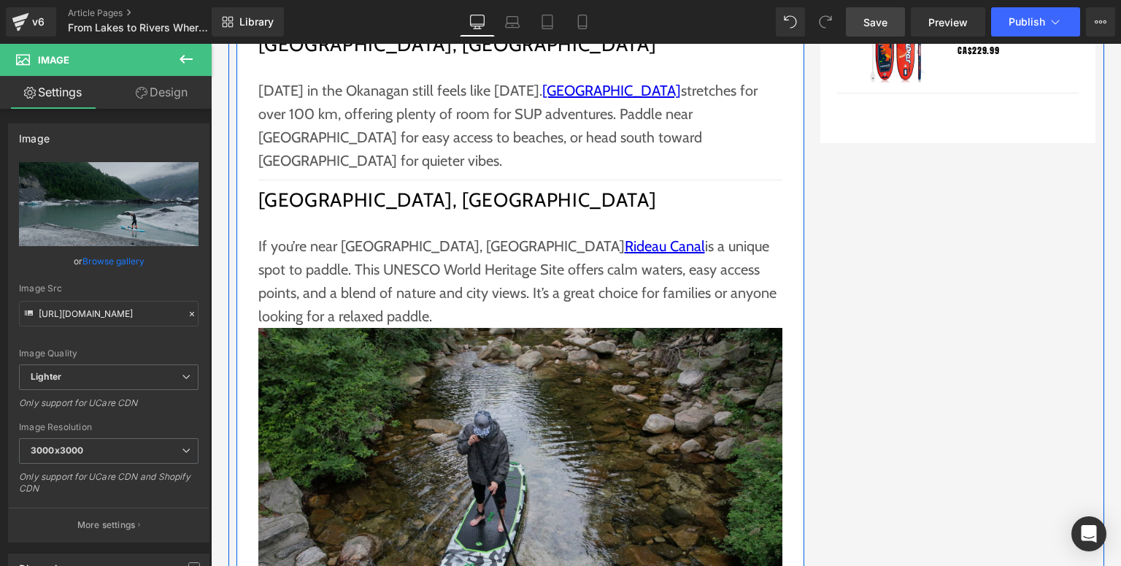
click at [528, 371] on img at bounding box center [520, 503] width 524 height 350
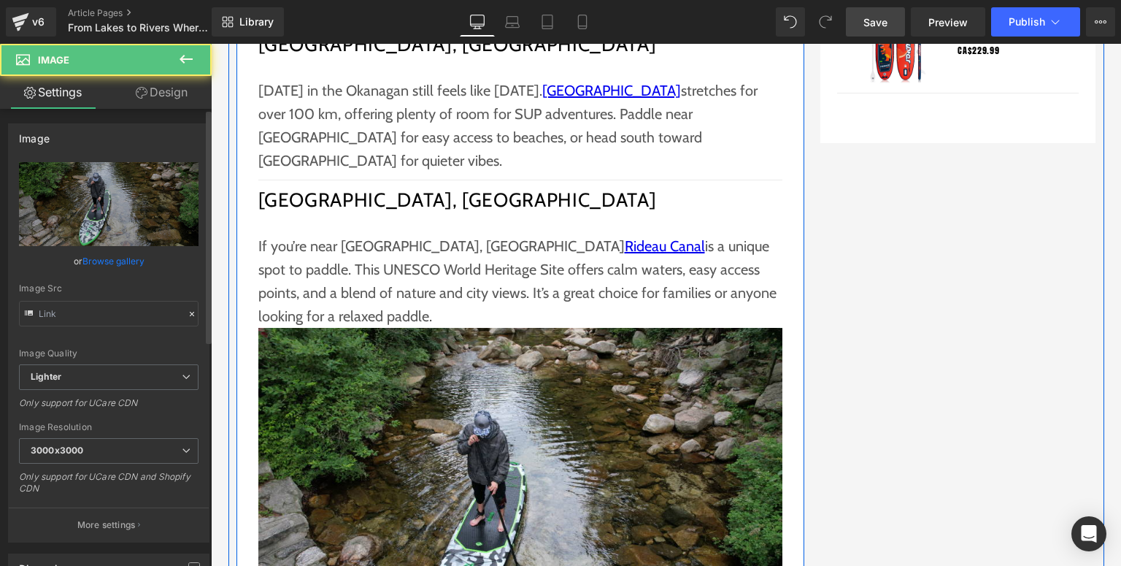
type input "[URL][DOMAIN_NAME]"
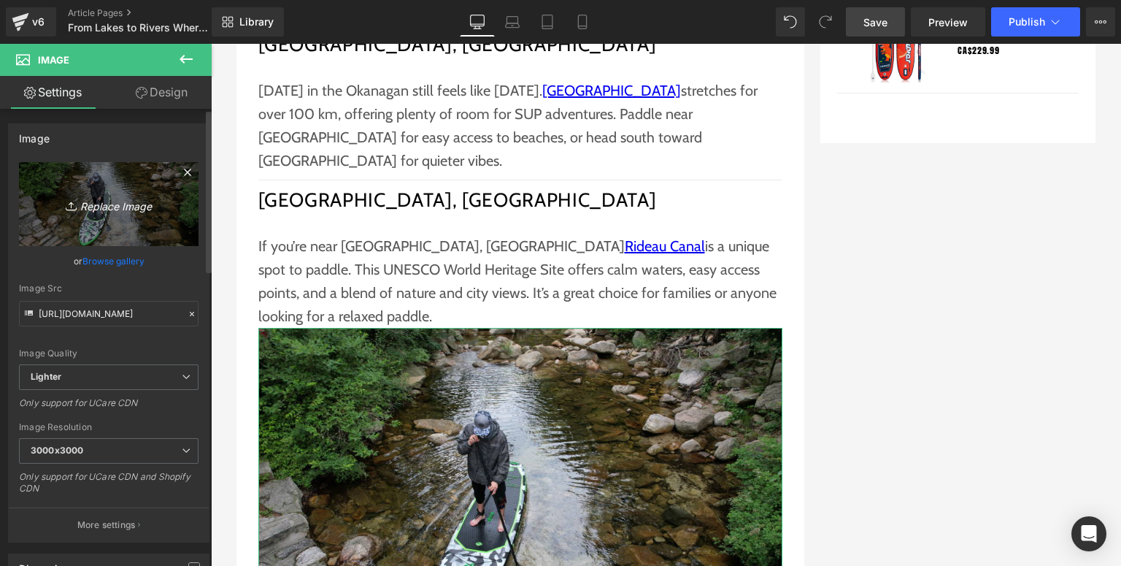
click at [102, 195] on icon "Replace Image" at bounding box center [108, 204] width 117 height 18
type input "C:\fakepath\Funwater paddle board (10).jpg"
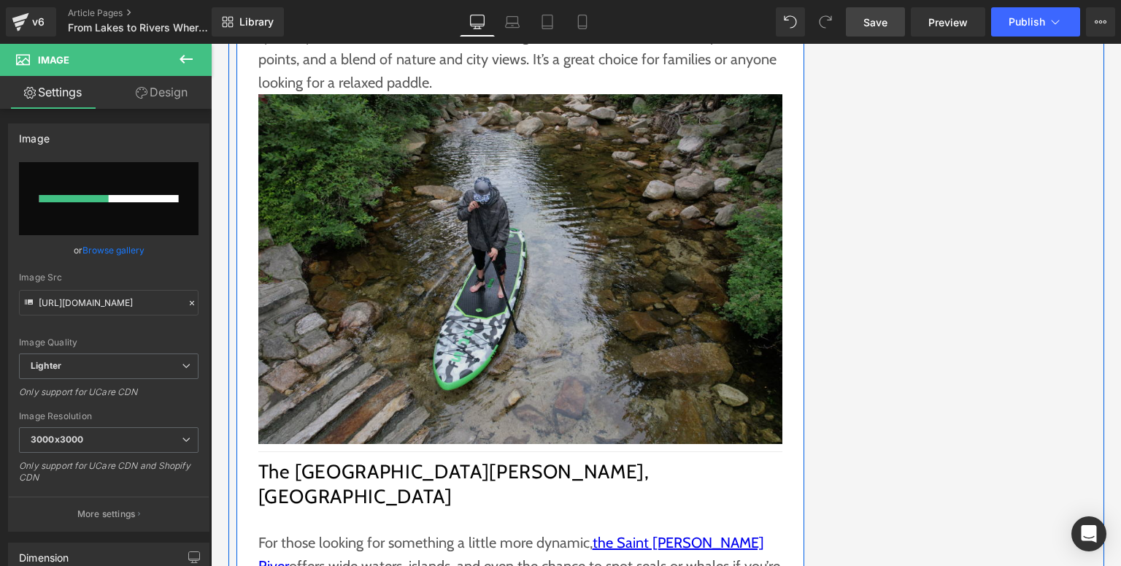
scroll to position [2219, 0]
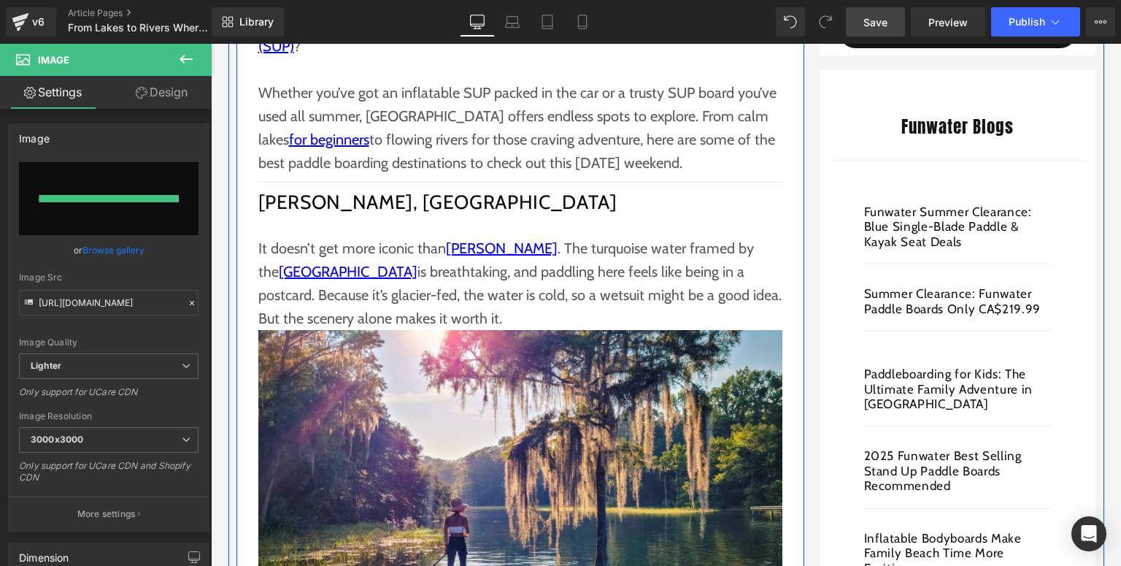
type input "[URL][DOMAIN_NAME]"
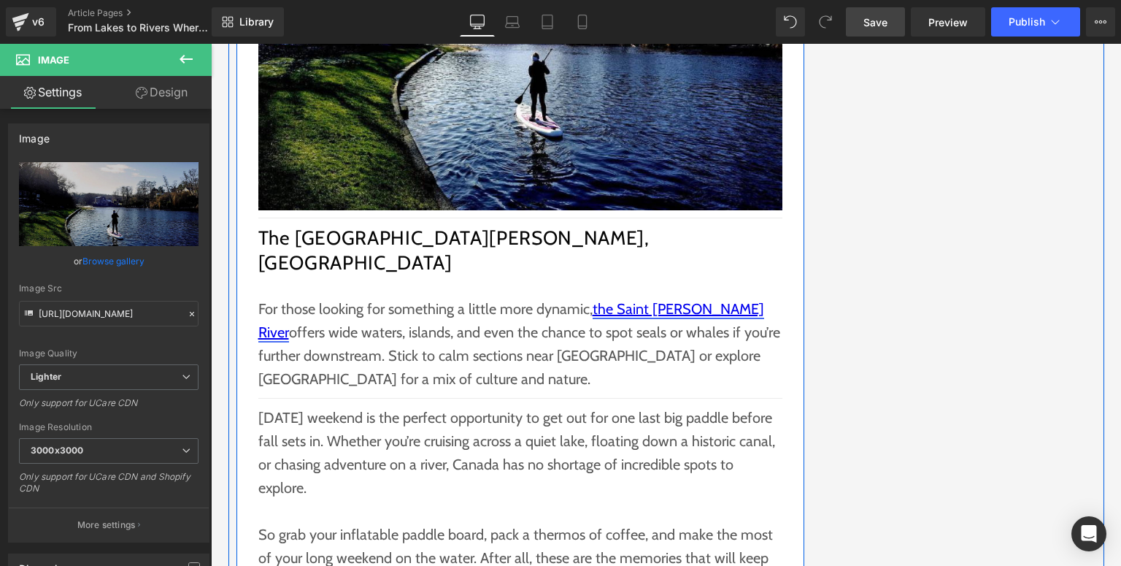
scroll to position [1985, 0]
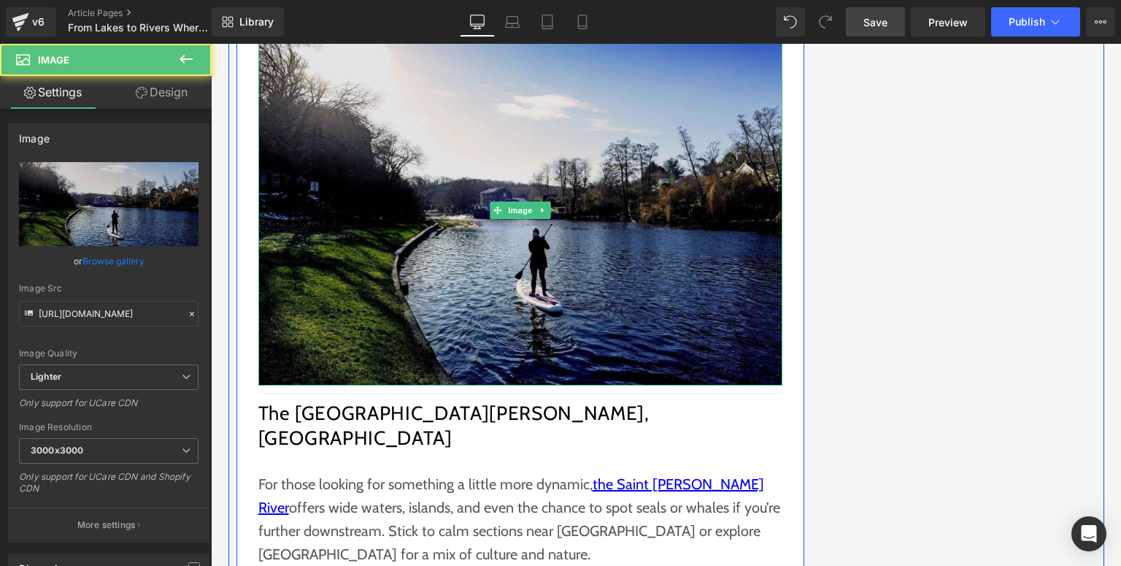
click at [546, 187] on img at bounding box center [520, 211] width 524 height 350
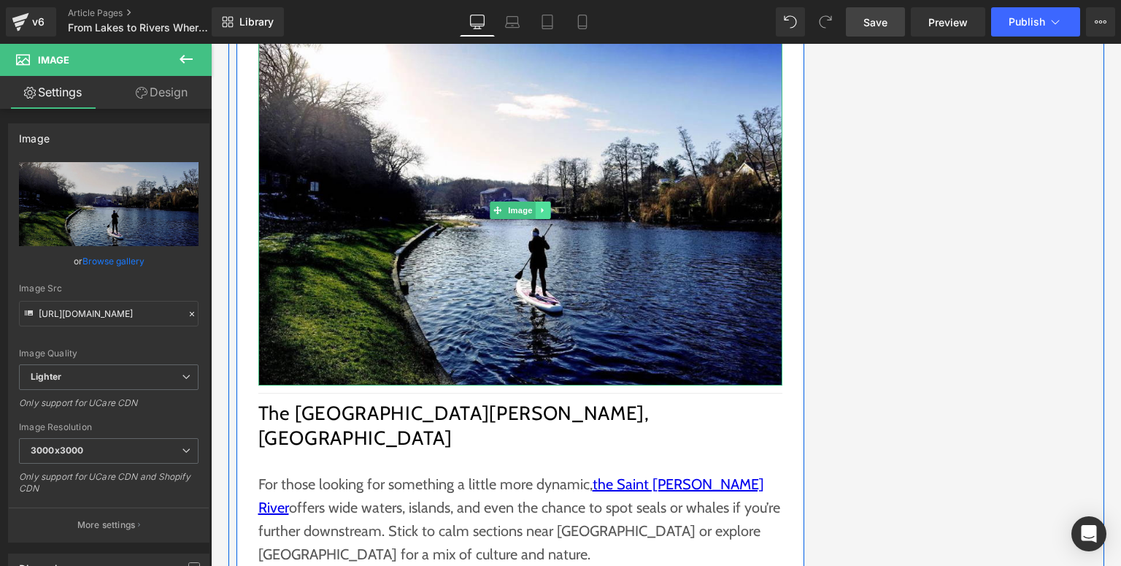
click at [543, 201] on link at bounding box center [542, 210] width 15 height 18
click at [533, 207] on icon at bounding box center [535, 211] width 8 height 8
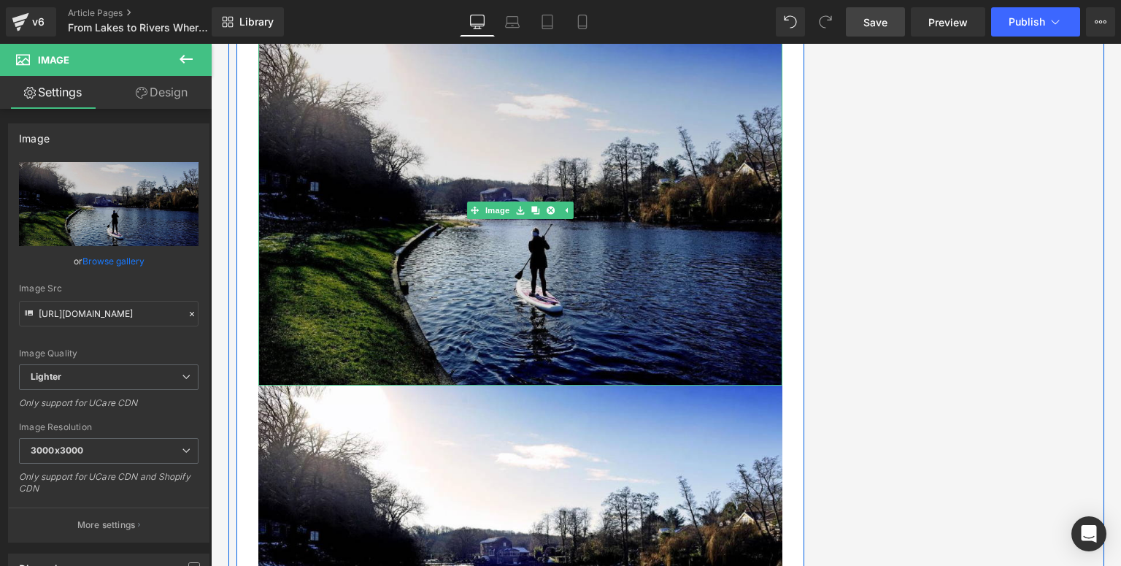
scroll to position [2102, 0]
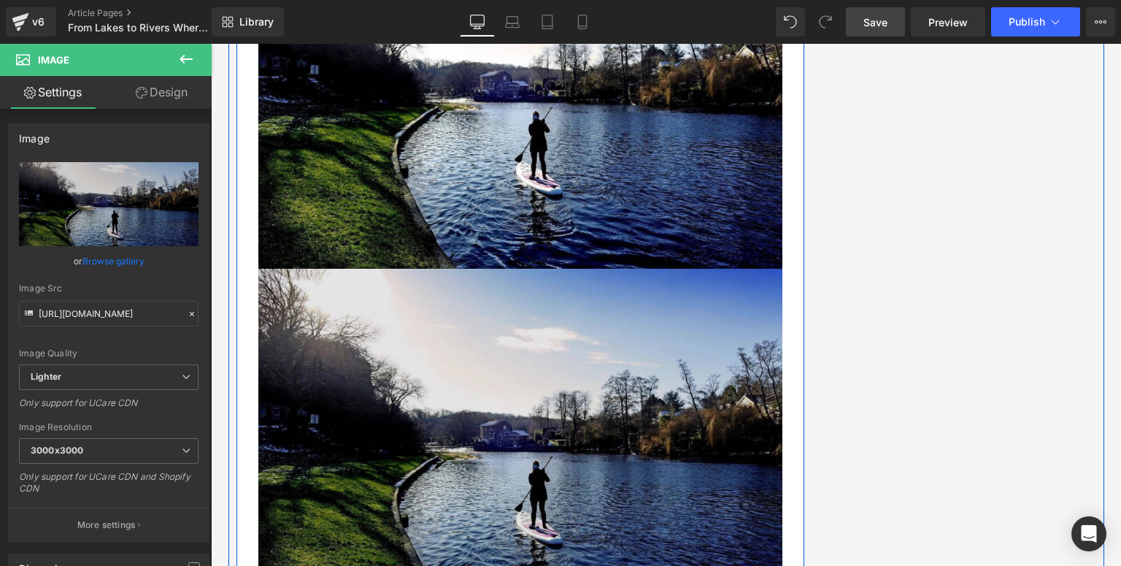
click at [488, 380] on div "Image" at bounding box center [520, 444] width 524 height 350
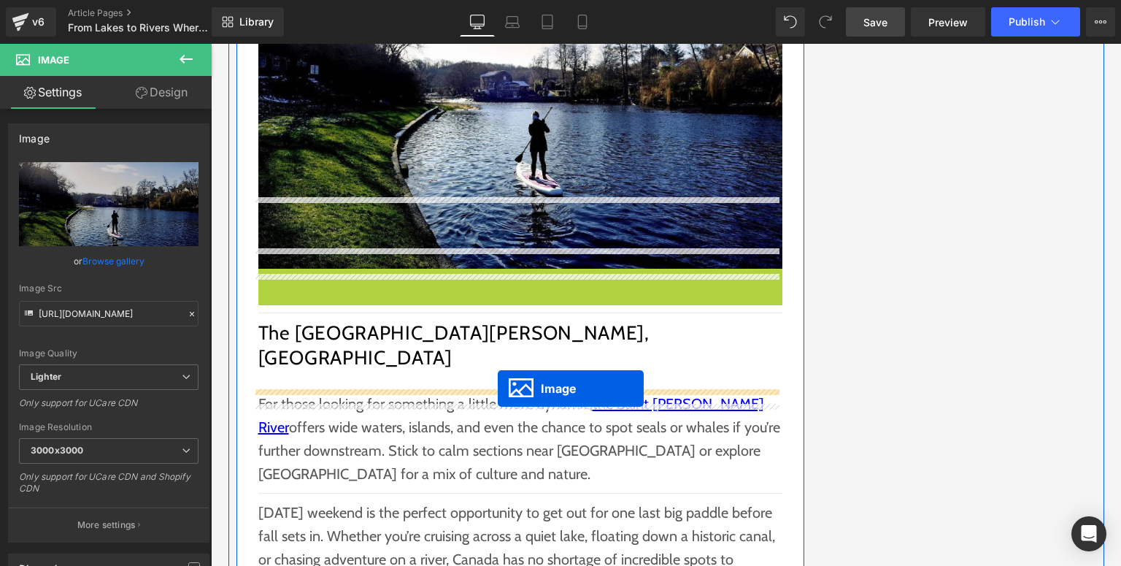
drag, startPoint x: 512, startPoint y: 369, endPoint x: 498, endPoint y: 388, distance: 24.1
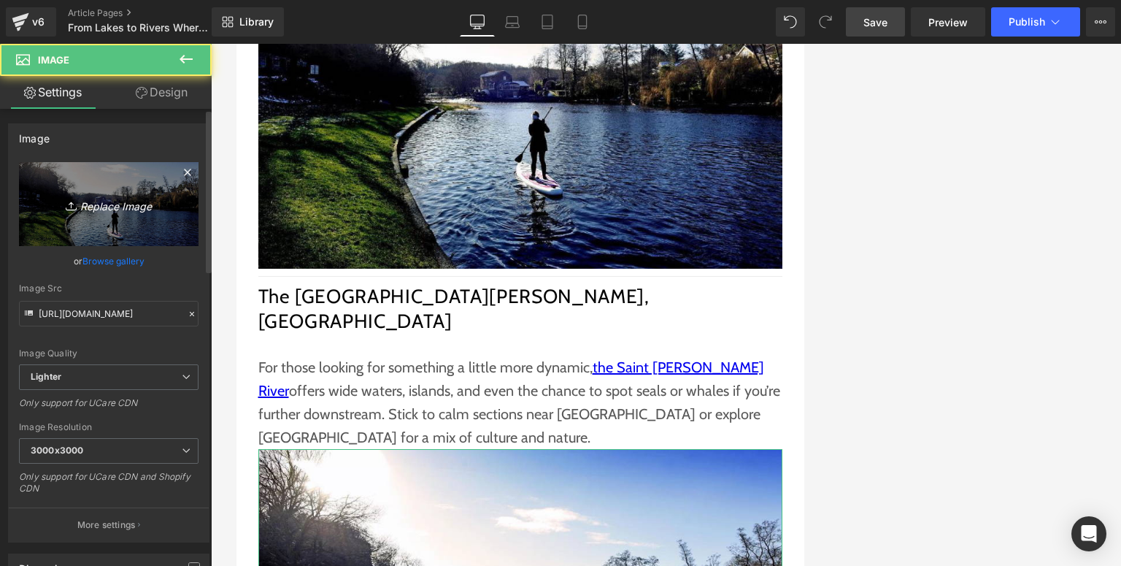
click at [113, 207] on icon "Replace Image" at bounding box center [108, 204] width 117 height 18
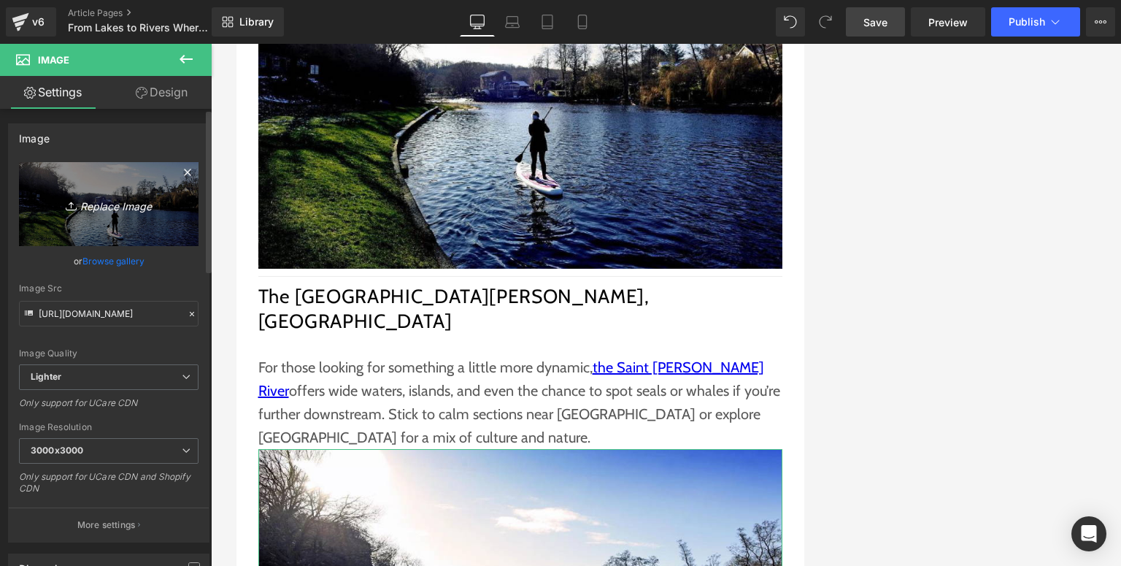
type input "C:\fakepath\Funwater paddle board (14).jpg"
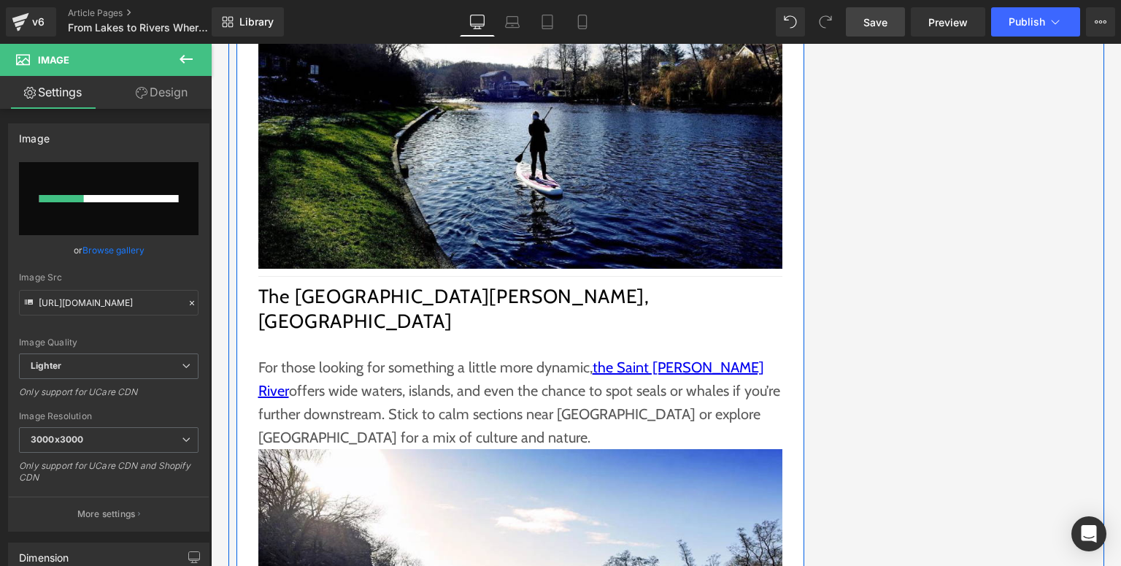
scroll to position [2335, 0]
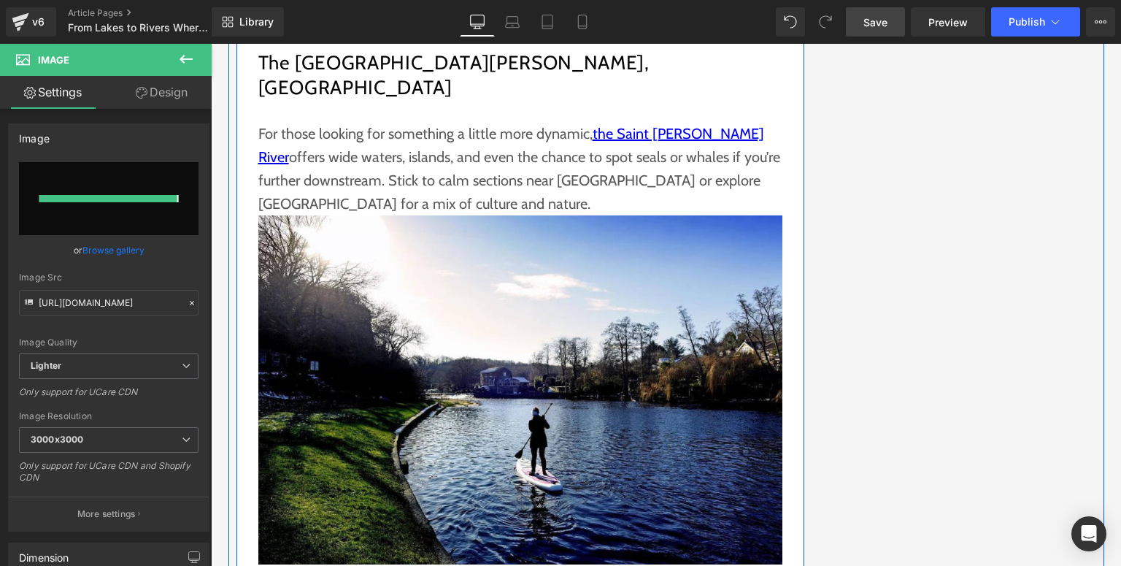
type input "[URL][DOMAIN_NAME]"
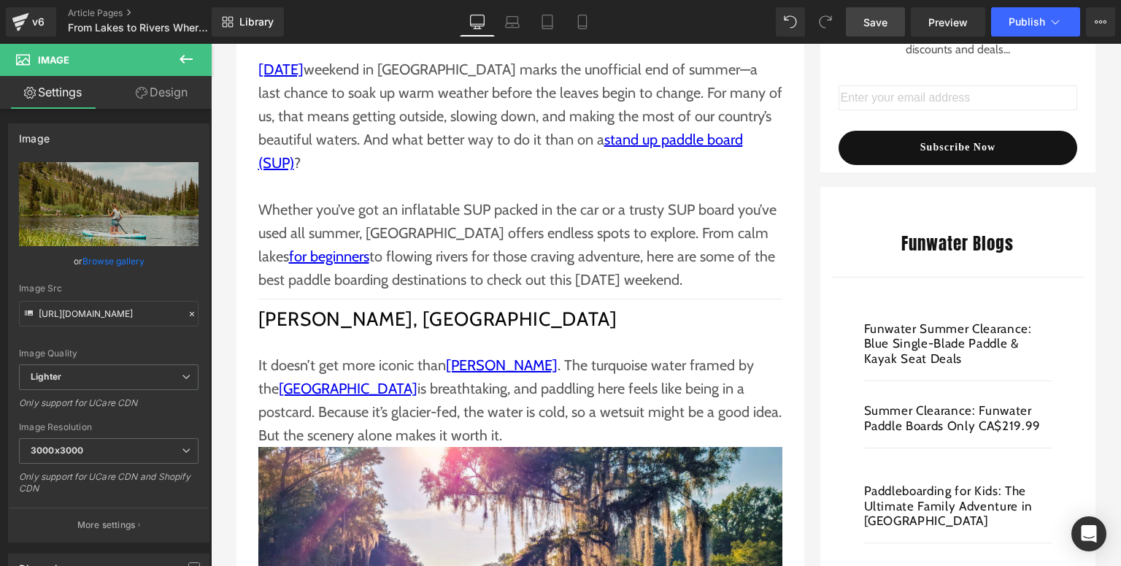
scroll to position [117, 0]
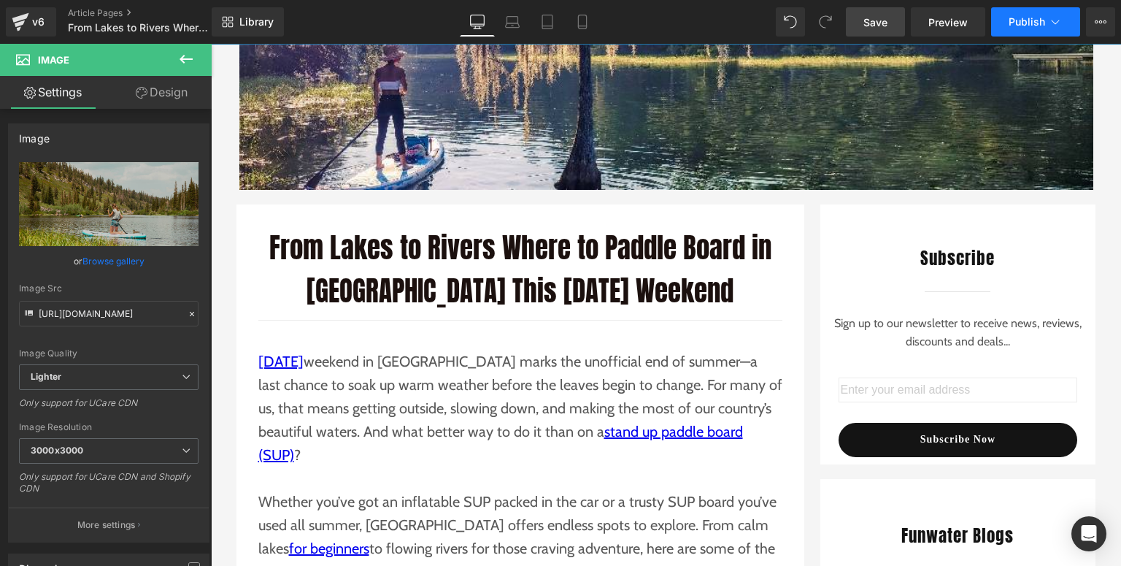
click at [1031, 31] on button "Publish" at bounding box center [1035, 21] width 89 height 29
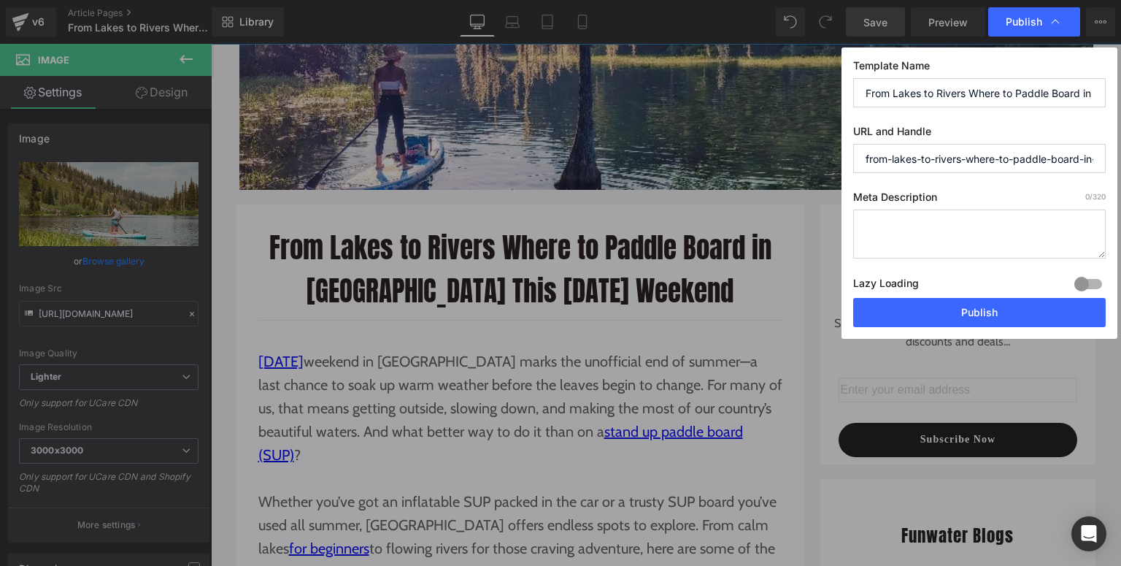
click at [919, 228] on textarea at bounding box center [979, 233] width 253 height 49
paste textarea "Paddle Canada this [DATE] weekend—explore stunning lakes, rivers, and canals fo…"
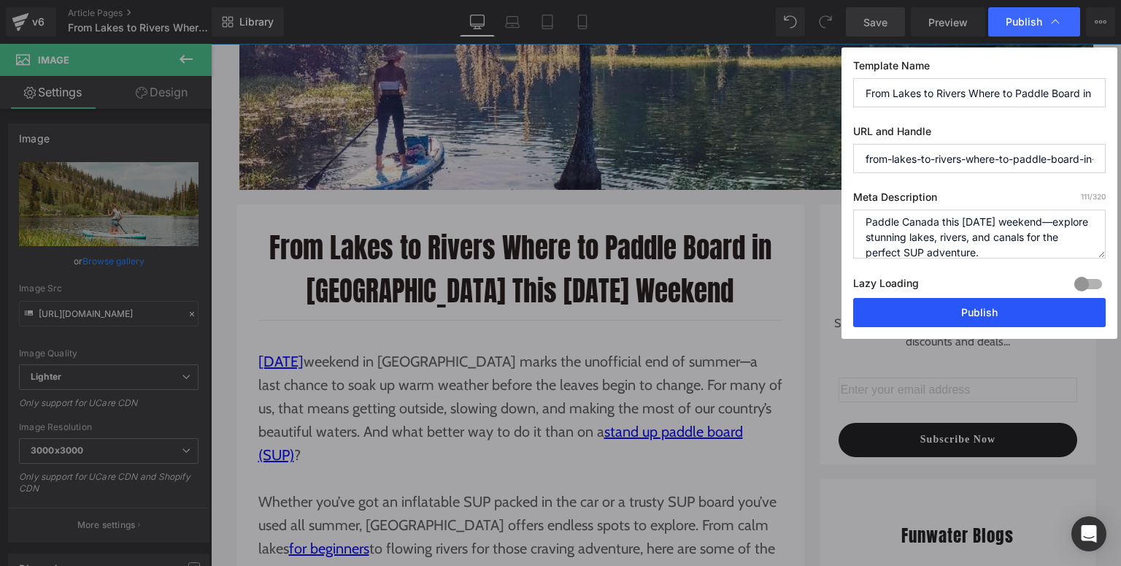
type textarea "Paddle Canada this [DATE] weekend—explore stunning lakes, rivers, and canals fo…"
click at [969, 312] on button "Publish" at bounding box center [979, 312] width 253 height 29
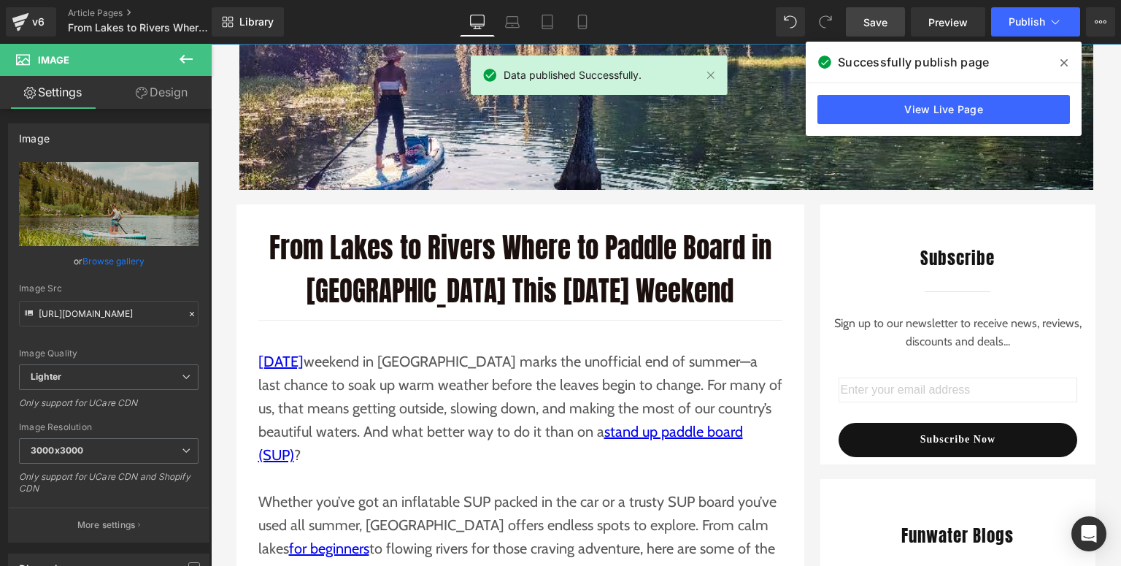
click at [1063, 65] on icon at bounding box center [1063, 63] width 7 height 12
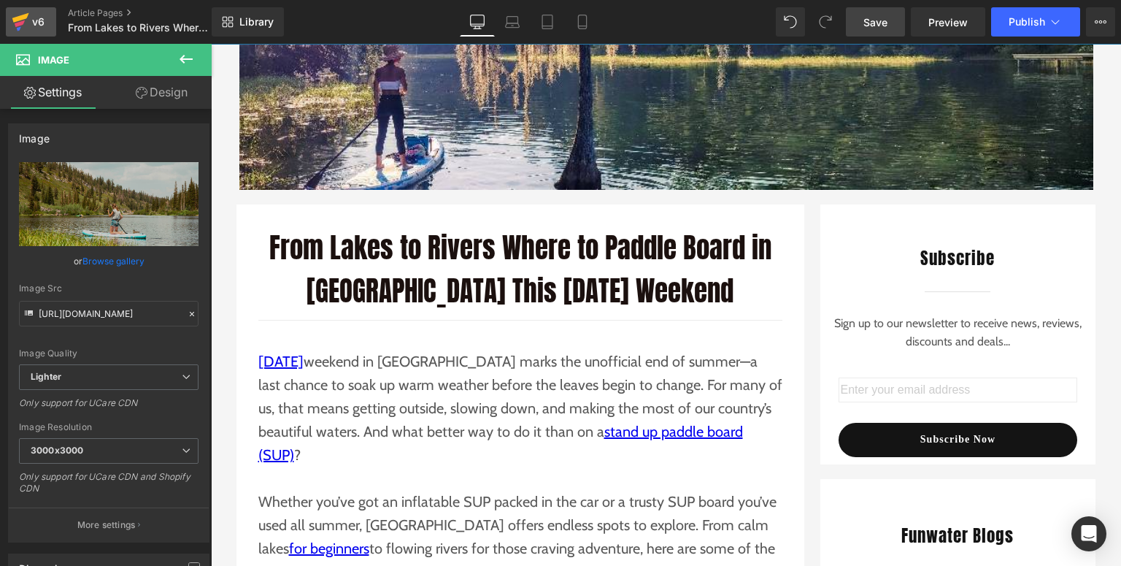
click at [25, 23] on icon at bounding box center [21, 22] width 18 height 36
